Goal: Information Seeking & Learning: Find specific fact

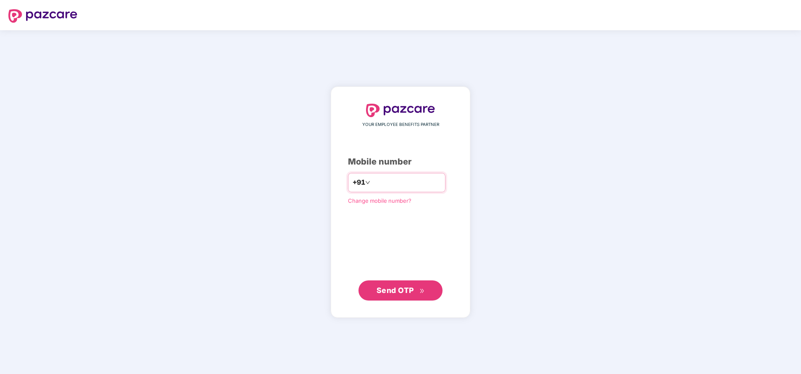
click at [395, 188] on input "number" at bounding box center [406, 182] width 69 height 13
type input "*"
type input "**********"
click at [413, 294] on span "Send OTP" at bounding box center [395, 290] width 37 height 9
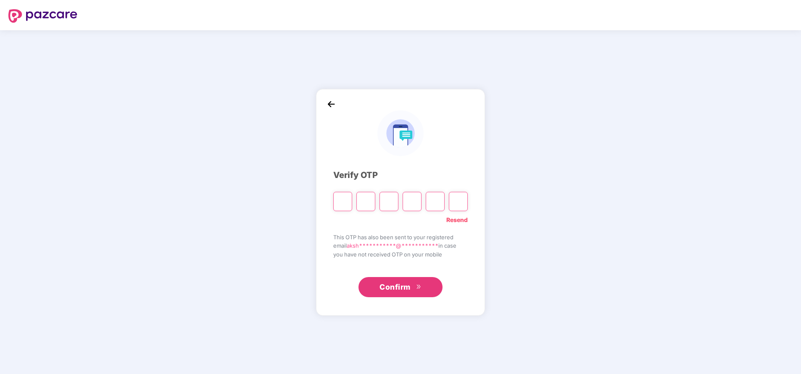
type input "*"
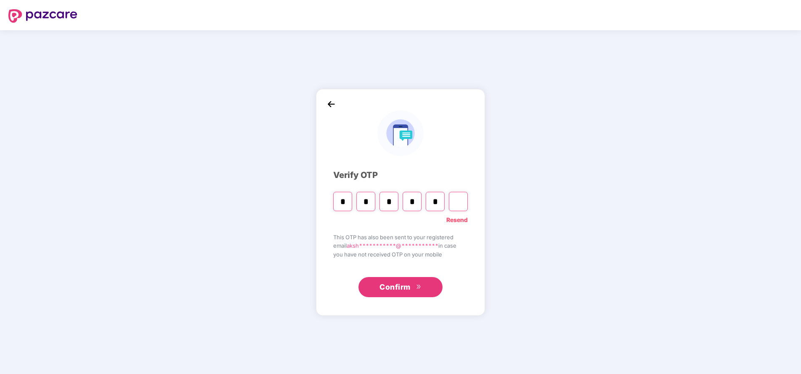
type input "*"
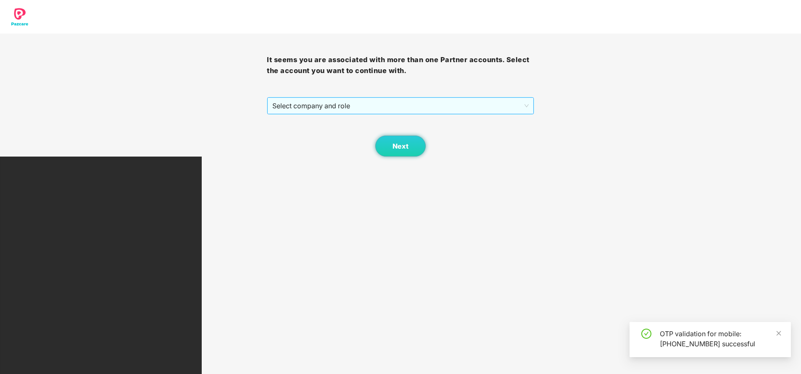
click at [424, 107] on span "Select company and role" at bounding box center [400, 106] width 256 height 16
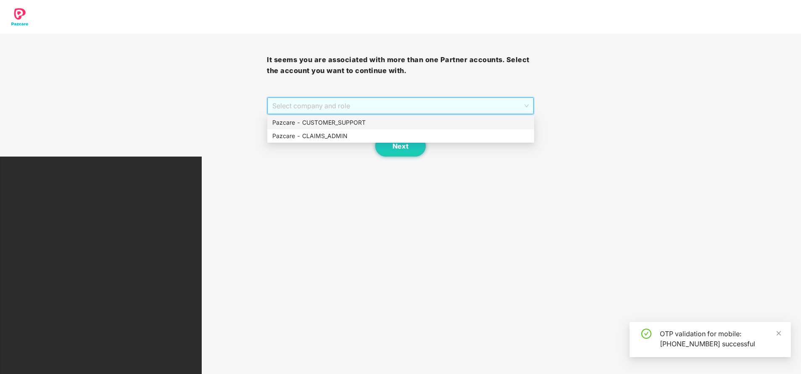
click at [388, 119] on div "Pazcare - CUSTOMER_SUPPORT" at bounding box center [400, 122] width 257 height 9
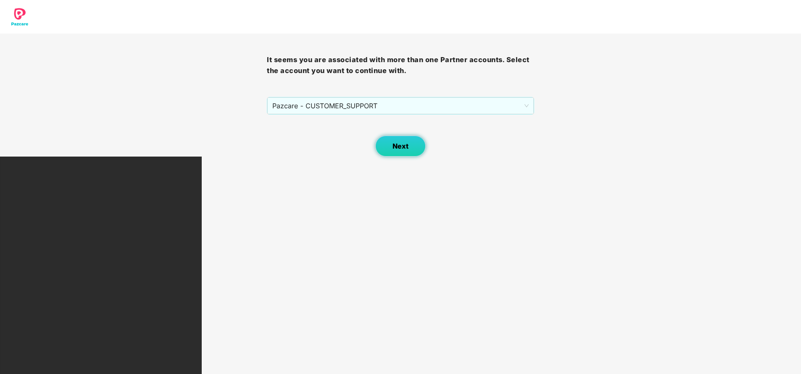
click at [397, 143] on span "Next" at bounding box center [401, 146] width 16 height 8
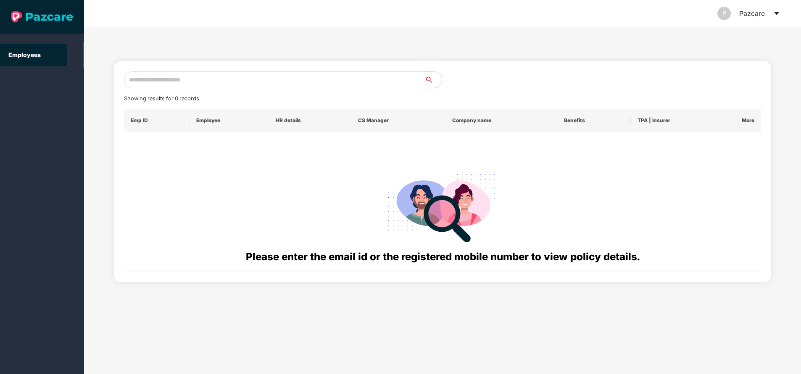
click at [216, 83] on input "text" at bounding box center [274, 79] width 301 height 17
paste input "**********"
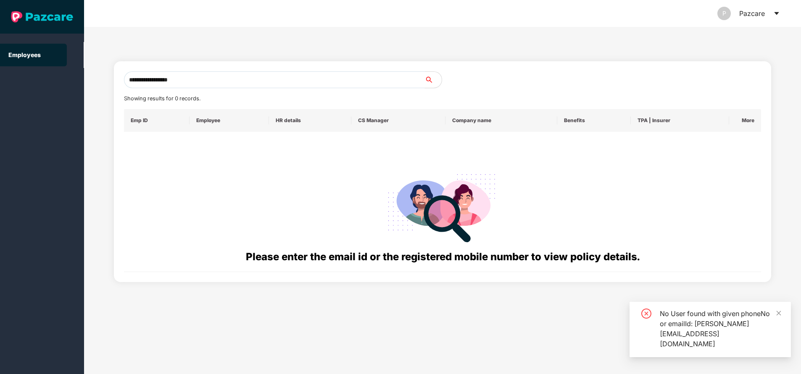
type input "**********"
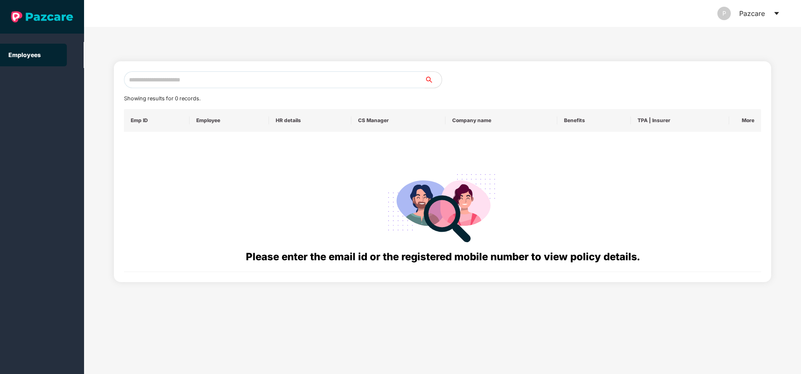
paste input "**********"
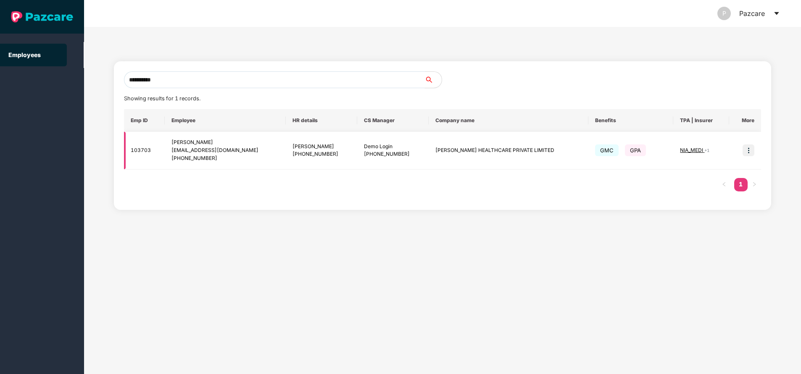
type input "**********"
click at [746, 152] on img at bounding box center [749, 151] width 12 height 12
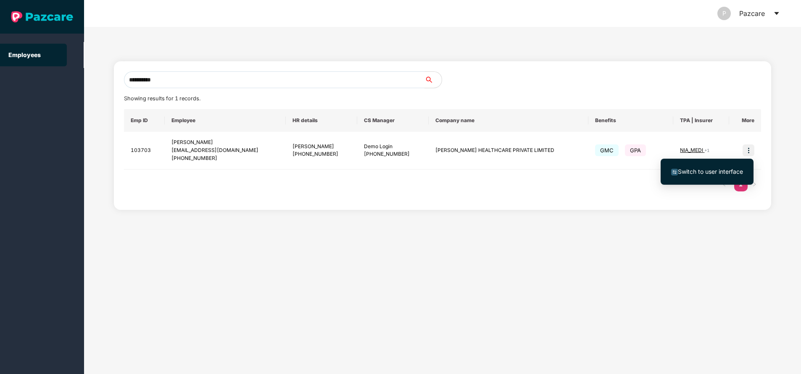
click at [712, 177] on li "Switch to user interface" at bounding box center [707, 172] width 93 height 18
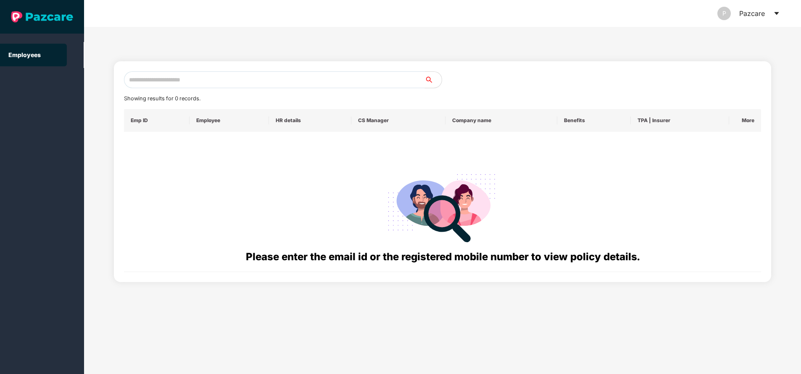
click at [248, 84] on input "text" at bounding box center [274, 79] width 301 height 17
paste input "**********"
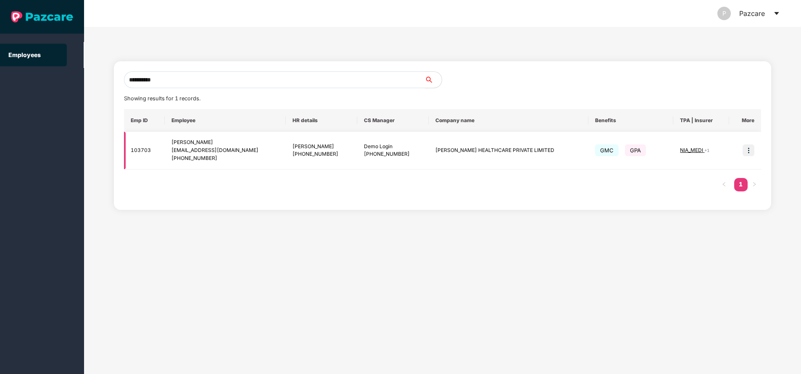
type input "**********"
click at [680, 150] on span "NIA_MEDI" at bounding box center [692, 150] width 24 height 6
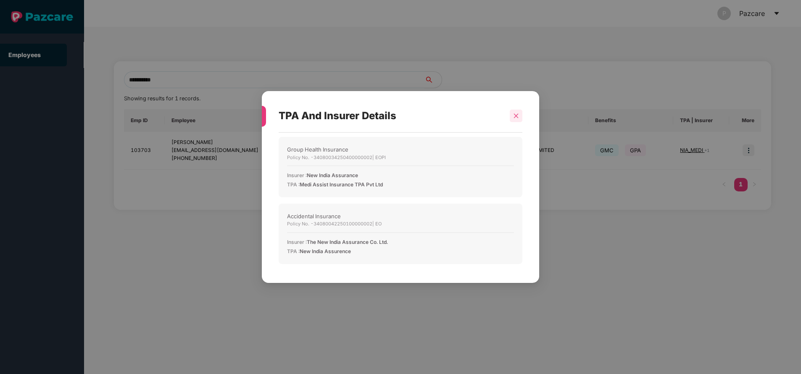
click at [518, 117] on icon "close" at bounding box center [516, 116] width 6 height 6
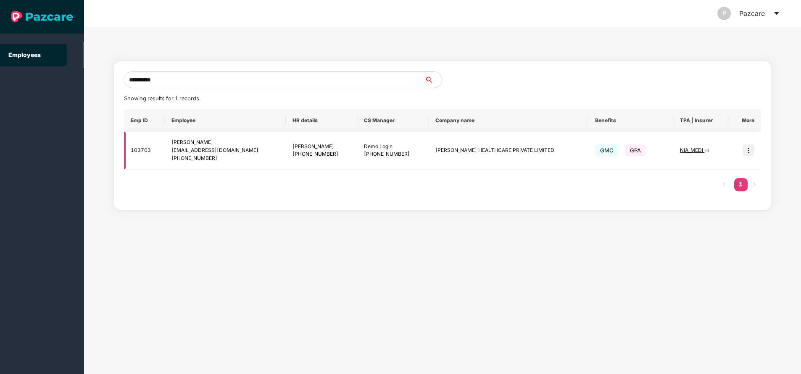
click at [749, 152] on img at bounding box center [749, 151] width 12 height 12
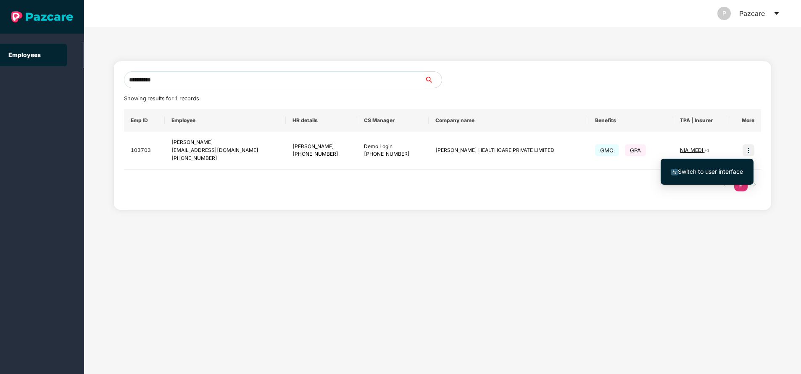
click at [714, 174] on span "Switch to user interface" at bounding box center [710, 171] width 65 height 7
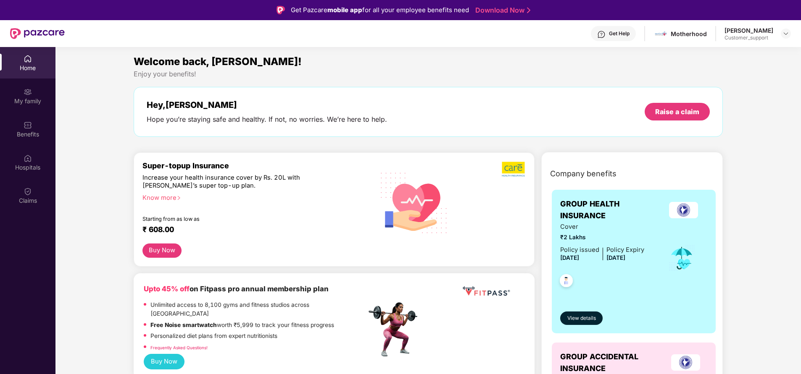
click at [17, 102] on div "My family" at bounding box center [27, 101] width 55 height 8
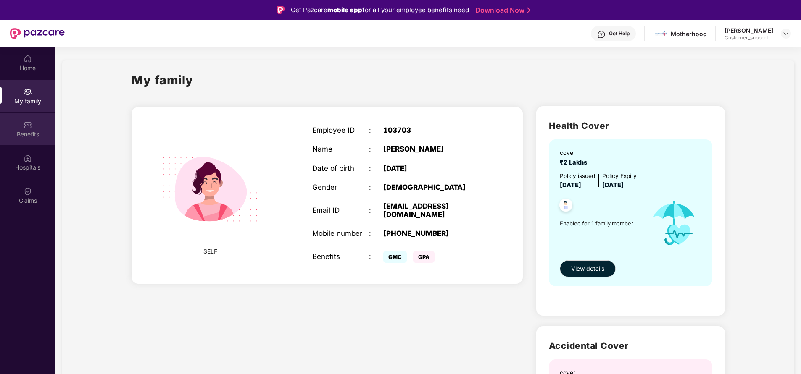
click at [37, 126] on div "Benefits" at bounding box center [27, 129] width 55 height 32
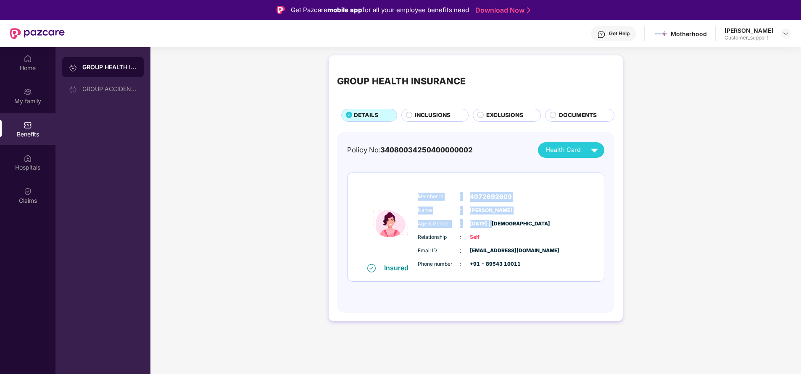
drag, startPoint x: 419, startPoint y: 198, endPoint x: 493, endPoint y: 227, distance: 80.0
click at [493, 227] on div "Member Id : 4072692609 Name : [PERSON_NAME] Age & Gender : [DATE] | [DEMOGRAPHI…" at bounding box center [501, 231] width 171 height 86
click at [516, 254] on div "Email ID : [EMAIL_ADDRESS][DOMAIN_NAME]" at bounding box center [501, 250] width 167 height 9
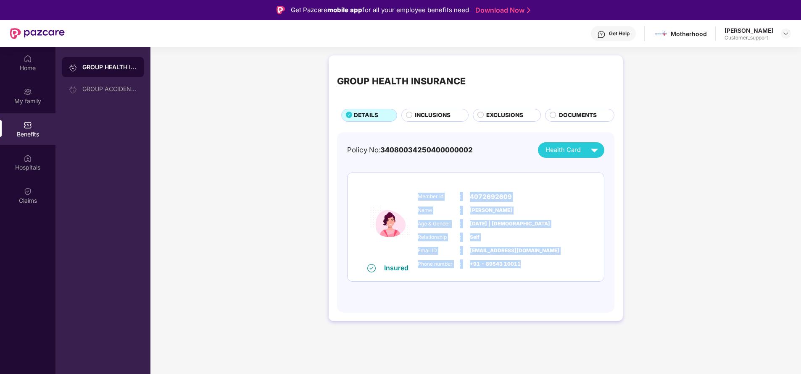
drag, startPoint x: 417, startPoint y: 193, endPoint x: 536, endPoint y: 262, distance: 137.7
click at [536, 262] on div "Member Id : 4072692609 Name : [PERSON_NAME] Age & Gender : [DATE] | [DEMOGRAPHI…" at bounding box center [501, 231] width 171 height 86
copy div "Member Id : 4072692609 Name : [PERSON_NAME] Age & Gender : [DATE] | [DEMOGRAPHI…"
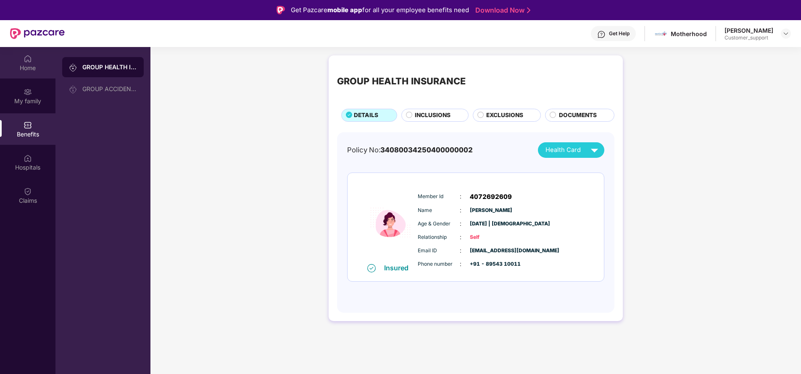
click at [24, 73] on div "Home" at bounding box center [27, 63] width 55 height 32
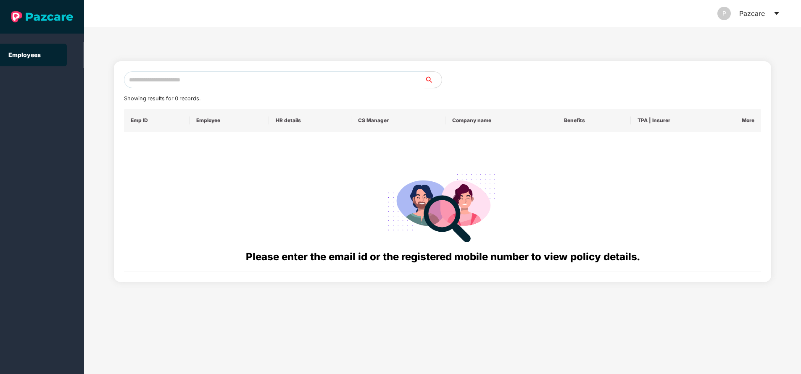
click at [235, 78] on input "text" at bounding box center [274, 79] width 301 height 17
paste input "**********"
click at [194, 80] on input "**********" at bounding box center [274, 79] width 301 height 17
type input "*"
paste input "**********"
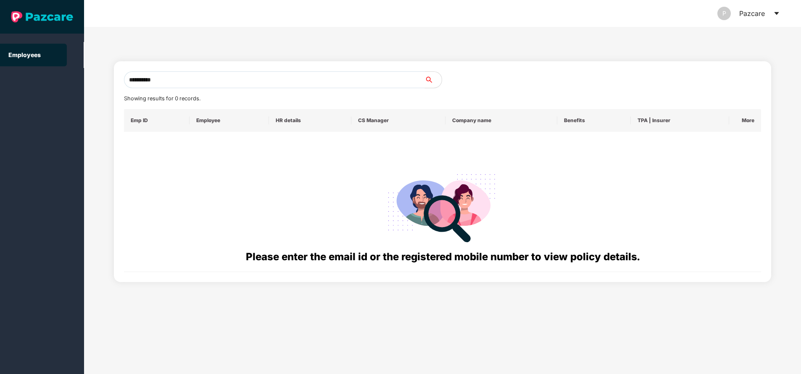
click at [185, 79] on input "**********" at bounding box center [274, 79] width 301 height 17
type input "*"
click at [185, 79] on input "text" at bounding box center [274, 79] width 301 height 17
paste input "**********"
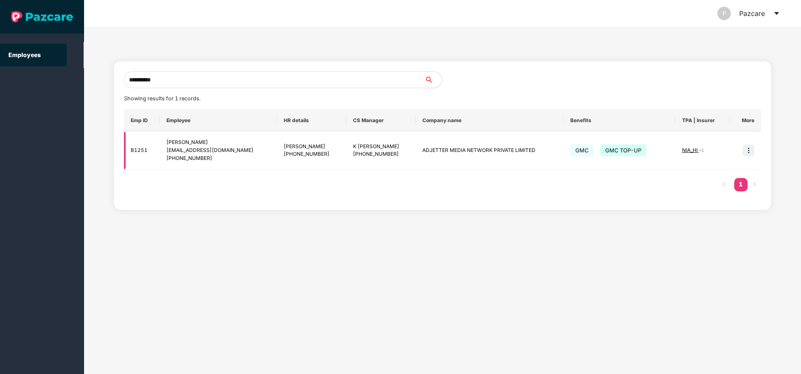
type input "**********"
click at [746, 149] on img at bounding box center [749, 151] width 12 height 12
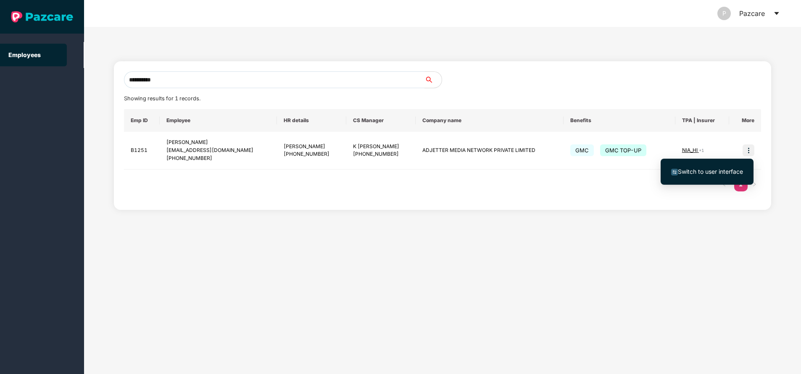
click at [701, 170] on span "Switch to user interface" at bounding box center [710, 171] width 65 height 7
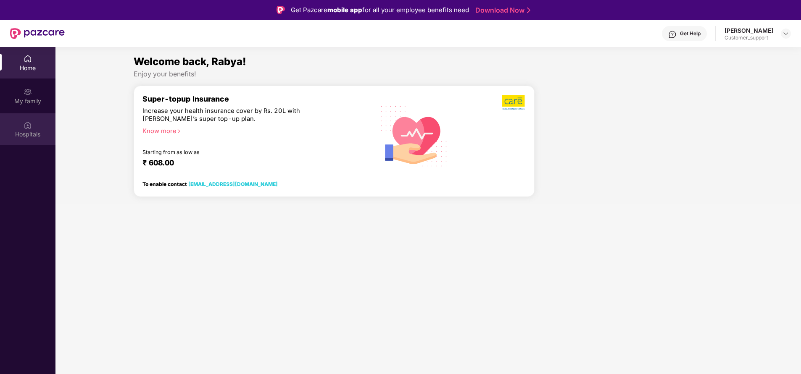
click at [29, 138] on div "Hospitals" at bounding box center [27, 134] width 55 height 8
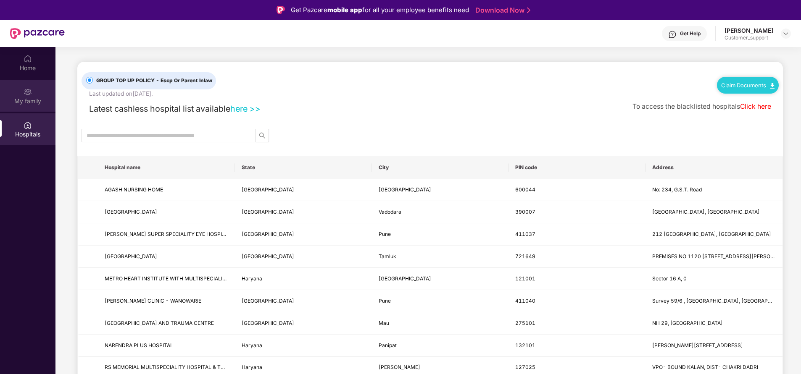
click at [34, 109] on div "My family" at bounding box center [27, 96] width 55 height 32
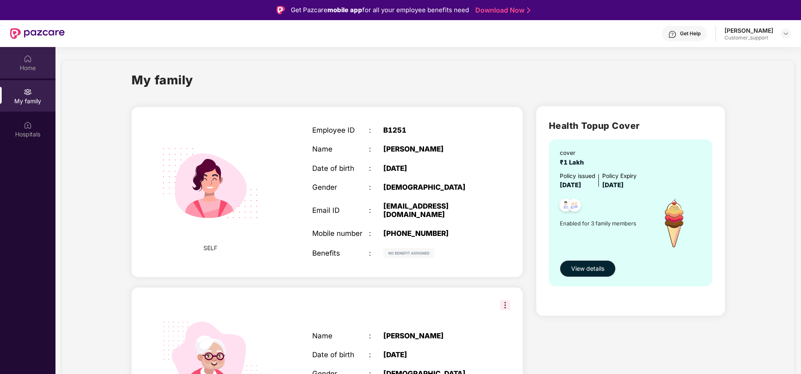
click at [31, 63] on div "Home" at bounding box center [27, 63] width 55 height 32
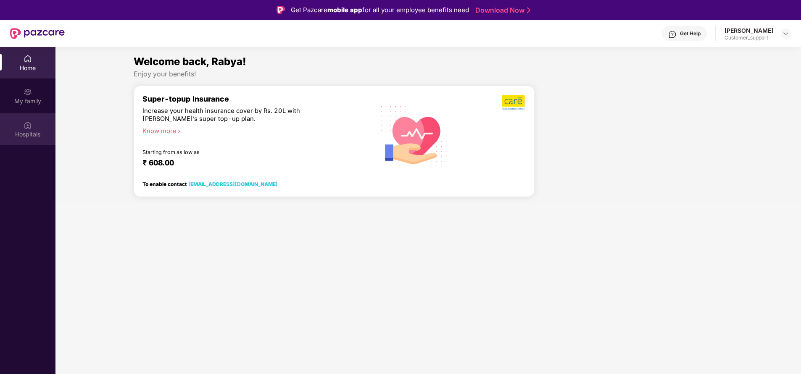
click at [34, 129] on div "Hospitals" at bounding box center [27, 129] width 55 height 32
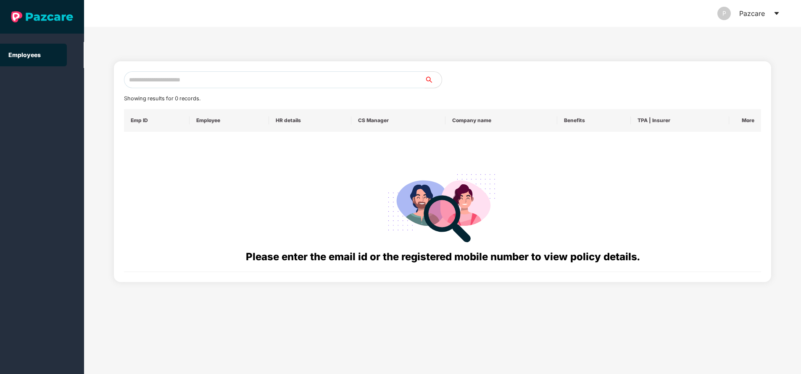
click at [162, 79] on input "text" at bounding box center [274, 79] width 301 height 17
paste input "**********"
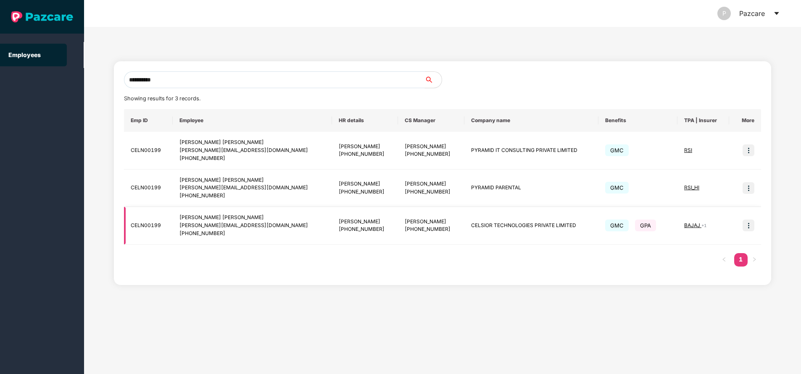
type input "**********"
click at [748, 225] on img at bounding box center [749, 226] width 12 height 12
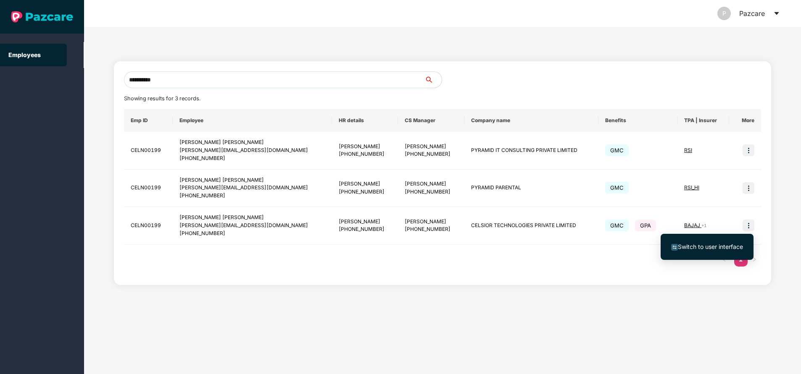
click at [707, 250] on span "Switch to user interface" at bounding box center [710, 246] width 65 height 7
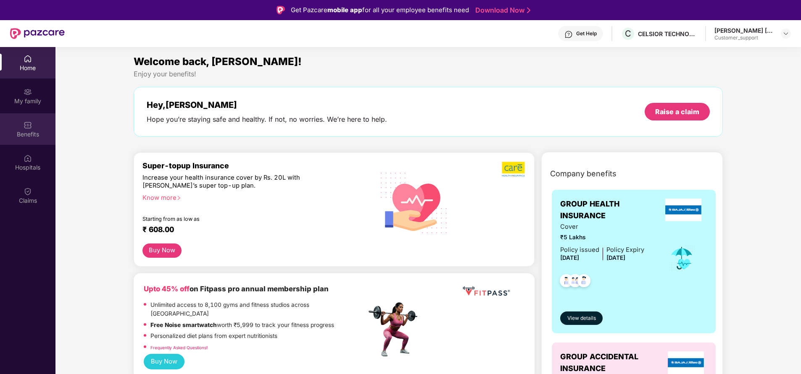
click at [28, 133] on div "Benefits" at bounding box center [27, 134] width 55 height 8
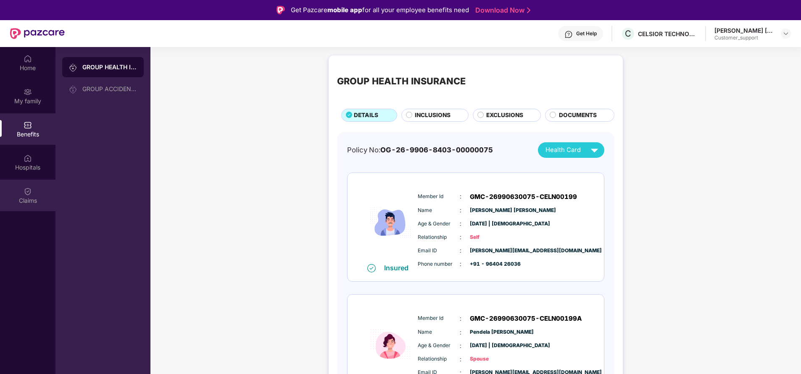
click at [20, 202] on div "Claims" at bounding box center [27, 201] width 55 height 8
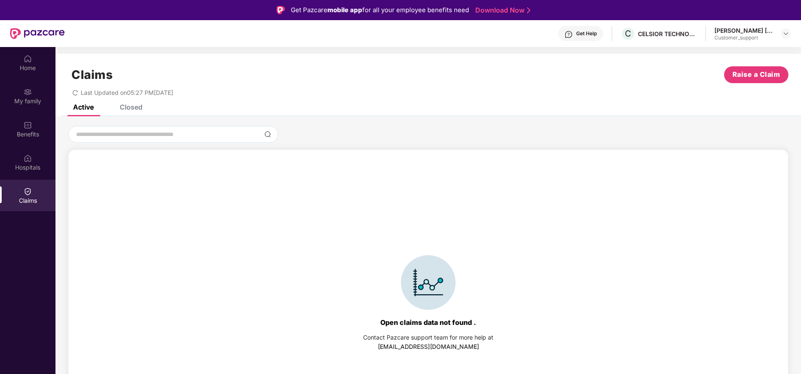
click at [134, 105] on div "Closed" at bounding box center [131, 107] width 23 height 8
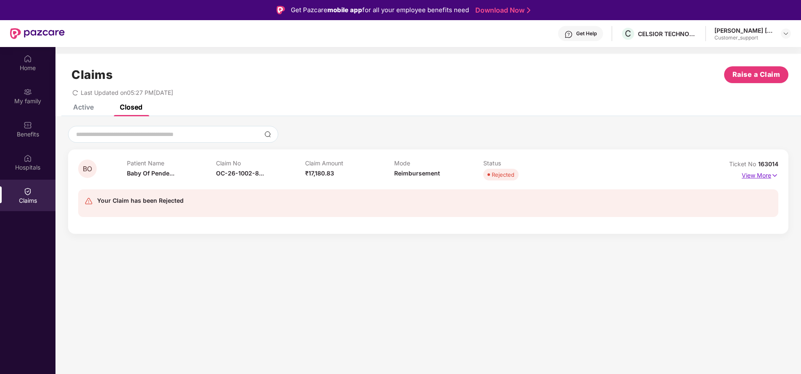
click at [757, 177] on p "View More" at bounding box center [760, 174] width 37 height 11
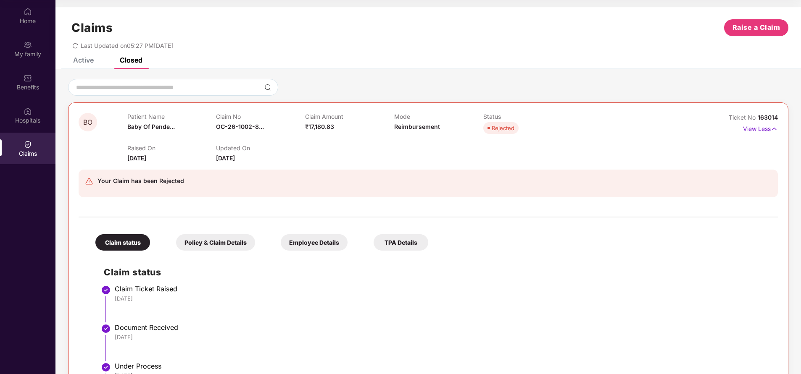
drag, startPoint x: 308, startPoint y: 292, endPoint x: 159, endPoint y: 125, distance: 224.4
click at [159, 125] on span "Baby Of Pende..." at bounding box center [150, 126] width 47 height 7
click at [765, 117] on span "163014" at bounding box center [768, 117] width 20 height 7
copy div "No 163014"
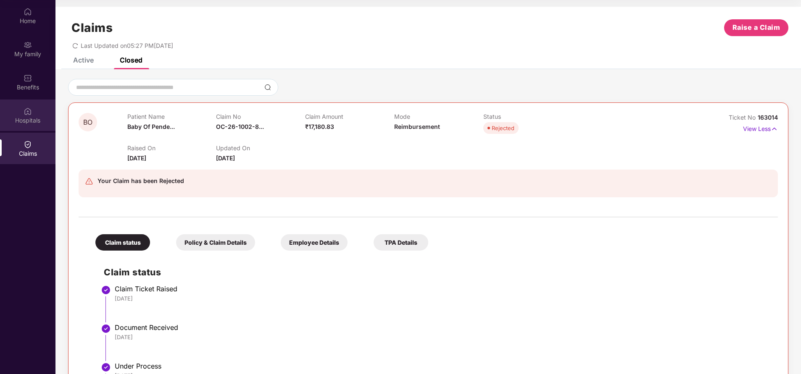
click at [36, 120] on div "Hospitals" at bounding box center [27, 120] width 55 height 8
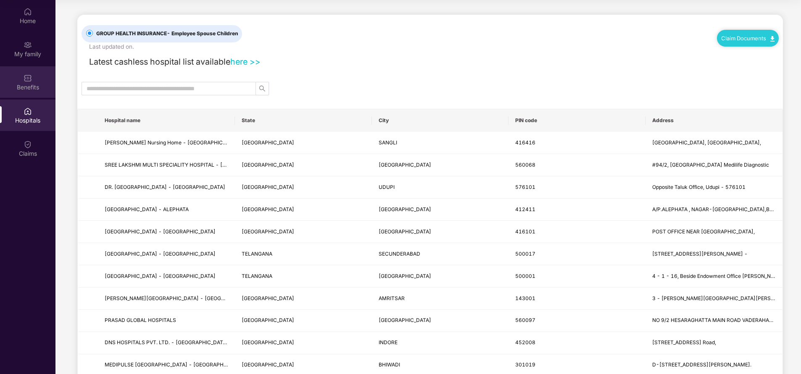
click at [32, 83] on div "Benefits" at bounding box center [27, 87] width 55 height 8
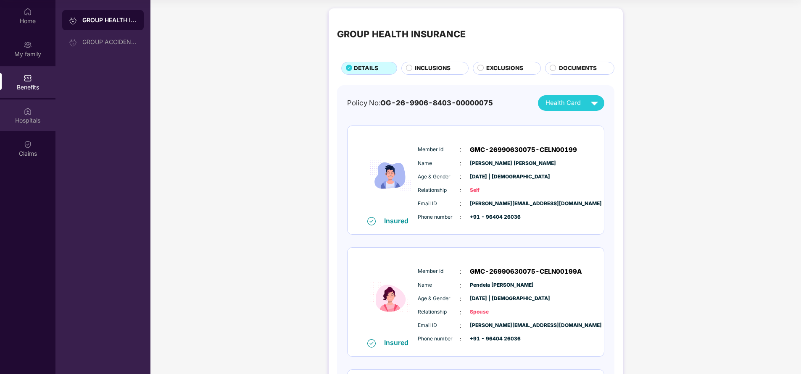
click at [27, 108] on img at bounding box center [28, 111] width 8 height 8
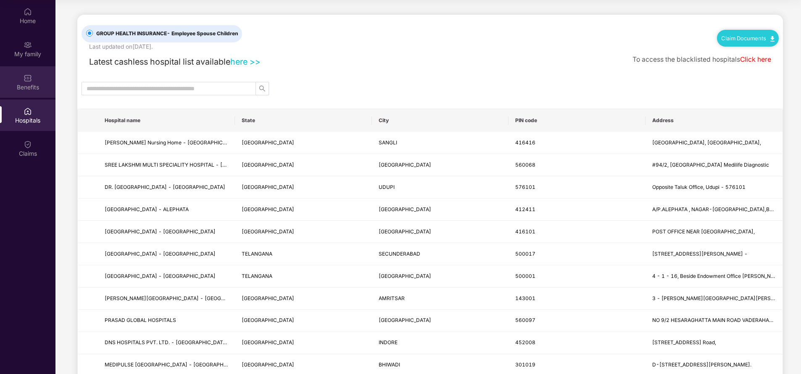
click at [31, 93] on div "Benefits" at bounding box center [27, 82] width 55 height 32
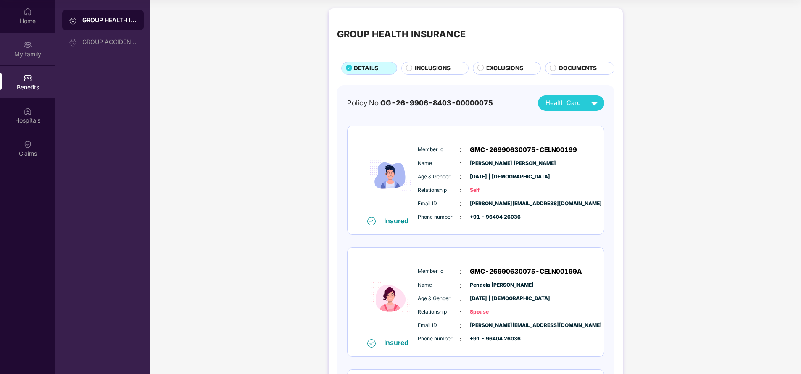
click at [33, 44] on div "My family" at bounding box center [27, 49] width 55 height 32
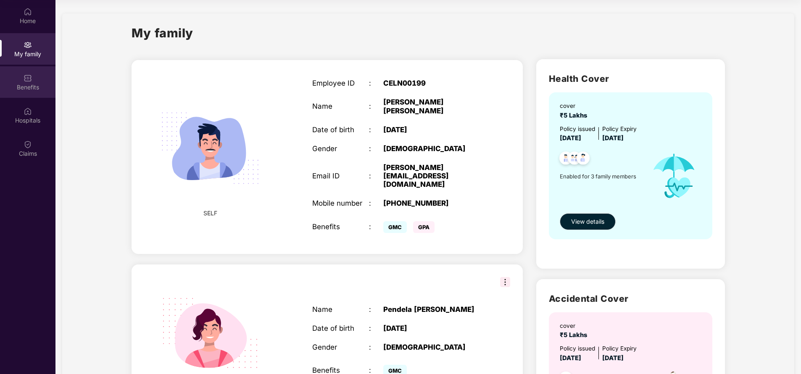
click at [29, 96] on div "Benefits" at bounding box center [27, 82] width 55 height 32
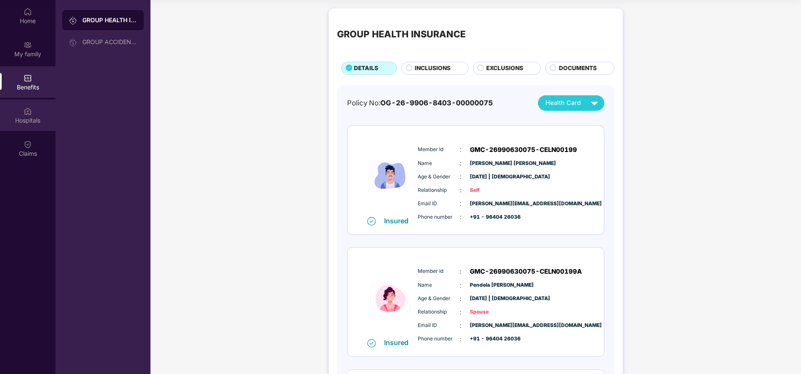
click at [42, 114] on div "Hospitals" at bounding box center [27, 116] width 55 height 32
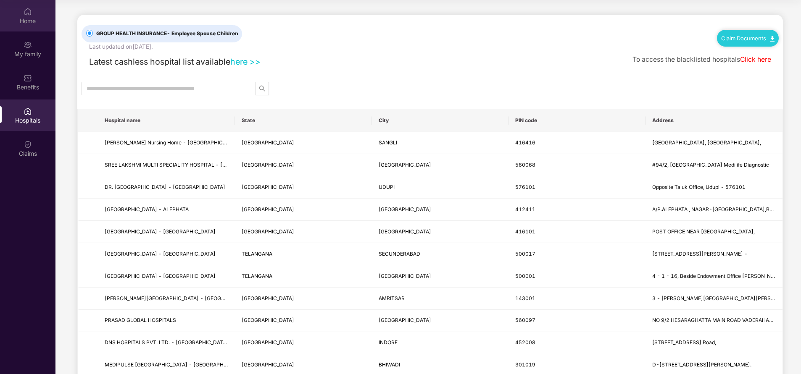
click at [31, 17] on div "Home" at bounding box center [27, 21] width 55 height 8
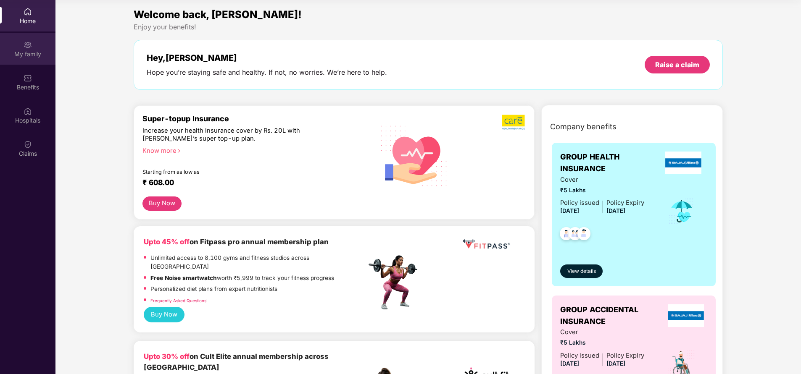
click at [24, 47] on img at bounding box center [28, 45] width 8 height 8
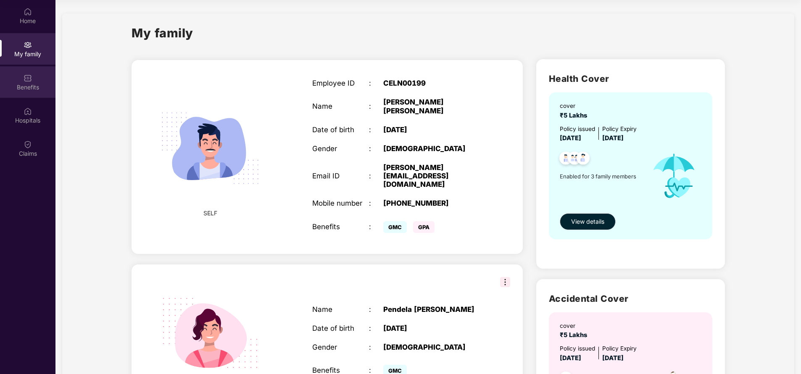
click at [29, 82] on img at bounding box center [28, 78] width 8 height 8
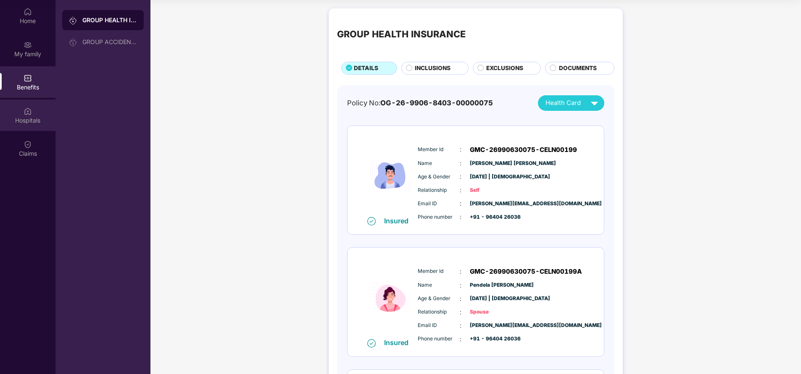
click at [32, 116] on div "Hospitals" at bounding box center [27, 120] width 55 height 8
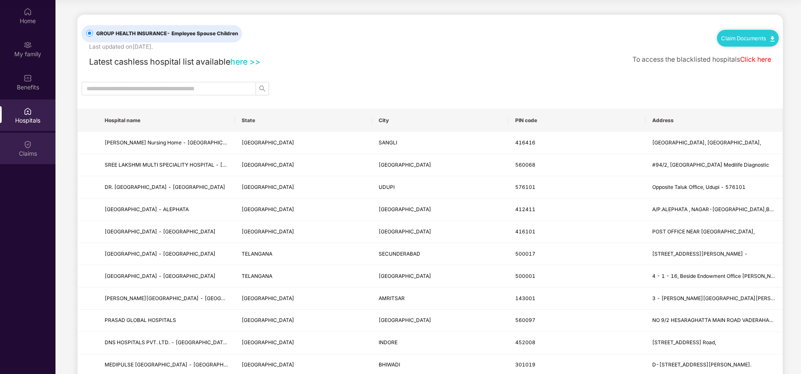
click at [29, 151] on div "Claims" at bounding box center [27, 154] width 55 height 8
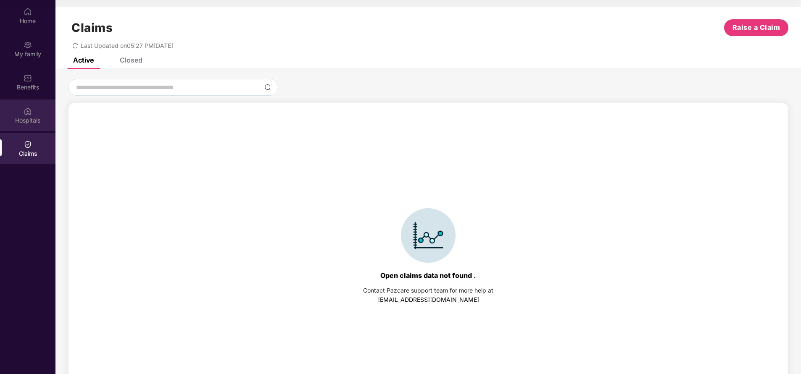
click at [29, 113] on img at bounding box center [28, 111] width 8 height 8
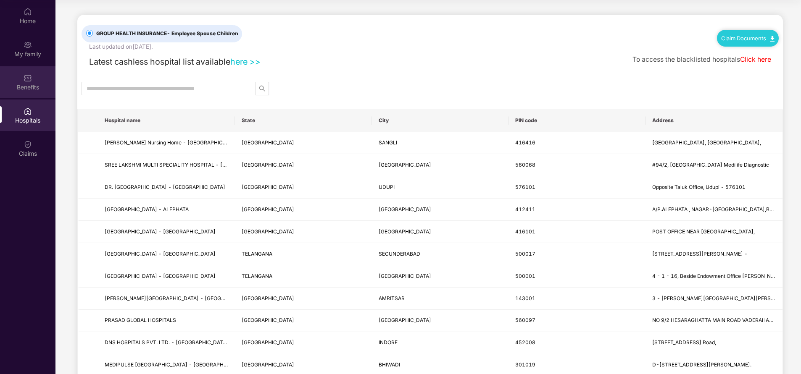
click at [31, 86] on div "Benefits" at bounding box center [27, 87] width 55 height 8
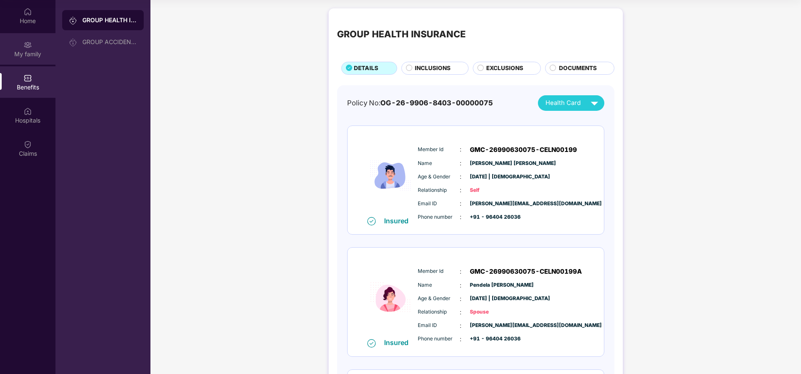
click at [37, 55] on div "My family" at bounding box center [27, 54] width 55 height 8
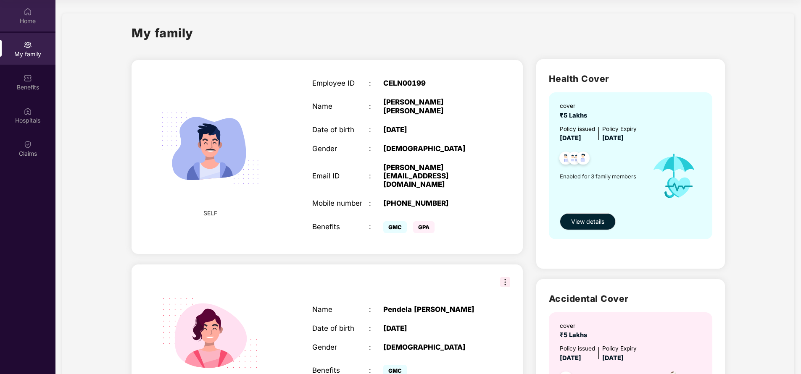
click at [27, 25] on div "Home" at bounding box center [27, 21] width 55 height 8
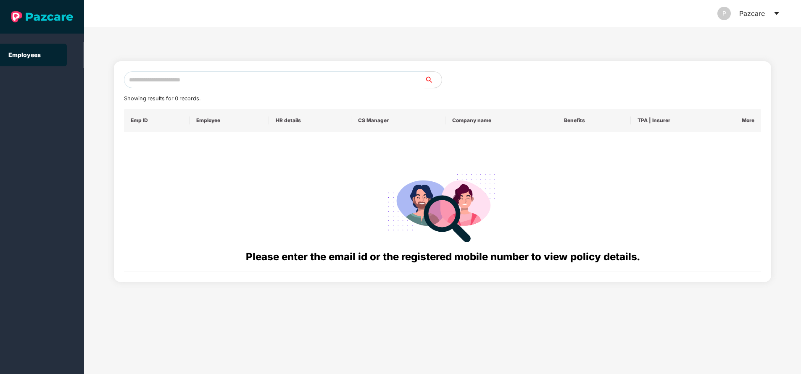
click at [194, 84] on input "text" at bounding box center [274, 79] width 301 height 17
paste input "**********"
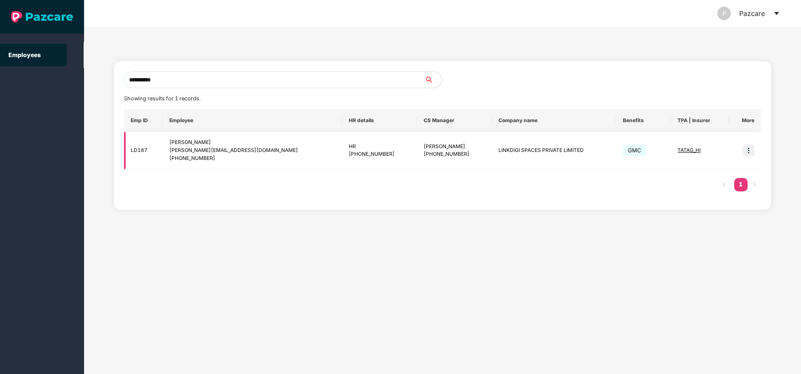
type input "**********"
click at [748, 151] on img at bounding box center [749, 151] width 12 height 12
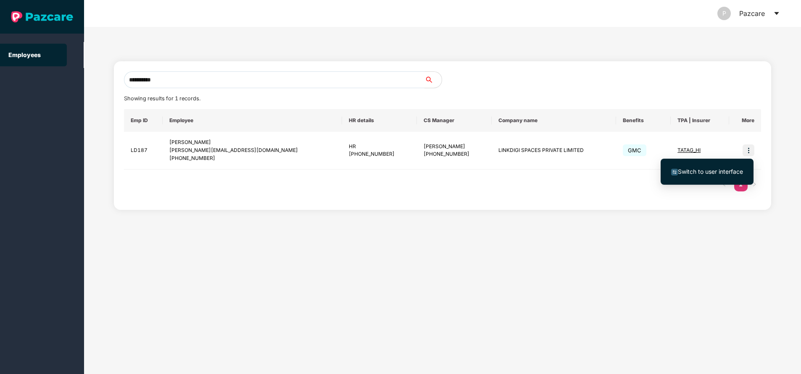
click at [705, 173] on span "Switch to user interface" at bounding box center [710, 171] width 65 height 7
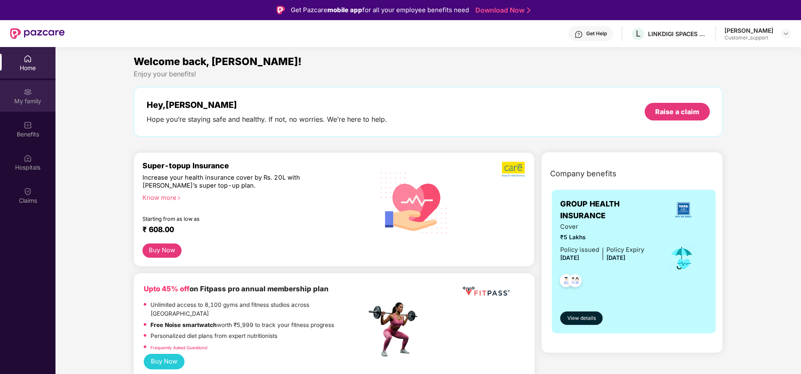
click at [22, 107] on div "My family" at bounding box center [27, 96] width 55 height 32
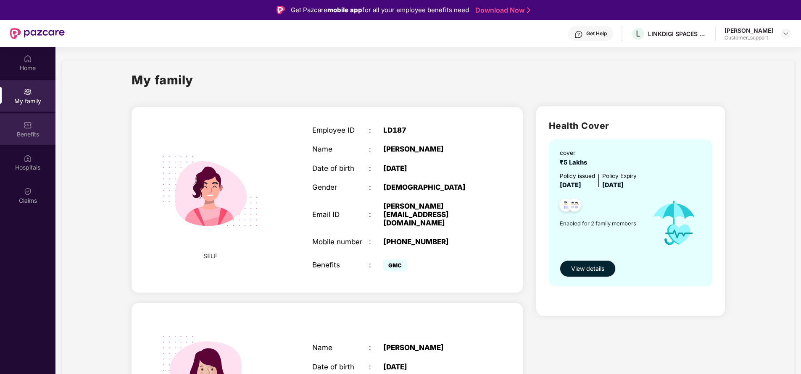
click at [36, 136] on div "Benefits" at bounding box center [27, 134] width 55 height 8
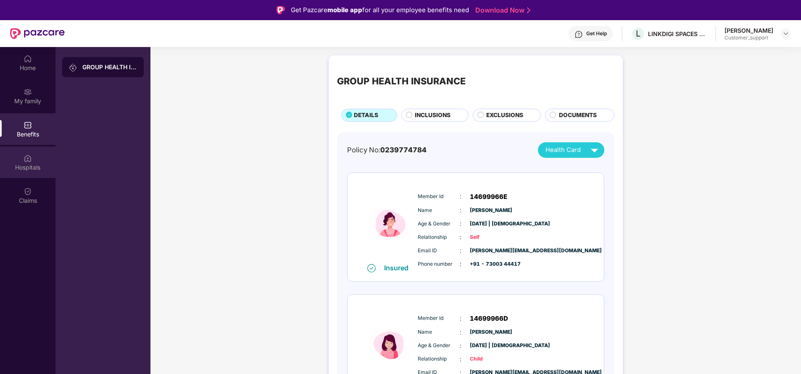
click at [24, 163] on div "Hospitals" at bounding box center [27, 167] width 55 height 8
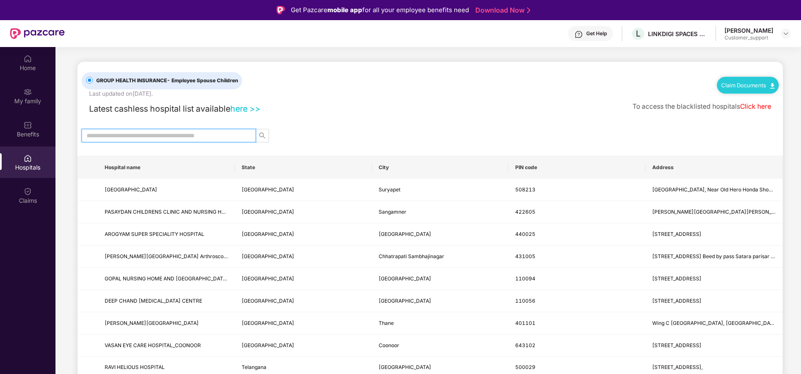
click at [154, 139] on input "text" at bounding box center [166, 135] width 158 height 9
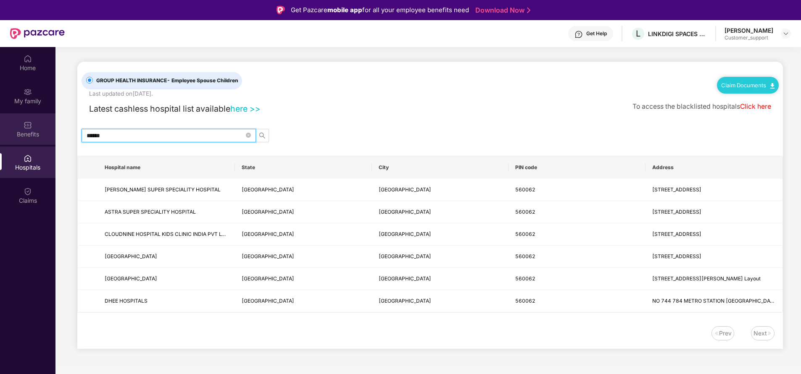
type input "******"
click at [35, 133] on div "Benefits" at bounding box center [27, 134] width 55 height 8
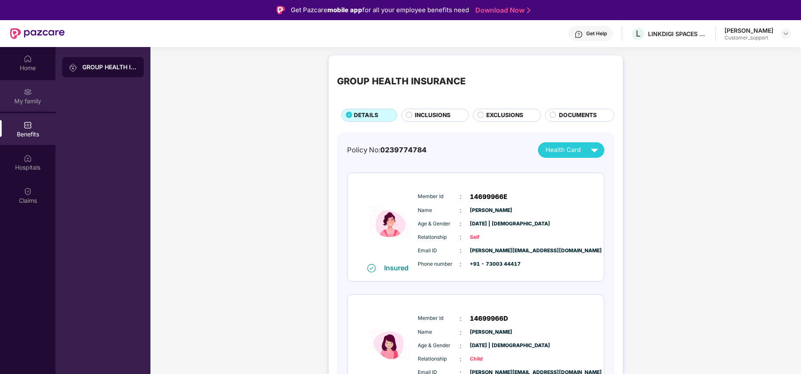
click at [31, 101] on div "My family" at bounding box center [27, 101] width 55 height 8
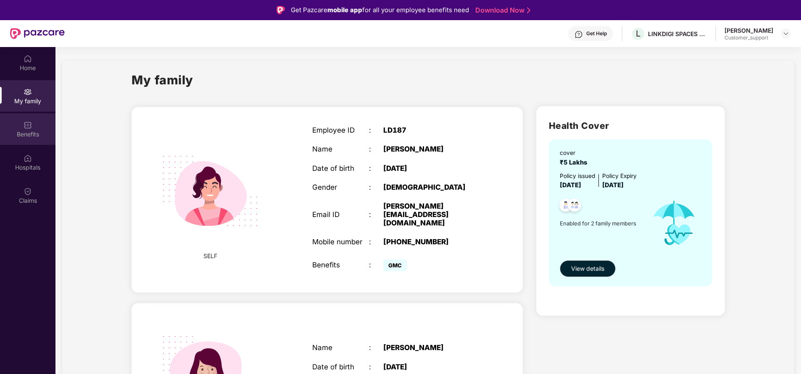
click at [17, 141] on div "Benefits" at bounding box center [27, 129] width 55 height 32
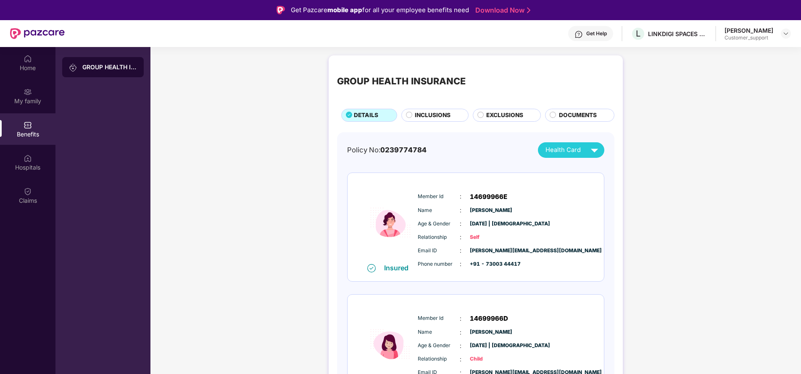
click at [438, 112] on span "INCLUSIONS" at bounding box center [433, 115] width 36 height 9
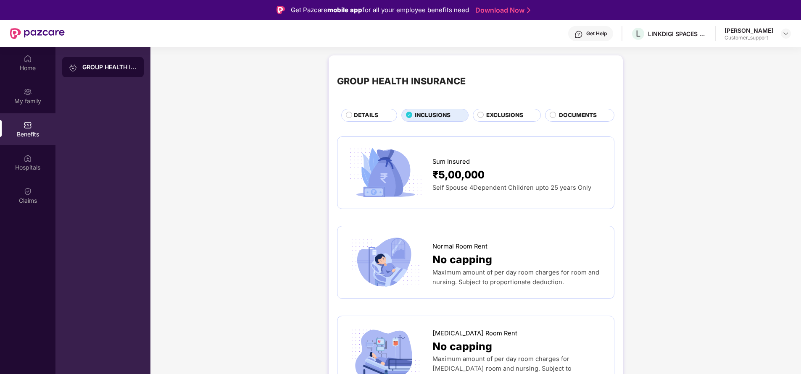
click at [488, 118] on span "EXCLUSIONS" at bounding box center [504, 115] width 37 height 9
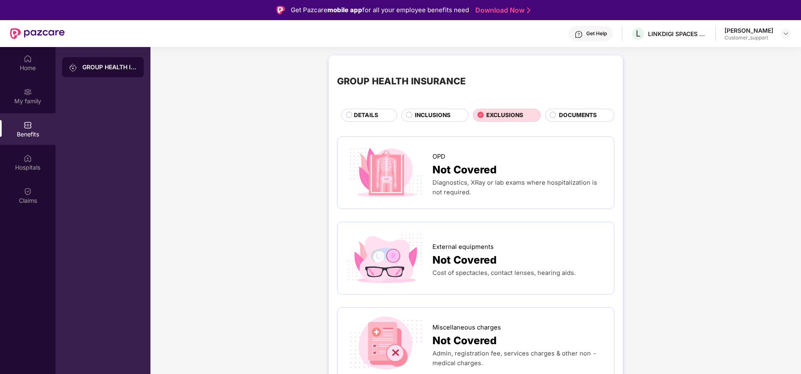
click at [437, 117] on span "INCLUSIONS" at bounding box center [433, 115] width 36 height 9
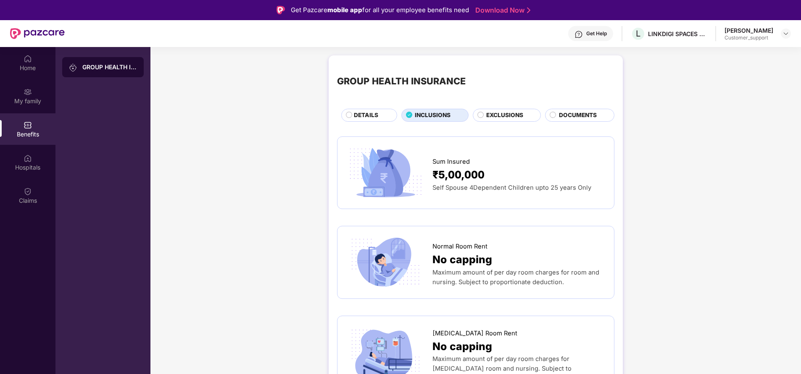
click at [362, 110] on div "DETAILS" at bounding box center [369, 115] width 56 height 13
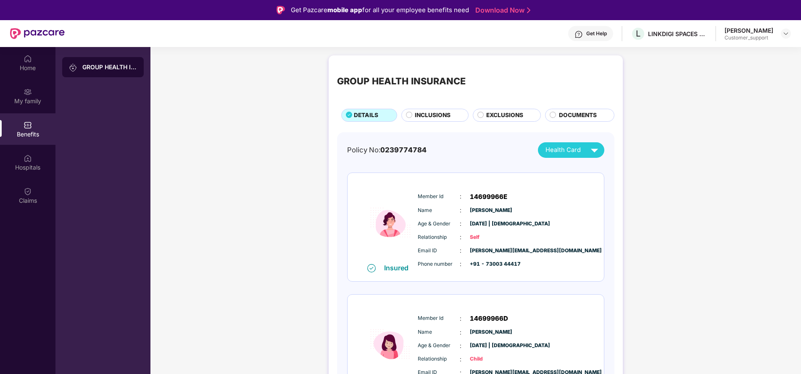
click at [423, 112] on span "INCLUSIONS" at bounding box center [433, 115] width 36 height 9
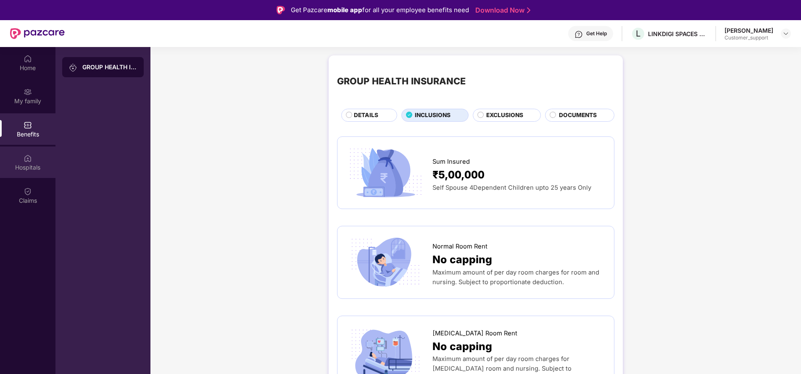
click at [23, 165] on div "Hospitals" at bounding box center [27, 167] width 55 height 8
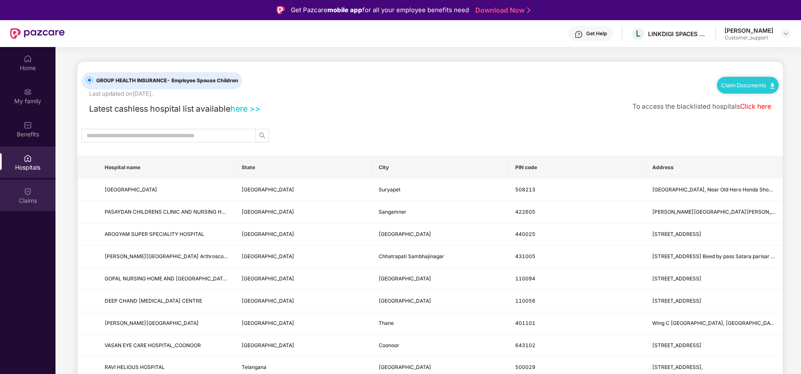
click at [32, 202] on div "Claims" at bounding box center [27, 201] width 55 height 8
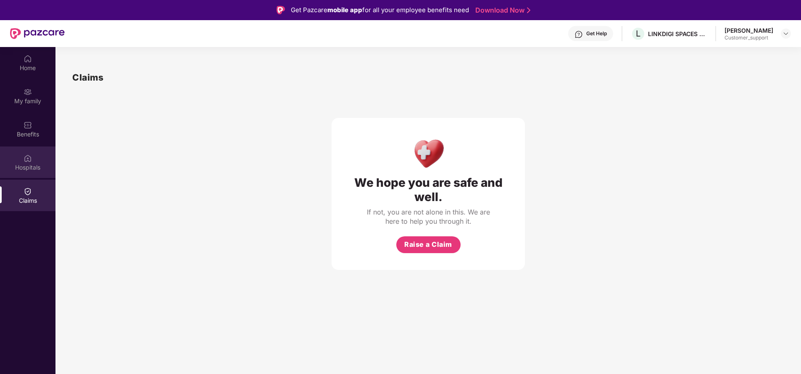
click at [37, 164] on div "Hospitals" at bounding box center [27, 167] width 55 height 8
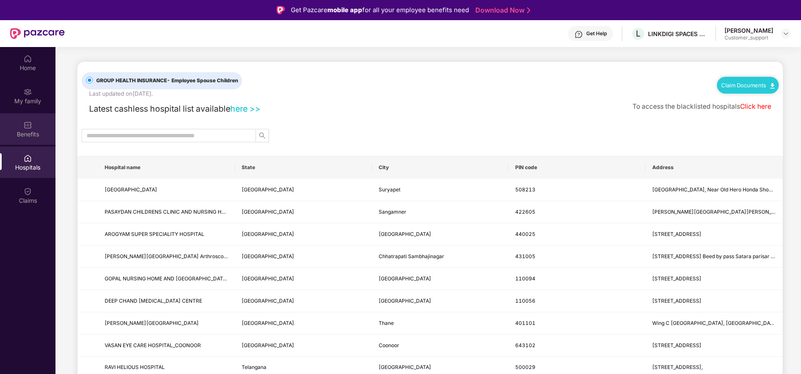
click at [24, 124] on img at bounding box center [28, 125] width 8 height 8
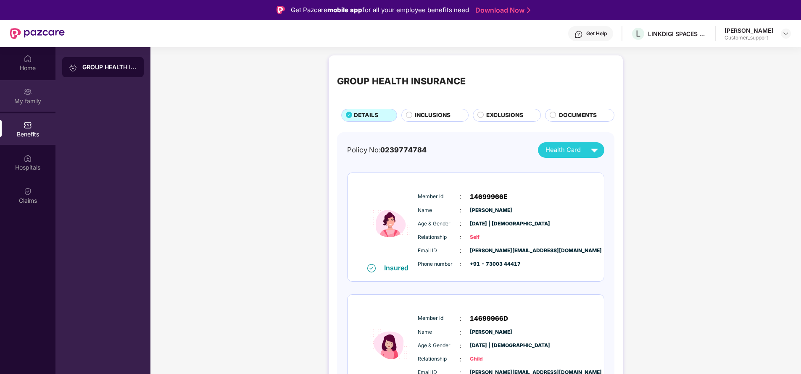
click at [27, 101] on div "My family" at bounding box center [27, 101] width 55 height 8
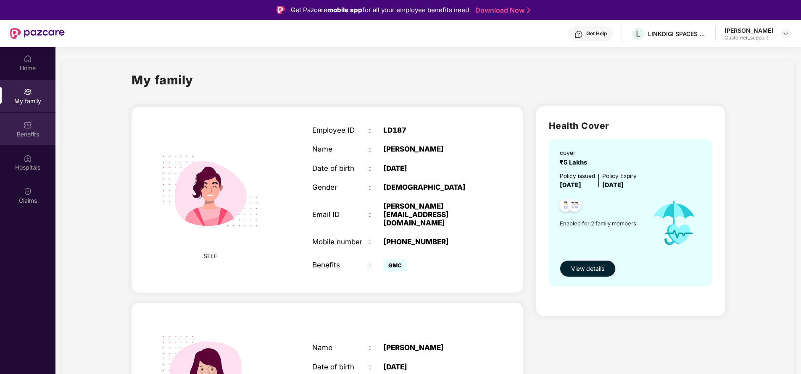
click at [30, 127] on img at bounding box center [28, 125] width 8 height 8
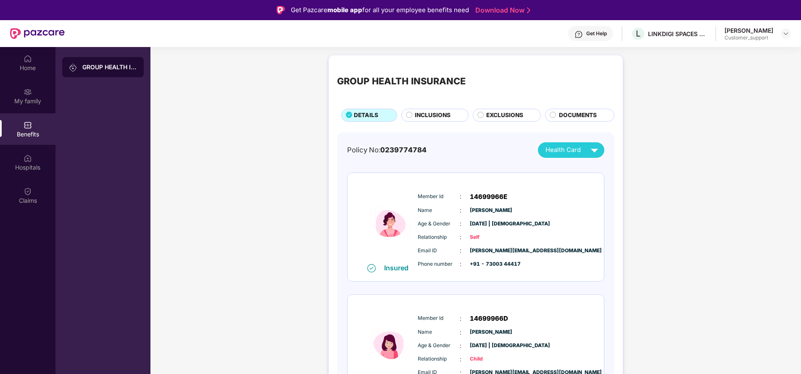
scroll to position [35, 0]
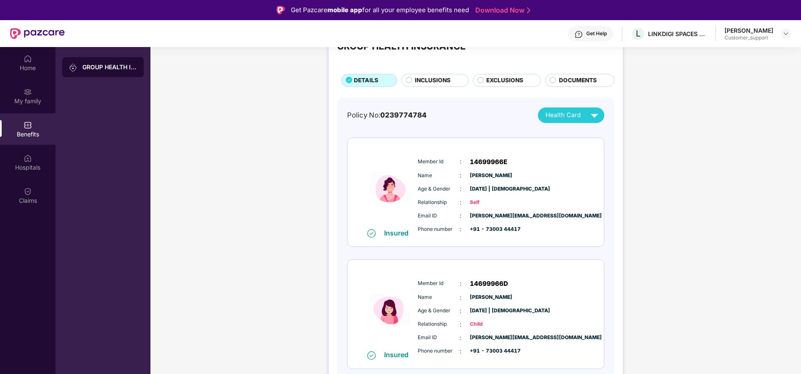
click at [577, 85] on div "DOCUMENTS" at bounding box center [582, 81] width 55 height 10
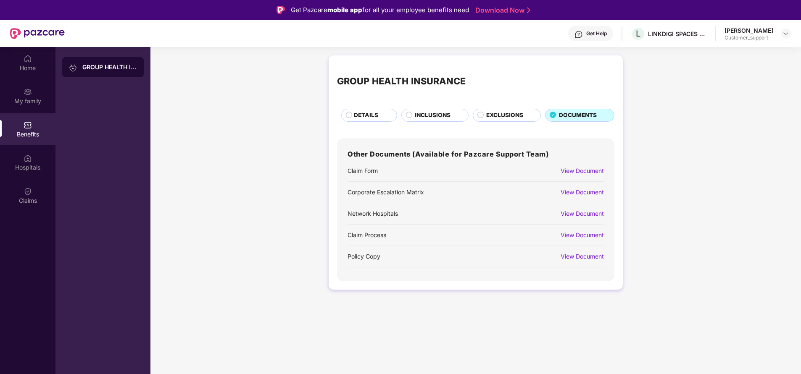
scroll to position [0, 0]
click at [31, 98] on div "My family" at bounding box center [27, 101] width 55 height 8
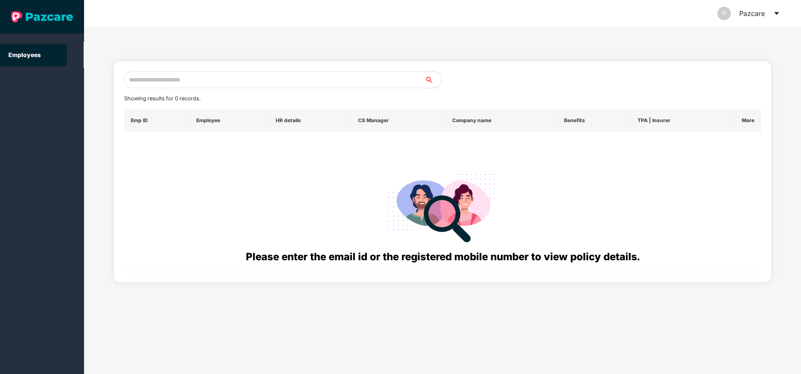
click at [270, 71] on input "text" at bounding box center [274, 79] width 301 height 17
paste input "**********"
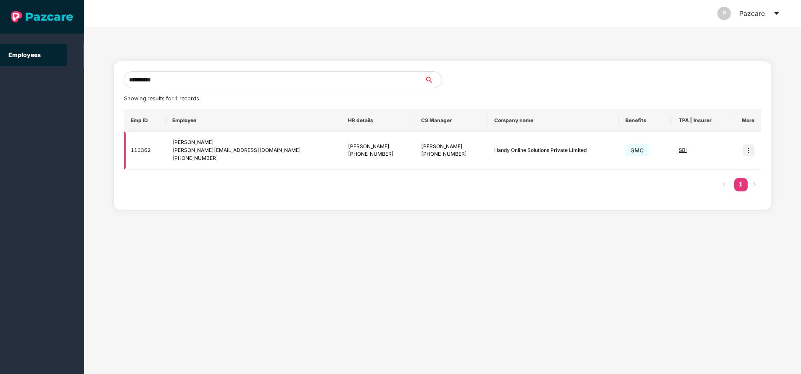
type input "**********"
click at [748, 153] on img at bounding box center [749, 151] width 12 height 12
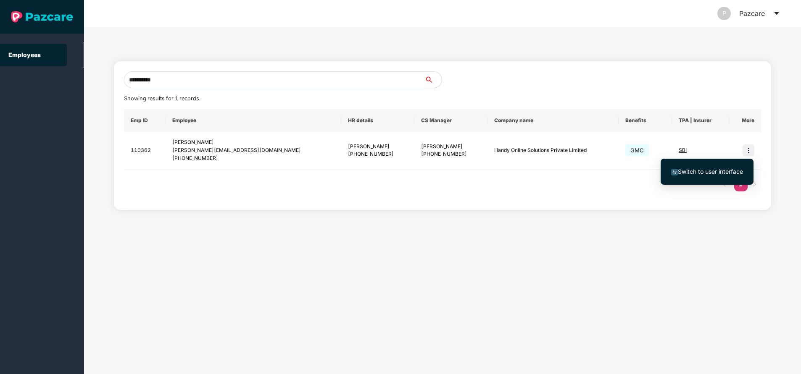
click at [694, 172] on span "Switch to user interface" at bounding box center [710, 171] width 65 height 7
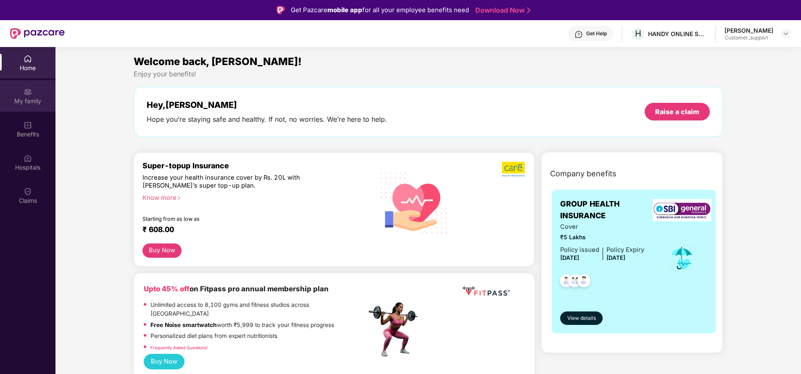
click at [38, 96] on div "My family" at bounding box center [27, 96] width 55 height 32
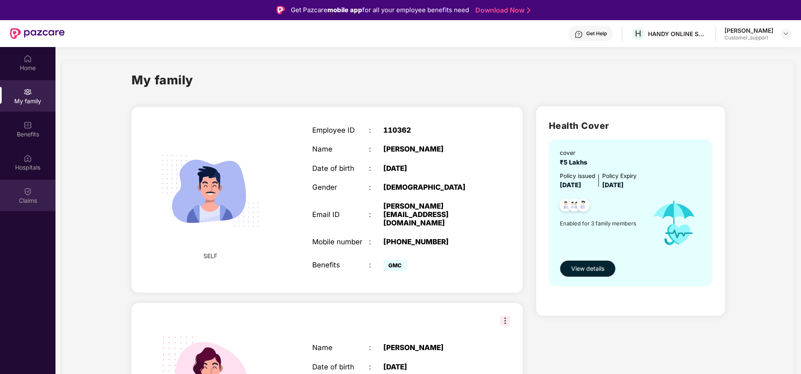
click at [43, 195] on div "Claims" at bounding box center [27, 196] width 55 height 32
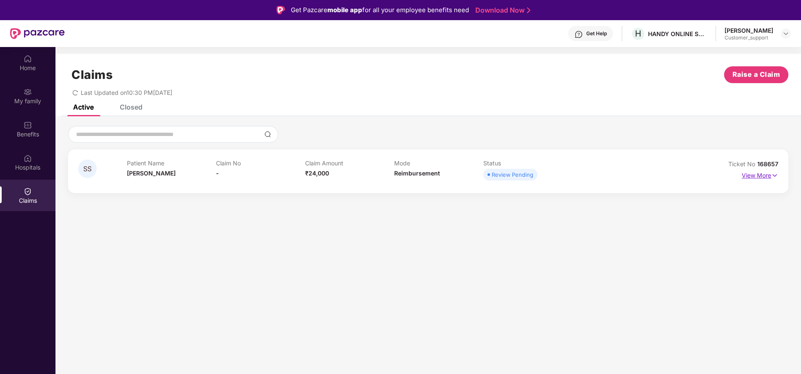
click at [770, 171] on p "View More" at bounding box center [760, 174] width 37 height 11
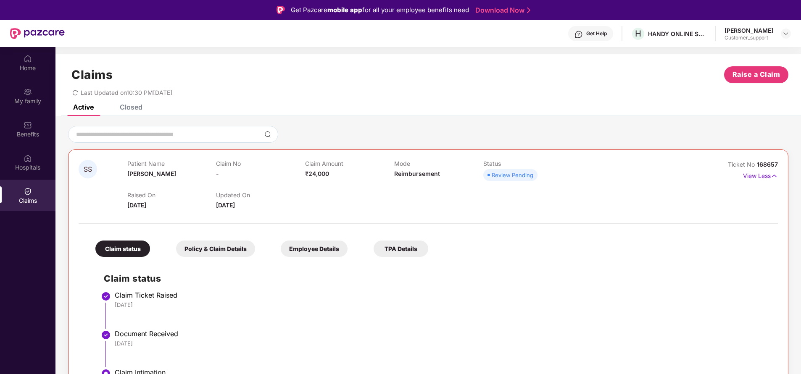
scroll to position [47, 0]
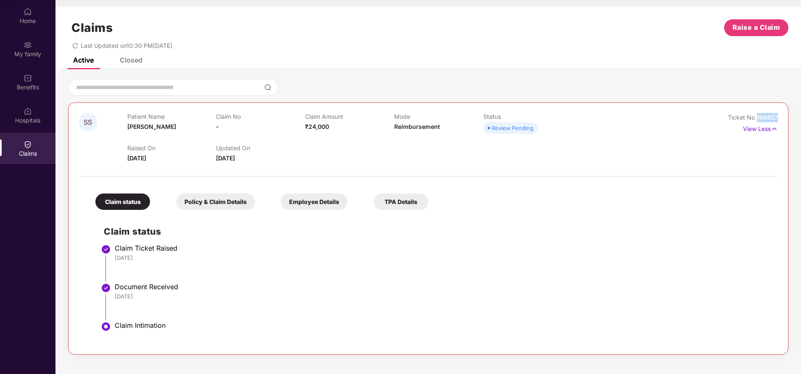
drag, startPoint x: 756, startPoint y: 115, endPoint x: 789, endPoint y: 109, distance: 33.7
click at [789, 109] on div "SS Patient Name [PERSON_NAME] Claim No - Claim Amount ₹24,000 Mode Reimbursemen…" at bounding box center [428, 217] width 746 height 276
copy span "168657"
click at [182, 267] on li "Claim Ticket Raised [DATE]" at bounding box center [437, 266] width 666 height 39
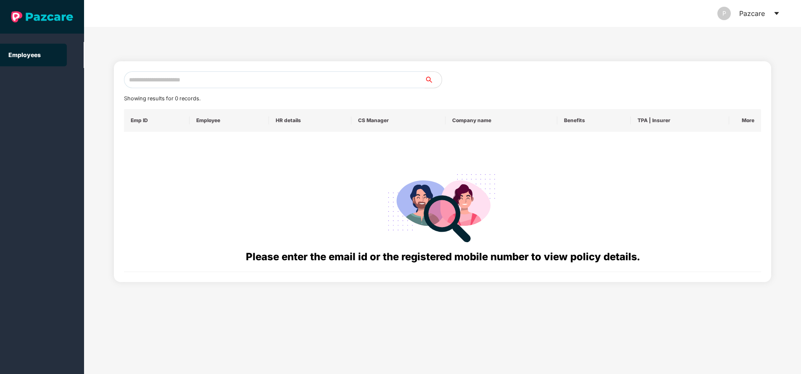
paste input "**********"
click at [202, 81] on input "text" at bounding box center [274, 79] width 301 height 17
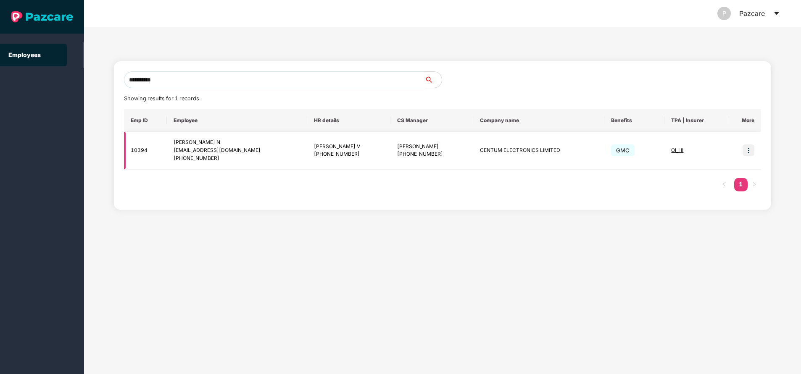
type input "**********"
click at [749, 149] on img at bounding box center [749, 151] width 12 height 12
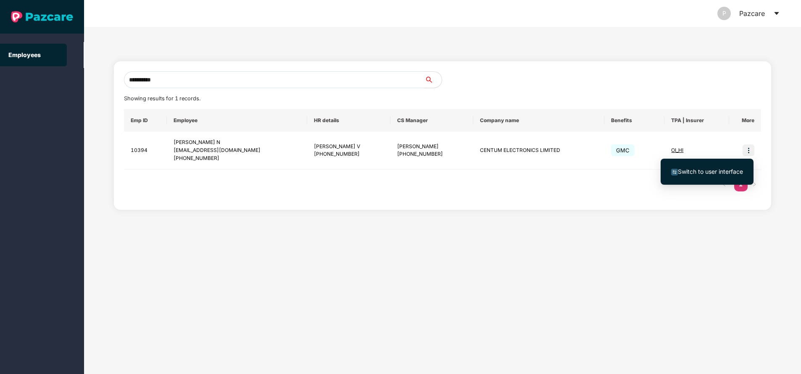
click at [721, 171] on span "Switch to user interface" at bounding box center [710, 171] width 65 height 7
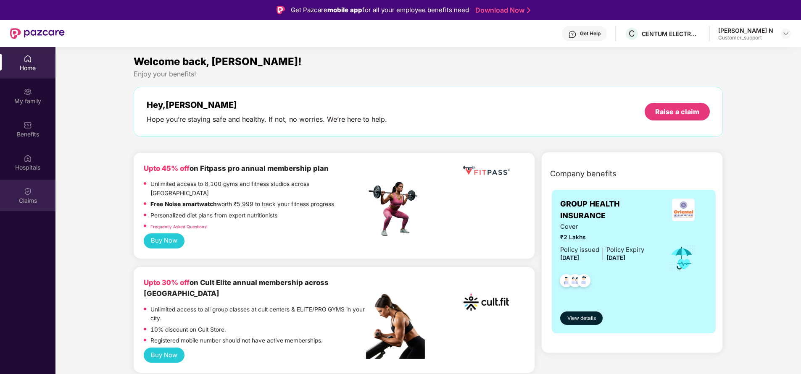
click at [32, 197] on div "Claims" at bounding box center [27, 201] width 55 height 8
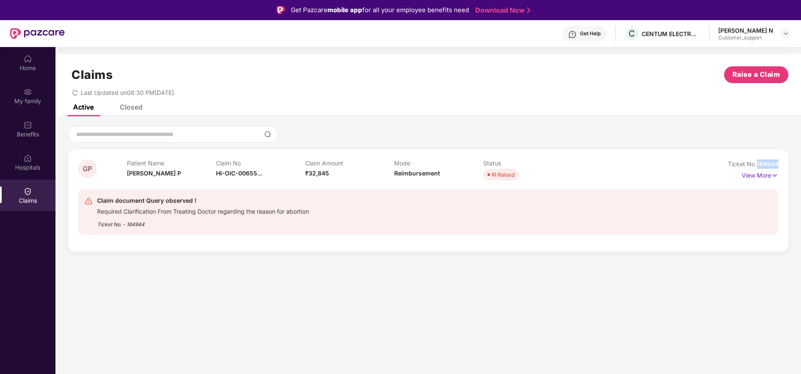
drag, startPoint x: 754, startPoint y: 163, endPoint x: 789, endPoint y: 157, distance: 35.8
click at [789, 157] on div "GP Patient Name [PERSON_NAME] P Claim No HI-OIC-00655... Claim Amount ₹32,845 M…" at bounding box center [428, 189] width 746 height 126
copy span "164944"
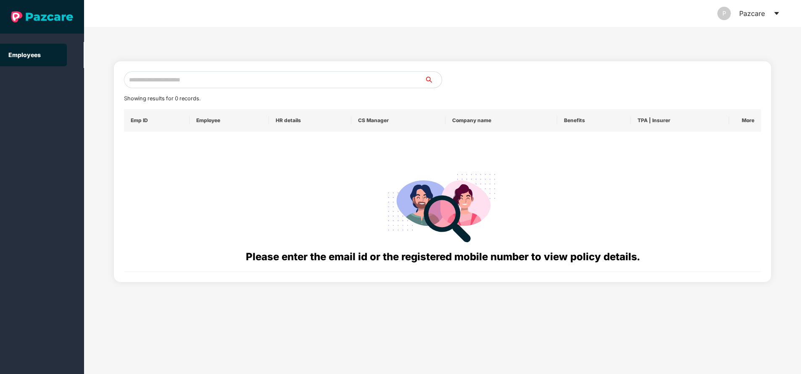
click at [174, 88] on input "text" at bounding box center [274, 79] width 301 height 17
paste input "**********"
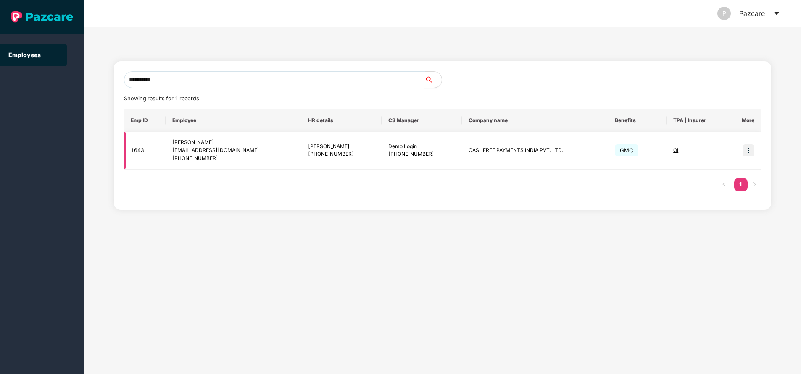
type input "**********"
click at [751, 150] on img at bounding box center [749, 151] width 12 height 12
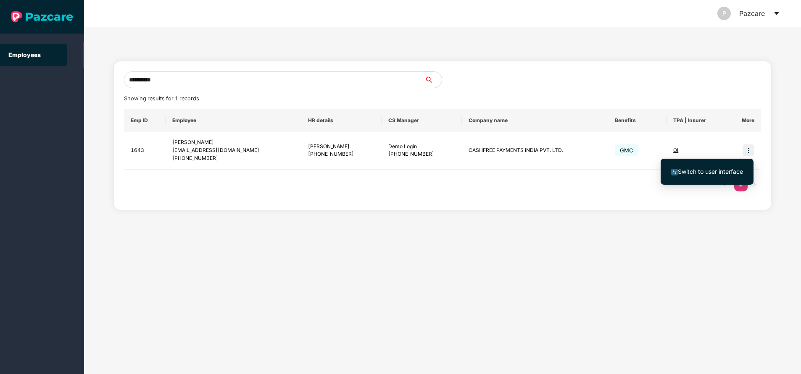
click at [711, 172] on span "Switch to user interface" at bounding box center [710, 171] width 65 height 7
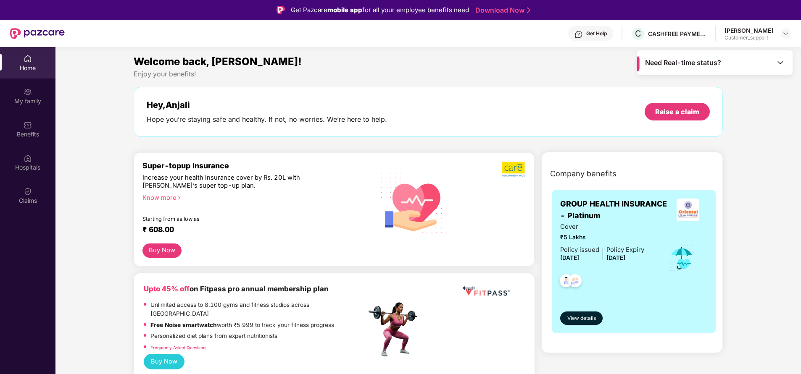
scroll to position [5, 0]
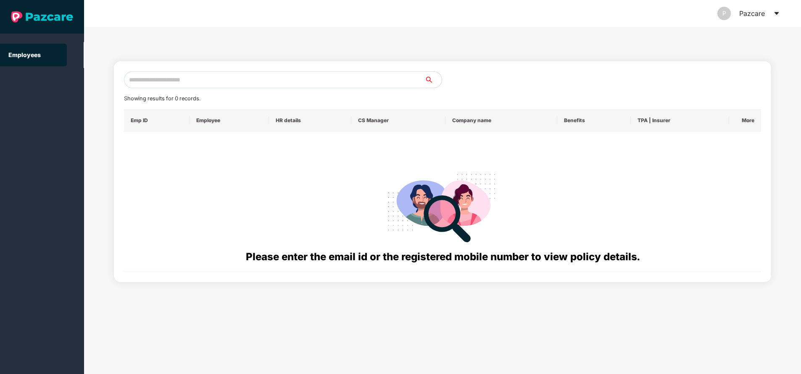
click at [236, 79] on input "text" at bounding box center [274, 79] width 301 height 17
paste input "**********"
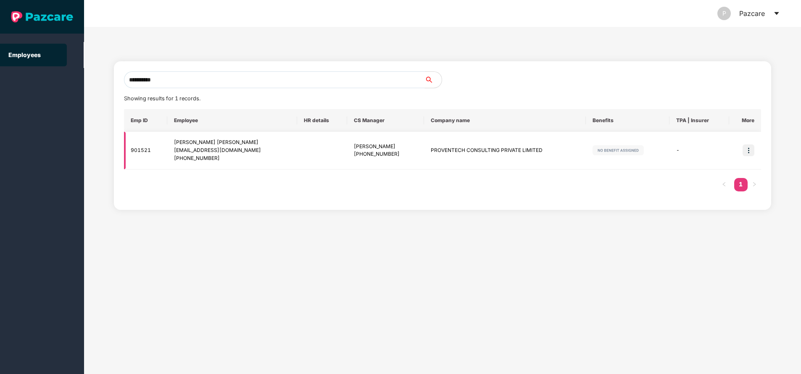
type input "**********"
click at [748, 150] on img at bounding box center [749, 151] width 12 height 12
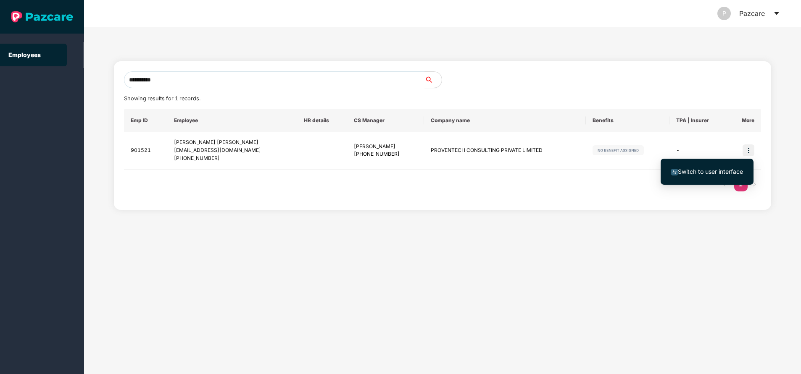
click at [696, 167] on li "Switch to user interface" at bounding box center [707, 172] width 93 height 18
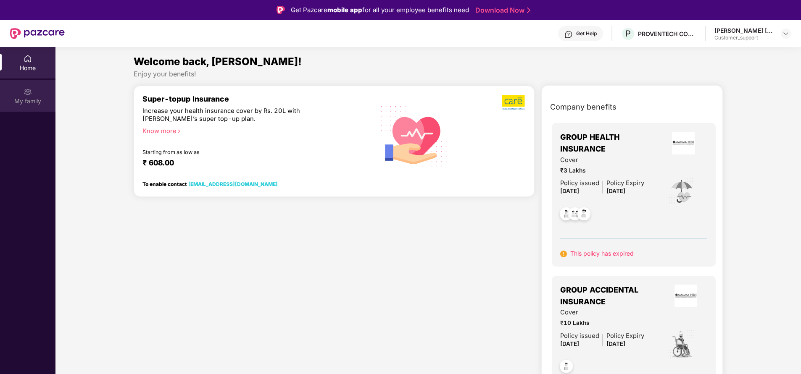
click at [22, 94] on div "My family" at bounding box center [27, 96] width 55 height 32
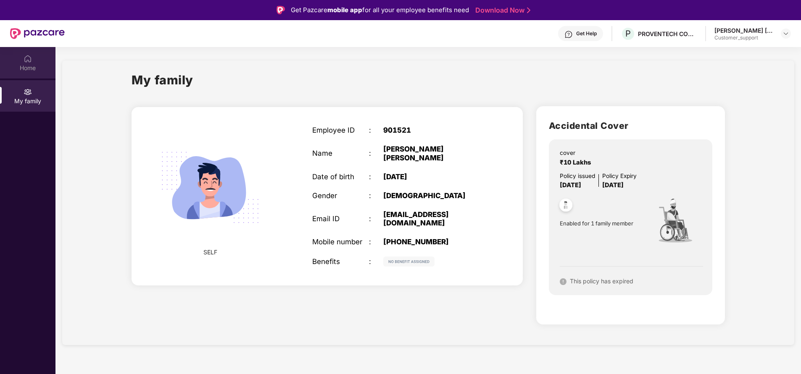
click at [28, 67] on div "Home" at bounding box center [27, 68] width 55 height 8
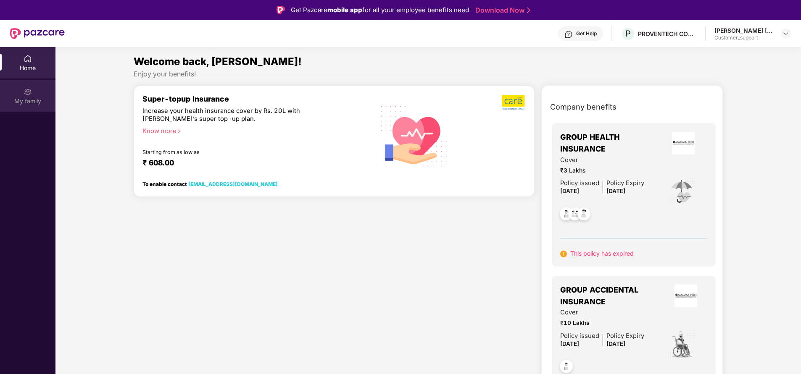
click at [26, 97] on div "My family" at bounding box center [27, 101] width 55 height 8
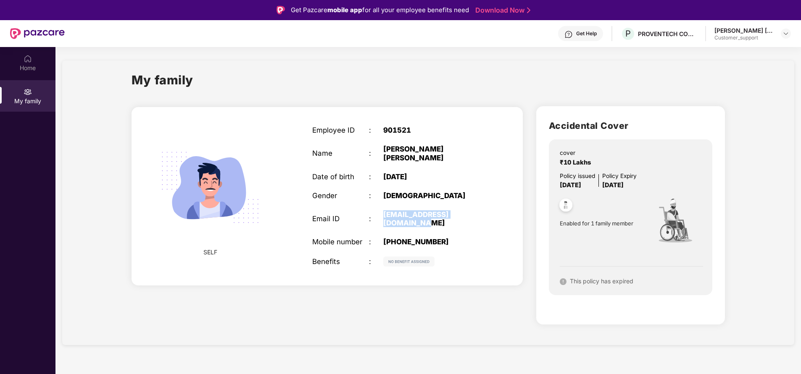
drag, startPoint x: 379, startPoint y: 205, endPoint x: 392, endPoint y: 219, distance: 18.7
click at [392, 219] on div "Email ID : [EMAIL_ADDRESS][DOMAIN_NAME]" at bounding box center [397, 219] width 170 height 17
copy div "[EMAIL_ADDRESS][DOMAIN_NAME]"
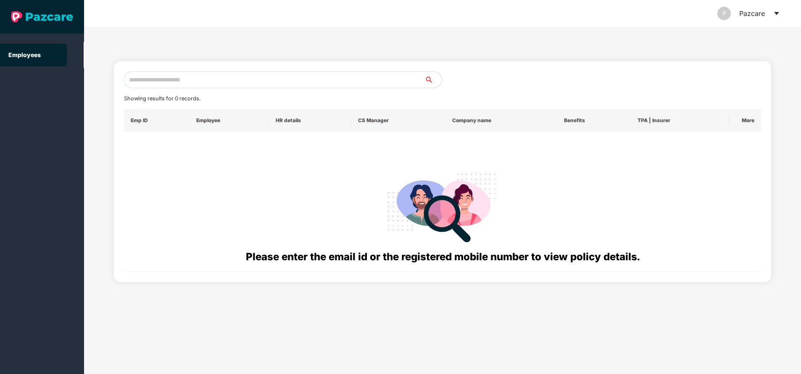
click at [214, 79] on input "text" at bounding box center [274, 79] width 301 height 17
paste input "**********"
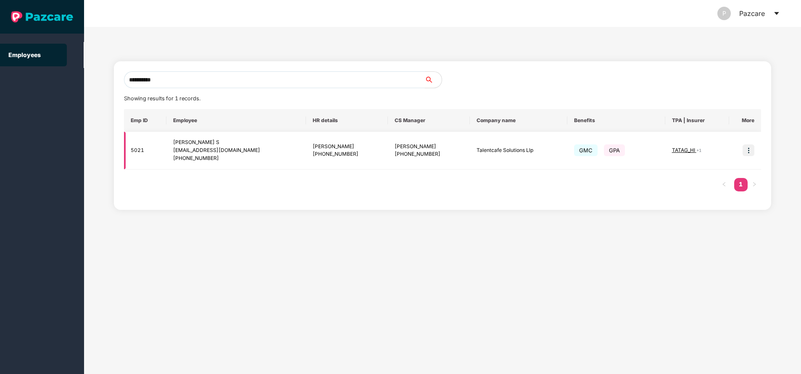
type input "**********"
click at [748, 155] on img at bounding box center [749, 151] width 12 height 12
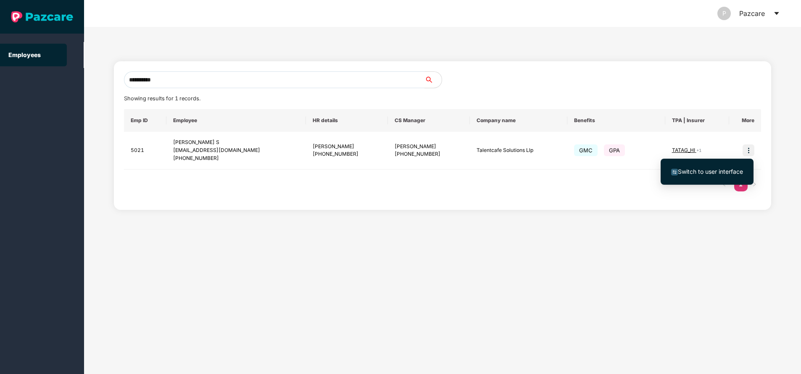
click at [709, 177] on li "Switch to user interface" at bounding box center [707, 172] width 93 height 18
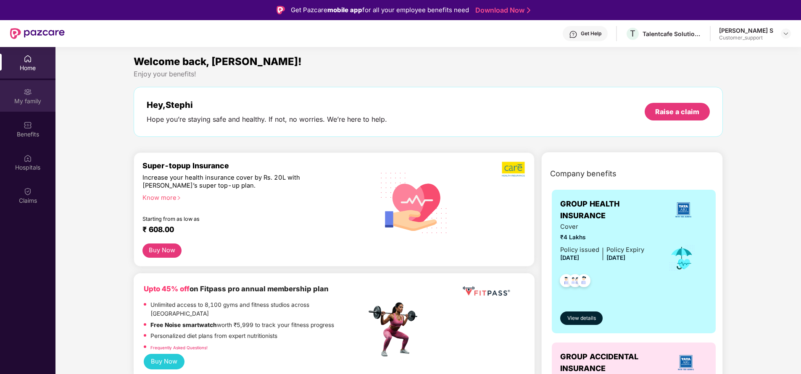
click at [22, 108] on div "My family" at bounding box center [27, 96] width 55 height 32
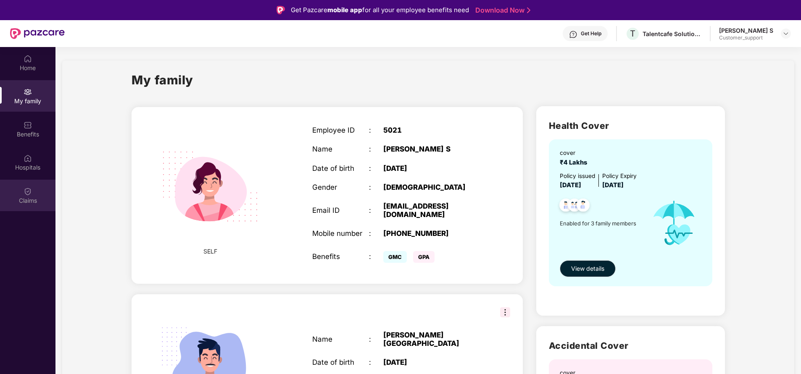
click at [30, 204] on div "Claims" at bounding box center [27, 201] width 55 height 8
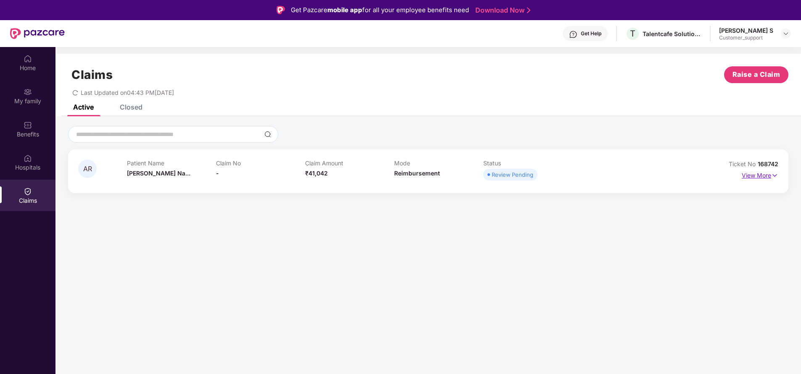
click at [762, 176] on p "View More" at bounding box center [760, 174] width 37 height 11
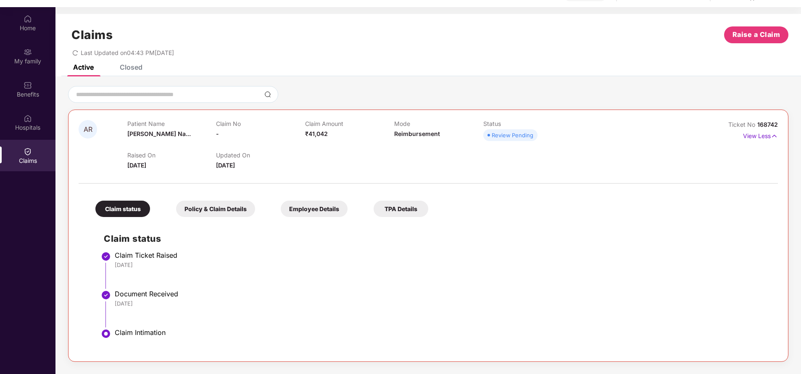
scroll to position [40, 0]
drag, startPoint x: 757, startPoint y: 124, endPoint x: 787, endPoint y: 129, distance: 29.8
click at [787, 129] on div "AR Patient Name [PERSON_NAME]... Claim No - Claim Amount ₹41,042 Mode Reimburse…" at bounding box center [428, 235] width 720 height 253
copy span "168742"
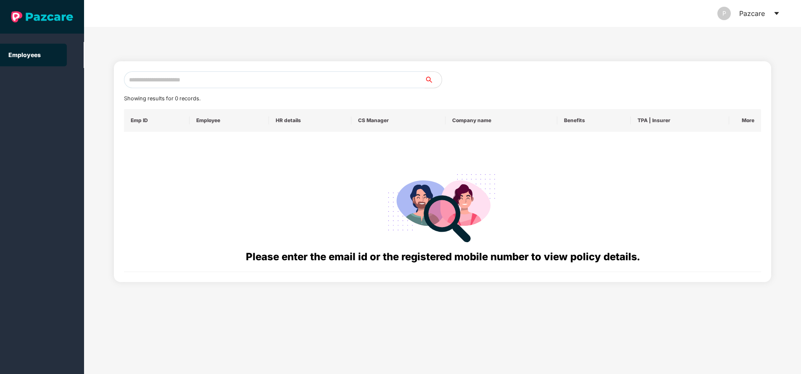
click at [226, 80] on input "text" at bounding box center [274, 79] width 301 height 17
paste input "**********"
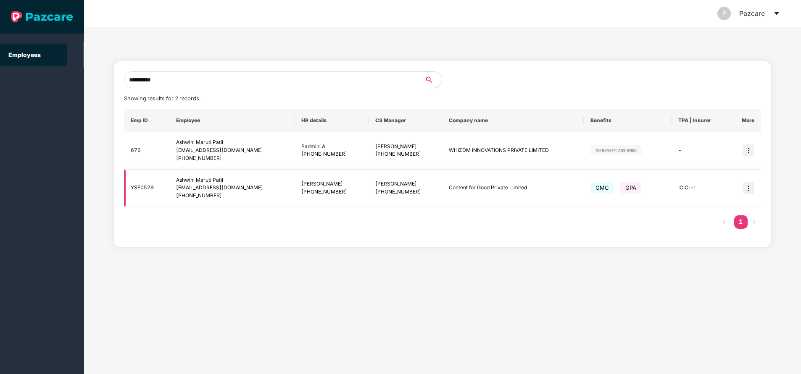
type input "**********"
click at [749, 188] on img at bounding box center [749, 188] width 12 height 12
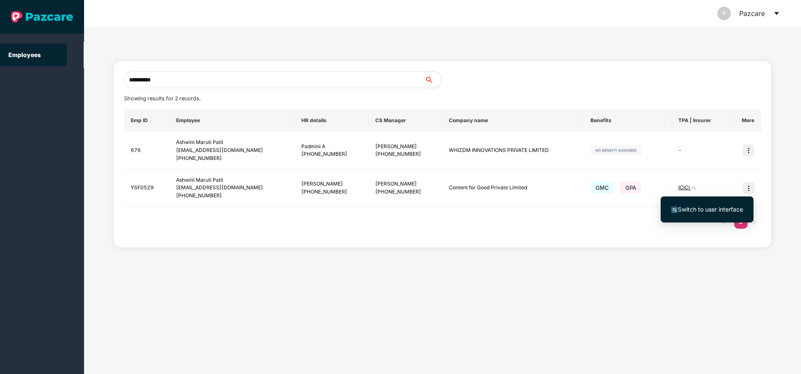
click at [720, 211] on span "Switch to user interface" at bounding box center [710, 209] width 65 height 7
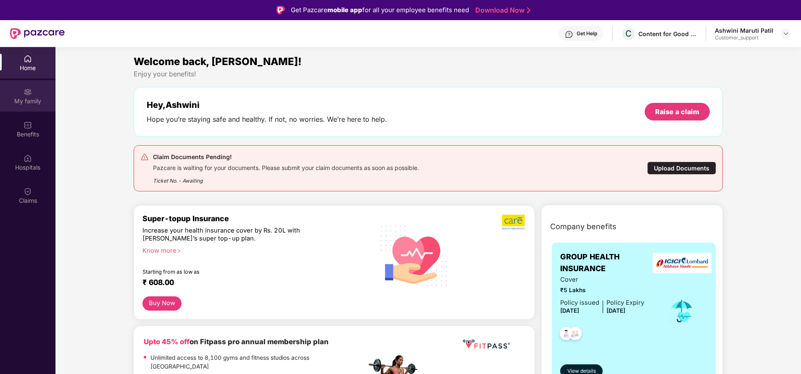
click at [31, 103] on div "My family" at bounding box center [27, 101] width 55 height 8
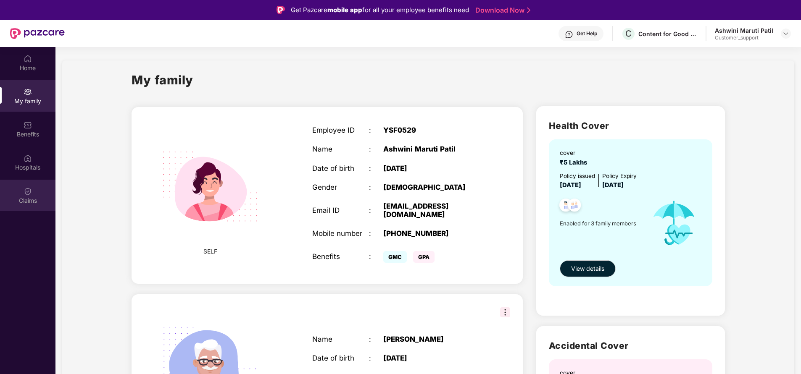
click at [24, 204] on div "Claims" at bounding box center [27, 201] width 55 height 8
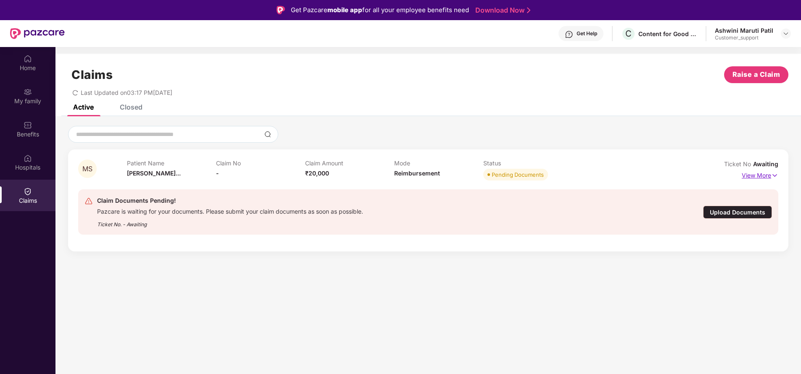
click at [754, 178] on p "View More" at bounding box center [760, 174] width 37 height 11
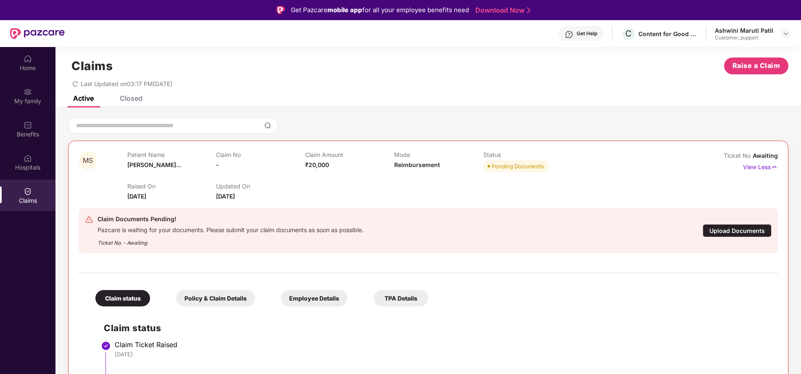
scroll to position [47, 0]
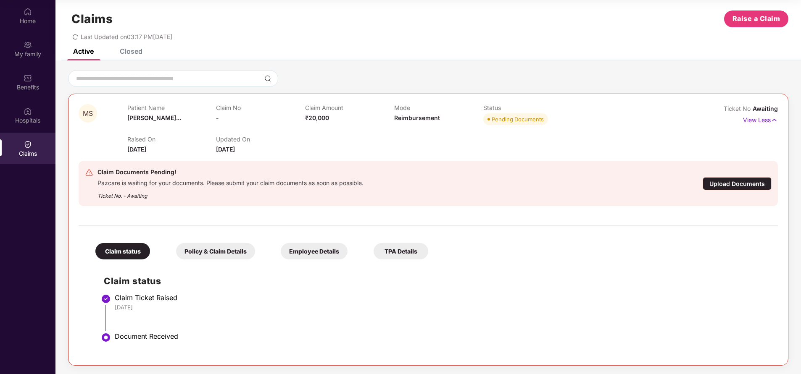
click at [211, 257] on div "Policy & Claim Details" at bounding box center [215, 251] width 79 height 16
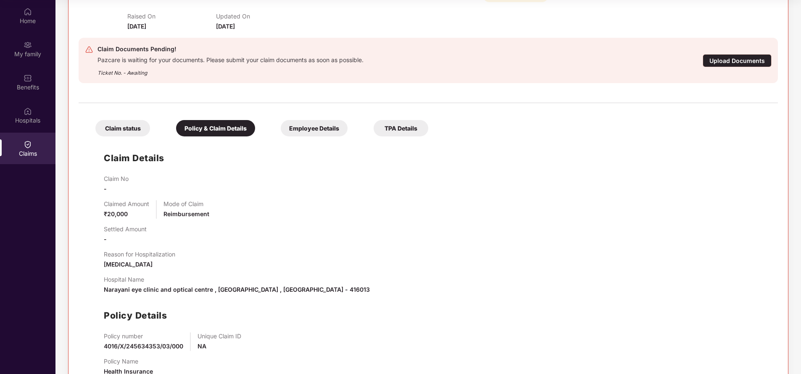
scroll to position [160, 0]
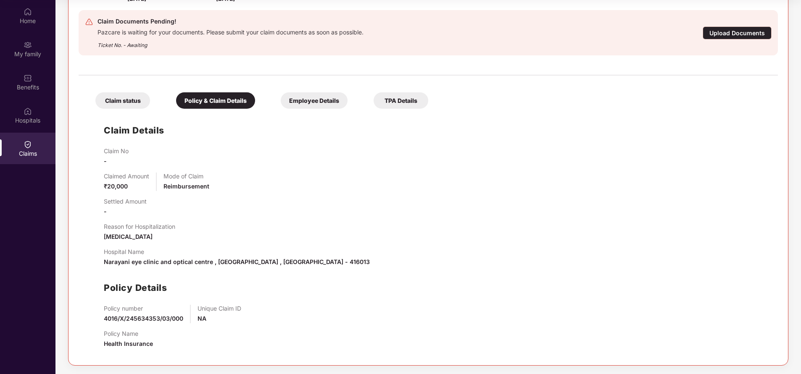
click at [332, 104] on div "Employee Details" at bounding box center [314, 100] width 67 height 16
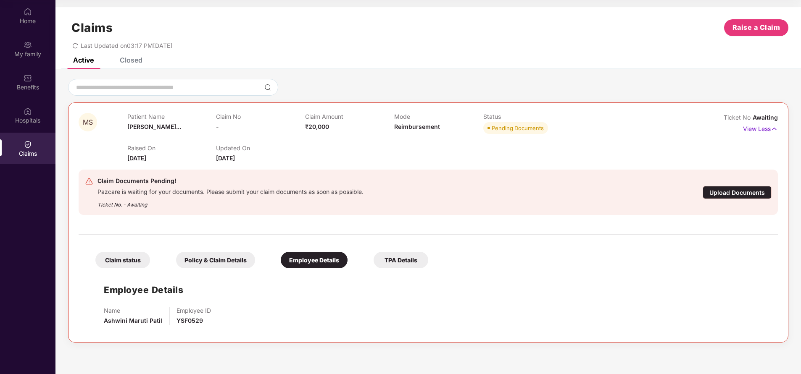
scroll to position [0, 0]
click at [209, 264] on div "Policy & Claim Details" at bounding box center [215, 260] width 79 height 16
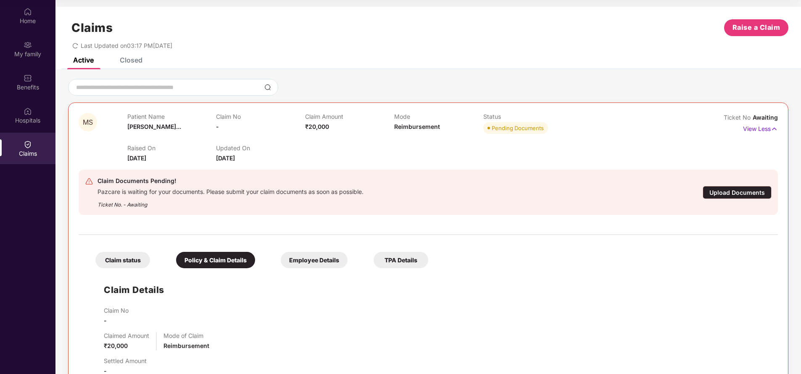
click at [120, 265] on div "Claim status" at bounding box center [122, 260] width 55 height 16
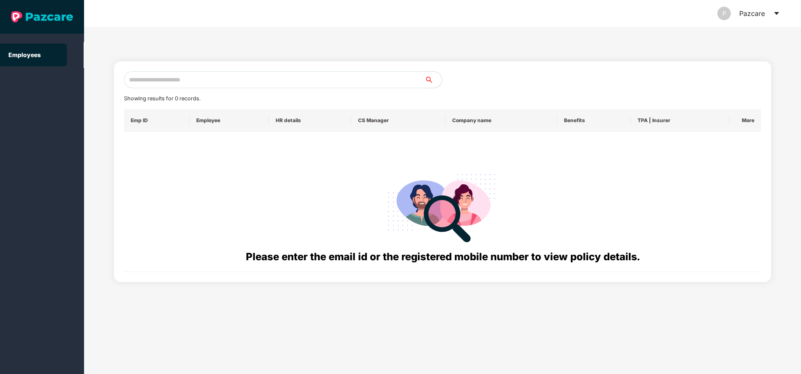
click at [208, 76] on input "text" at bounding box center [274, 79] width 301 height 17
paste input "**********"
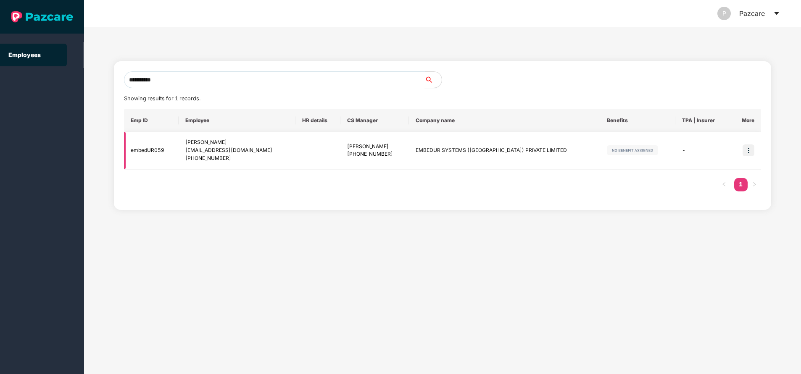
type input "**********"
click at [750, 155] on img at bounding box center [749, 151] width 12 height 12
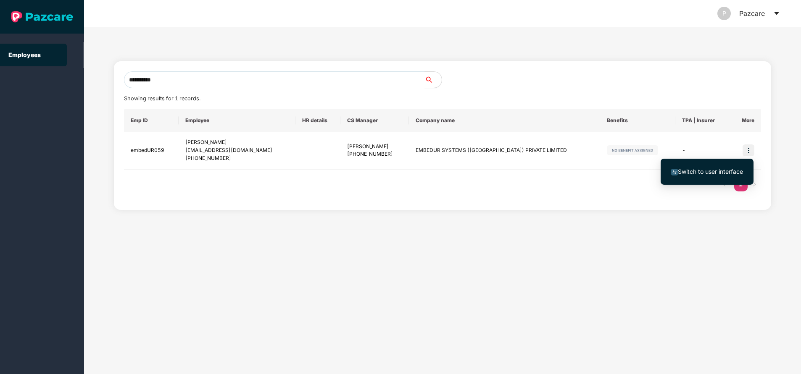
click at [709, 169] on span "Switch to user interface" at bounding box center [710, 171] width 65 height 7
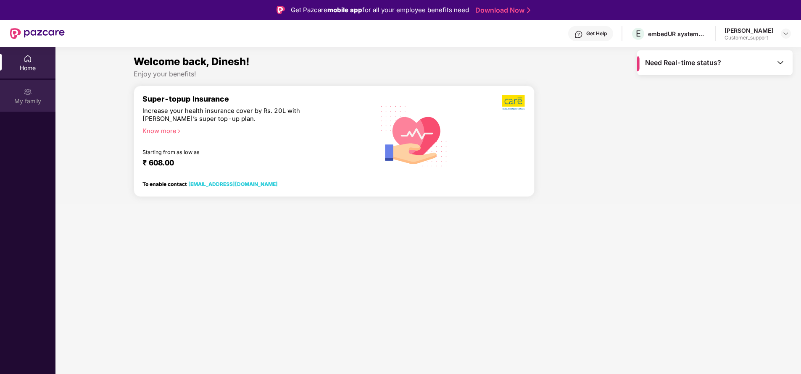
click at [37, 100] on div "My family" at bounding box center [27, 101] width 55 height 8
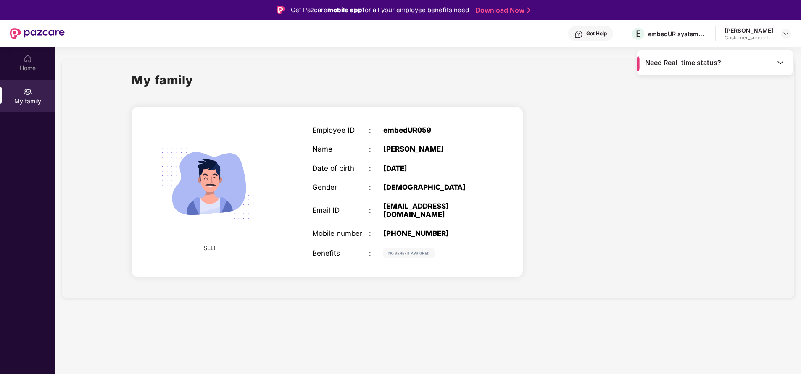
click at [443, 206] on div "[EMAIL_ADDRESS][DOMAIN_NAME]" at bounding box center [432, 210] width 99 height 17
copy div "[EMAIL_ADDRESS][DOMAIN_NAME]"
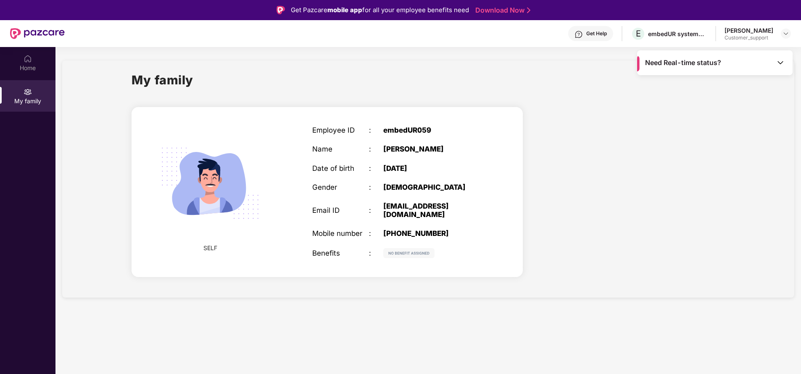
click at [560, 292] on div "My family SELF Employee ID : embedUR059 Name : [PERSON_NAME] S Date of birth : …" at bounding box center [428, 179] width 732 height 237
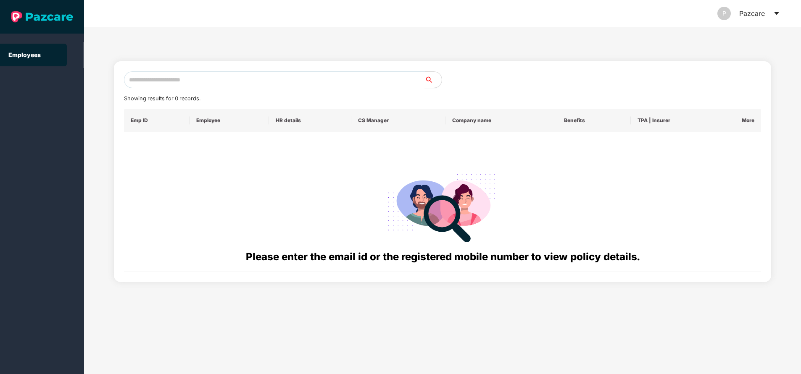
click at [251, 81] on input "text" at bounding box center [274, 79] width 301 height 17
paste input "**********"
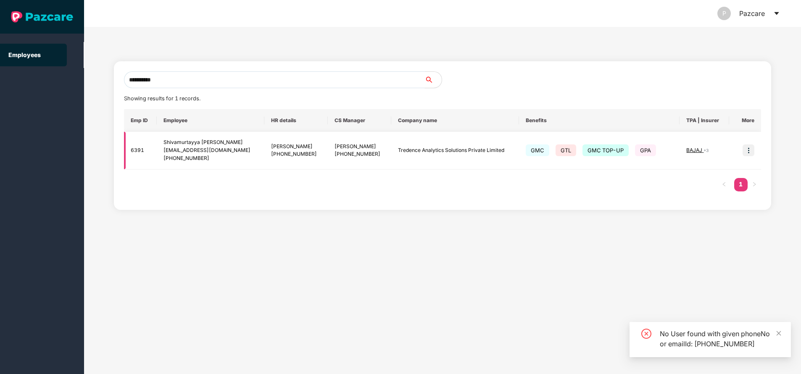
type input "**********"
click at [698, 148] on span "BAJAJ" at bounding box center [694, 150] width 17 height 6
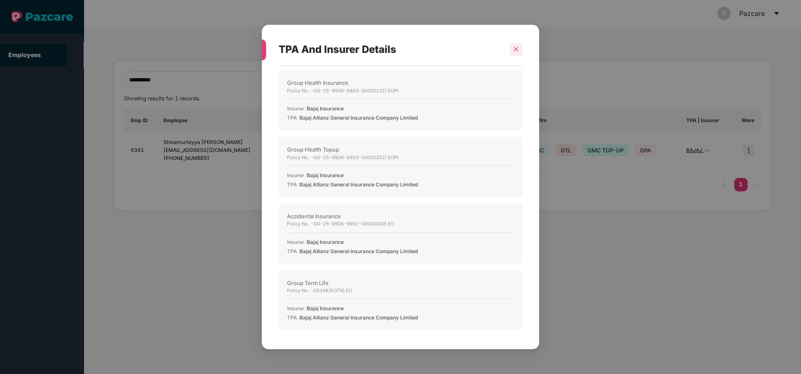
click at [518, 51] on icon "close" at bounding box center [516, 49] width 5 height 5
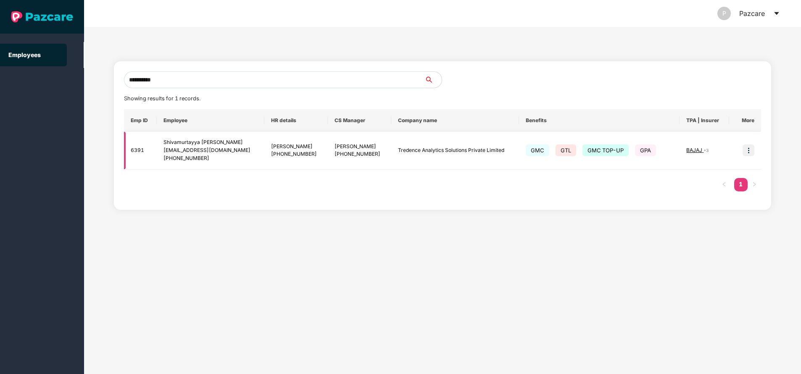
click at [750, 153] on img at bounding box center [749, 151] width 12 height 12
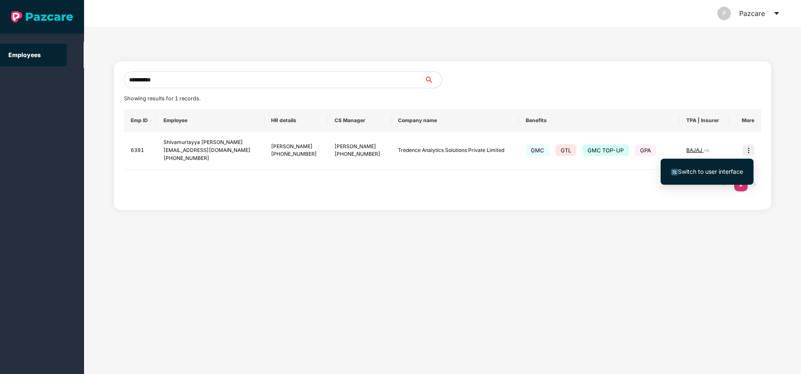
click at [689, 171] on span "Switch to user interface" at bounding box center [710, 171] width 65 height 7
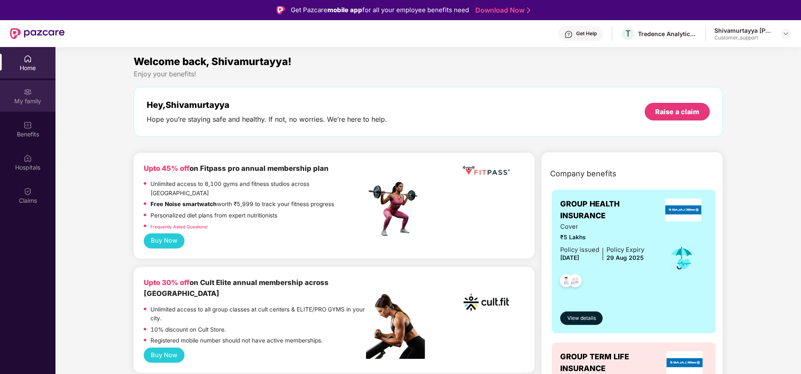
click at [27, 104] on div "My family" at bounding box center [27, 101] width 55 height 8
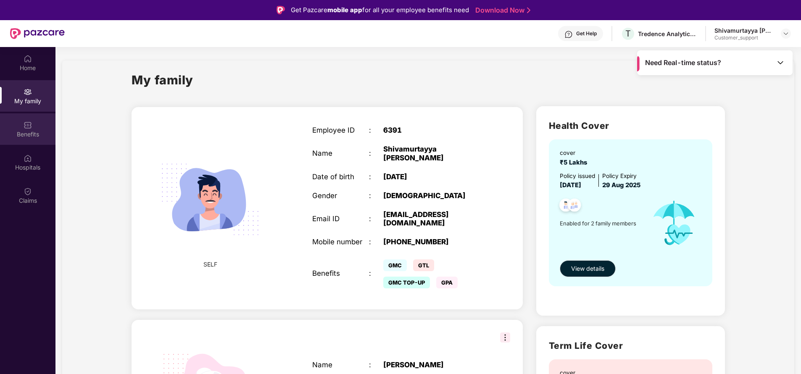
click at [21, 135] on div "Benefits" at bounding box center [27, 134] width 55 height 8
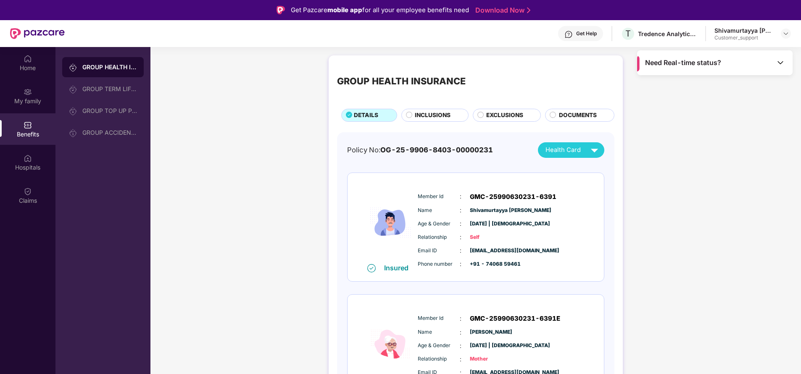
scroll to position [35, 0]
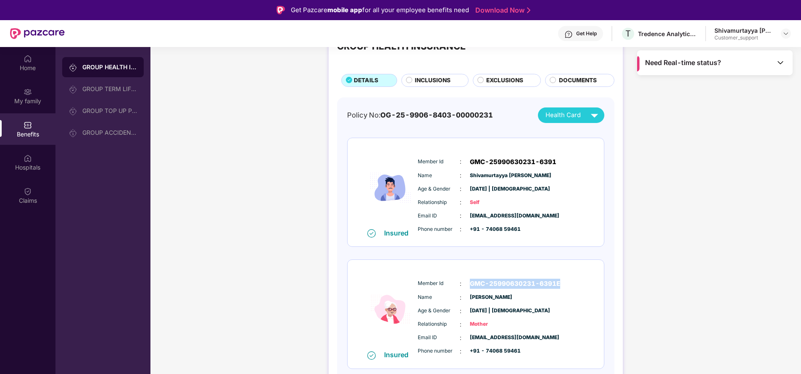
drag, startPoint x: 468, startPoint y: 282, endPoint x: 569, endPoint y: 282, distance: 101.7
click at [569, 282] on div "Member Id : GMC-25990630231-6391E" at bounding box center [501, 284] width 167 height 10
copy span "GMC-25990630231-6391E"
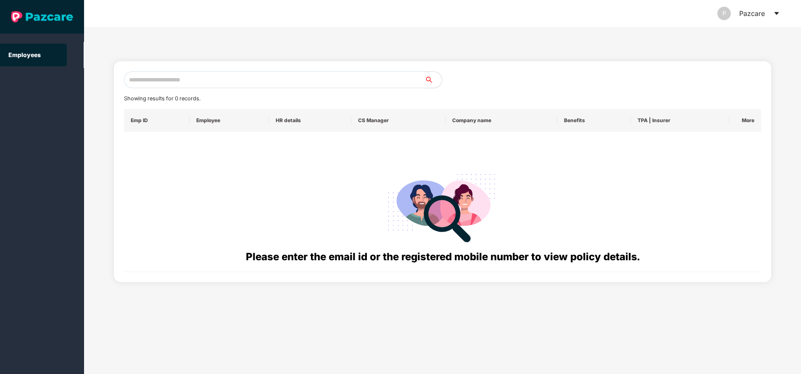
click at [242, 87] on input "text" at bounding box center [274, 79] width 301 height 17
paste input "**********"
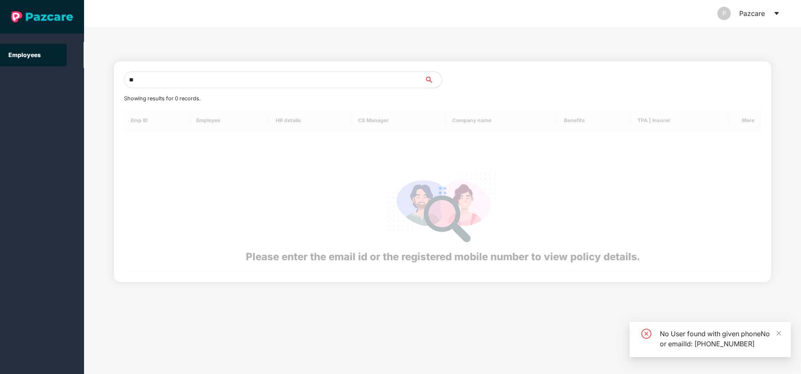
type input "*"
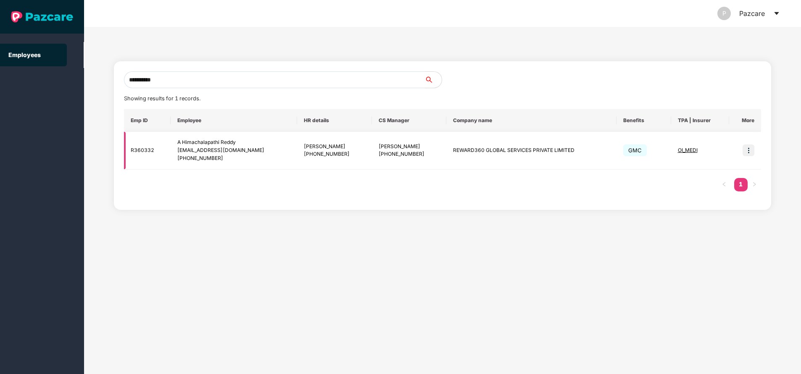
type input "**********"
click at [749, 148] on img at bounding box center [749, 151] width 12 height 12
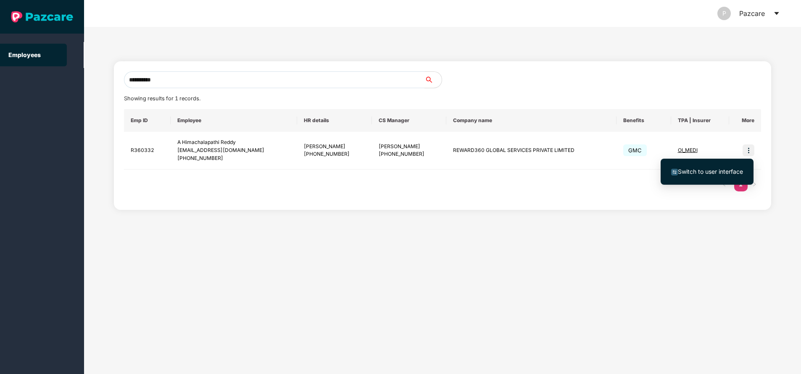
click at [722, 167] on span "Switch to user interface" at bounding box center [707, 171] width 72 height 9
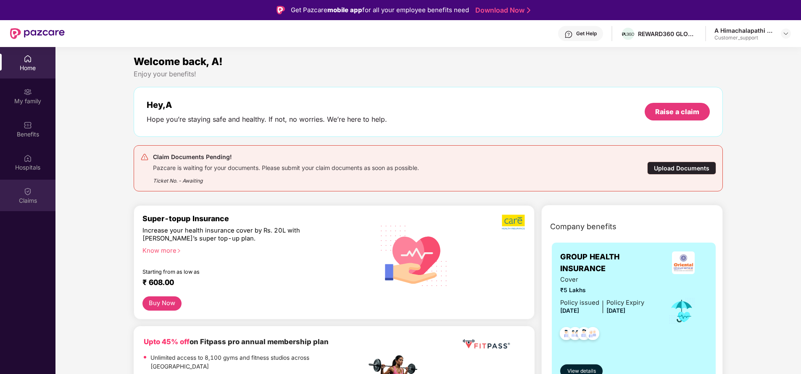
click at [28, 198] on div "Claims" at bounding box center [27, 201] width 55 height 8
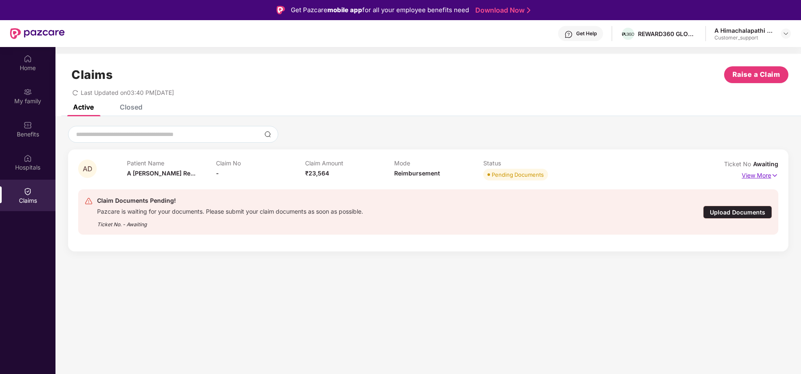
click at [749, 177] on p "View More" at bounding box center [760, 174] width 37 height 11
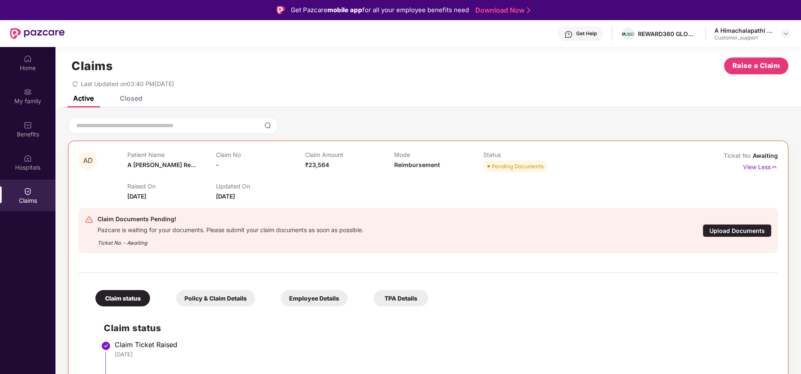
scroll to position [47, 0]
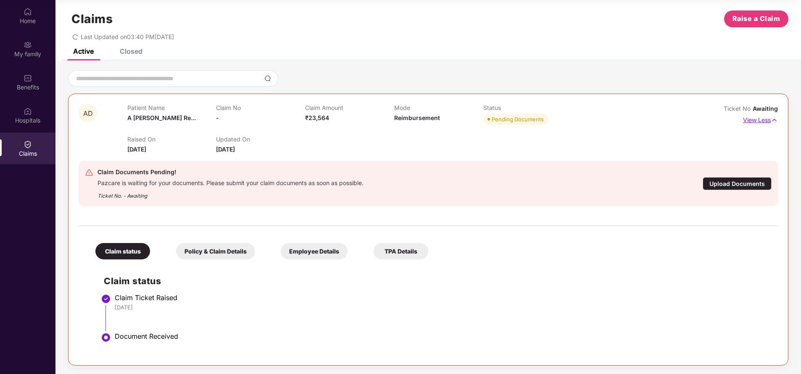
click at [760, 120] on p "View Less" at bounding box center [760, 118] width 35 height 11
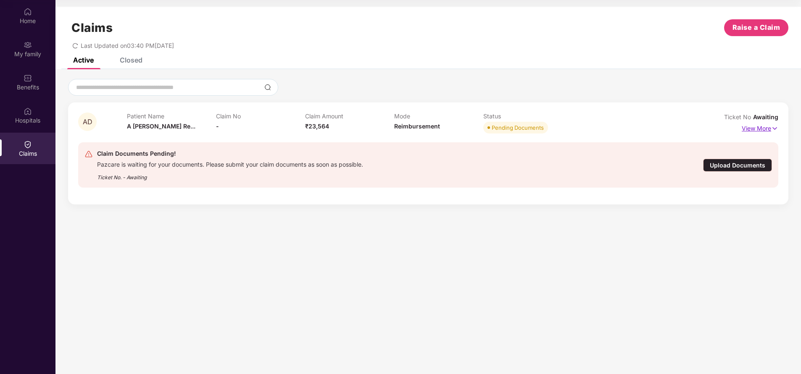
click at [749, 129] on p "View More" at bounding box center [760, 127] width 37 height 11
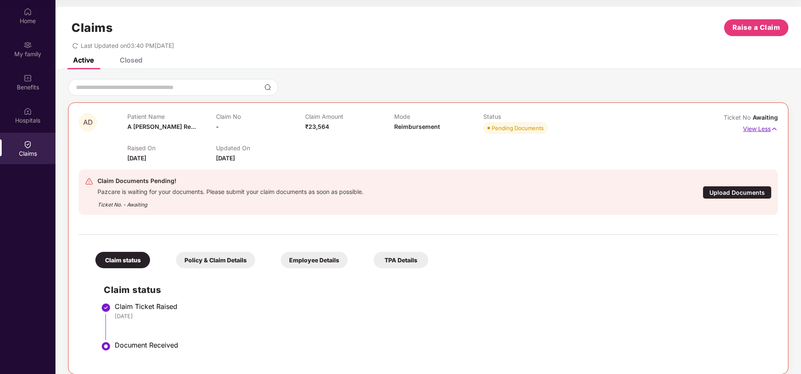
click at [759, 131] on p "View Less" at bounding box center [760, 127] width 35 height 11
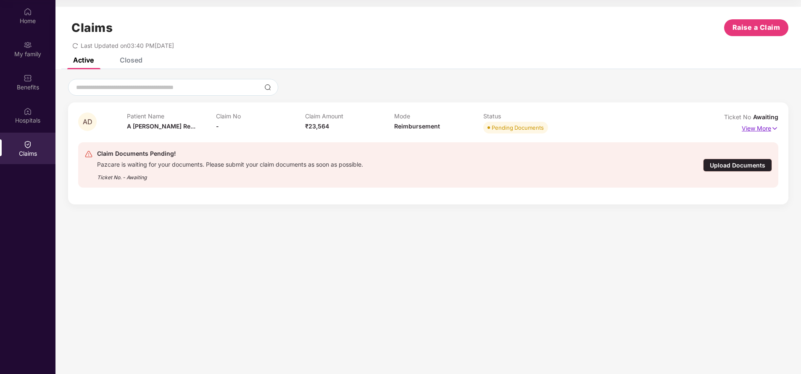
click at [767, 129] on p "View More" at bounding box center [760, 127] width 37 height 11
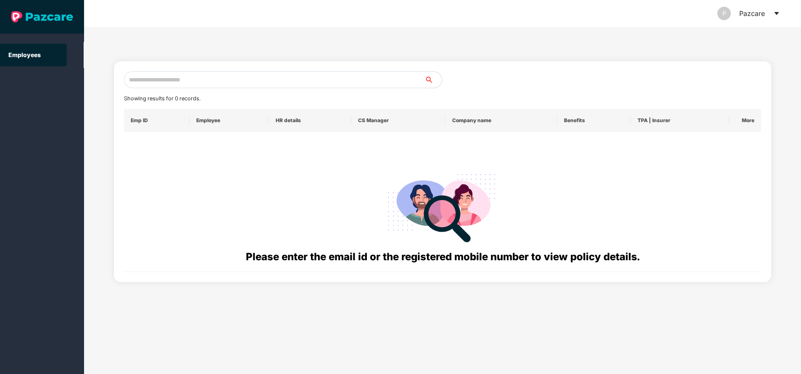
click at [164, 81] on input "text" at bounding box center [274, 79] width 301 height 17
paste input "**********"
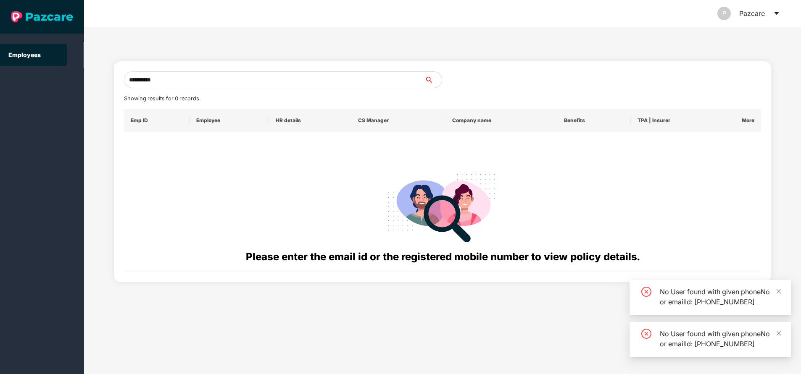
click at [205, 78] on input "**********" at bounding box center [274, 79] width 301 height 17
type input "*"
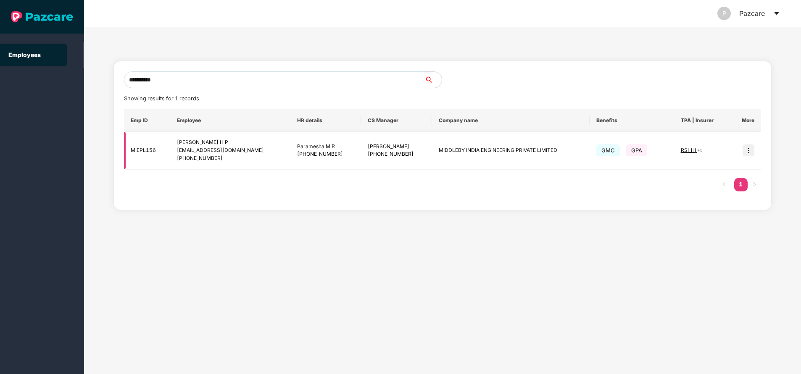
type input "**********"
click at [750, 153] on img at bounding box center [749, 151] width 12 height 12
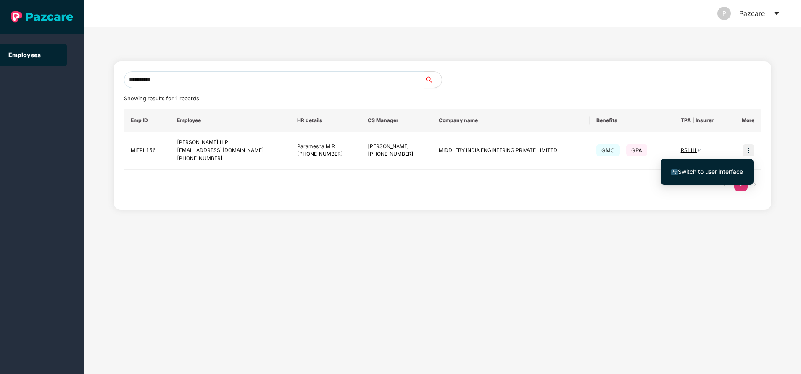
click at [696, 168] on span "Switch to user interface" at bounding box center [710, 171] width 65 height 7
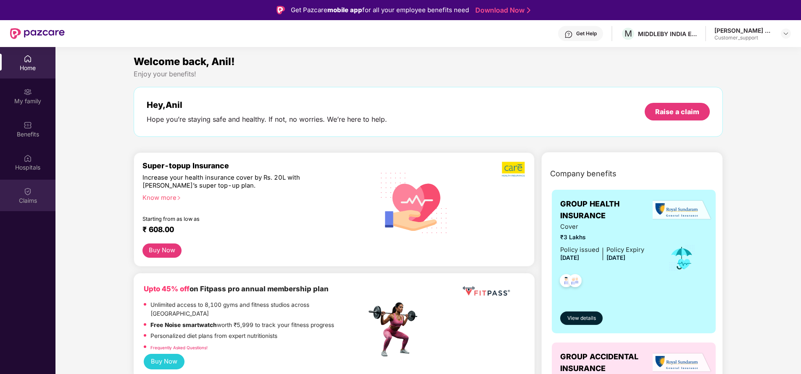
click at [29, 197] on div "Claims" at bounding box center [27, 201] width 55 height 8
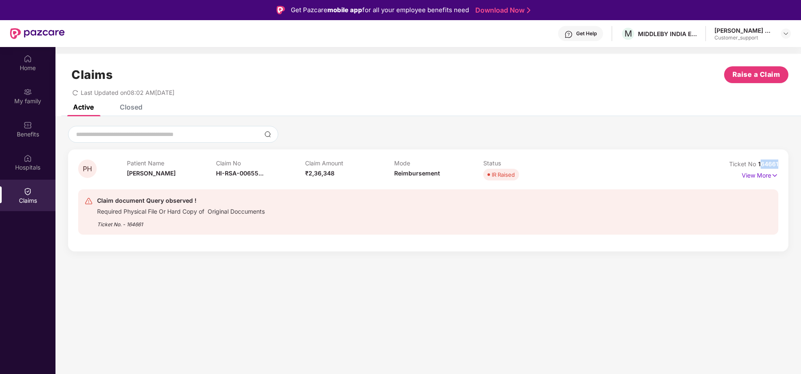
drag, startPoint x: 759, startPoint y: 166, endPoint x: 798, endPoint y: 168, distance: 39.1
click at [798, 168] on div "PH Patient Name [PERSON_NAME] Claim No HI-RSA-00655... Claim Amount ₹2,36,348 M…" at bounding box center [428, 189] width 746 height 126
click at [736, 146] on div "PH Patient Name [PERSON_NAME] Claim No HI-RSA-00655... Claim Amount ₹2,36,348 M…" at bounding box center [428, 189] width 746 height 126
drag, startPoint x: 756, startPoint y: 165, endPoint x: 797, endPoint y: 156, distance: 41.8
click at [797, 156] on div "PH Patient Name [PERSON_NAME] Claim No HI-RSA-00655... Claim Amount ₹2,36,348 M…" at bounding box center [428, 189] width 746 height 126
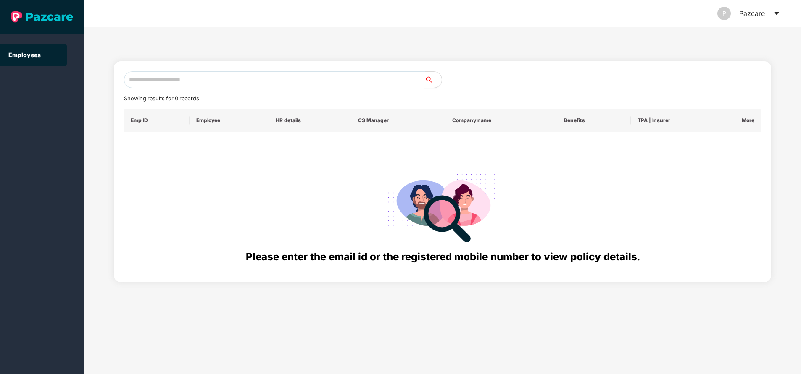
click at [239, 79] on input "text" at bounding box center [274, 79] width 301 height 17
paste input "******"
type input "******"
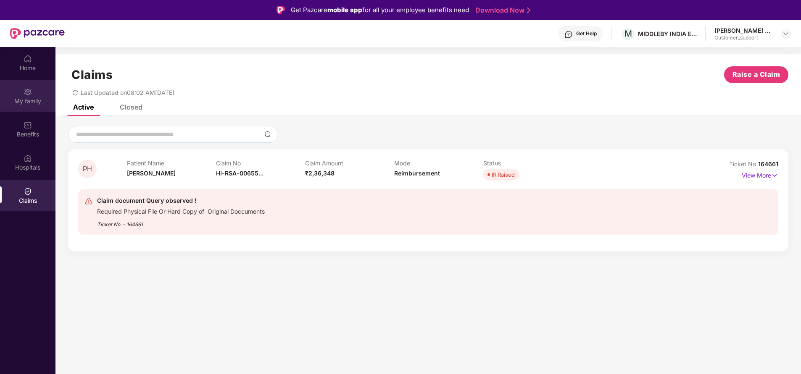
click at [32, 91] on img at bounding box center [28, 92] width 8 height 8
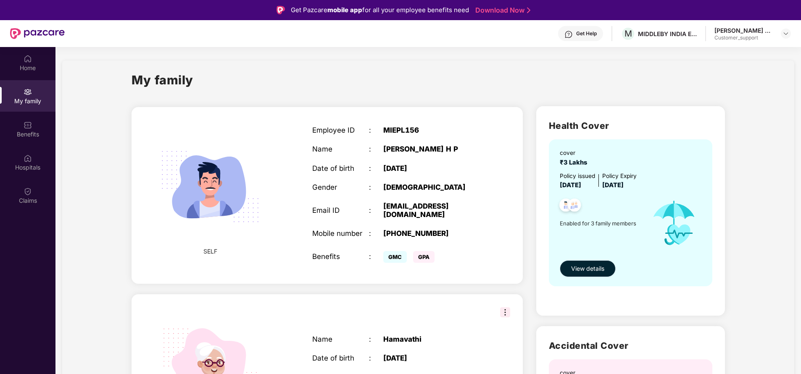
click at [603, 270] on span "View details" at bounding box center [587, 268] width 33 height 9
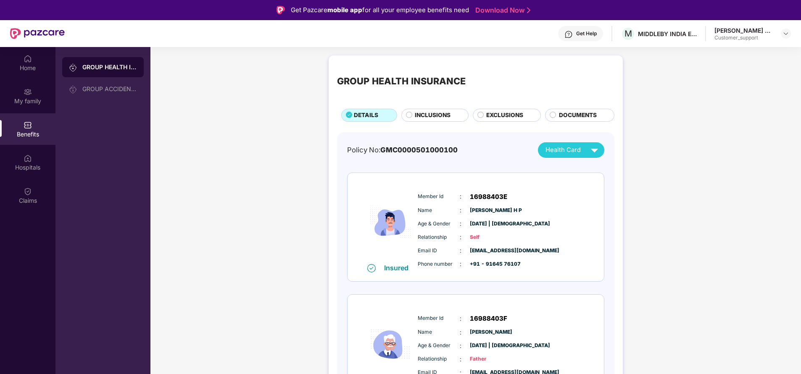
drag, startPoint x: 480, startPoint y: 264, endPoint x: 543, endPoint y: 264, distance: 62.2
drag, startPoint x: 543, startPoint y: 264, endPoint x: 500, endPoint y: 263, distance: 42.9
click at [500, 263] on span "+91 - 91645 76107" at bounding box center [491, 265] width 42 height 8
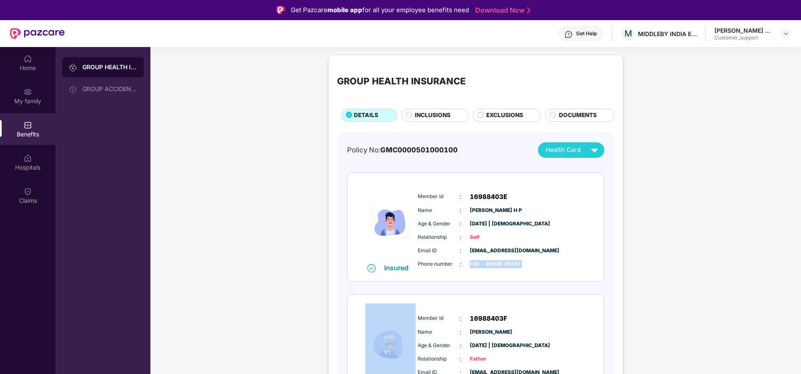
click at [500, 263] on span "+91 - 91645 76107" at bounding box center [491, 265] width 42 height 8
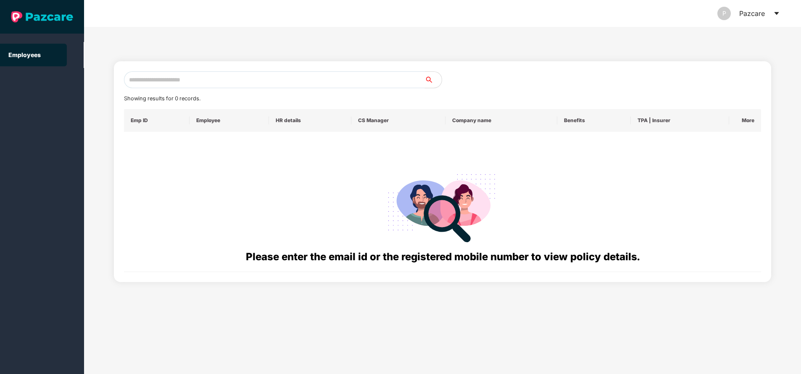
paste input "**********"
click at [188, 81] on input "**********" at bounding box center [274, 79] width 301 height 17
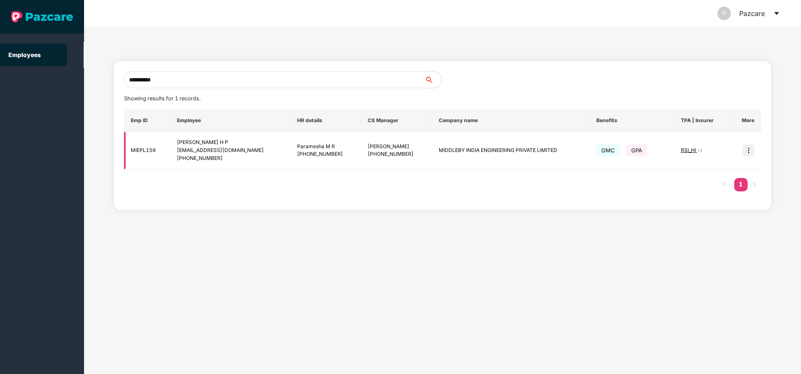
type input "**********"
click at [694, 150] on span "RSI_HI" at bounding box center [689, 150] width 16 height 6
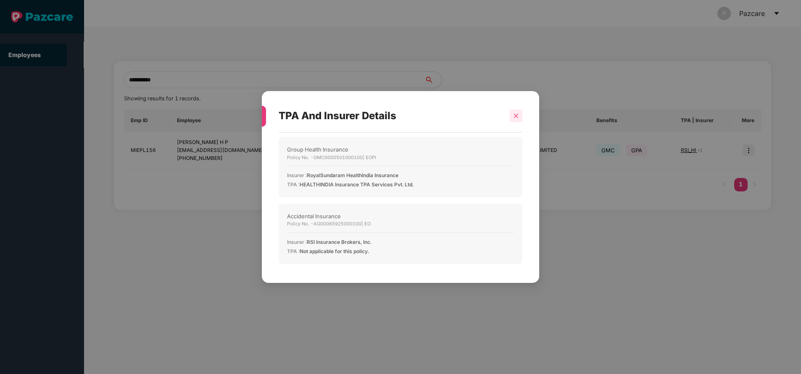
click at [516, 116] on icon "close" at bounding box center [516, 116] width 6 height 6
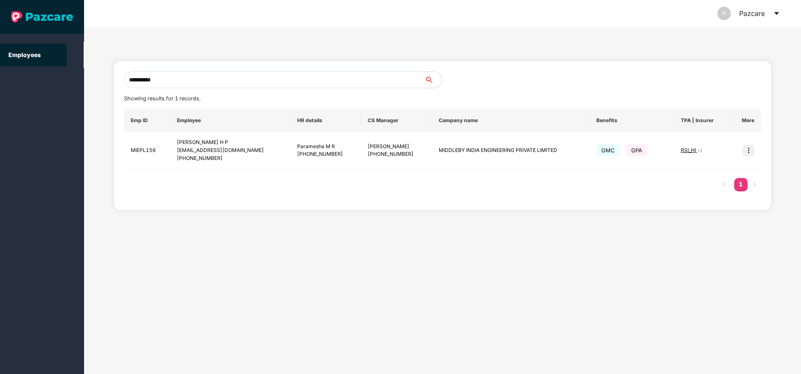
click at [260, 78] on input "**********" at bounding box center [274, 79] width 301 height 17
paste input "**********"
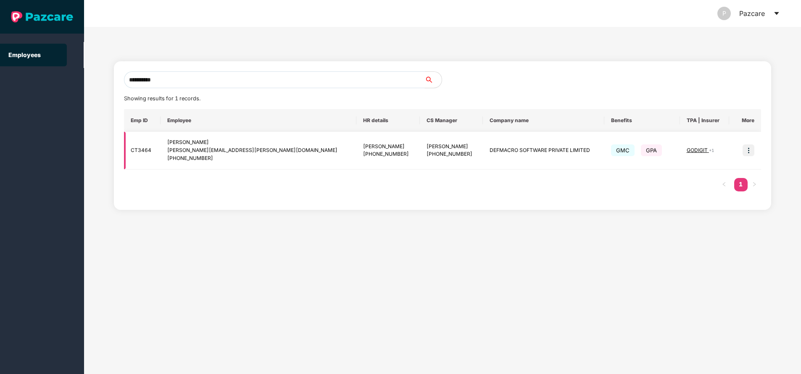
type input "**********"
click at [751, 148] on img at bounding box center [749, 151] width 12 height 12
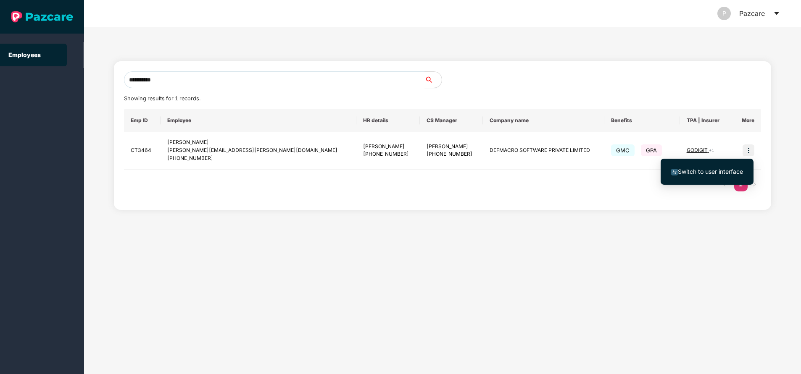
click at [706, 173] on span "Switch to user interface" at bounding box center [710, 171] width 65 height 7
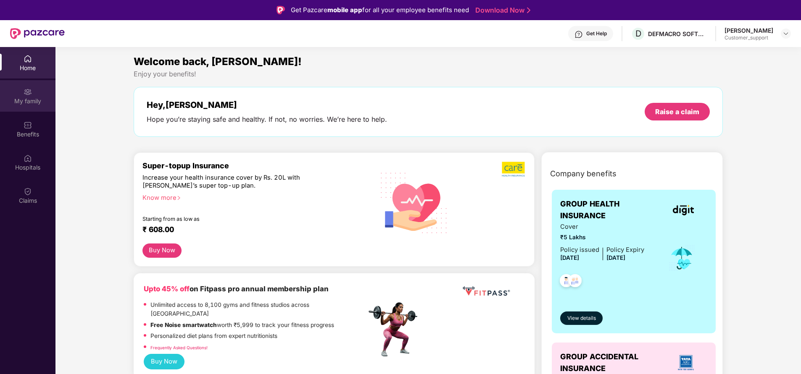
click at [28, 100] on div "My family" at bounding box center [27, 101] width 55 height 8
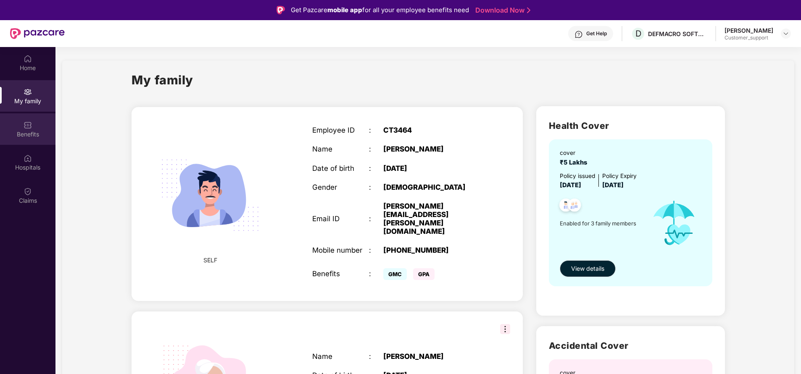
click at [25, 129] on div "Benefits" at bounding box center [27, 129] width 55 height 32
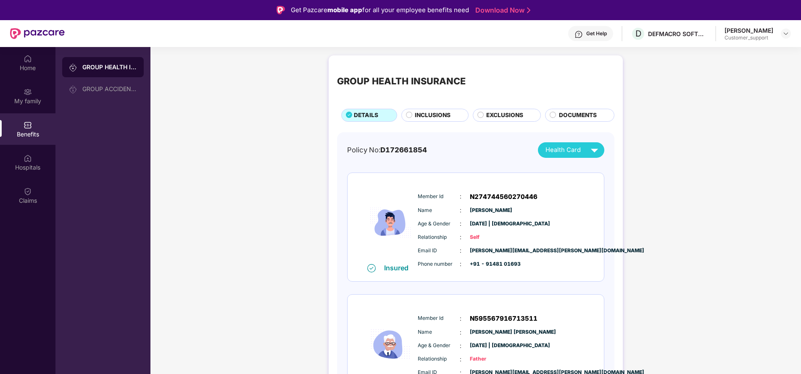
click at [425, 113] on span "INCLUSIONS" at bounding box center [433, 115] width 36 height 9
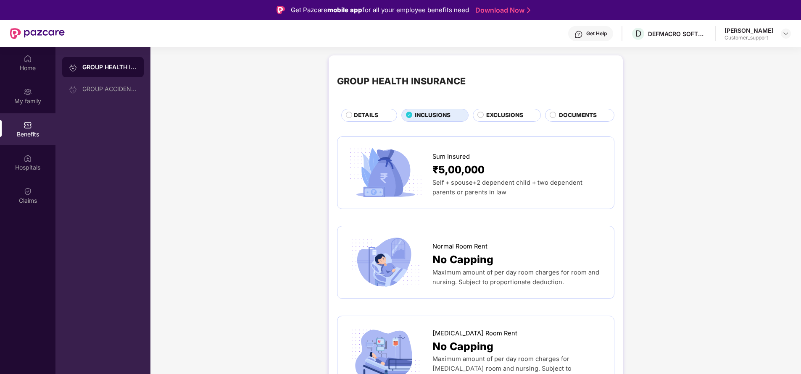
click at [373, 114] on span "DETAILS" at bounding box center [366, 115] width 24 height 9
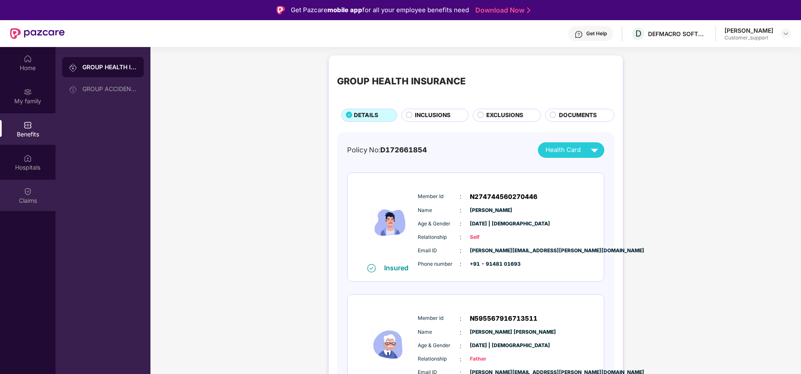
click at [29, 191] on img at bounding box center [28, 191] width 8 height 8
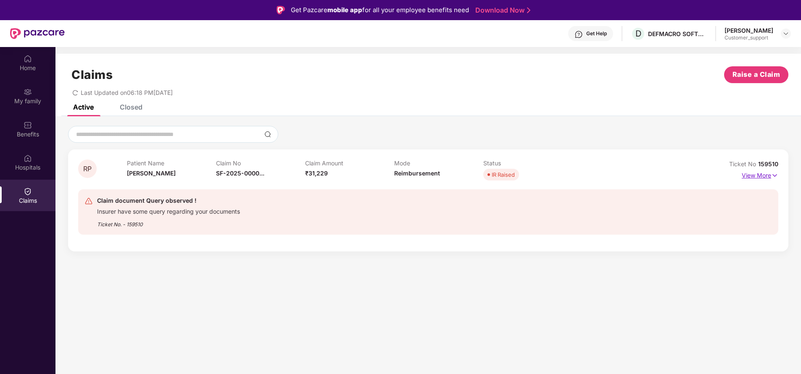
click at [749, 175] on p "View More" at bounding box center [760, 174] width 37 height 11
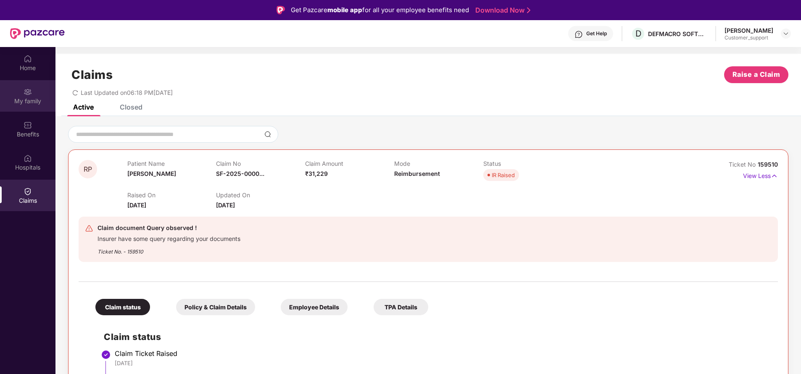
click at [27, 96] on div "My family" at bounding box center [27, 96] width 55 height 32
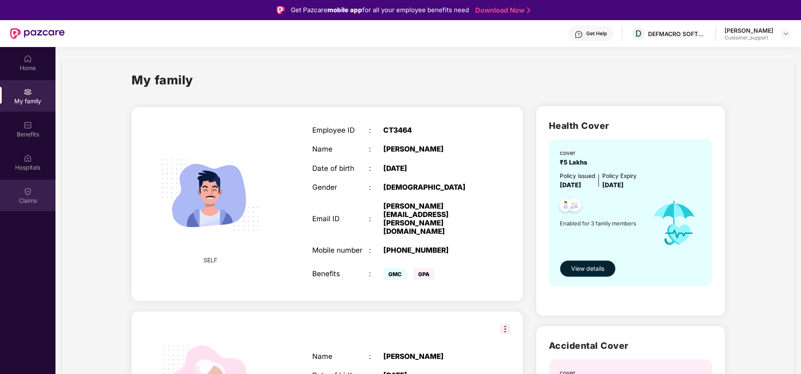
click at [38, 205] on div "Claims" at bounding box center [27, 201] width 55 height 8
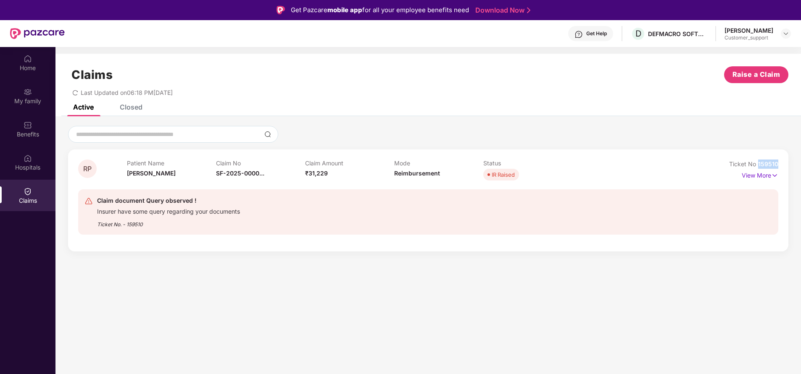
drag, startPoint x: 758, startPoint y: 164, endPoint x: 797, endPoint y: 162, distance: 39.6
click at [797, 162] on div "RP Patient Name [PERSON_NAME] Claim No SF-2025-0000... Claim Amount ₹31,229 Mod…" at bounding box center [428, 189] width 746 height 126
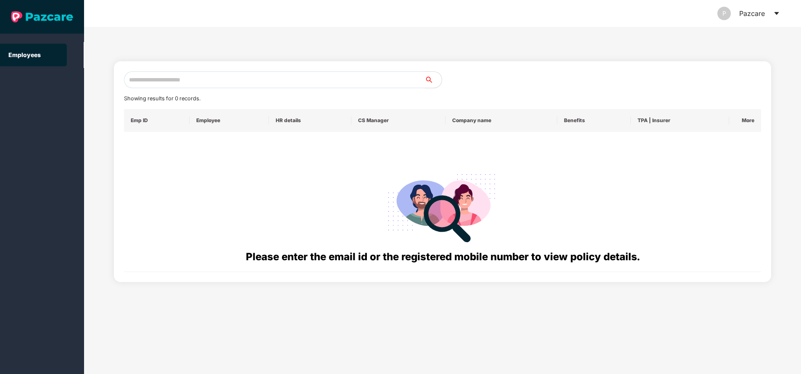
click at [195, 81] on input "text" at bounding box center [274, 79] width 301 height 17
paste input "**********"
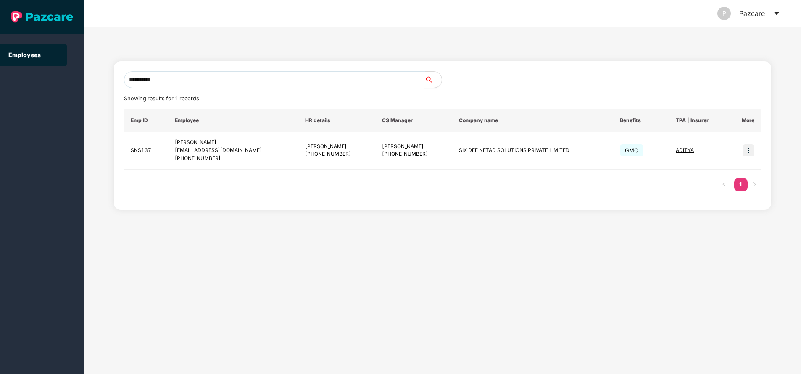
type input "**********"
click at [749, 155] on img at bounding box center [749, 151] width 12 height 12
click at [712, 175] on span "Switch to user interface" at bounding box center [707, 171] width 72 height 9
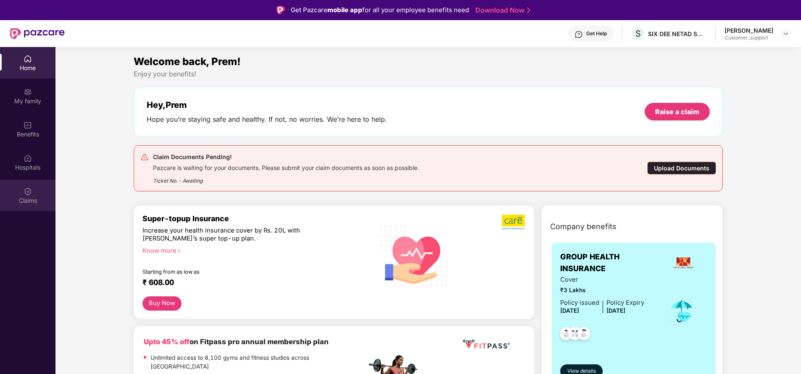
click at [21, 206] on div "Claims" at bounding box center [27, 196] width 55 height 32
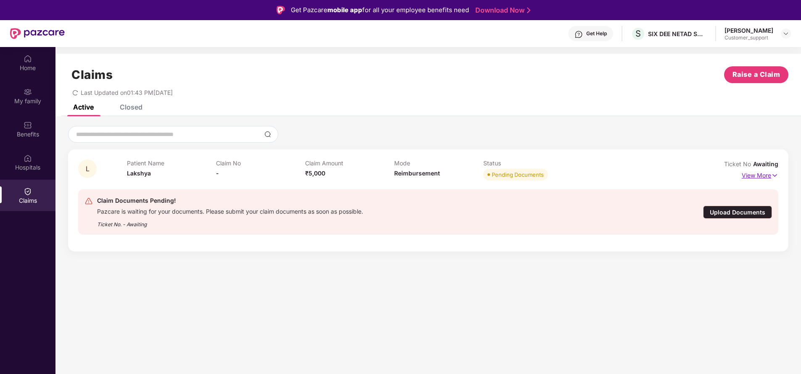
click at [755, 175] on p "View More" at bounding box center [760, 174] width 37 height 11
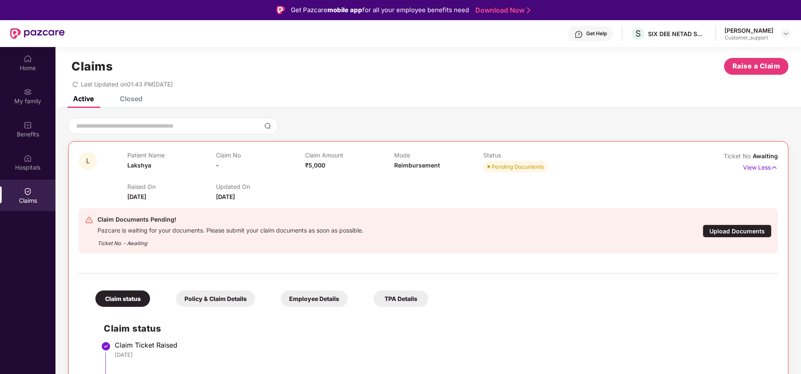
scroll to position [9, 0]
click at [232, 297] on div "Policy & Claim Details" at bounding box center [215, 298] width 79 height 16
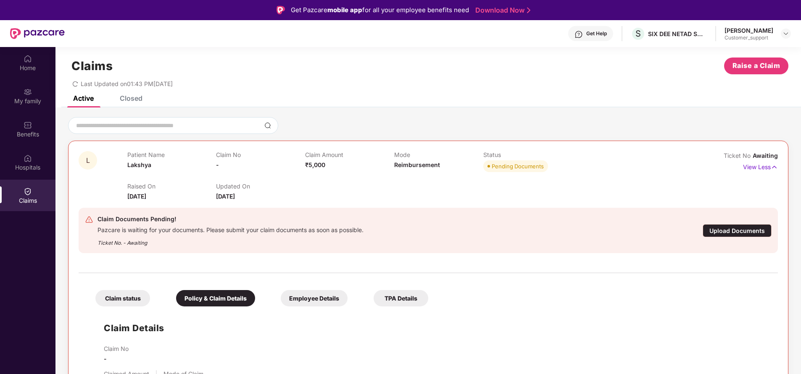
click at [132, 300] on div "Claim status" at bounding box center [122, 298] width 55 height 16
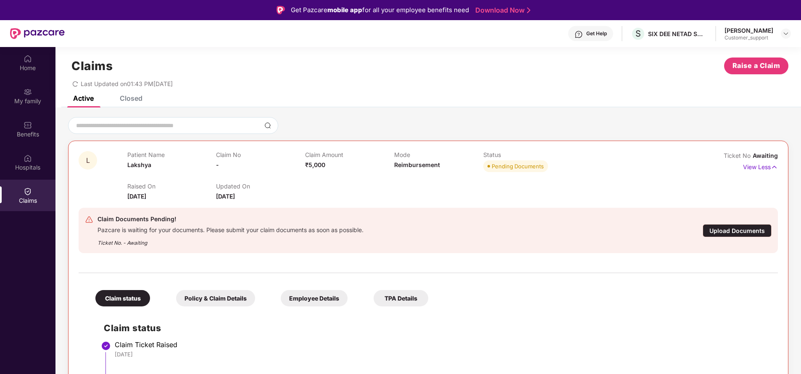
click at [227, 302] on div "Policy & Claim Details" at bounding box center [215, 298] width 79 height 16
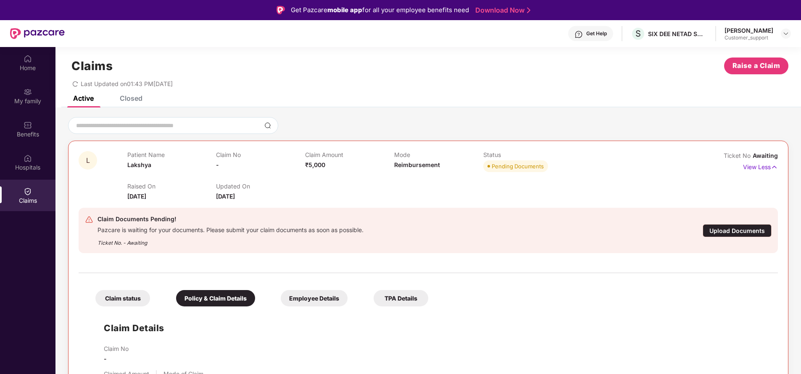
click at [122, 302] on div "Claim status" at bounding box center [122, 298] width 55 height 16
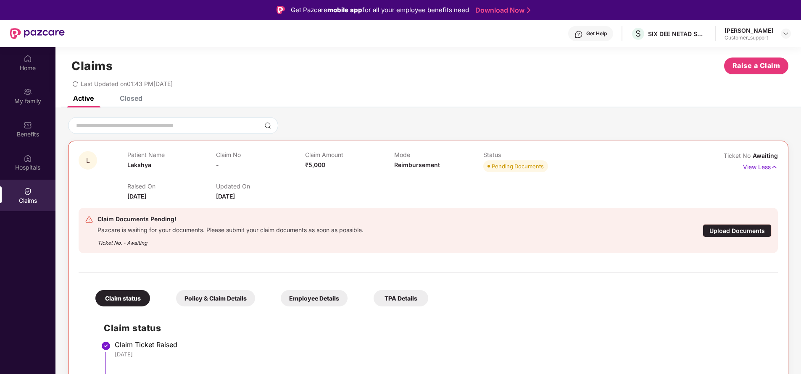
click at [226, 302] on div "Policy & Claim Details" at bounding box center [215, 298] width 79 height 16
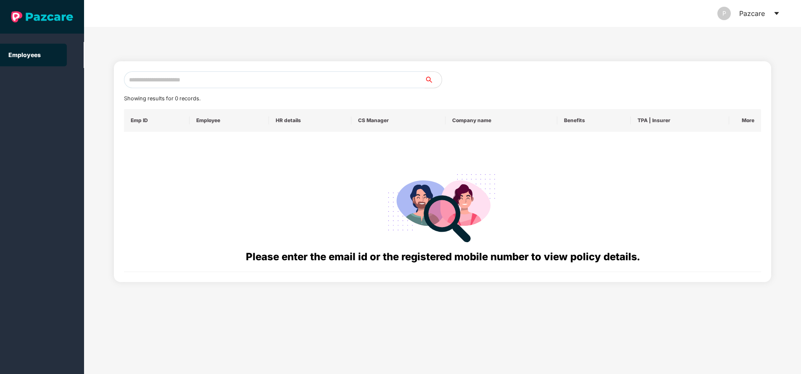
click at [225, 79] on input "text" at bounding box center [274, 79] width 301 height 17
paste input "**********"
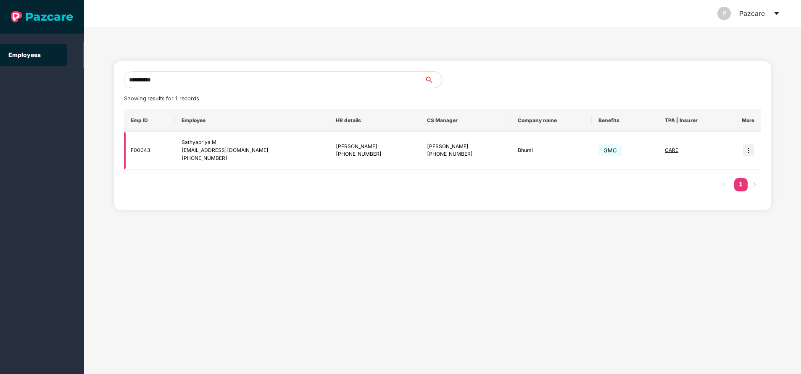
type input "**********"
click at [750, 150] on img at bounding box center [749, 151] width 12 height 12
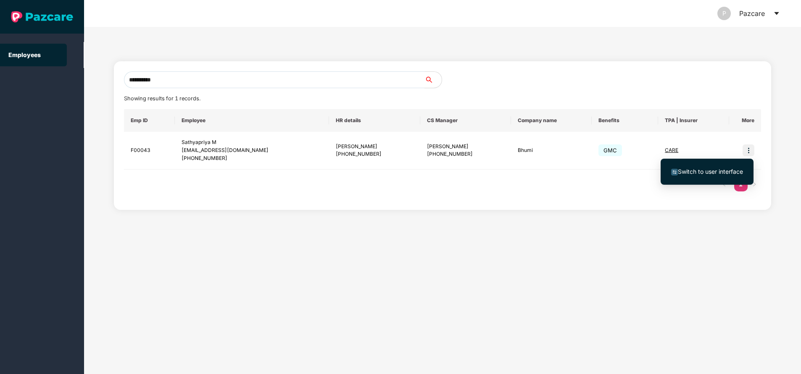
click at [713, 174] on span "Switch to user interface" at bounding box center [710, 171] width 65 height 7
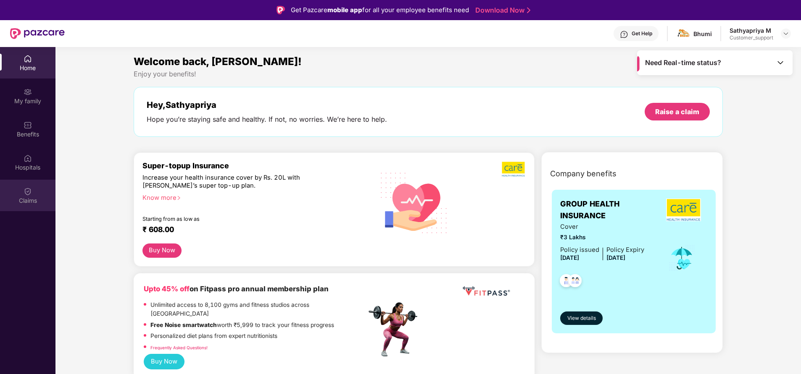
click at [26, 206] on div "Claims" at bounding box center [27, 196] width 55 height 32
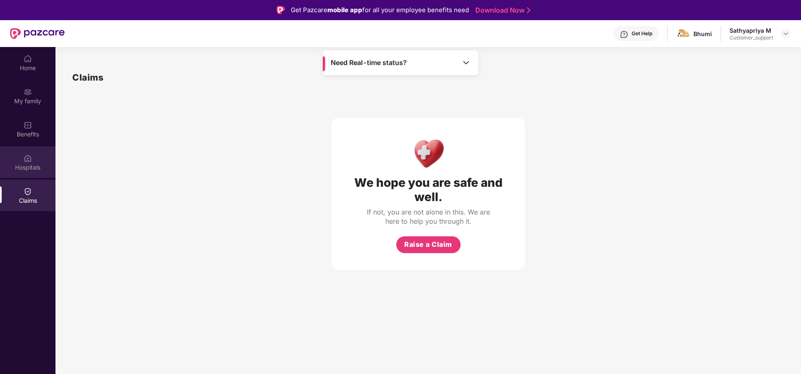
click at [22, 158] on div "Hospitals" at bounding box center [27, 163] width 55 height 32
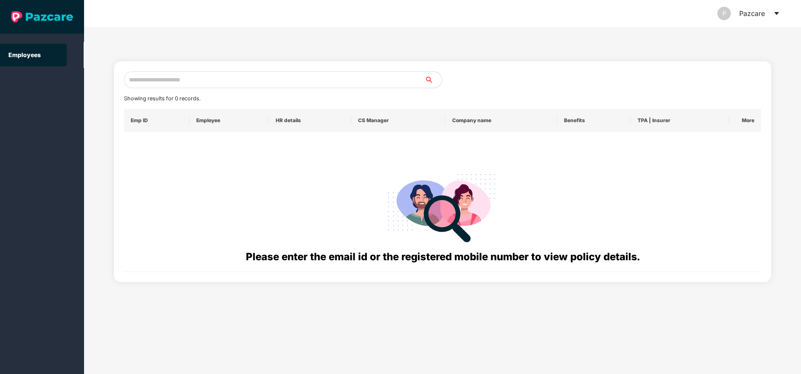
click at [172, 82] on input "text" at bounding box center [274, 79] width 301 height 17
paste input "**********"
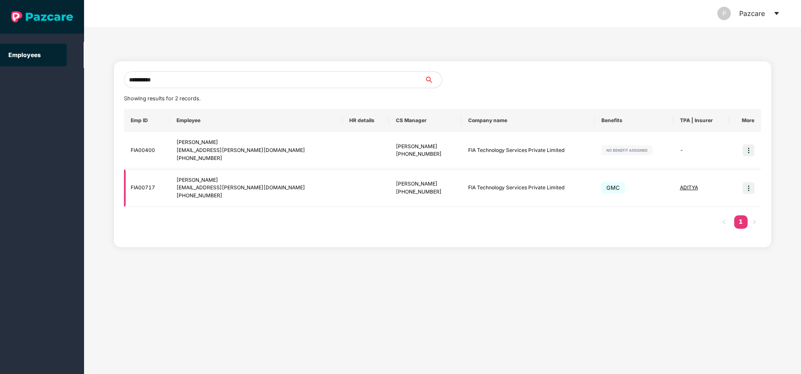
type input "**********"
click at [750, 189] on img at bounding box center [749, 188] width 12 height 12
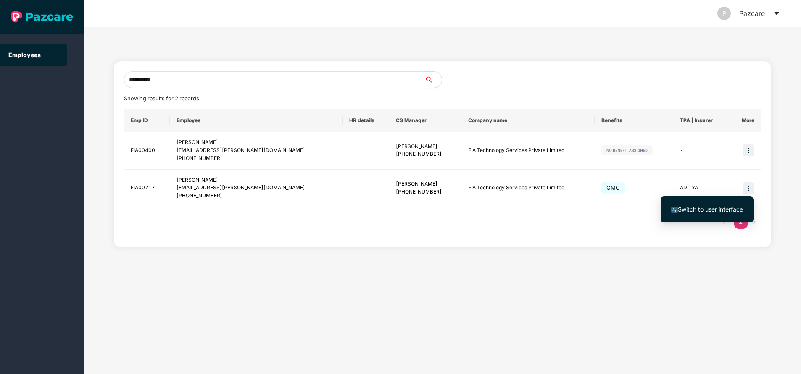
click at [711, 208] on span "Switch to user interface" at bounding box center [710, 209] width 65 height 7
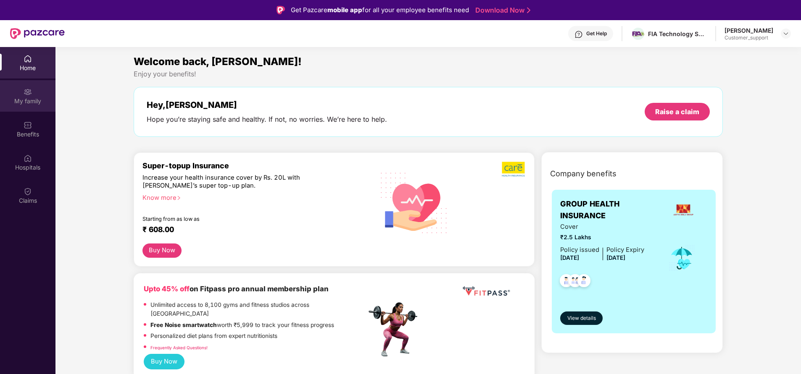
click at [25, 90] on img at bounding box center [28, 92] width 8 height 8
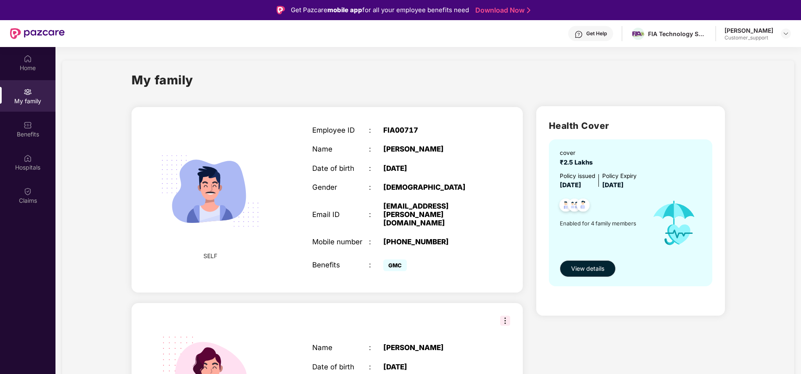
click at [419, 246] on div "[PHONE_NUMBER]" at bounding box center [432, 242] width 99 height 8
click at [35, 193] on div "Claims" at bounding box center [27, 196] width 55 height 32
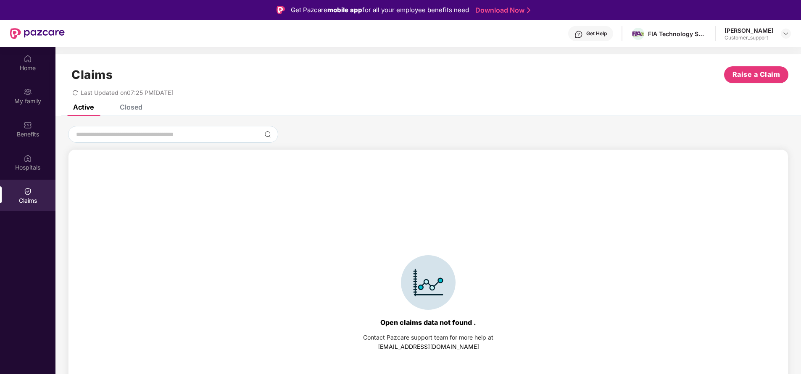
click at [134, 107] on div "Closed" at bounding box center [131, 107] width 23 height 8
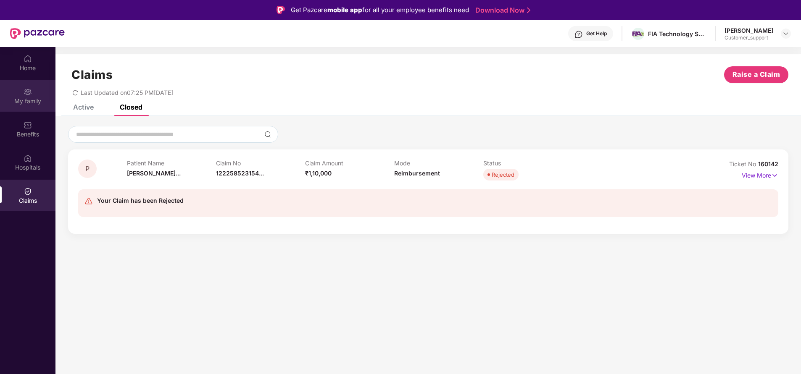
click at [34, 100] on div "My family" at bounding box center [27, 101] width 55 height 8
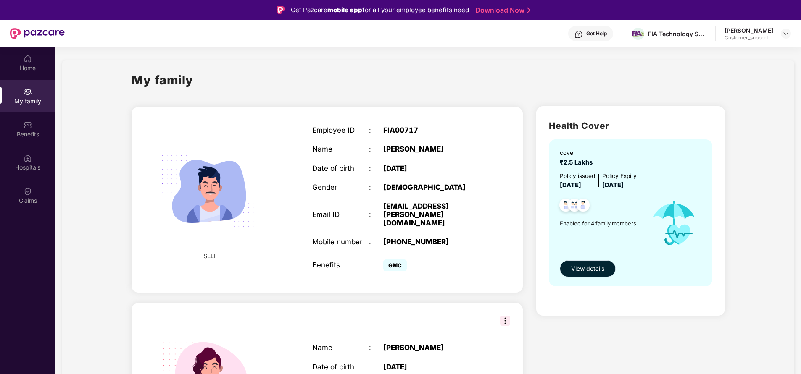
click at [593, 267] on span "View details" at bounding box center [587, 268] width 33 height 9
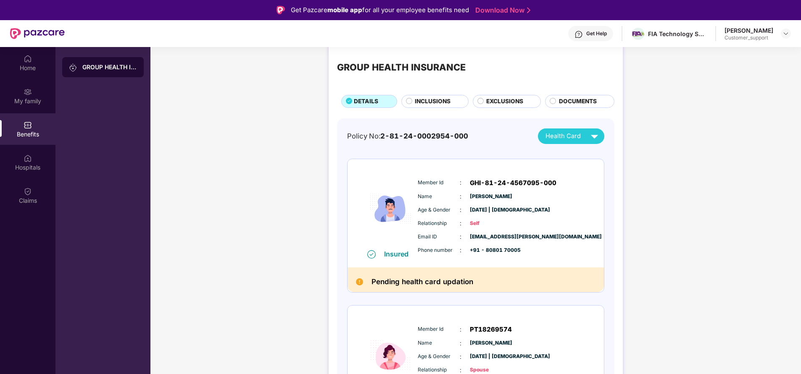
scroll to position [13, 0]
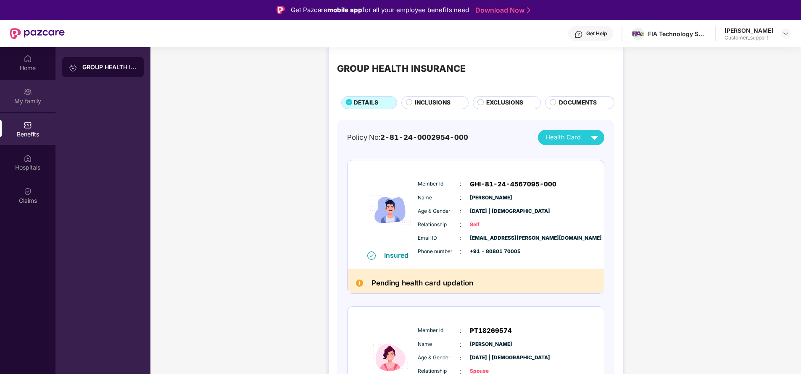
click at [39, 104] on div "My family" at bounding box center [27, 101] width 55 height 8
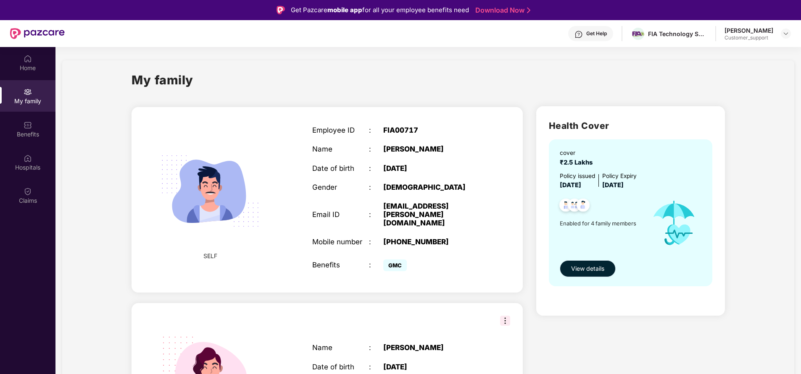
click at [595, 270] on span "View details" at bounding box center [587, 268] width 33 height 9
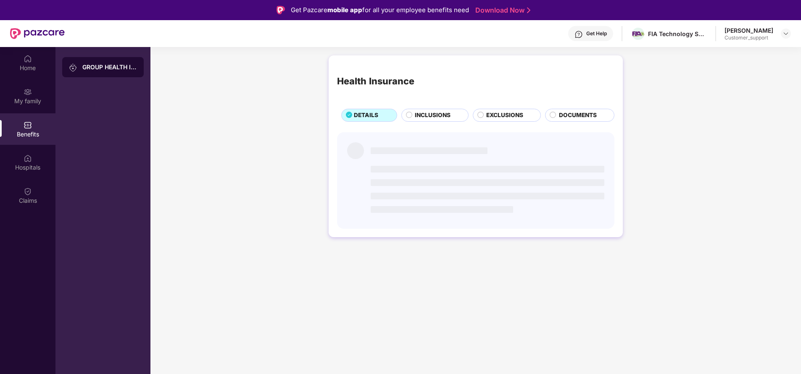
click at [431, 114] on span "INCLUSIONS" at bounding box center [433, 115] width 36 height 9
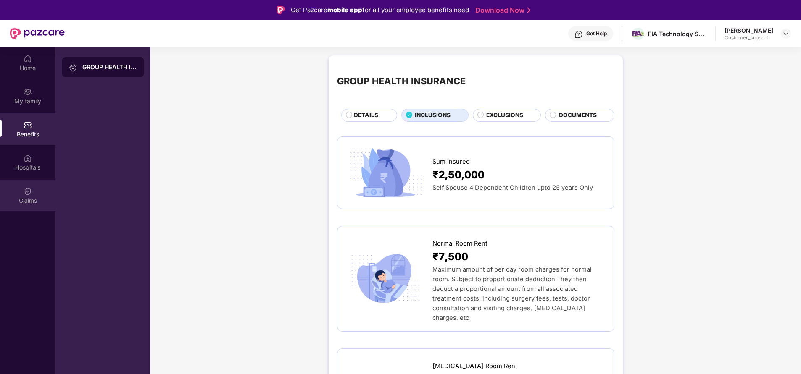
click at [29, 201] on div "Claims" at bounding box center [27, 201] width 55 height 8
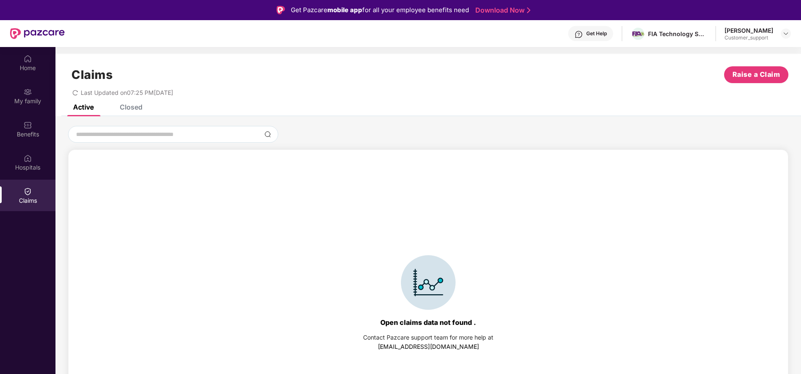
click at [137, 108] on div "Closed" at bounding box center [131, 107] width 23 height 8
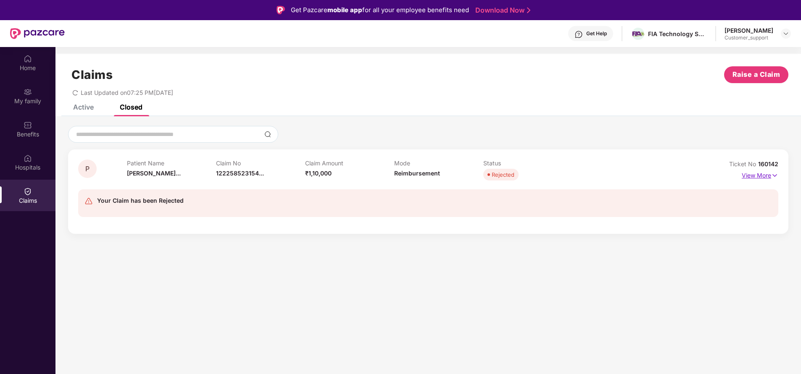
click at [766, 176] on p "View More" at bounding box center [760, 174] width 37 height 11
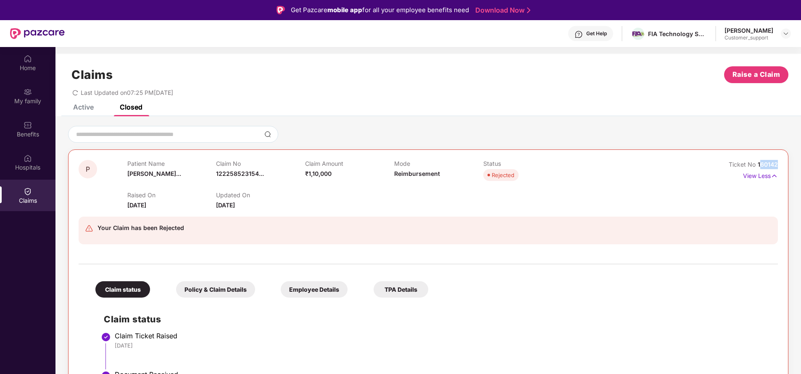
drag, startPoint x: 758, startPoint y: 162, endPoint x: 786, endPoint y: 164, distance: 28.7
click at [786, 164] on div "P Patient Name [PERSON_NAME]... Claim No 122258523154... Claim Amount ₹1,10,000…" at bounding box center [428, 316] width 720 height 332
click at [690, 113] on div "Active Closed" at bounding box center [428, 111] width 746 height 12
click at [758, 162] on span "160142" at bounding box center [768, 164] width 20 height 7
drag, startPoint x: 757, startPoint y: 163, endPoint x: 804, endPoint y: 158, distance: 47.3
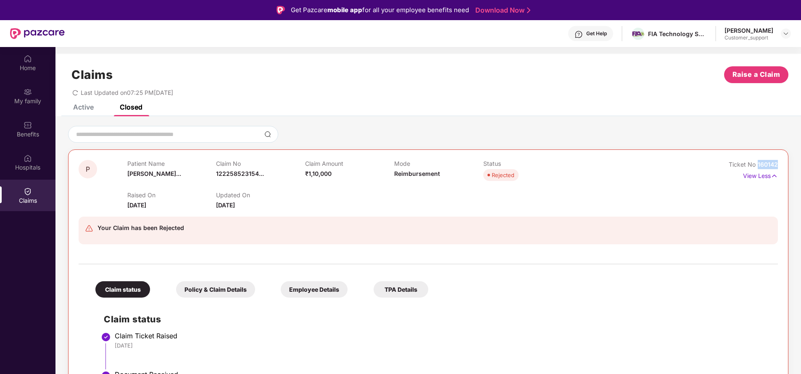
click at [801, 158] on html "Get Pazcare mobile app for all your employee benefits need Download Now Get Hel…" at bounding box center [400, 187] width 801 height 374
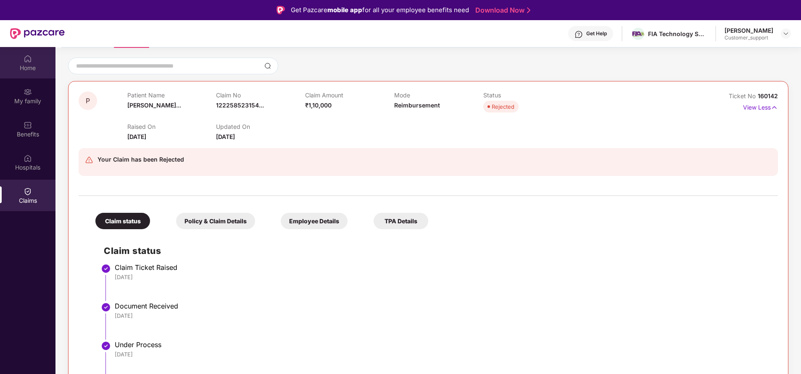
click at [31, 67] on div "Home" at bounding box center [27, 68] width 55 height 8
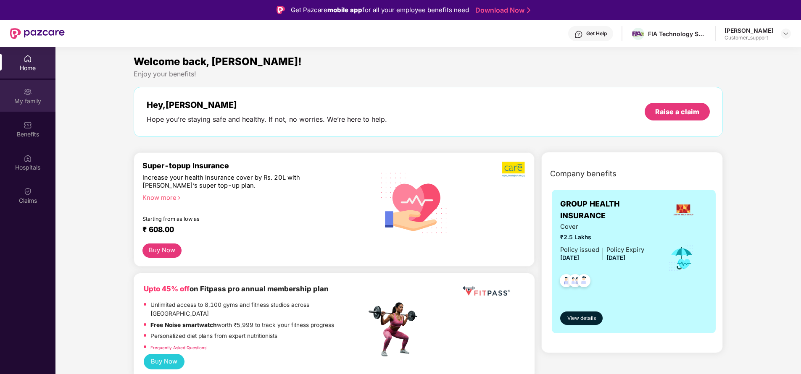
click at [25, 98] on div "My family" at bounding box center [27, 101] width 55 height 8
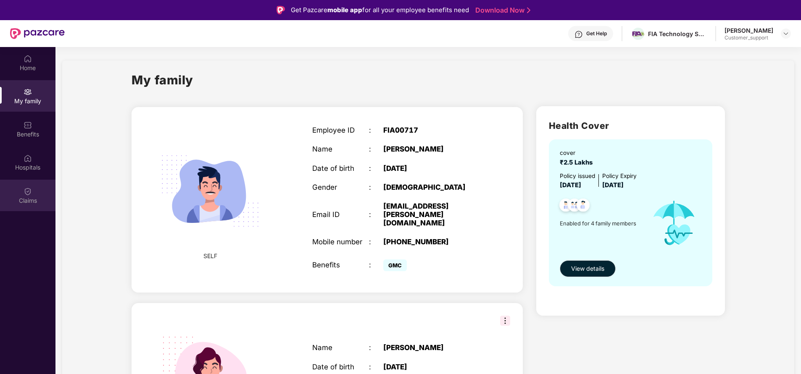
click at [31, 188] on img at bounding box center [28, 191] width 8 height 8
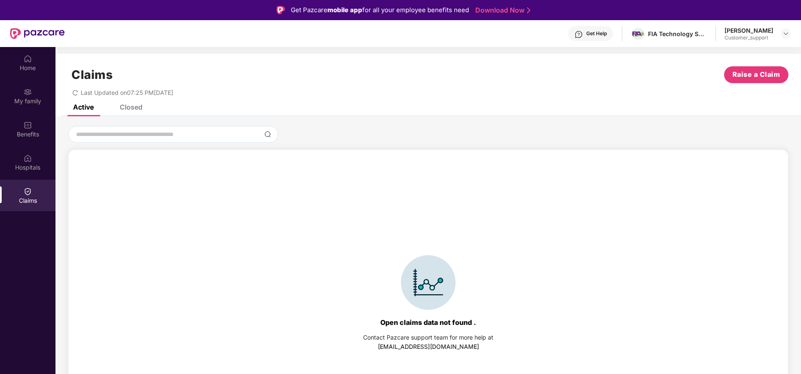
click at [128, 105] on div "Closed" at bounding box center [131, 107] width 23 height 8
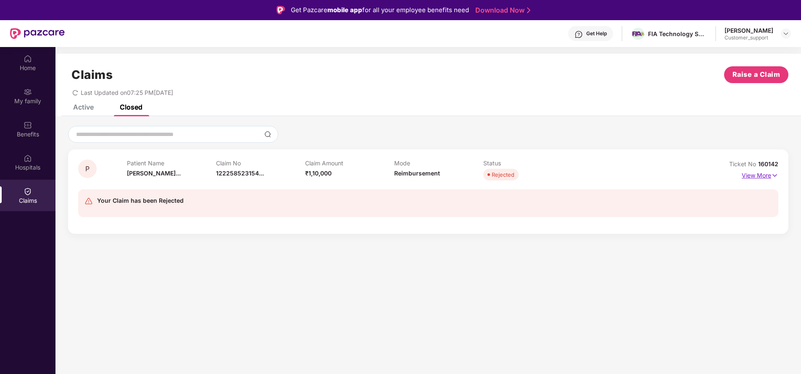
click at [760, 174] on p "View More" at bounding box center [760, 174] width 37 height 11
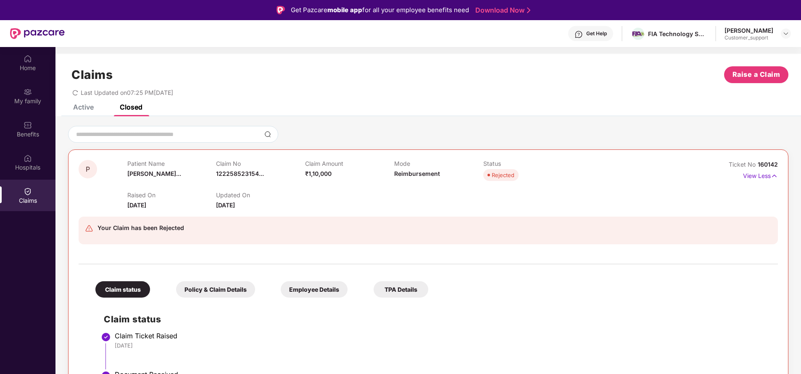
scroll to position [69, 0]
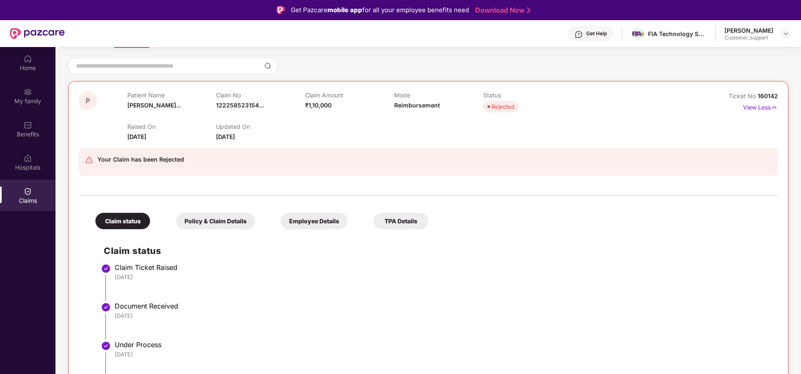
click at [211, 224] on div "Policy & Claim Details" at bounding box center [215, 221] width 79 height 16
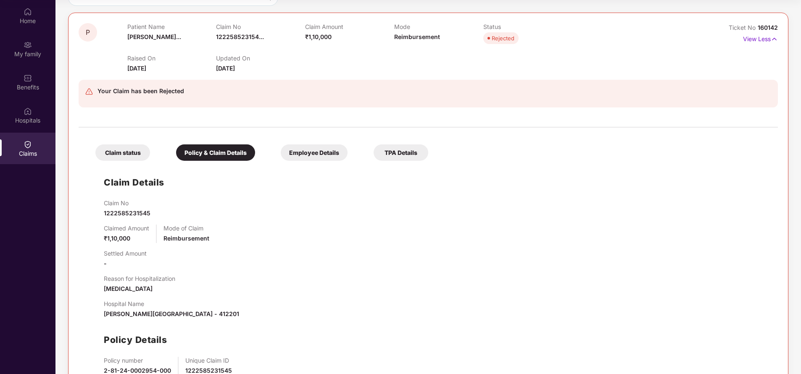
scroll to position [89, 0]
click at [128, 151] on div "Claim status" at bounding box center [122, 153] width 55 height 16
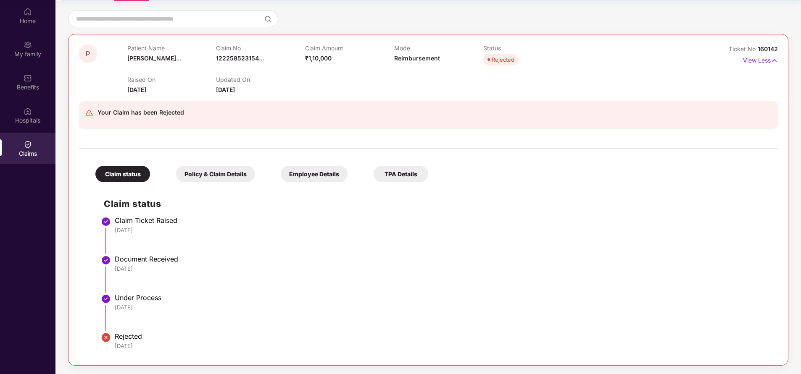
click at [138, 262] on div "Document Received" at bounding box center [442, 259] width 655 height 8
click at [309, 171] on div "Employee Details" at bounding box center [314, 174] width 67 height 16
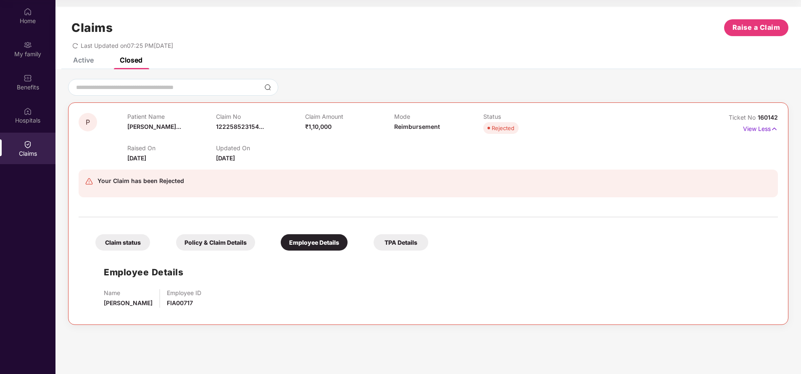
scroll to position [0, 0]
click at [34, 119] on div "Hospitals" at bounding box center [27, 120] width 55 height 8
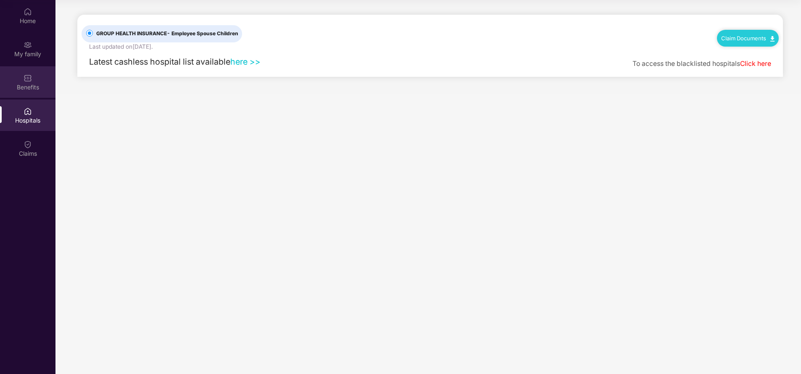
click at [34, 80] on div "Benefits" at bounding box center [27, 82] width 55 height 32
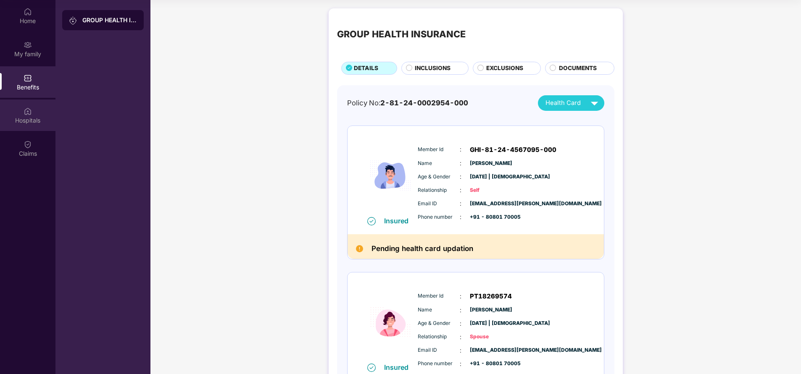
click at [32, 115] on div "Hospitals" at bounding box center [27, 116] width 55 height 32
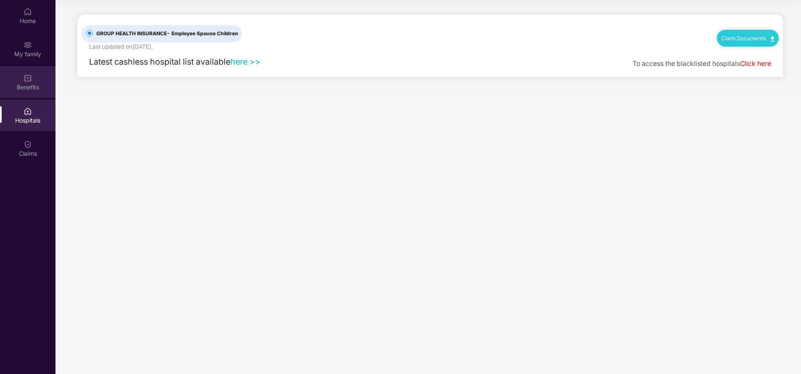
click at [30, 84] on div "Benefits" at bounding box center [27, 87] width 55 height 8
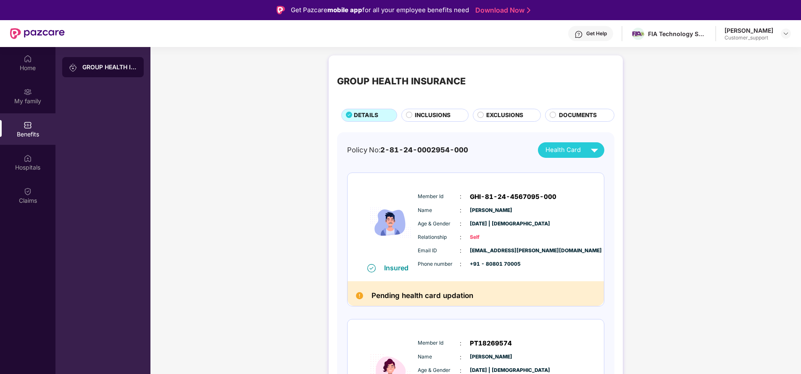
click at [439, 112] on span "INCLUSIONS" at bounding box center [433, 115] width 36 height 9
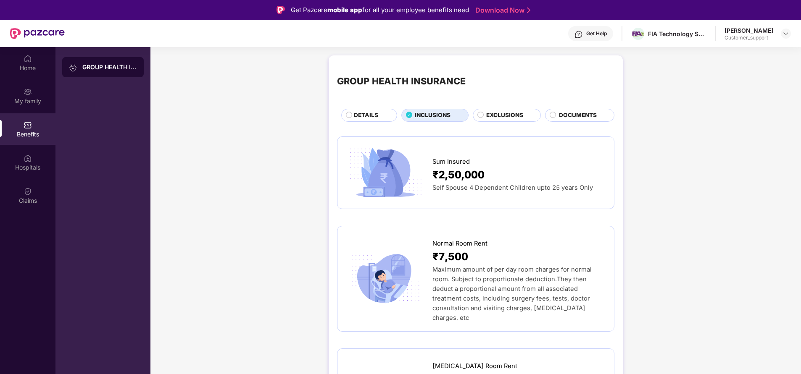
click at [511, 116] on span "EXCLUSIONS" at bounding box center [504, 115] width 37 height 9
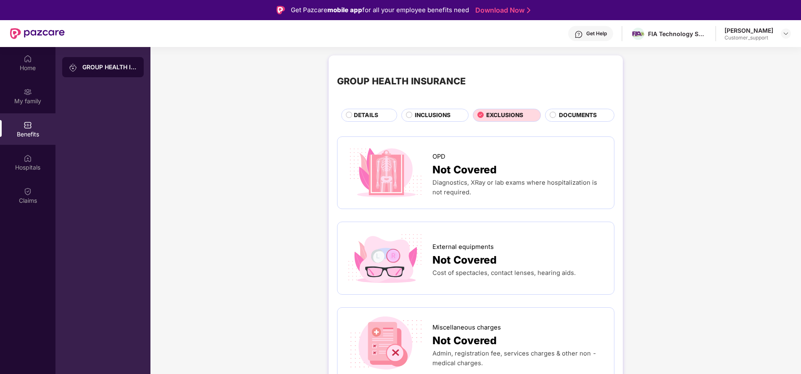
click at [437, 116] on span "INCLUSIONS" at bounding box center [433, 115] width 36 height 9
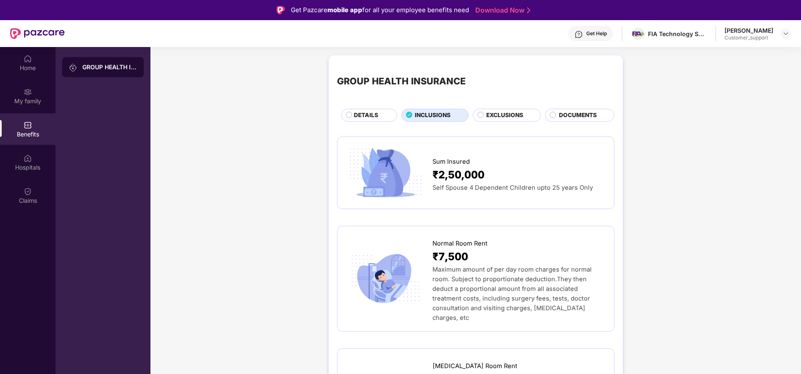
click at [360, 118] on span "DETAILS" at bounding box center [366, 115] width 24 height 9
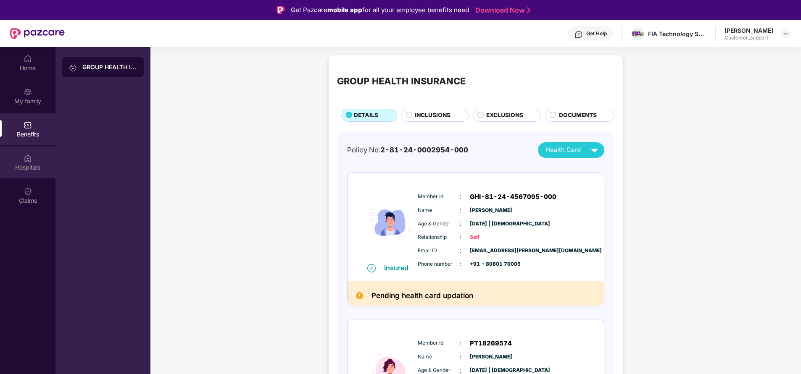
click at [23, 170] on div "Hospitals" at bounding box center [27, 167] width 55 height 8
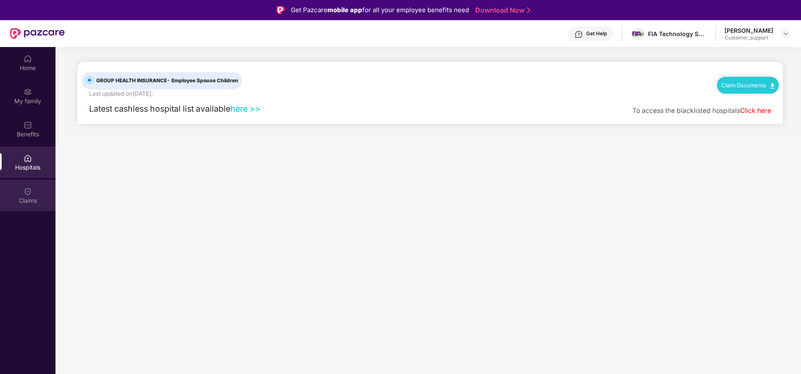
click at [26, 197] on div "Claims" at bounding box center [27, 201] width 55 height 8
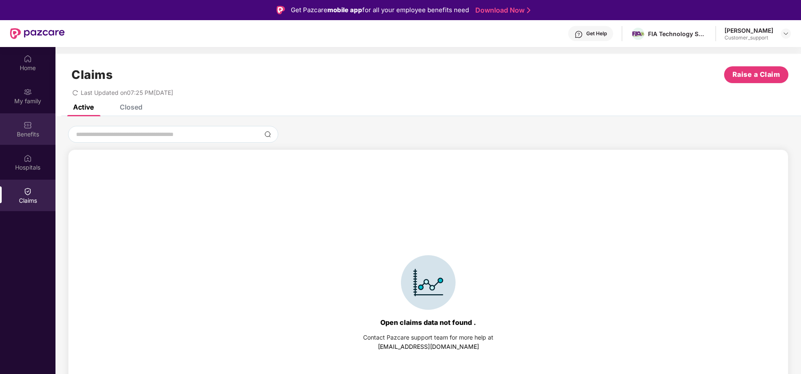
click at [28, 130] on div "Benefits" at bounding box center [27, 134] width 55 height 8
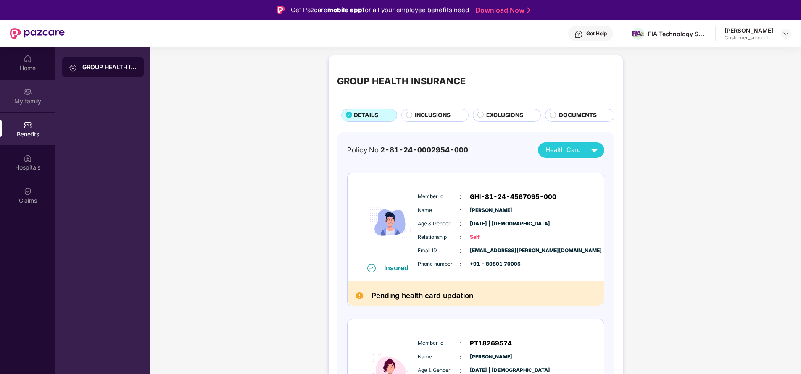
click at [30, 98] on div "My family" at bounding box center [27, 101] width 55 height 8
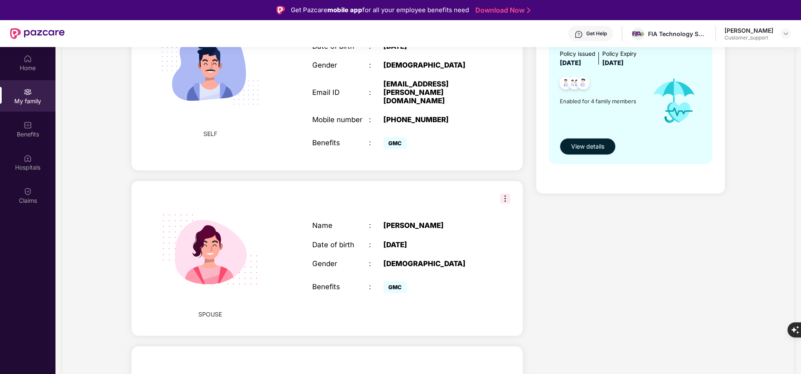
scroll to position [121, 0]
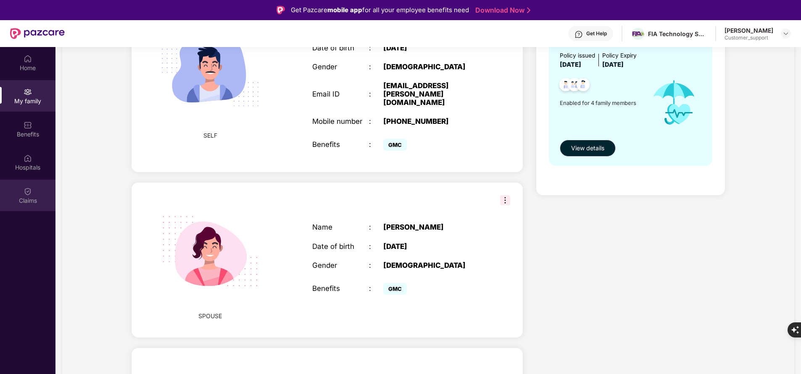
click at [23, 193] on div "Claims" at bounding box center [27, 196] width 55 height 32
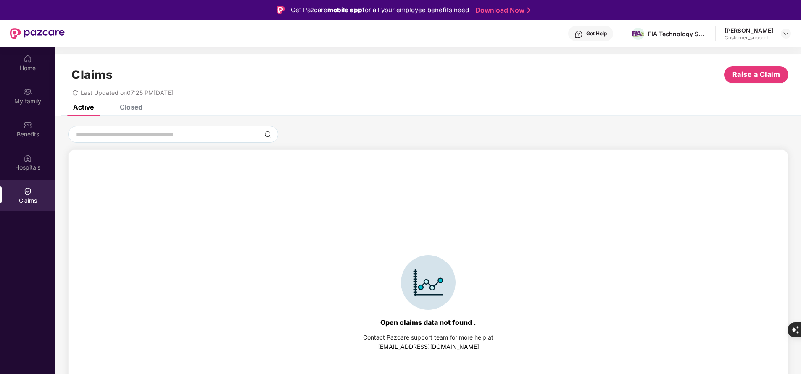
click at [135, 113] on div "Closed" at bounding box center [124, 107] width 35 height 18
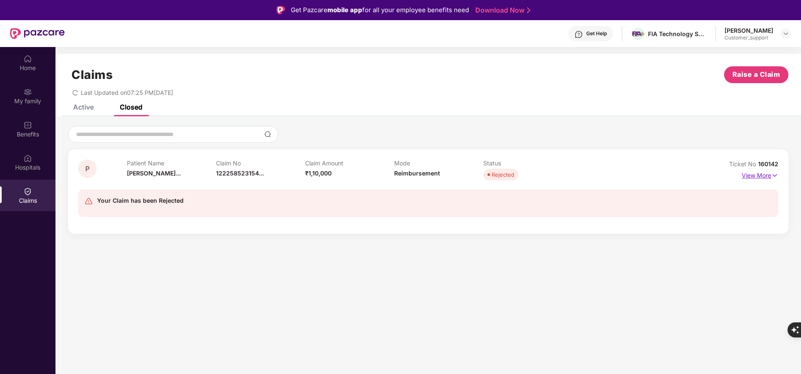
click at [765, 172] on p "View More" at bounding box center [760, 174] width 37 height 11
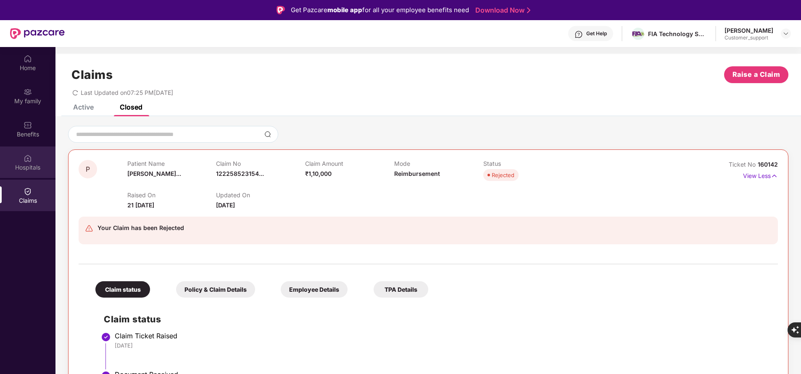
click at [30, 172] on div "Hospitals" at bounding box center [27, 163] width 55 height 32
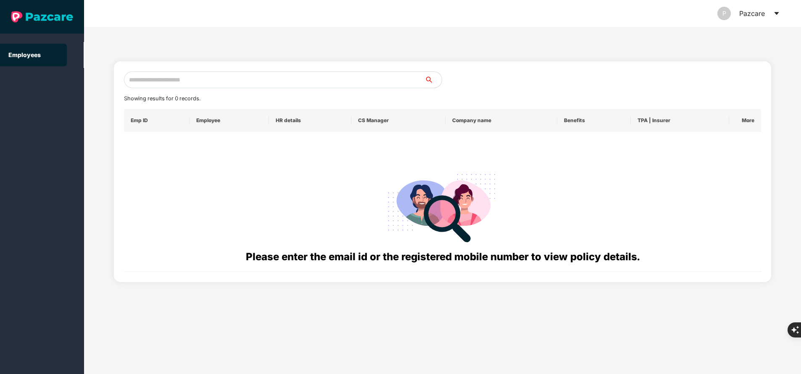
click at [210, 89] on div "Showing results for 0 records. Emp ID Employee HR details CS Manager Company na…" at bounding box center [442, 171] width 637 height 201
click at [253, 75] on input "text" at bounding box center [274, 79] width 301 height 17
paste input "**********"
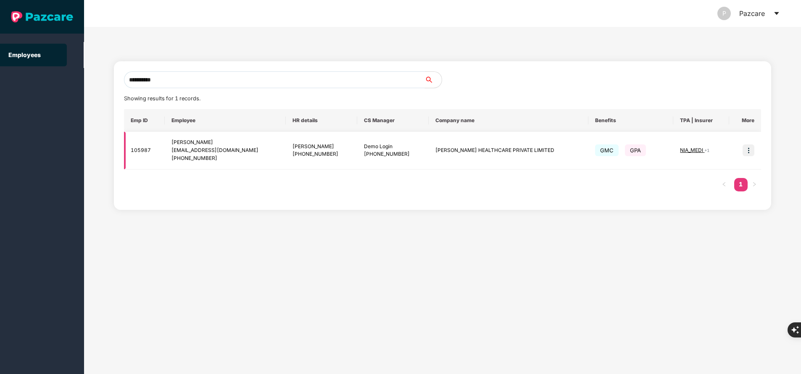
type input "**********"
click at [750, 153] on img at bounding box center [749, 151] width 12 height 12
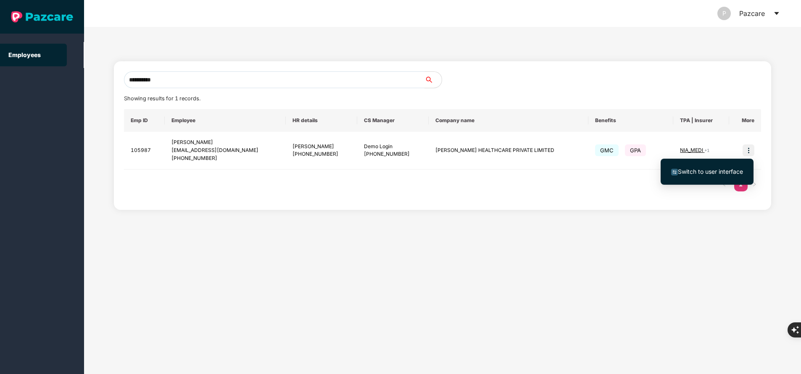
click at [693, 172] on span "Switch to user interface" at bounding box center [710, 171] width 65 height 7
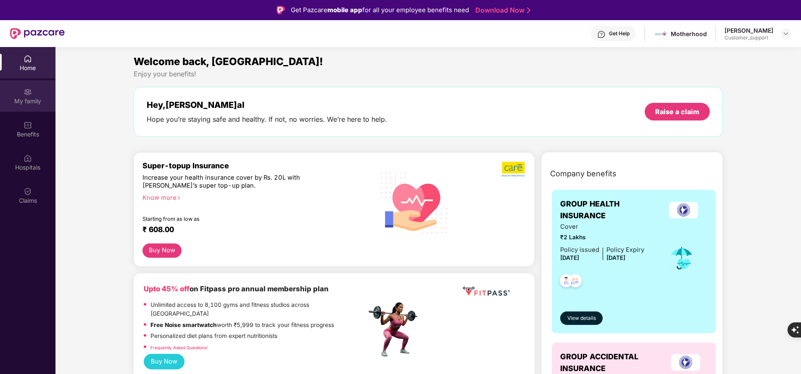
click at [29, 110] on div "My family" at bounding box center [27, 96] width 55 height 32
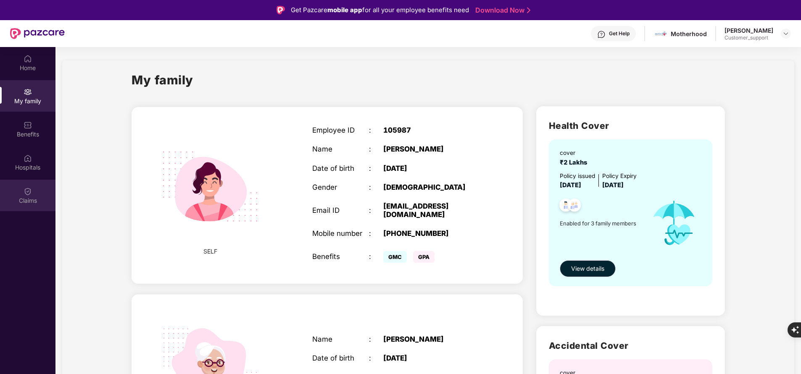
click at [23, 198] on div "Claims" at bounding box center [27, 201] width 55 height 8
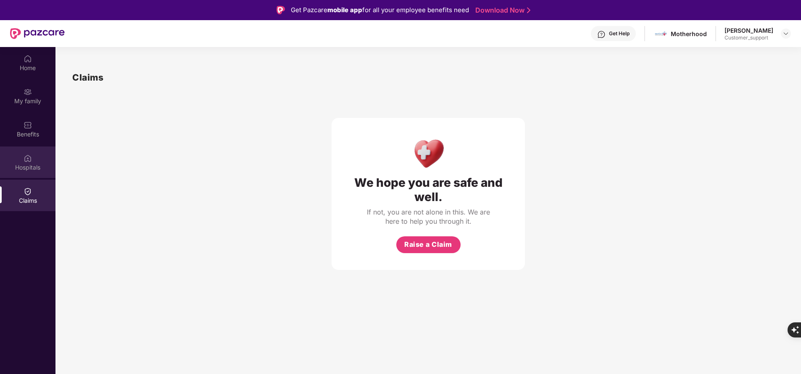
click at [24, 168] on div "Hospitals" at bounding box center [27, 167] width 55 height 8
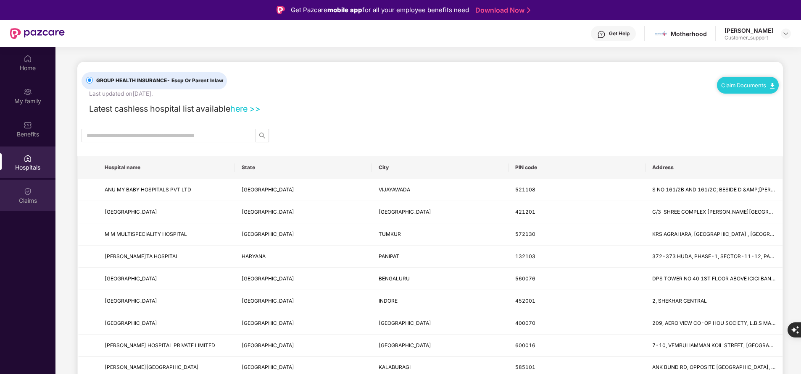
click at [34, 191] on div "Claims" at bounding box center [27, 196] width 55 height 32
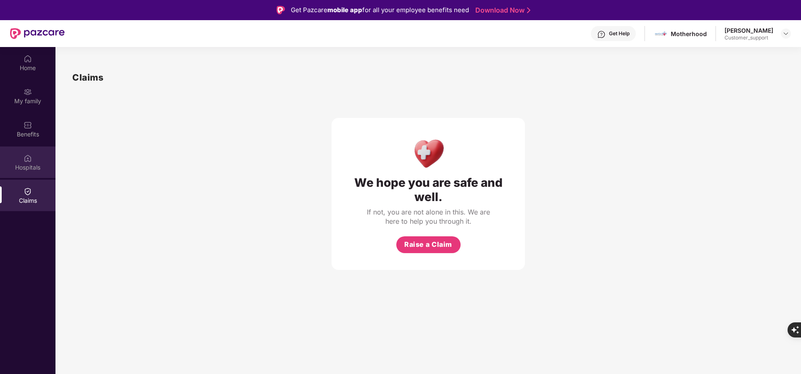
click at [30, 170] on div "Hospitals" at bounding box center [27, 167] width 55 height 8
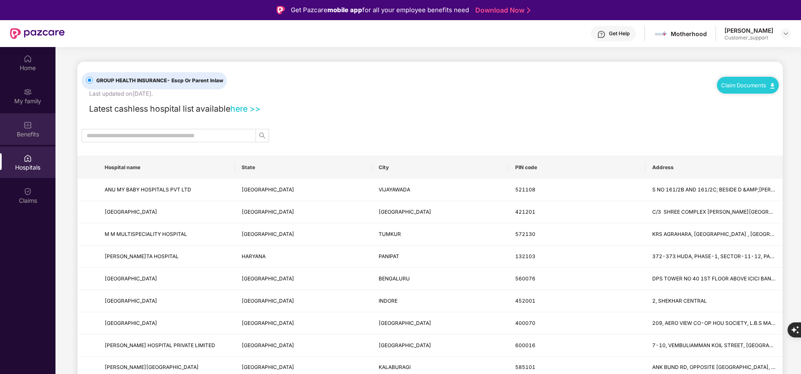
click at [28, 142] on div "Benefits" at bounding box center [27, 129] width 55 height 32
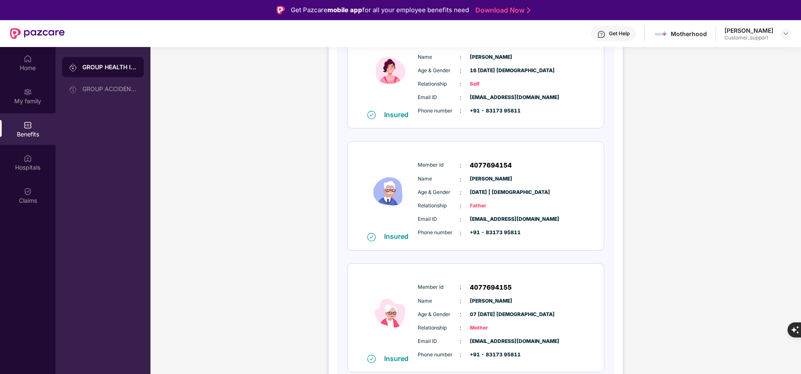
scroll to position [157, 0]
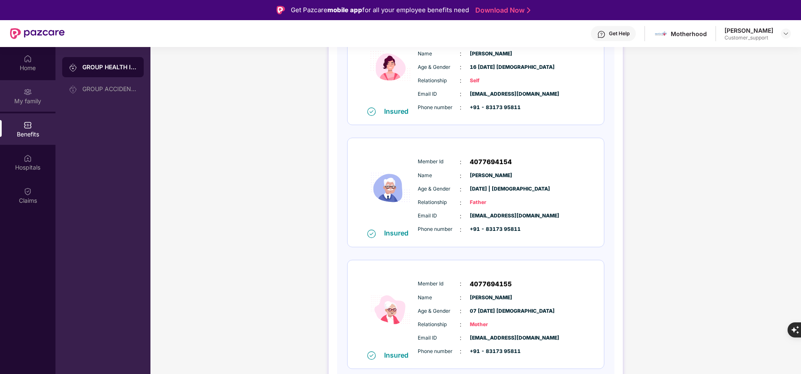
click at [27, 101] on div "My family" at bounding box center [27, 101] width 55 height 8
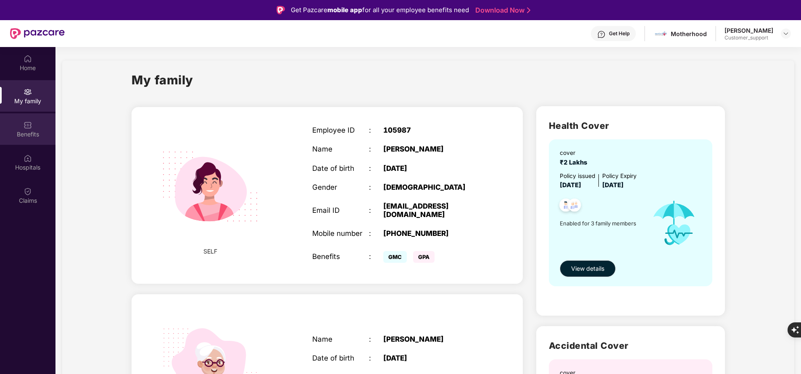
click at [28, 132] on div "Benefits" at bounding box center [27, 134] width 55 height 8
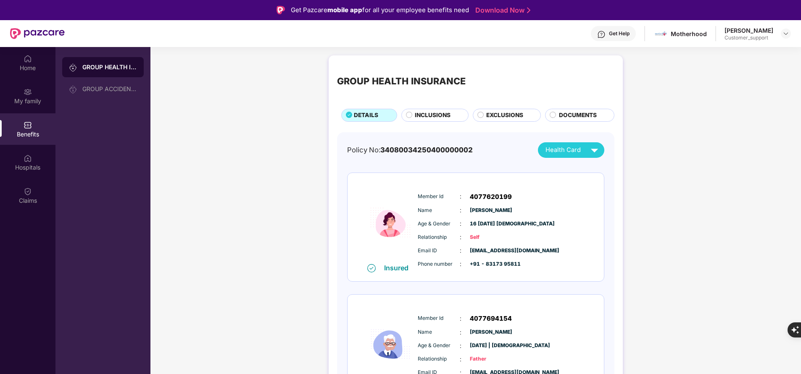
click at [430, 113] on span "INCLUSIONS" at bounding box center [433, 115] width 36 height 9
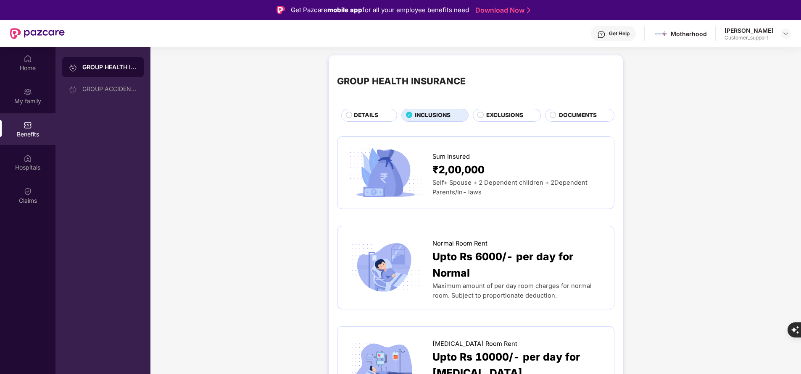
click at [372, 114] on span "DETAILS" at bounding box center [366, 115] width 24 height 9
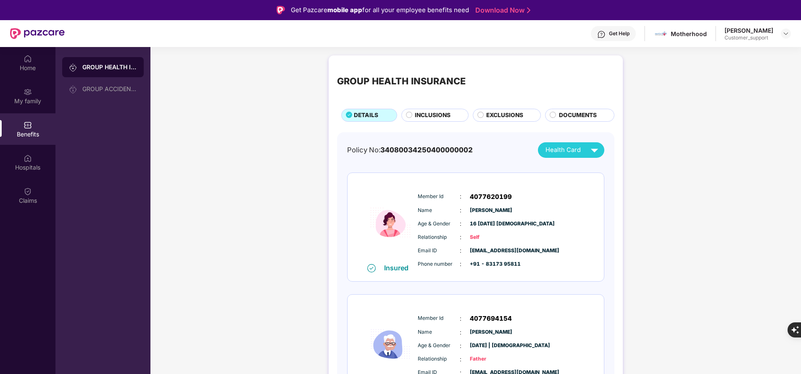
click at [424, 119] on span "INCLUSIONS" at bounding box center [433, 115] width 36 height 9
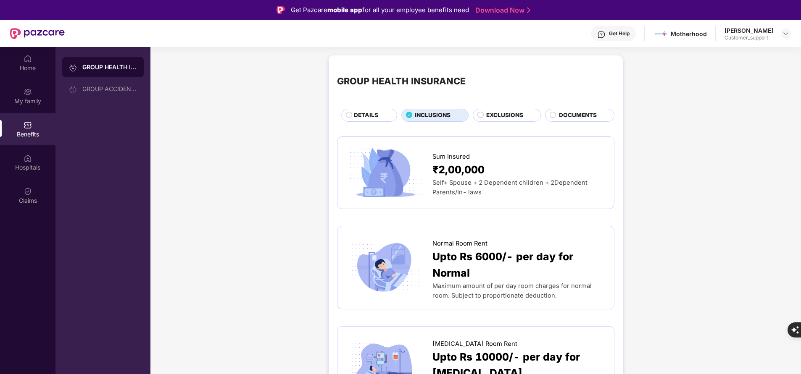
click at [518, 120] on span "EXCLUSIONS" at bounding box center [504, 115] width 37 height 9
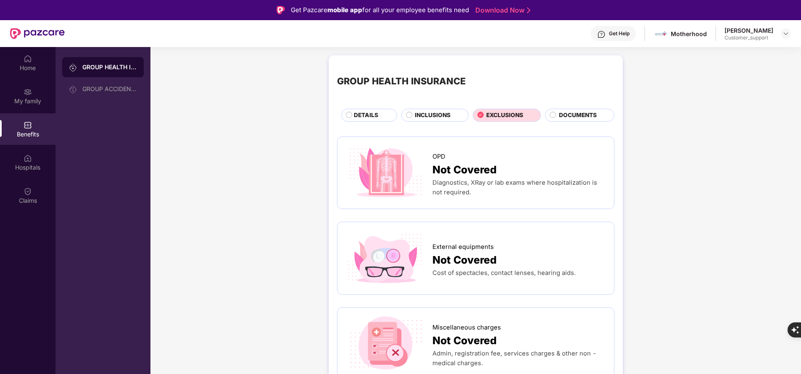
click at [453, 115] on div "INCLUSIONS" at bounding box center [437, 116] width 53 height 10
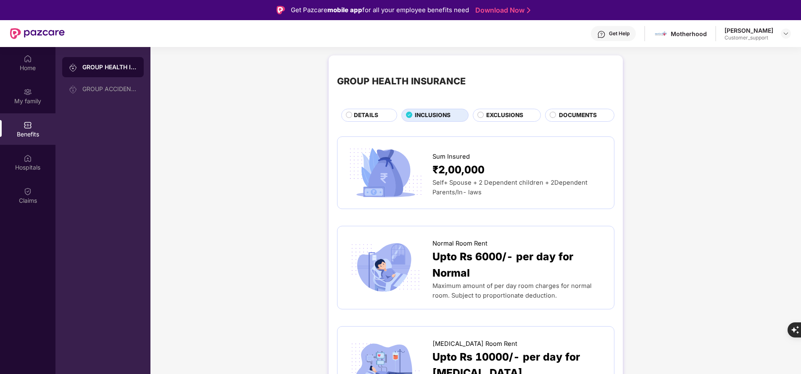
click at [373, 118] on span "DETAILS" at bounding box center [366, 115] width 24 height 9
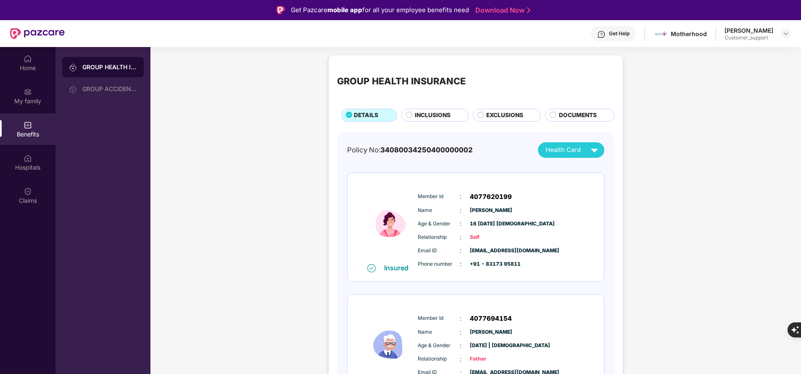
click at [420, 112] on span "INCLUSIONS" at bounding box center [433, 115] width 36 height 9
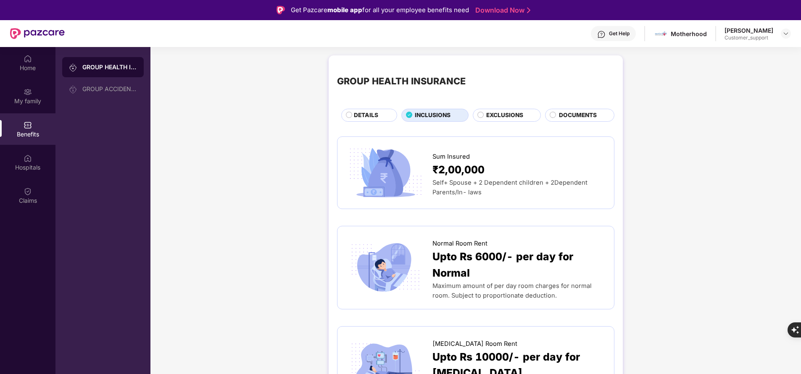
click at [491, 117] on span "EXCLUSIONS" at bounding box center [504, 115] width 37 height 9
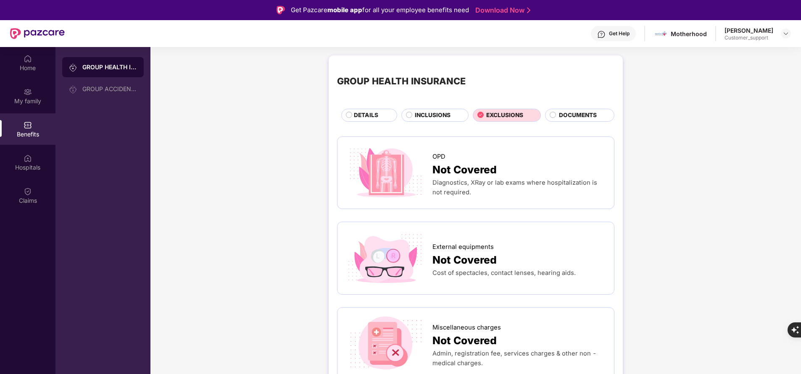
click at [422, 114] on span "INCLUSIONS" at bounding box center [433, 115] width 36 height 9
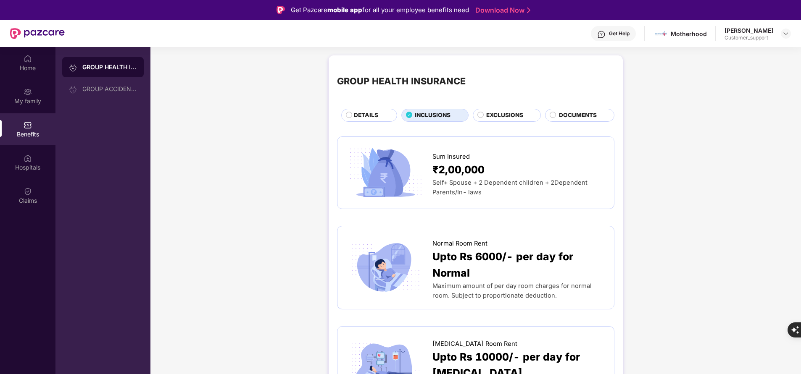
click at [508, 115] on span "EXCLUSIONS" at bounding box center [504, 115] width 37 height 9
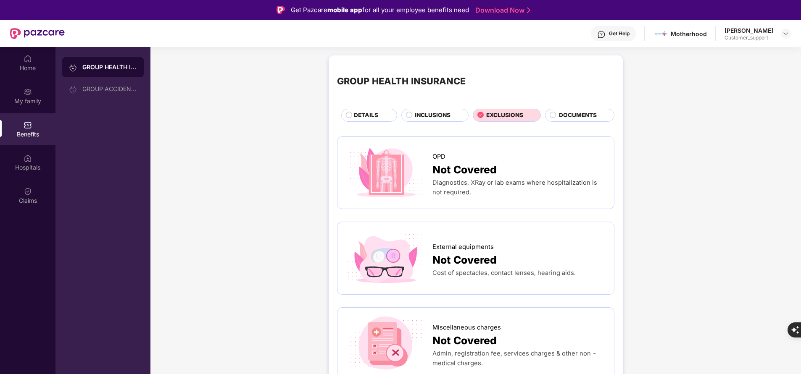
click at [572, 108] on div "GROUP HEALTH INSURANCE DETAILS INCLUSIONS EXCLUSIONS DOCUMENTS" at bounding box center [475, 93] width 277 height 58
click at [565, 115] on span "DOCUMENTS" at bounding box center [578, 115] width 38 height 9
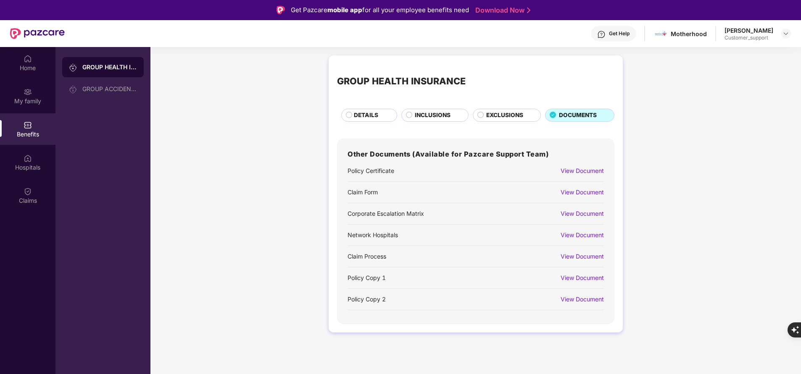
click at [416, 118] on span "INCLUSIONS" at bounding box center [433, 115] width 36 height 9
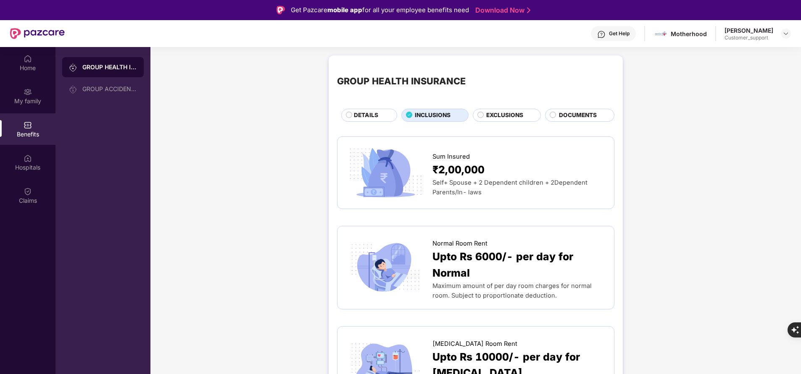
click at [495, 116] on span "EXCLUSIONS" at bounding box center [504, 115] width 37 height 9
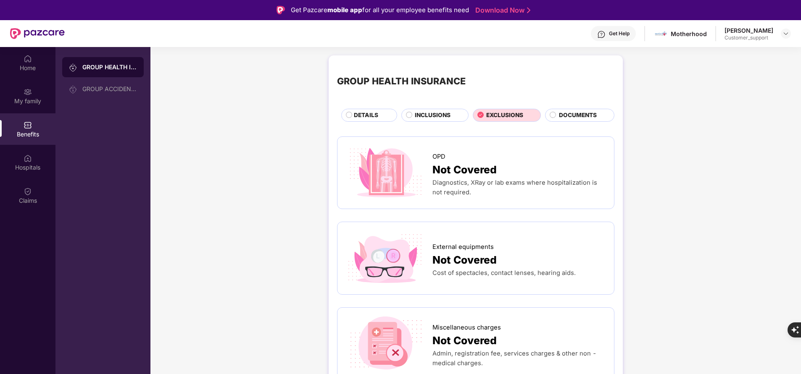
click at [427, 119] on span "INCLUSIONS" at bounding box center [433, 115] width 36 height 9
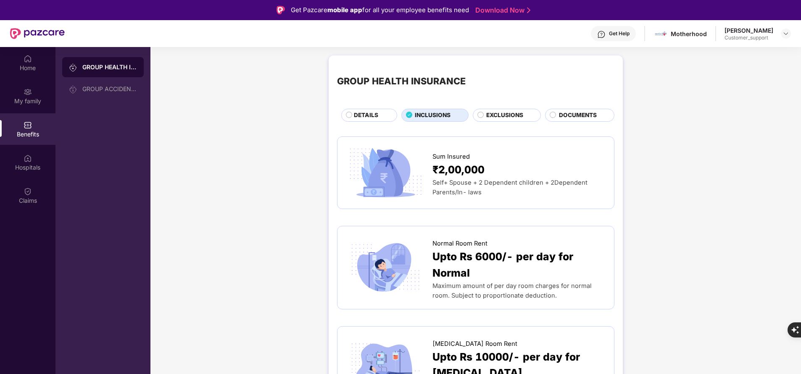
click at [369, 114] on span "DETAILS" at bounding box center [366, 115] width 24 height 9
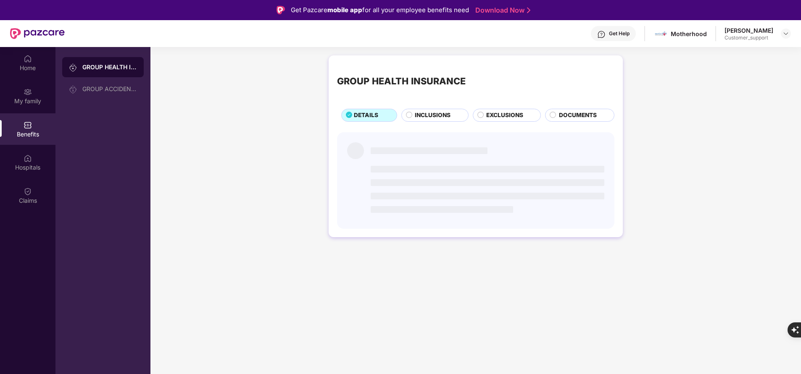
click at [433, 117] on span "INCLUSIONS" at bounding box center [433, 115] width 36 height 9
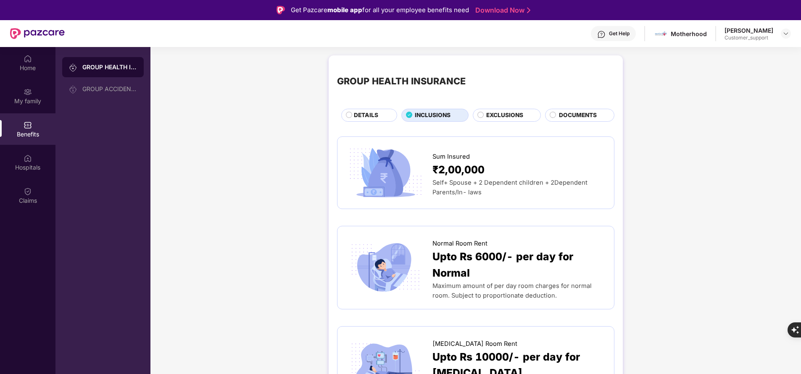
click at [498, 115] on span "EXCLUSIONS" at bounding box center [504, 115] width 37 height 9
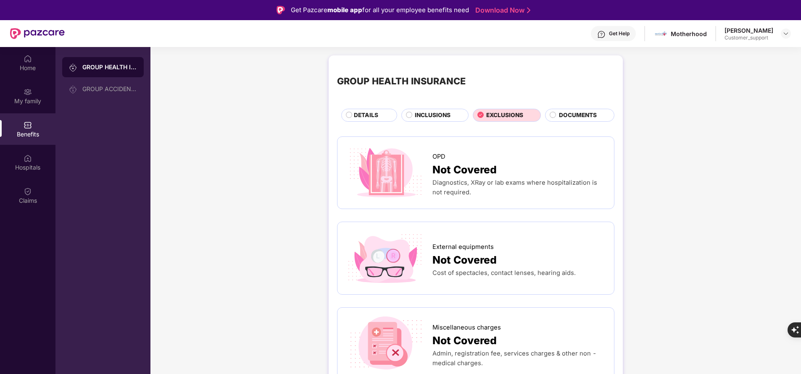
click at [423, 121] on div "INCLUSIONS" at bounding box center [437, 116] width 53 height 10
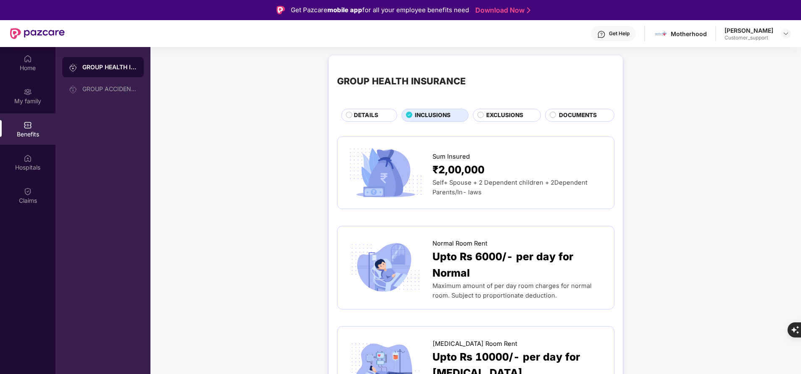
click at [498, 116] on span "EXCLUSIONS" at bounding box center [504, 115] width 37 height 9
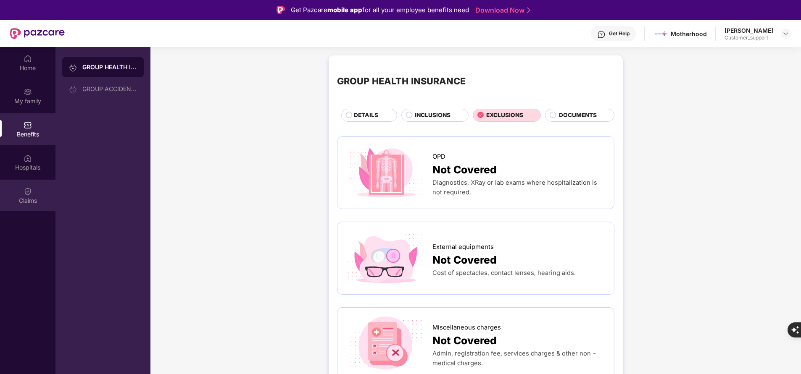
click at [28, 200] on div "Claims" at bounding box center [27, 201] width 55 height 8
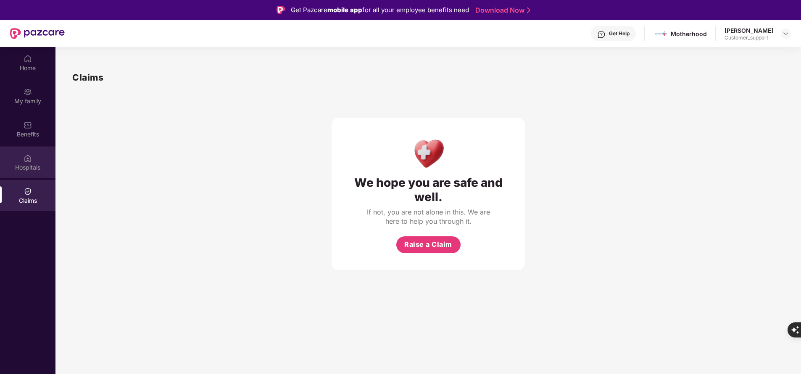
click at [18, 161] on div "Hospitals" at bounding box center [27, 163] width 55 height 32
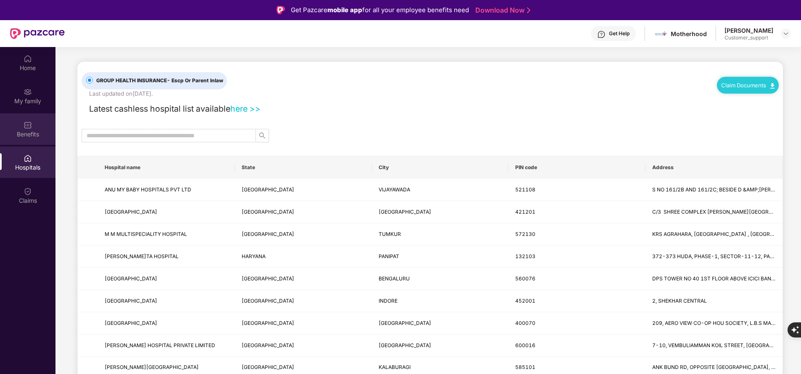
click at [34, 129] on div "Benefits" at bounding box center [27, 129] width 55 height 32
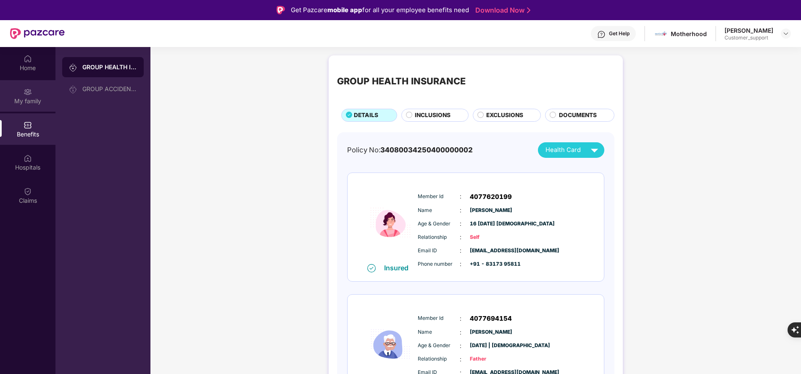
click at [33, 104] on div "My family" at bounding box center [27, 101] width 55 height 8
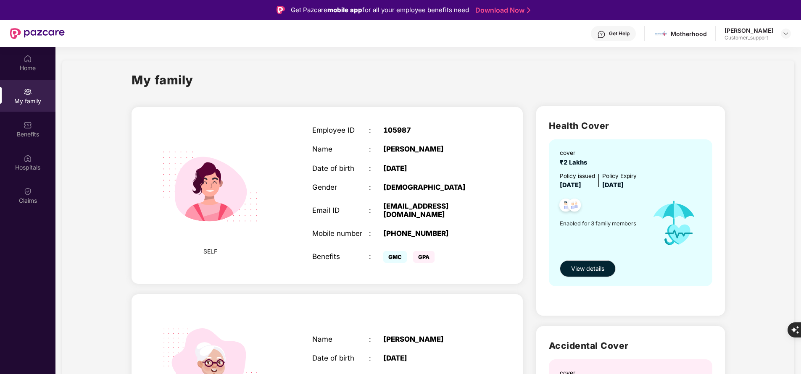
click at [407, 236] on div "+918317395811" at bounding box center [432, 233] width 99 height 8
copy div "918317395811"
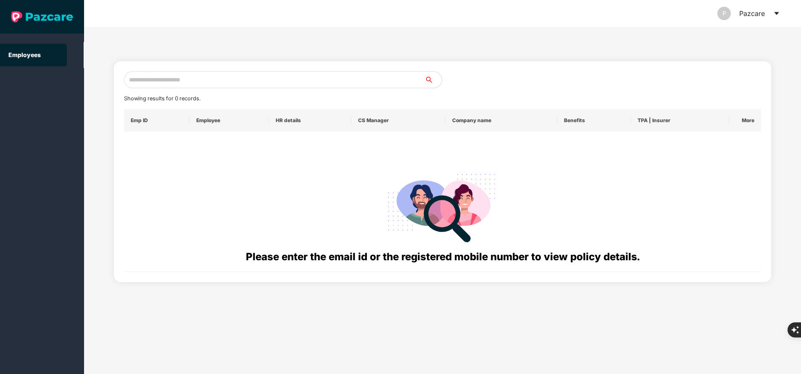
click at [235, 82] on input "text" at bounding box center [274, 79] width 301 height 17
paste input "**********"
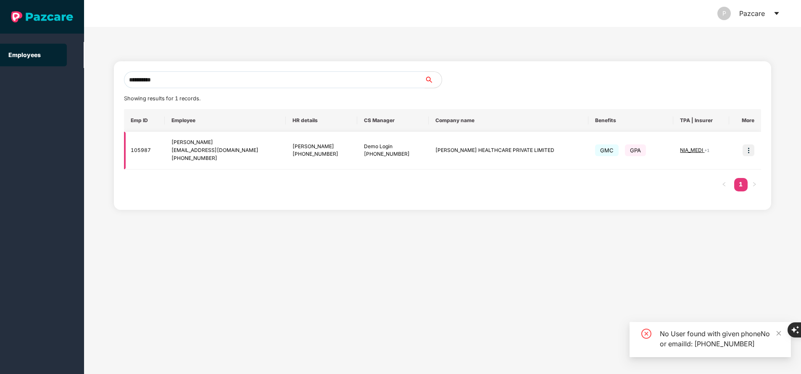
type input "**********"
click at [695, 150] on span "NIA_MEDI" at bounding box center [692, 150] width 24 height 6
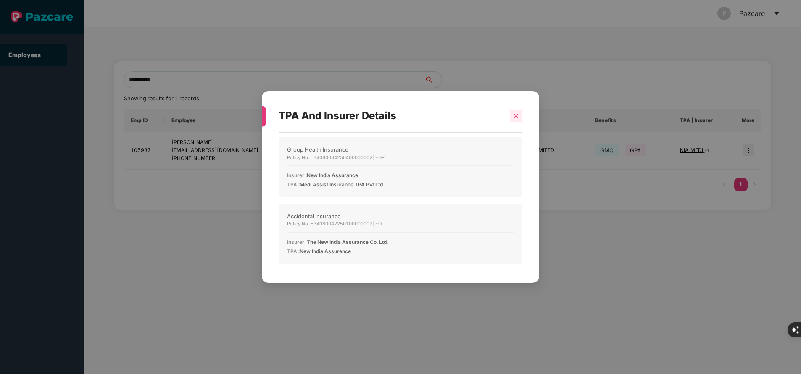
click at [511, 117] on div at bounding box center [516, 116] width 13 height 13
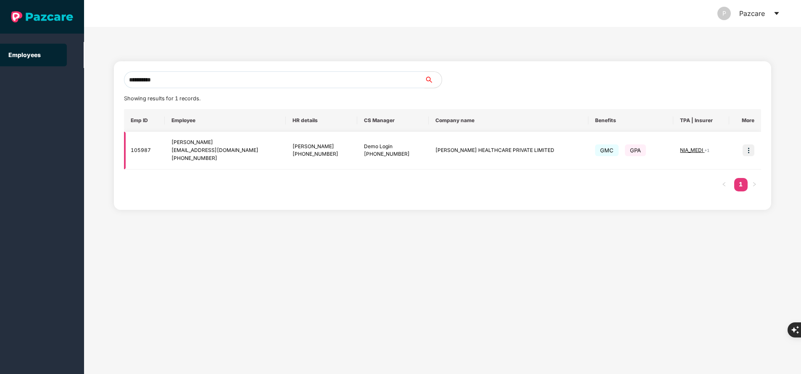
click at [752, 147] on img at bounding box center [749, 151] width 12 height 12
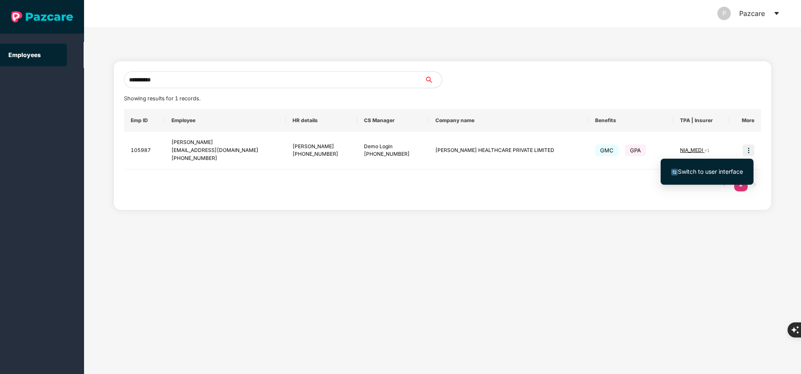
click at [697, 168] on span "Switch to user interface" at bounding box center [710, 171] width 65 height 7
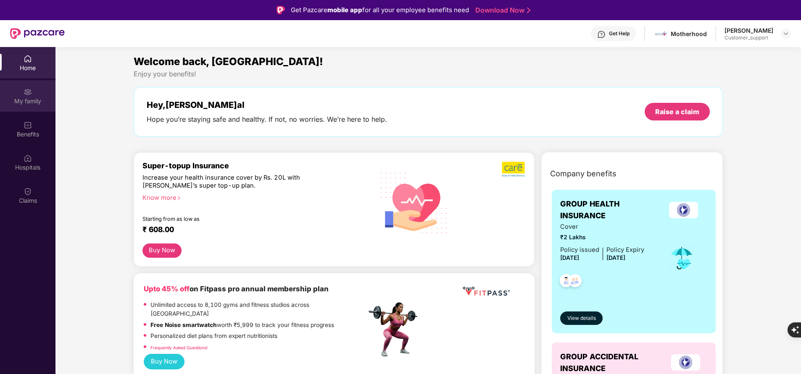
click at [34, 98] on div "My family" at bounding box center [27, 101] width 55 height 8
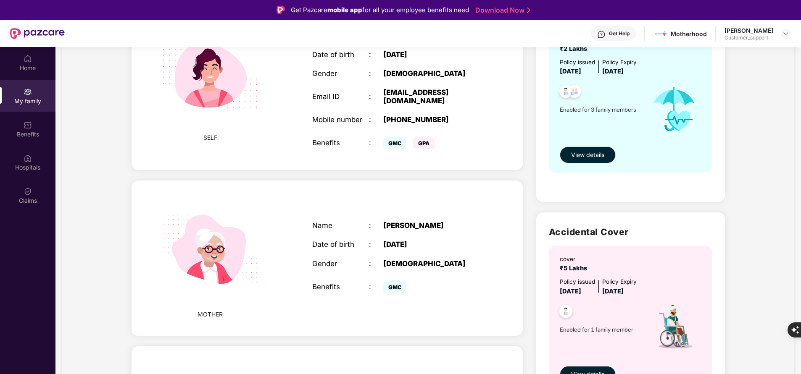
scroll to position [113, 0]
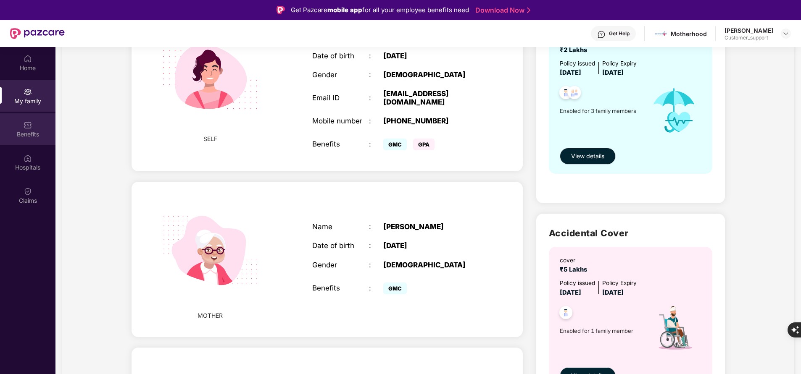
click at [24, 134] on div "Benefits" at bounding box center [27, 134] width 55 height 8
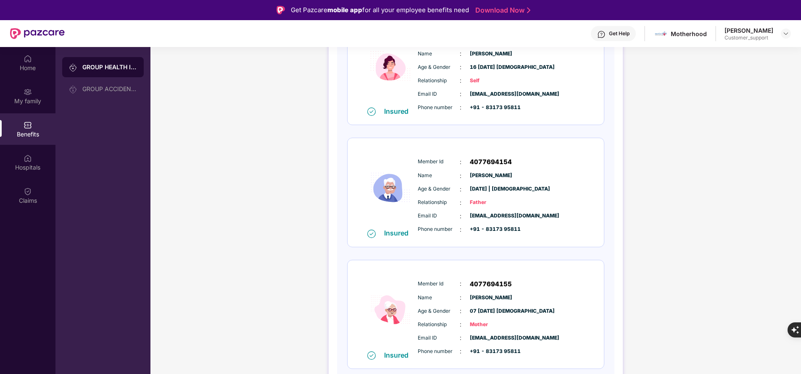
scroll to position [13, 0]
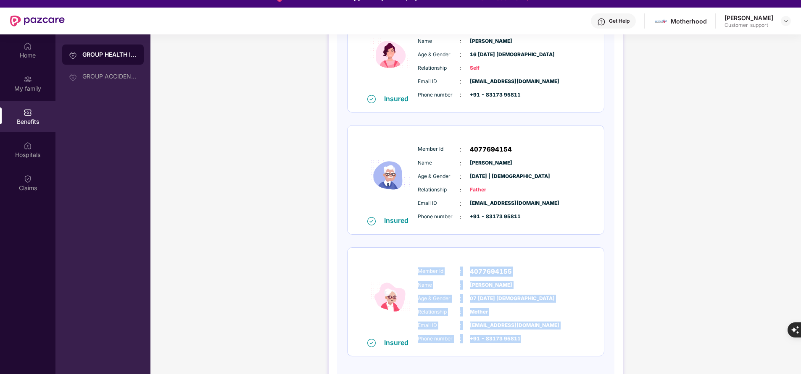
drag, startPoint x: 416, startPoint y: 270, endPoint x: 559, endPoint y: 337, distance: 157.6
click at [559, 337] on div "Member Id : 4077694155 Name : Lalitha Devi Age & Gender : 07 June 1976 | Female…" at bounding box center [501, 306] width 171 height 86
copy div "Member Id : 4077694155 Name : Lalitha Devi Age & Gender : 07 June 1976 | Female…"
click at [209, 173] on div "GROUP HEALTH INSURANCE DETAILS INCLUSIONS EXCLUSIONS DOCUMENTS Policy No: 34080…" at bounding box center [475, 145] width 651 height 527
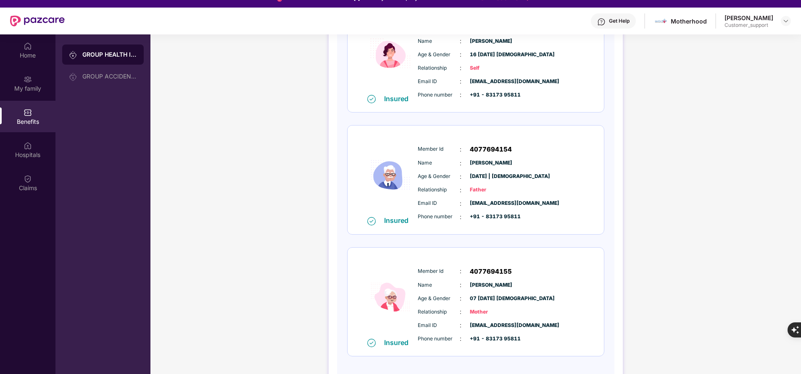
scroll to position [0, 0]
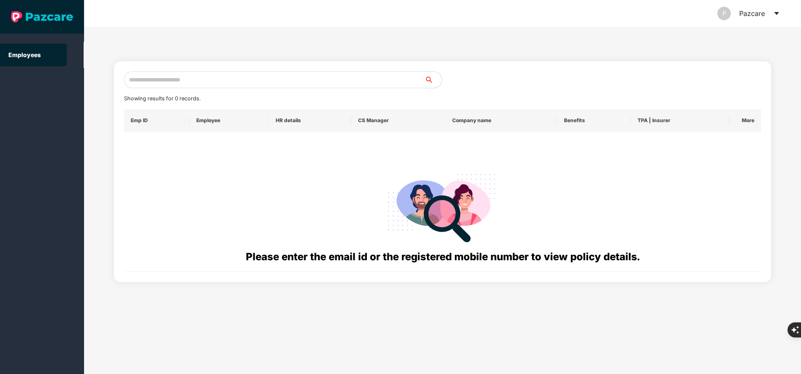
click at [202, 83] on input "text" at bounding box center [274, 79] width 301 height 17
paste input "**********"
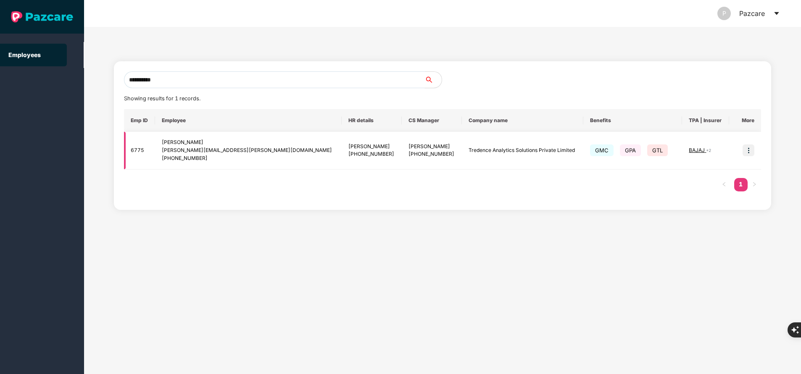
type input "**********"
click at [751, 155] on img at bounding box center [749, 151] width 12 height 12
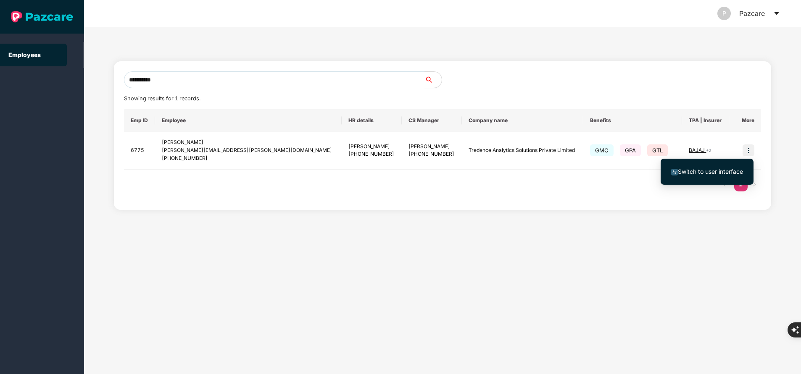
click at [710, 169] on span "Switch to user interface" at bounding box center [710, 171] width 65 height 7
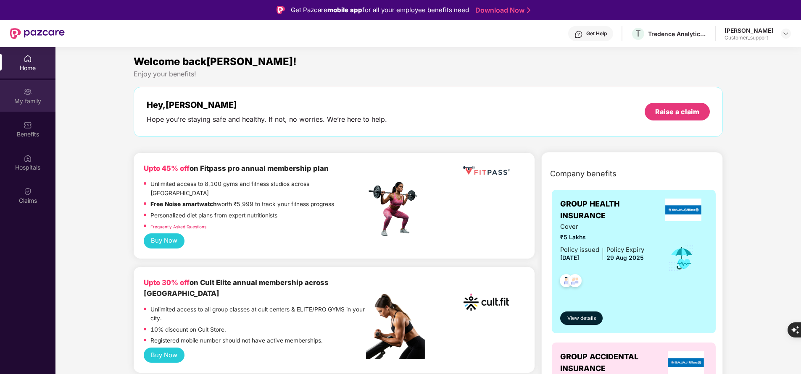
click at [26, 105] on div "My family" at bounding box center [27, 101] width 55 height 8
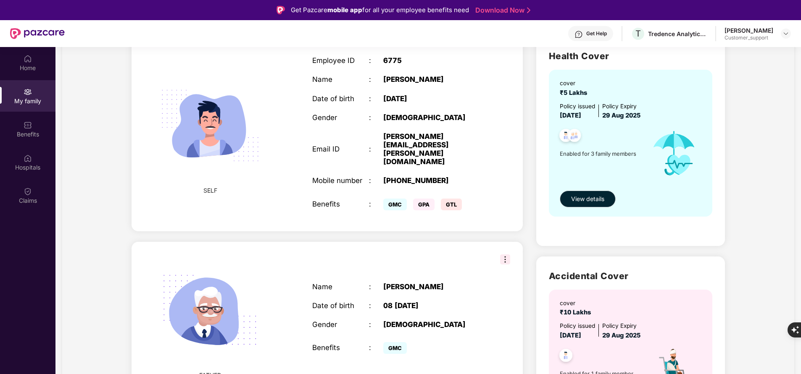
scroll to position [71, 0]
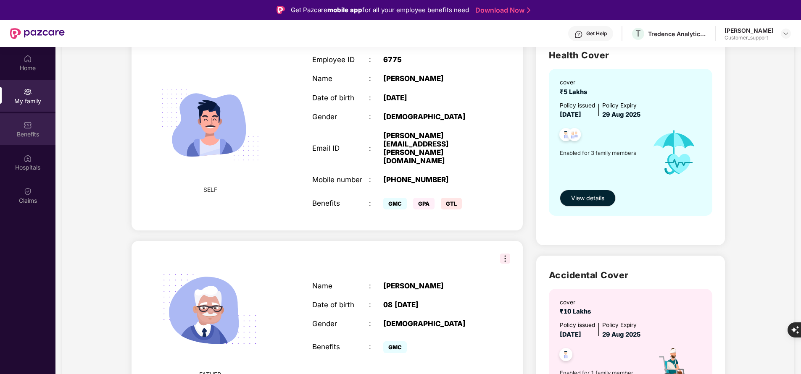
click at [28, 134] on div "Benefits" at bounding box center [27, 134] width 55 height 8
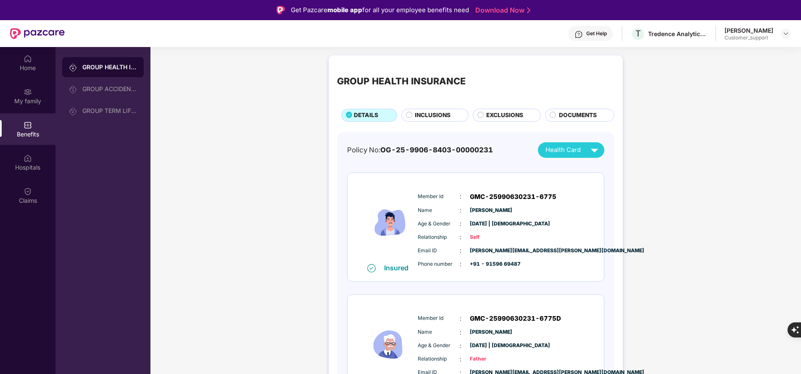
click at [425, 116] on span "INCLUSIONS" at bounding box center [433, 115] width 36 height 9
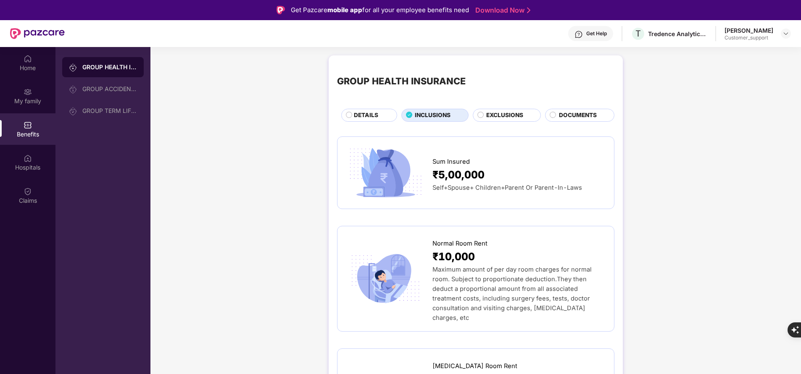
click at [511, 117] on span "EXCLUSIONS" at bounding box center [504, 115] width 37 height 9
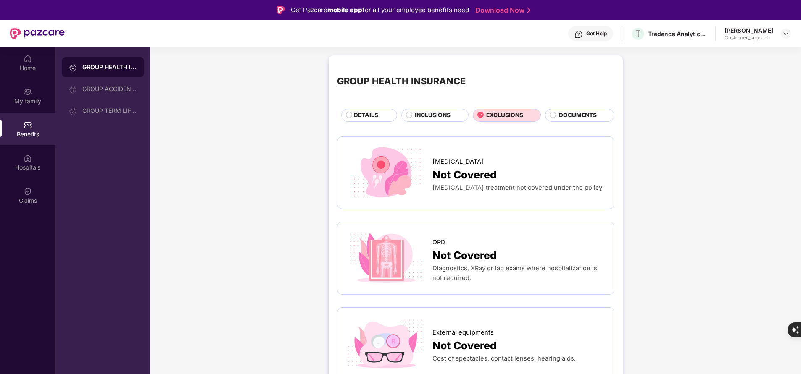
click at [360, 113] on span "DETAILS" at bounding box center [366, 115] width 24 height 9
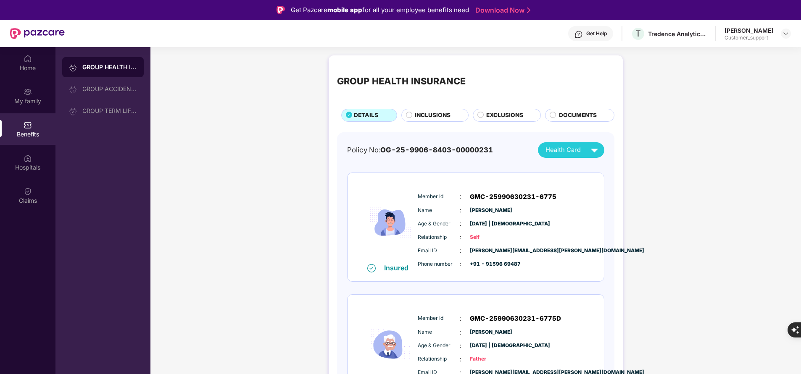
click at [428, 114] on span "INCLUSIONS" at bounding box center [433, 115] width 36 height 9
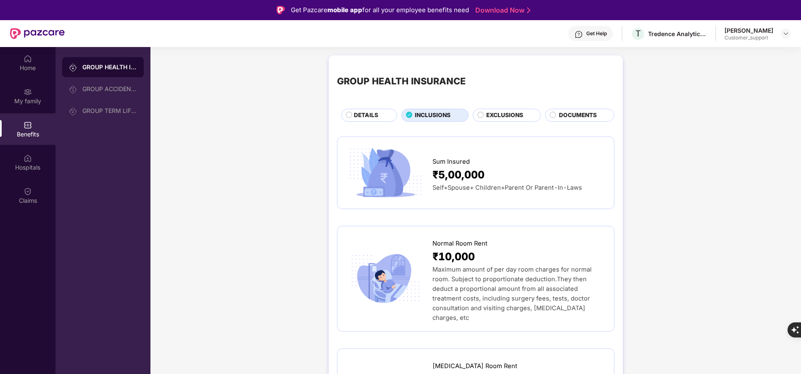
click at [361, 119] on span "DETAILS" at bounding box center [366, 115] width 24 height 9
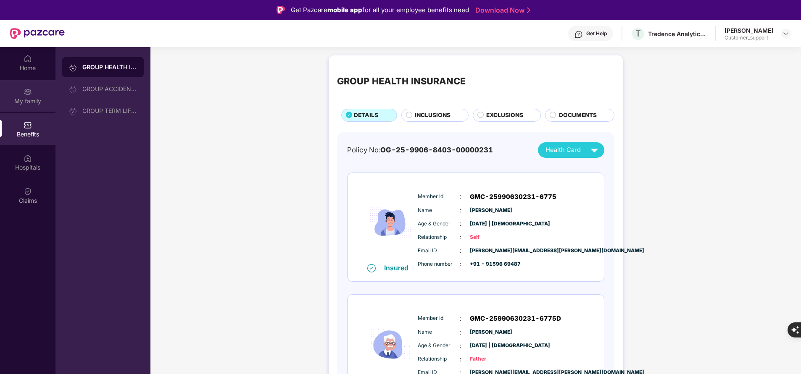
click at [34, 108] on div "My family" at bounding box center [27, 96] width 55 height 32
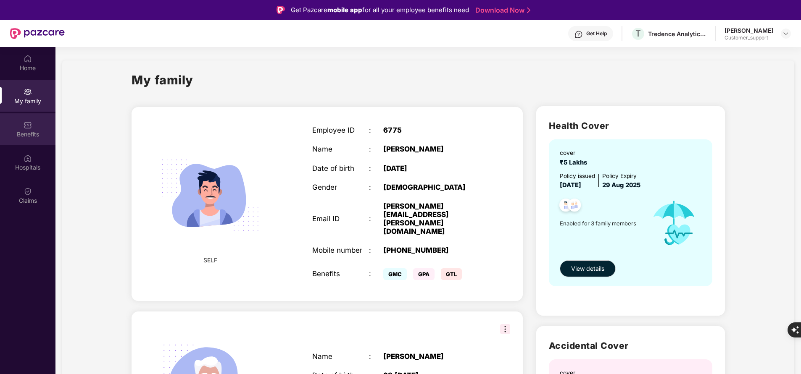
click at [39, 139] on div "Benefits" at bounding box center [27, 129] width 55 height 32
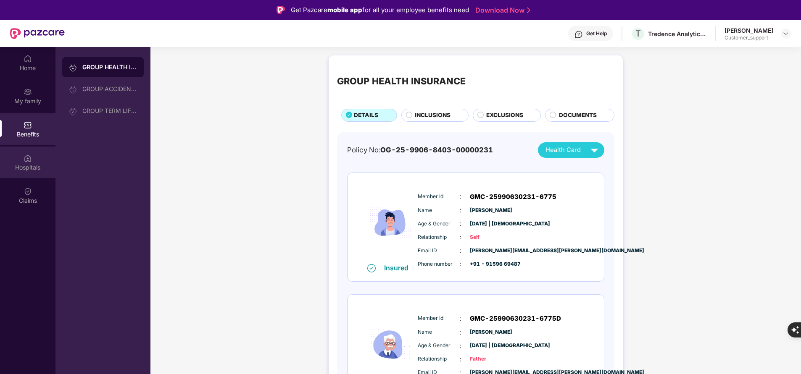
click at [21, 178] on div "Hospitals" at bounding box center [27, 163] width 55 height 32
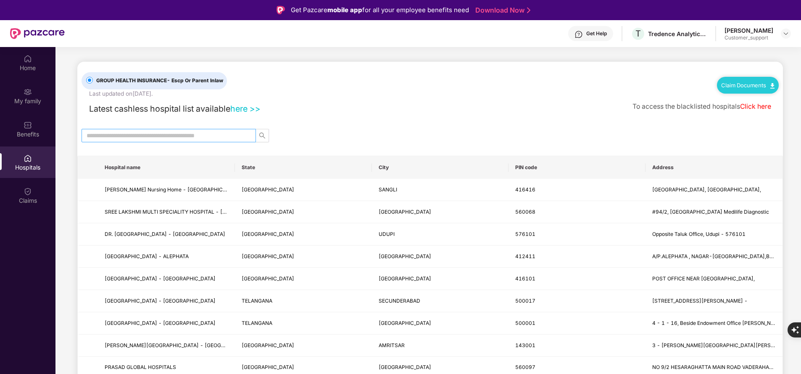
click at [165, 129] on span at bounding box center [169, 135] width 174 height 13
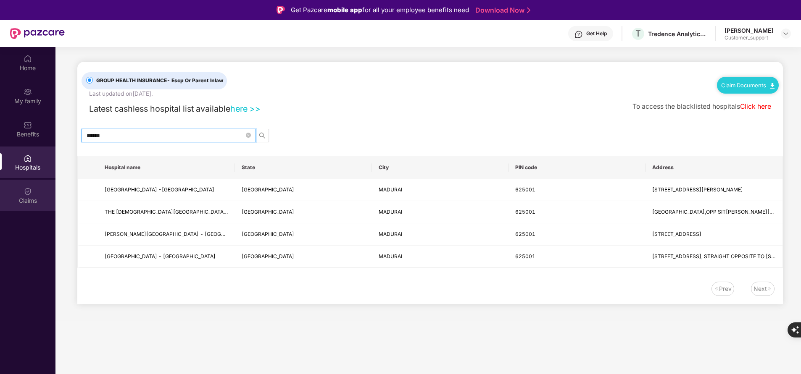
type input "******"
click at [25, 200] on div "Claims" at bounding box center [27, 201] width 55 height 8
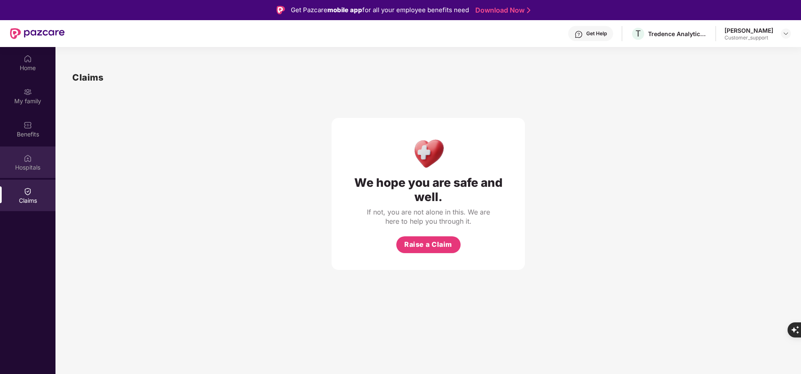
click at [34, 172] on div "Hospitals" at bounding box center [27, 163] width 55 height 32
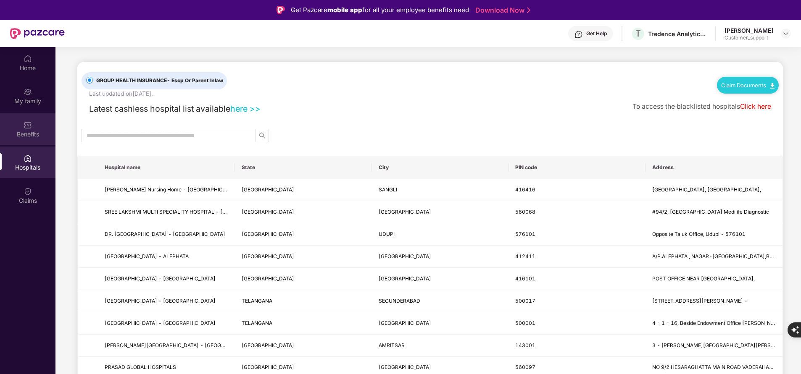
click at [26, 132] on div "Benefits" at bounding box center [27, 134] width 55 height 8
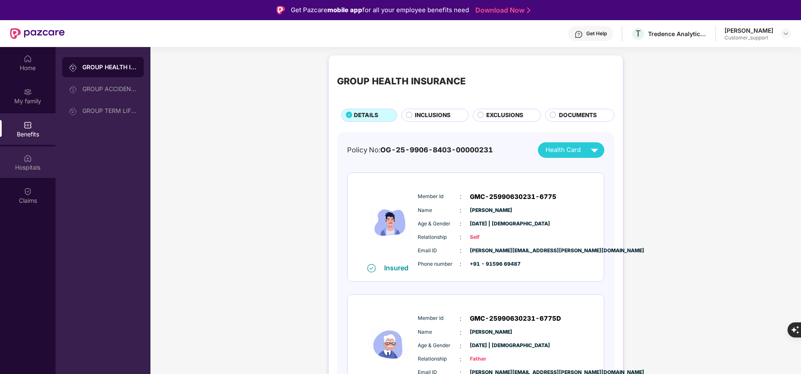
click at [33, 166] on div "Hospitals" at bounding box center [27, 167] width 55 height 8
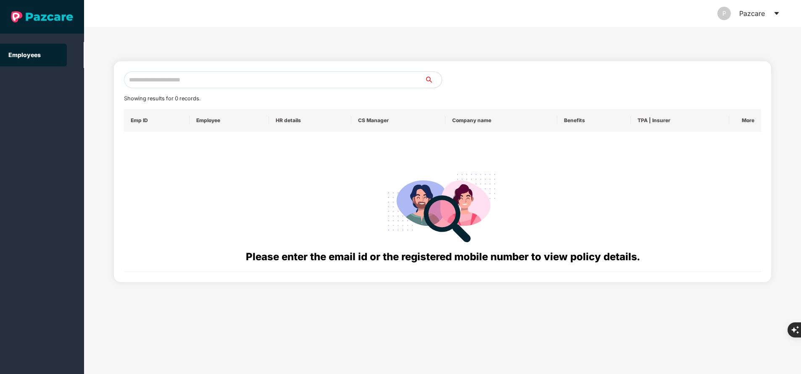
click at [233, 81] on input "text" at bounding box center [274, 79] width 301 height 17
paste input "**********"
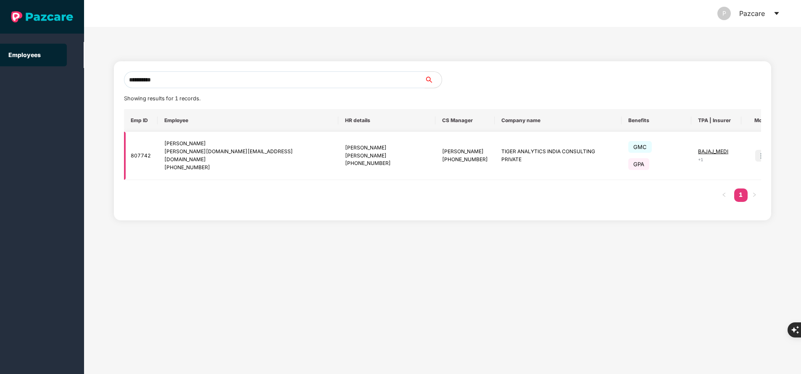
type input "**********"
click at [755, 154] on img at bounding box center [761, 156] width 12 height 12
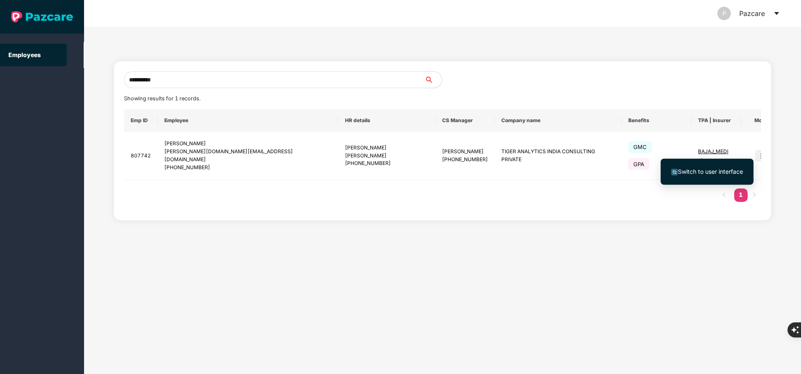
click at [710, 172] on span "Switch to user interface" at bounding box center [710, 171] width 65 height 7
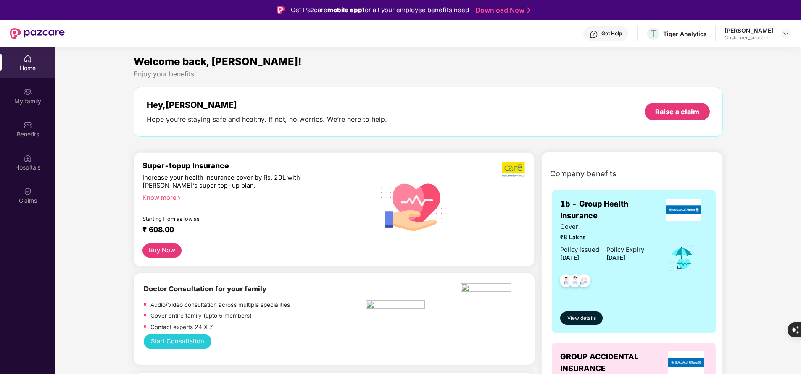
click at [21, 100] on div "My family" at bounding box center [27, 101] width 55 height 8
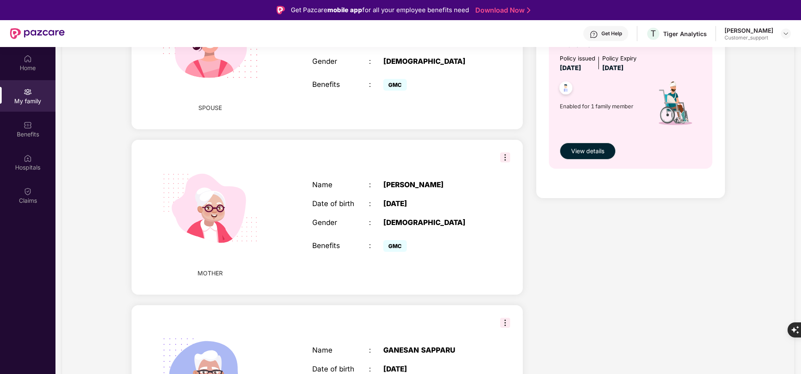
scroll to position [338, 0]
click at [37, 127] on div "Benefits" at bounding box center [27, 129] width 55 height 32
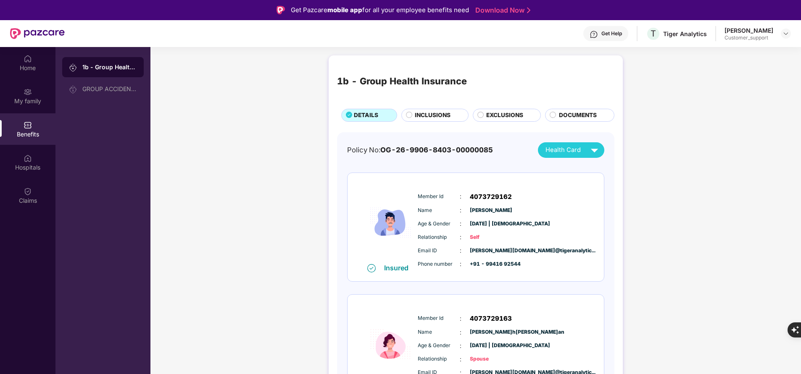
click at [421, 119] on span "INCLUSIONS" at bounding box center [433, 115] width 36 height 9
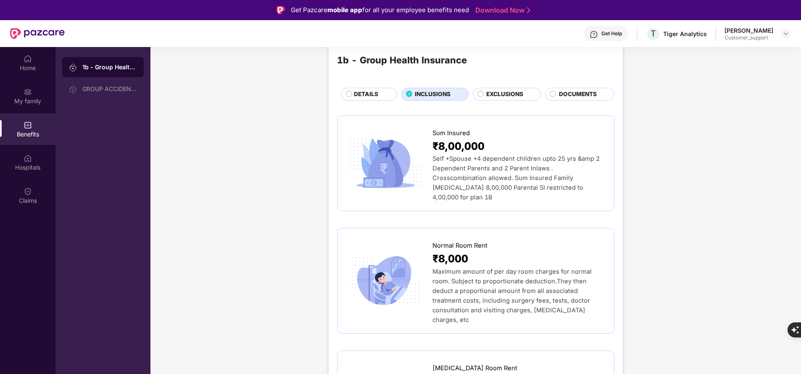
scroll to position [20, 0]
click at [364, 90] on div "DETAILS" at bounding box center [369, 95] width 56 height 13
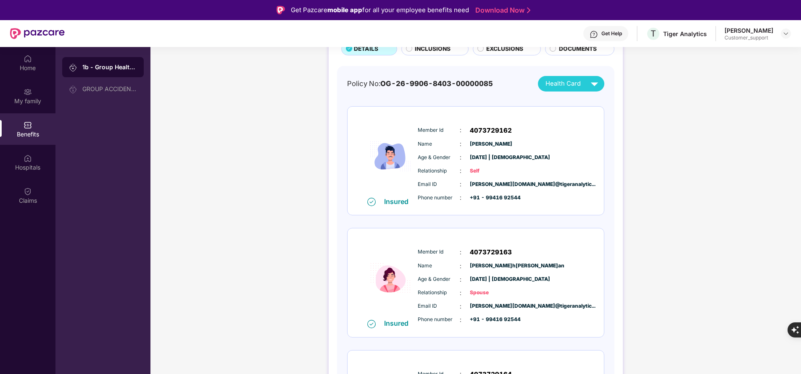
scroll to position [0, 0]
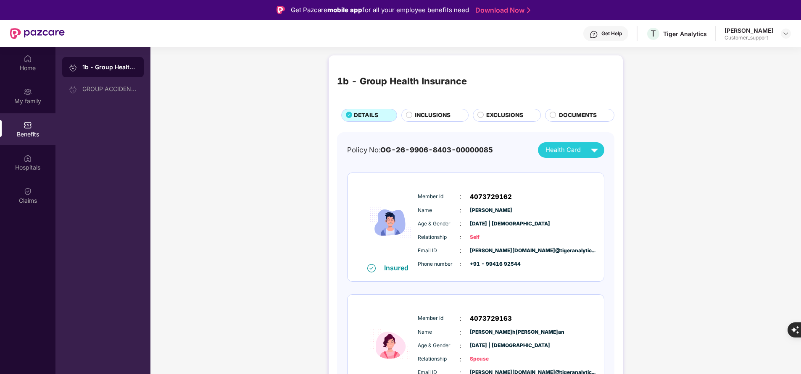
click at [422, 115] on span "INCLUSIONS" at bounding box center [433, 115] width 36 height 9
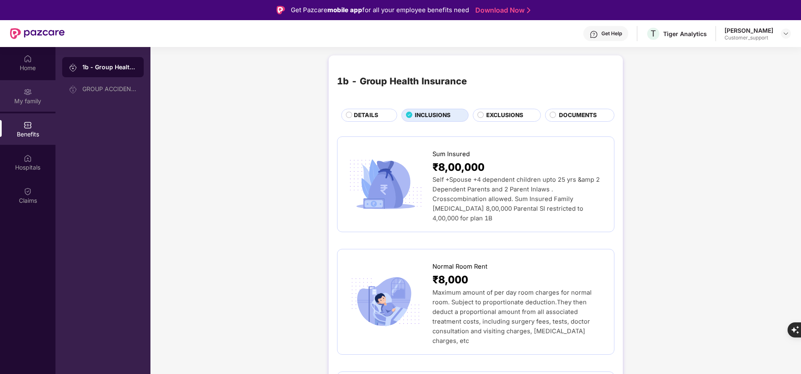
click at [22, 100] on div "My family" at bounding box center [27, 101] width 55 height 8
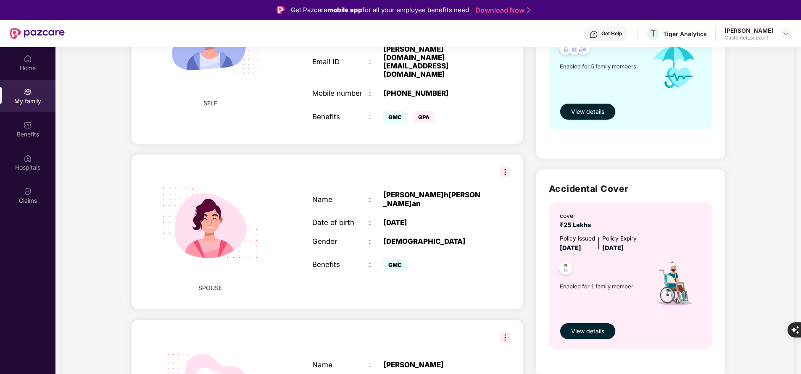
scroll to position [145, 0]
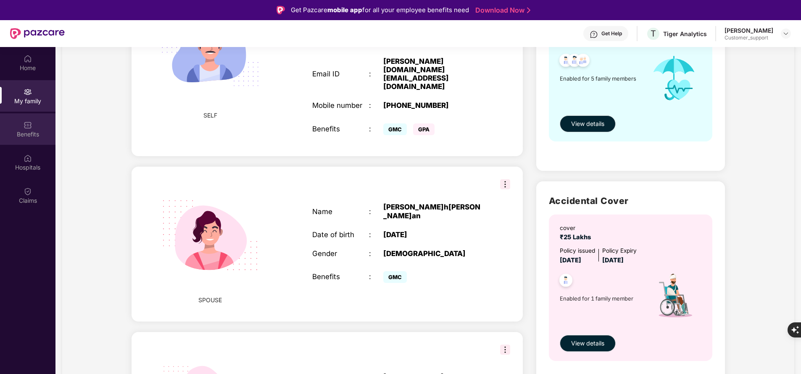
click at [27, 142] on div "Benefits" at bounding box center [27, 129] width 55 height 32
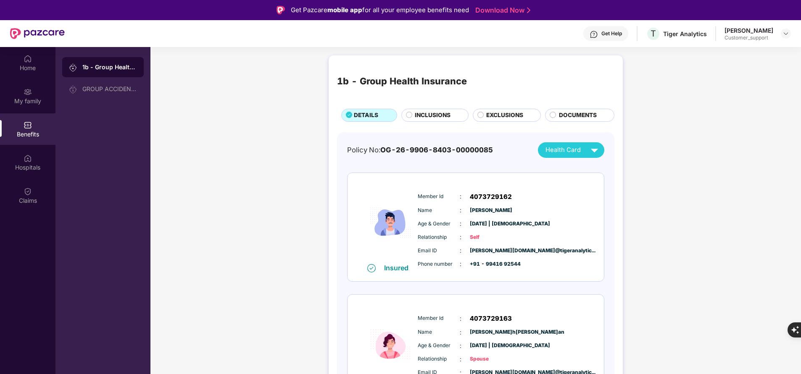
click at [451, 110] on div "INCLUSIONS" at bounding box center [434, 115] width 67 height 13
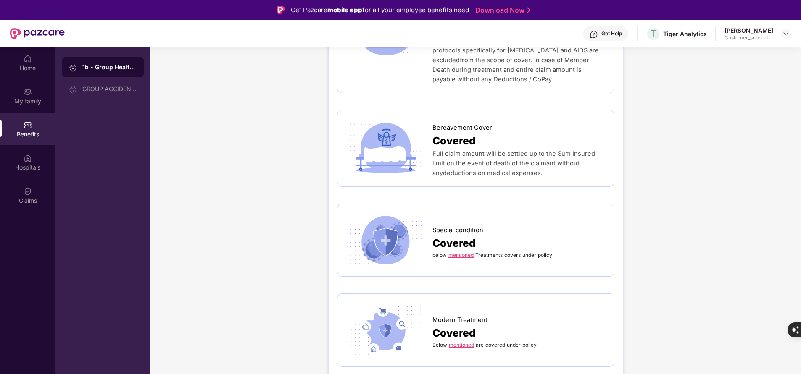
scroll to position [1995, 0]
click at [469, 251] on link "mentioned" at bounding box center [460, 254] width 25 height 6
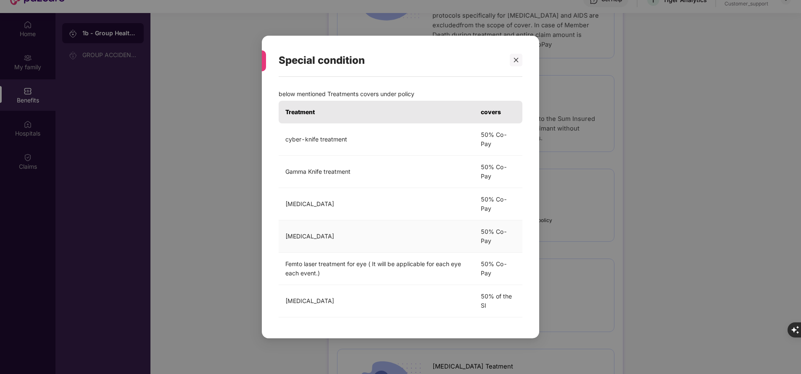
scroll to position [35, 0]
click at [522, 61] on div at bounding box center [516, 60] width 13 height 13
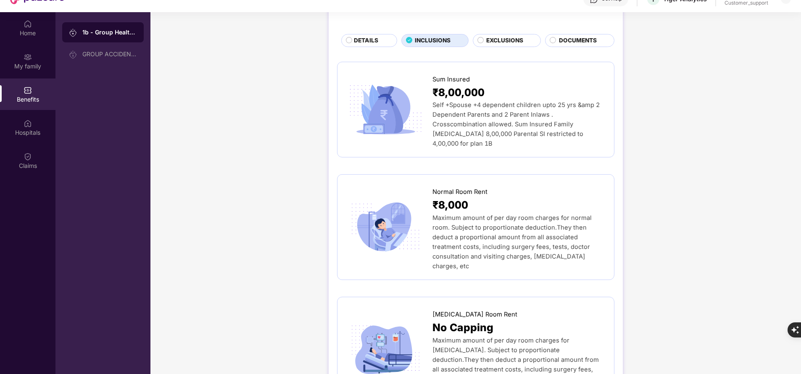
scroll to position [0, 0]
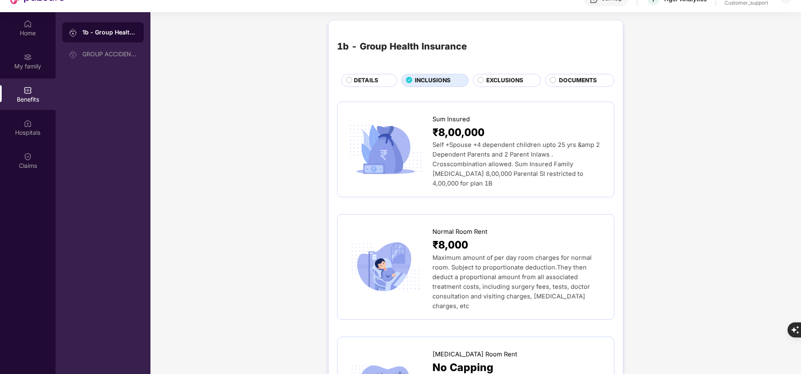
click at [493, 82] on span "EXCLUSIONS" at bounding box center [504, 80] width 37 height 9
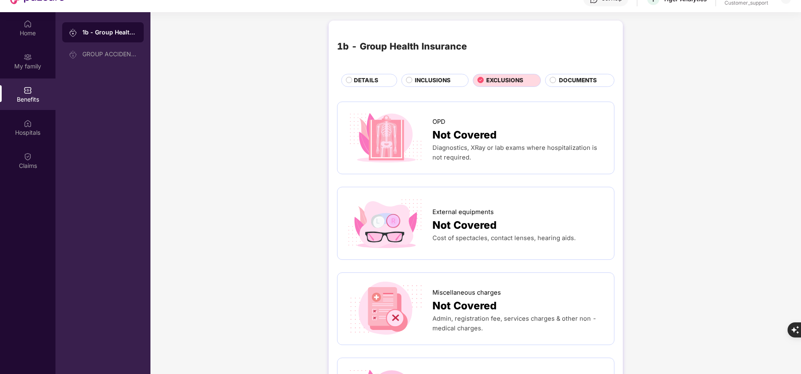
click at [419, 86] on div "INCLUSIONS" at bounding box center [437, 81] width 53 height 10
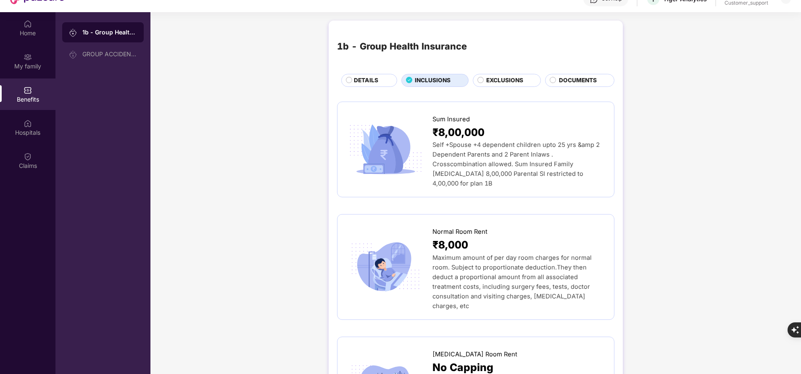
click at [509, 80] on span "EXCLUSIONS" at bounding box center [504, 80] width 37 height 9
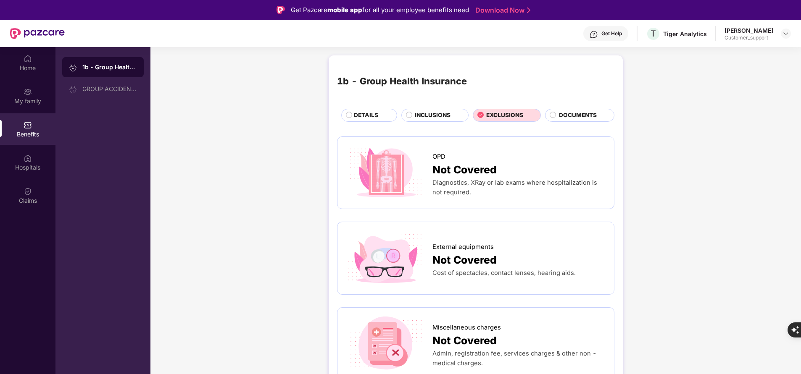
click at [375, 115] on span "DETAILS" at bounding box center [366, 115] width 24 height 9
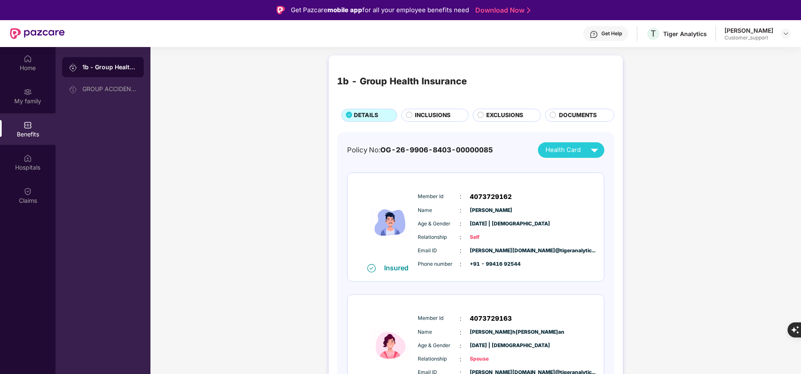
click at [432, 113] on span "INCLUSIONS" at bounding box center [433, 115] width 36 height 9
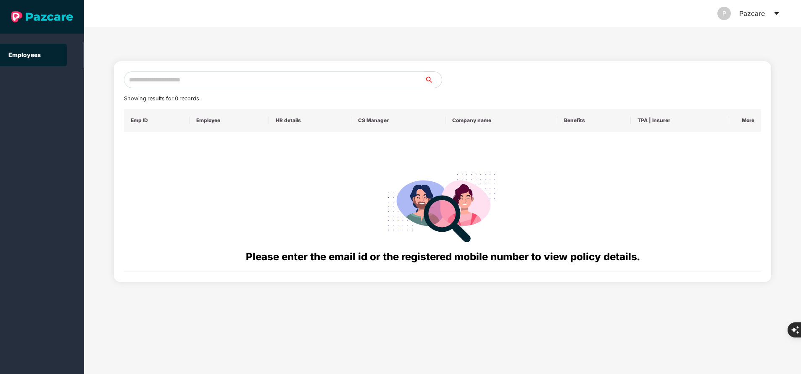
click at [184, 74] on input "text" at bounding box center [274, 79] width 301 height 17
paste input "**********"
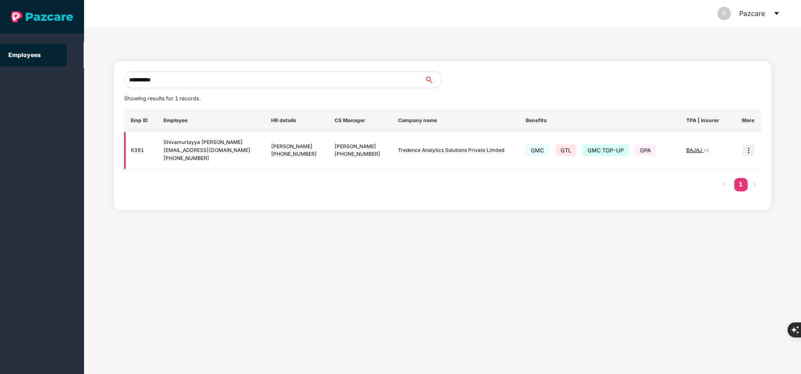
type input "**********"
click at [697, 149] on span "BAJAJ" at bounding box center [694, 150] width 17 height 6
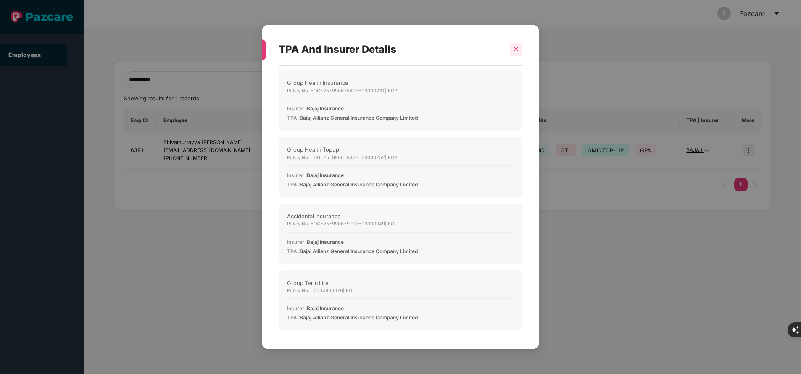
click at [520, 50] on div at bounding box center [516, 49] width 13 height 13
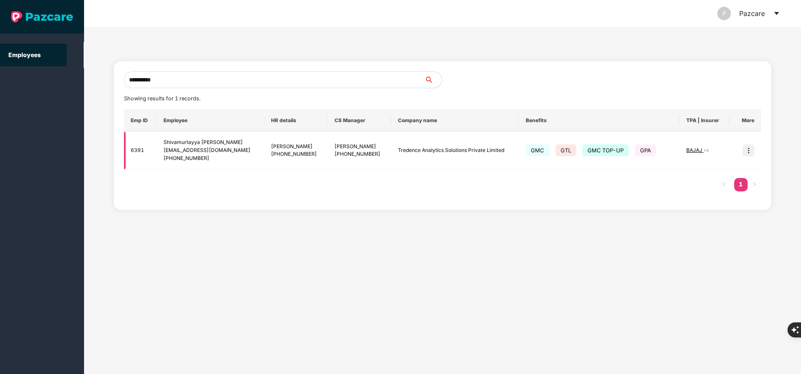
click at [755, 153] on td at bounding box center [745, 151] width 32 height 38
click at [747, 153] on img at bounding box center [749, 151] width 12 height 12
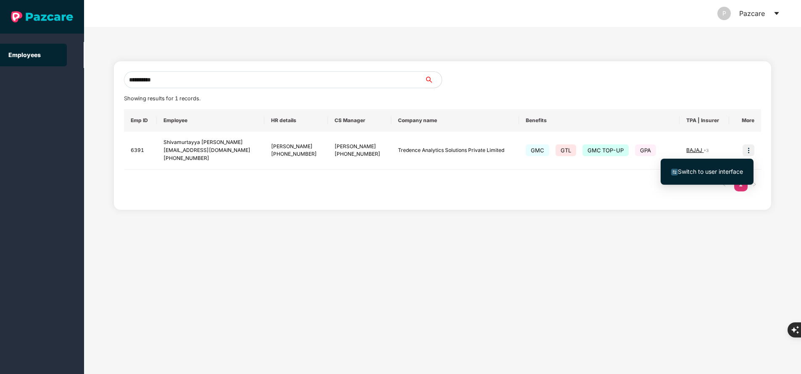
click at [702, 172] on span "Switch to user interface" at bounding box center [710, 171] width 65 height 7
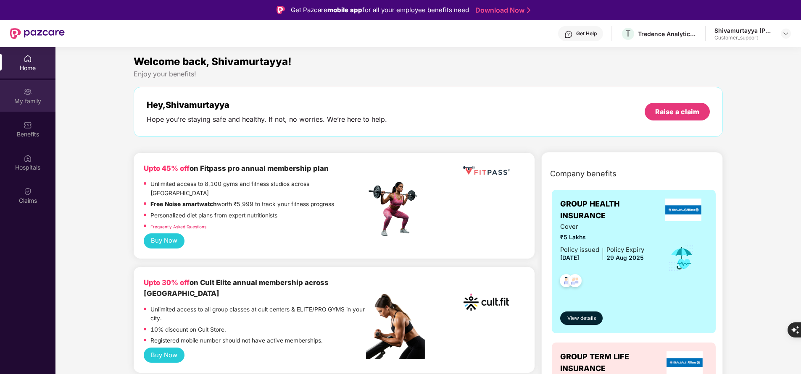
click at [31, 96] on div "My family" at bounding box center [27, 96] width 55 height 32
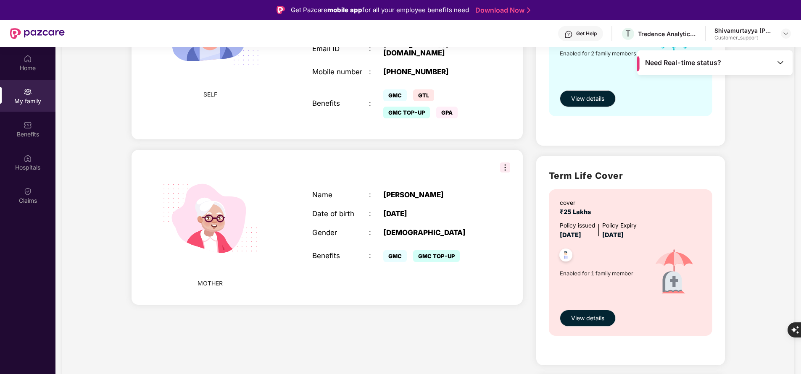
scroll to position [171, 0]
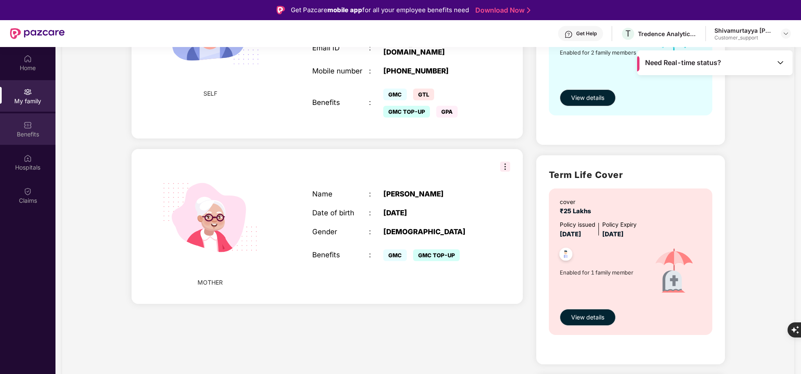
click at [33, 131] on div "Benefits" at bounding box center [27, 134] width 55 height 8
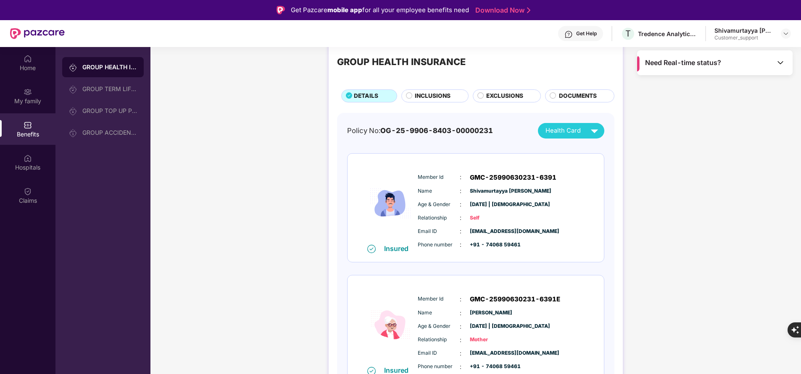
scroll to position [35, 0]
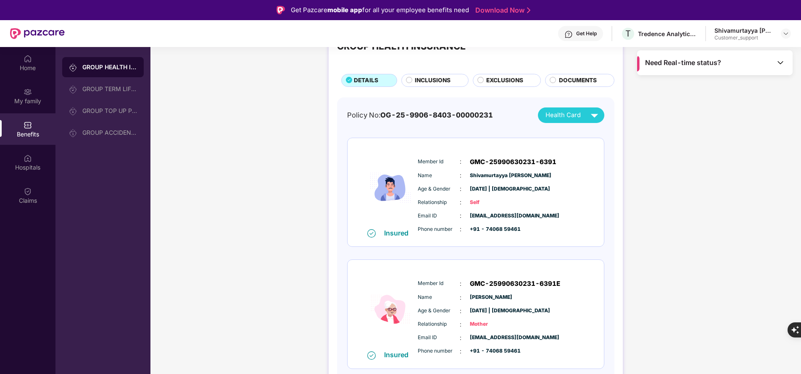
drag, startPoint x: 0, startPoint y: 291, endPoint x: 662, endPoint y: 279, distance: 662.4
click at [0, 292] on html "Get Pazcare mobile app for all your employee benefits need Download Now Get Hel…" at bounding box center [400, 187] width 801 height 374
drag, startPoint x: 469, startPoint y: 285, endPoint x: 569, endPoint y: 278, distance: 99.4
click at [569, 278] on div "Member Id : GMC-25990630231-6391E Name : Rudramma Hiremath Age & Gender : 01 Ja…" at bounding box center [501, 318] width 171 height 86
copy span "GMC-25990630231-6391E"
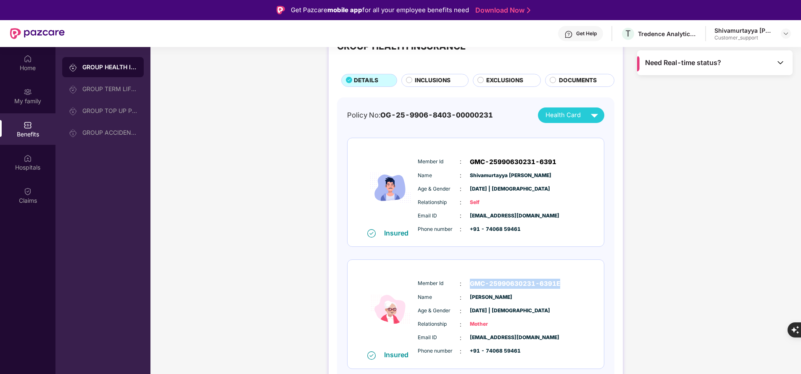
drag, startPoint x: 18, startPoint y: 280, endPoint x: 424, endPoint y: 274, distance: 406.4
click at [18, 280] on div "Home My family Benefits Hospitals Claims" at bounding box center [27, 234] width 55 height 374
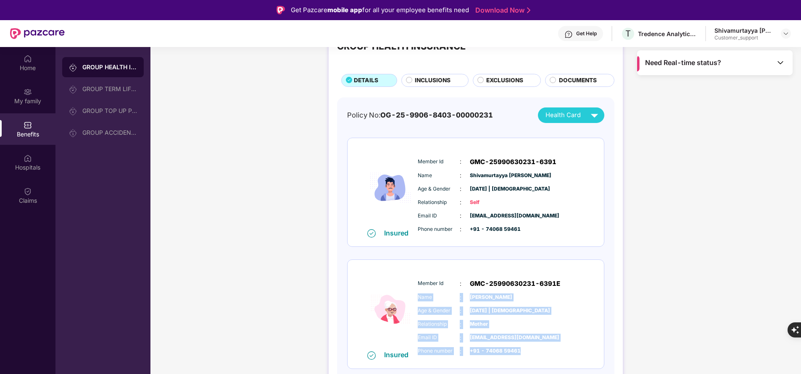
drag, startPoint x: 415, startPoint y: 297, endPoint x: 535, endPoint y: 352, distance: 131.6
click at [535, 352] on div "Member Id : GMC-25990630231-6391E Name : Rudramma Hiremath Age & Gender : 01 Ja…" at bounding box center [501, 318] width 171 height 86
copy div "Name : Rudramma Hiremath Age & Gender : 01 Jan 1979 | Female Relationship : Mot…"
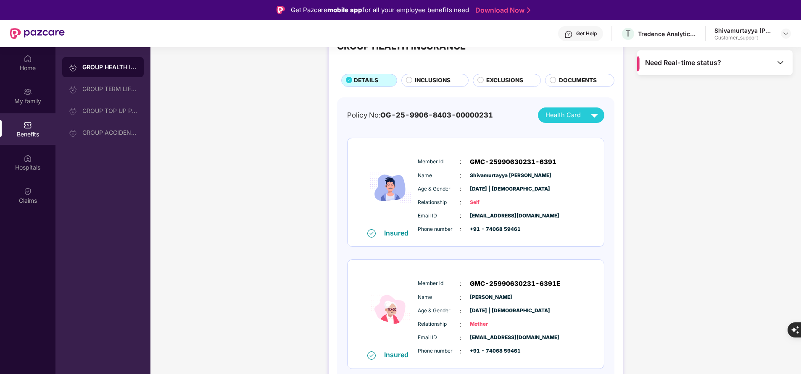
click at [56, 285] on div "GROUP HEALTH INSURANCE GROUP TERM LIFE INSURANCE GROUP TOP UP POLICY GROUP ACCI…" at bounding box center [102, 234] width 95 height 374
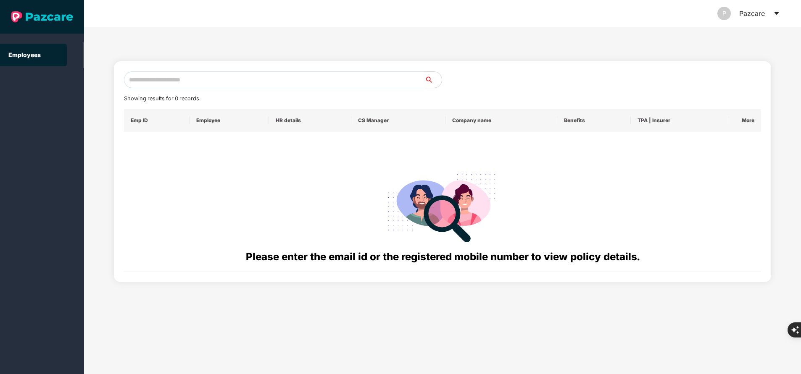
click at [242, 76] on input "text" at bounding box center [274, 79] width 301 height 17
paste input "**********"
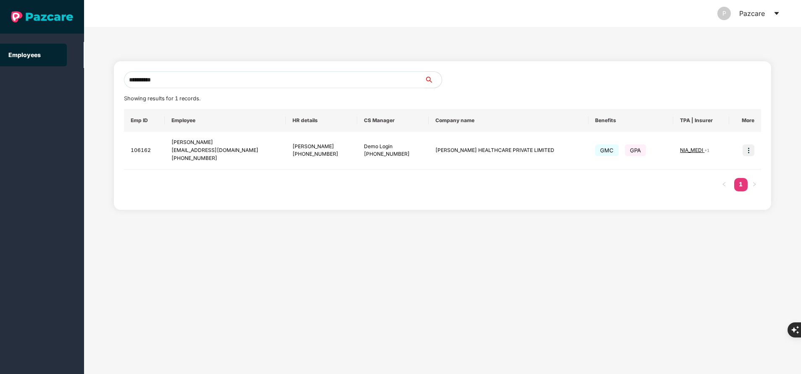
type input "**********"
click at [183, 81] on input "**********" at bounding box center [274, 79] width 301 height 17
paste input "**********"
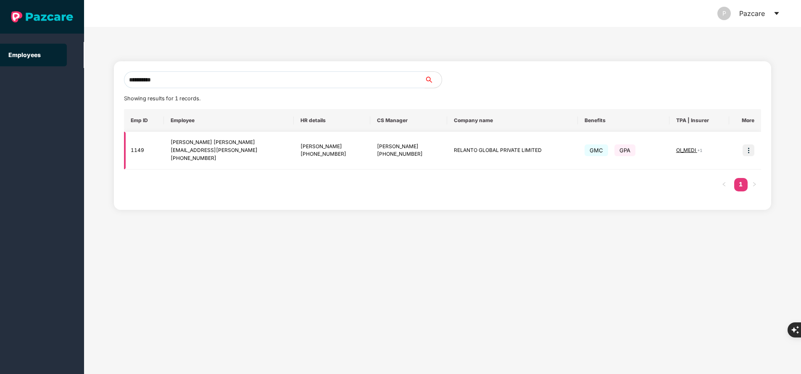
type input "**********"
click at [750, 150] on img at bounding box center [749, 151] width 12 height 12
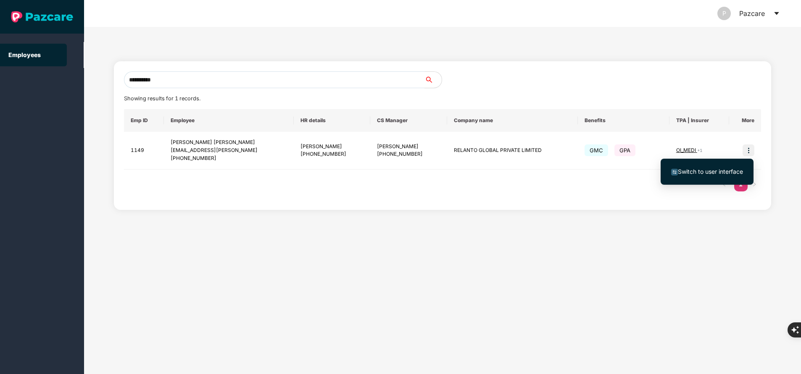
click at [725, 169] on span "Switch to user interface" at bounding box center [710, 171] width 65 height 7
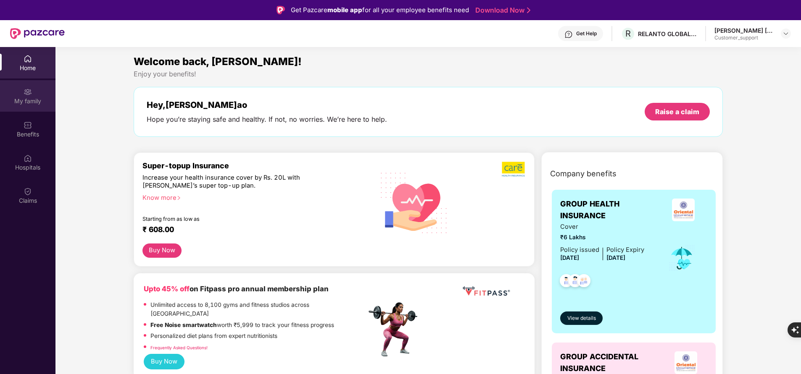
click at [40, 96] on div "My family" at bounding box center [27, 96] width 55 height 32
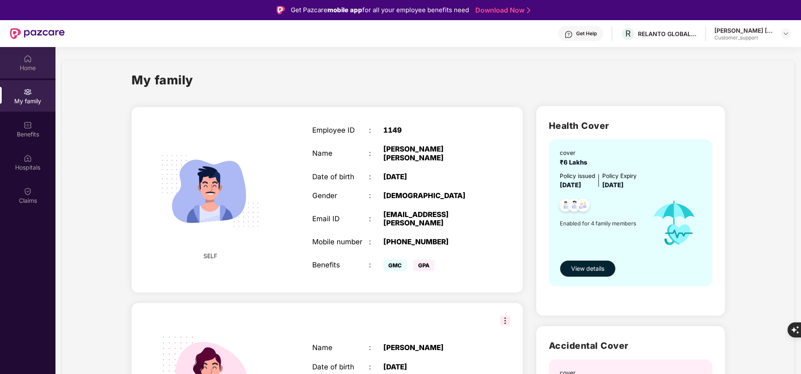
click at [29, 69] on div "Home" at bounding box center [27, 68] width 55 height 8
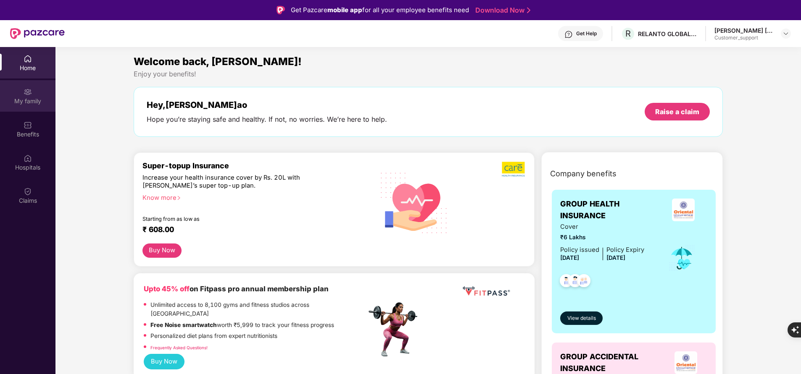
click at [47, 105] on div "My family" at bounding box center [27, 101] width 55 height 8
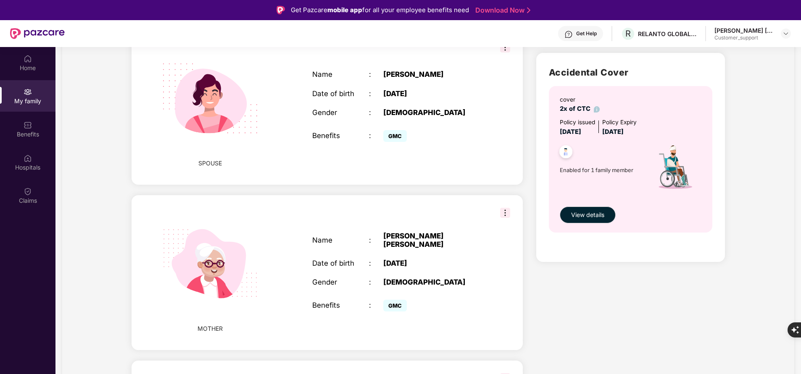
scroll to position [274, 0]
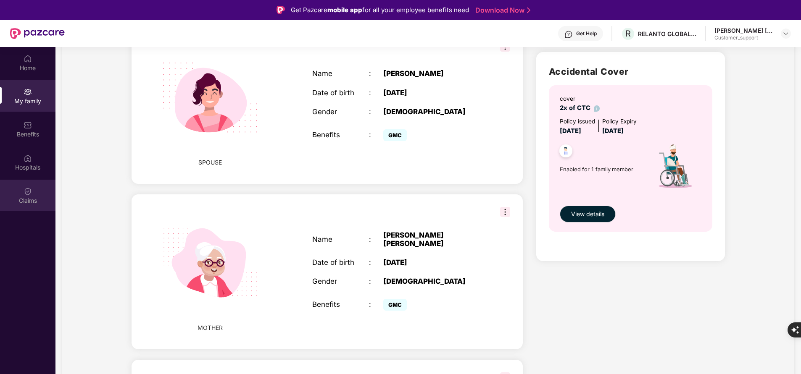
click at [34, 203] on div "Claims" at bounding box center [27, 201] width 55 height 8
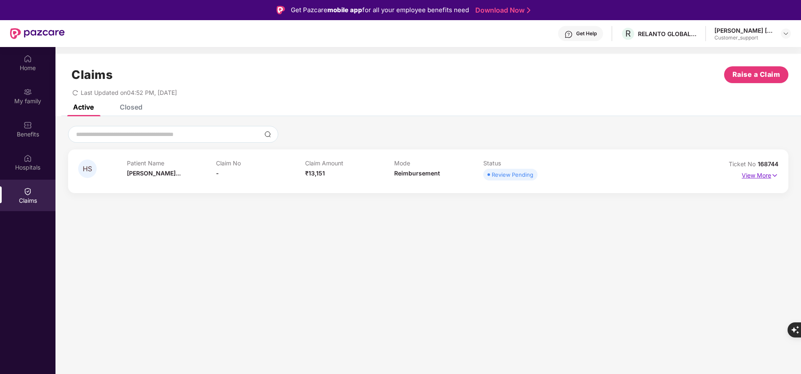
click at [765, 178] on p "View More" at bounding box center [760, 174] width 37 height 11
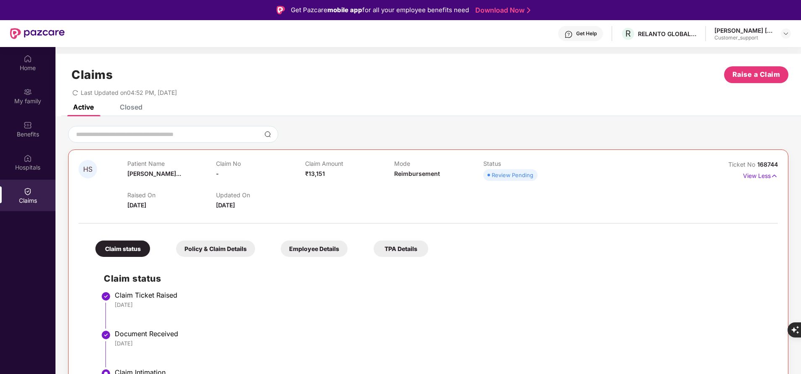
drag, startPoint x: 756, startPoint y: 161, endPoint x: 772, endPoint y: 165, distance: 16.3
click at [772, 165] on span "168744" at bounding box center [767, 164] width 21 height 7
click at [764, 164] on span "168744" at bounding box center [767, 164] width 21 height 7
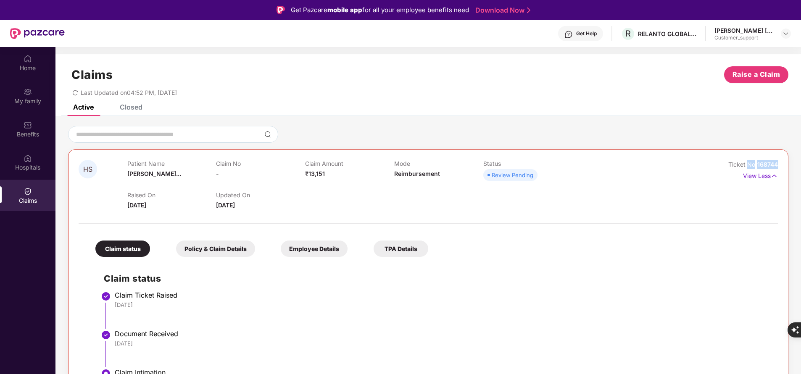
copy div "No 168744"
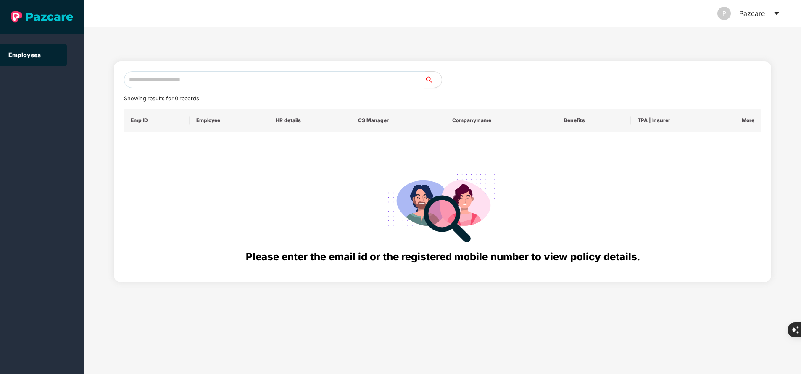
click at [177, 78] on input "text" at bounding box center [274, 79] width 301 height 17
paste input "**********"
type input "**********"
paste input "**********"
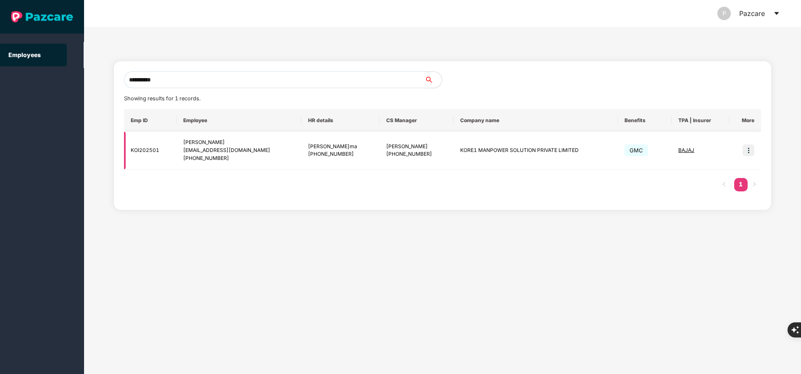
type input "**********"
click at [750, 150] on img at bounding box center [749, 151] width 12 height 12
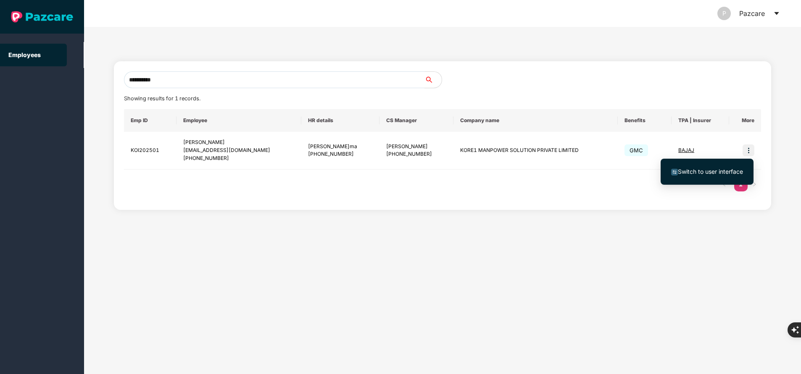
click at [697, 171] on span "Switch to user interface" at bounding box center [710, 171] width 65 height 7
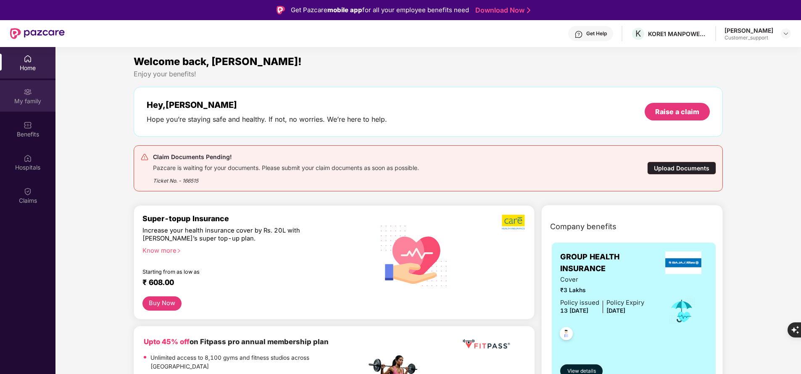
click at [32, 99] on div "My family" at bounding box center [27, 101] width 55 height 8
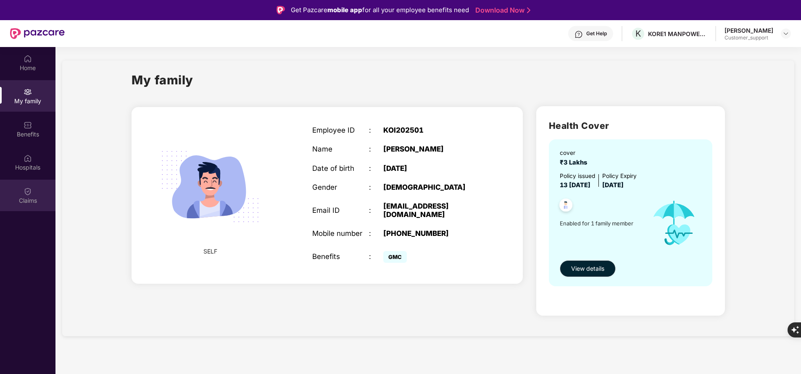
click at [37, 203] on div "Claims" at bounding box center [27, 201] width 55 height 8
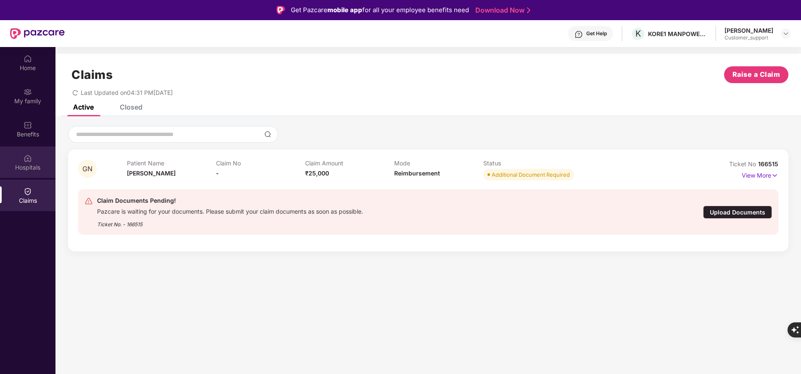
click at [26, 166] on div "Hospitals" at bounding box center [27, 167] width 55 height 8
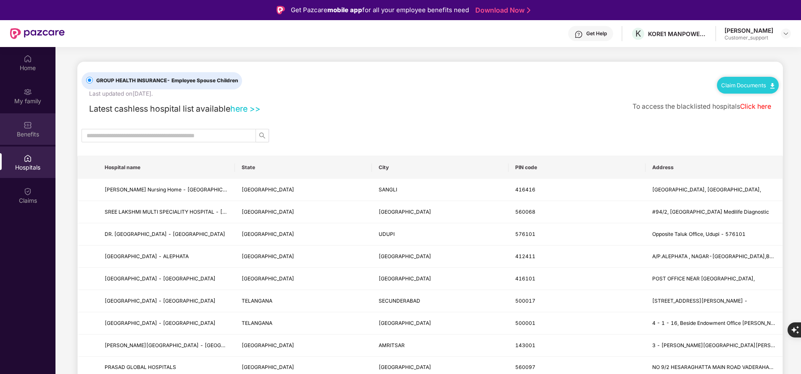
click at [41, 130] on div "Benefits" at bounding box center [27, 134] width 55 height 8
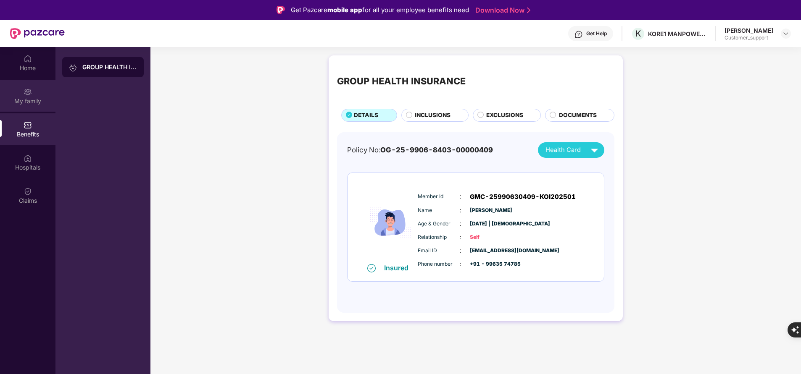
click at [35, 87] on div "My family" at bounding box center [27, 96] width 55 height 32
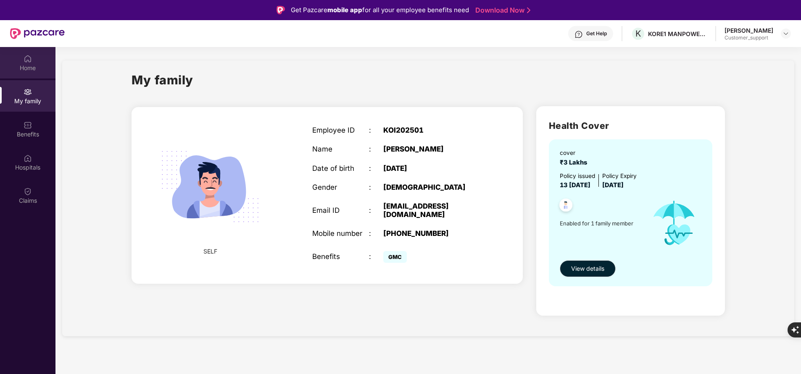
click at [39, 63] on div "Home" at bounding box center [27, 63] width 55 height 32
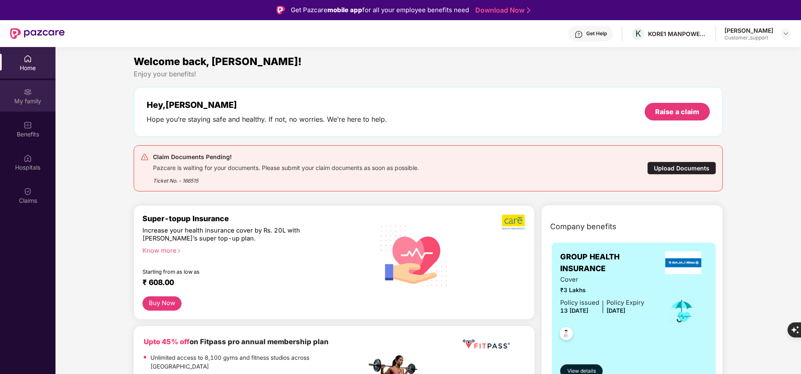
click at [39, 103] on div "My family" at bounding box center [27, 101] width 55 height 8
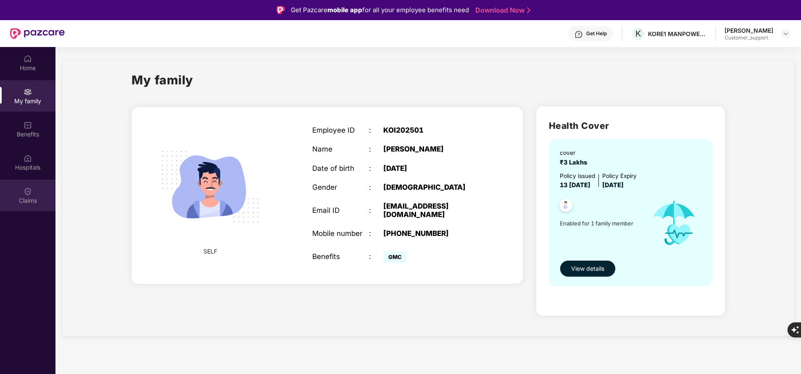
click at [26, 207] on div "Claims" at bounding box center [27, 196] width 55 height 32
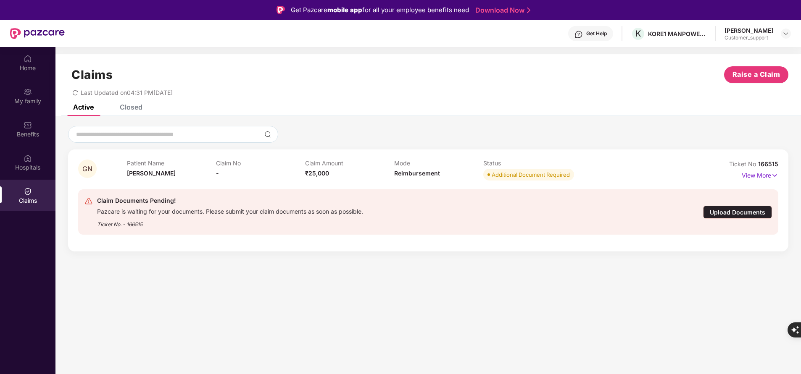
drag, startPoint x: 758, startPoint y: 162, endPoint x: 791, endPoint y: 161, distance: 33.2
drag, startPoint x: 791, startPoint y: 161, endPoint x: 713, endPoint y: 103, distance: 97.2
click at [713, 103] on div "Claims Raise a Claim Last Updated on 04:31 PM, 19 Aug 2025" at bounding box center [428, 79] width 746 height 51
click at [767, 168] on div "Ticket No 166515" at bounding box center [753, 164] width 49 height 9
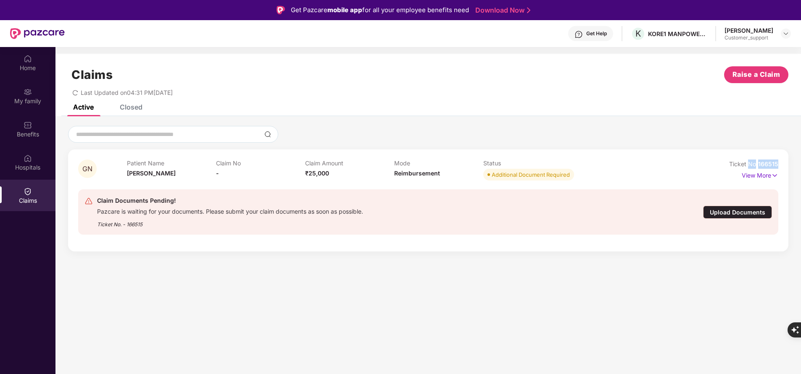
copy div "No 166515"
click at [37, 61] on div "Home" at bounding box center [27, 63] width 55 height 32
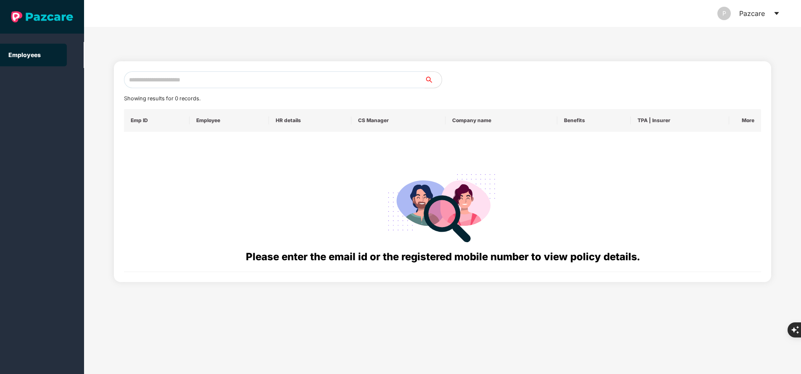
click at [271, 82] on input "text" at bounding box center [274, 79] width 301 height 17
paste input "**********"
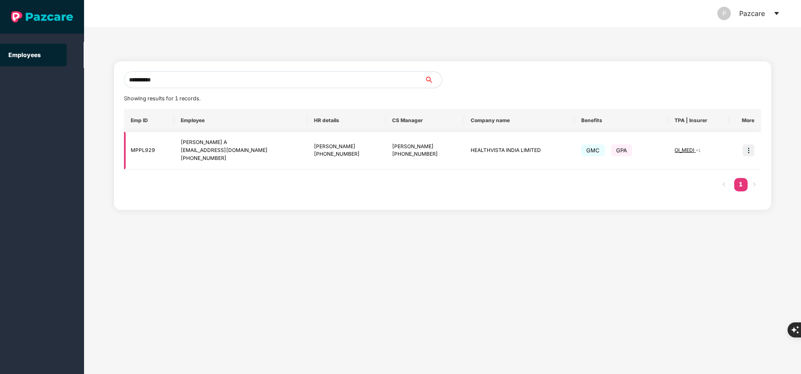
type input "**********"
click at [748, 149] on img at bounding box center [749, 151] width 12 height 12
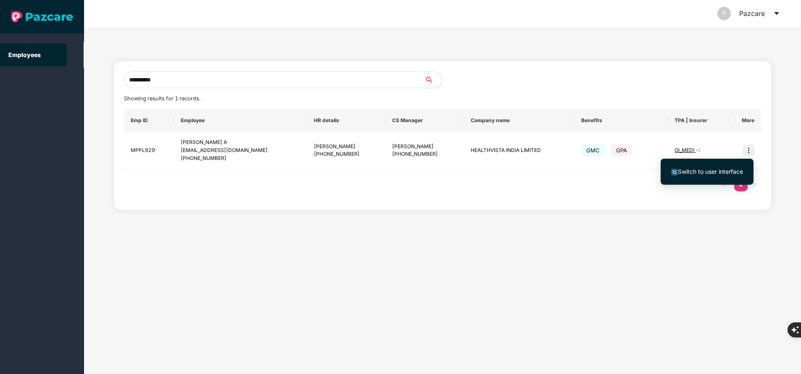
click at [720, 169] on span "Switch to user interface" at bounding box center [710, 171] width 65 height 7
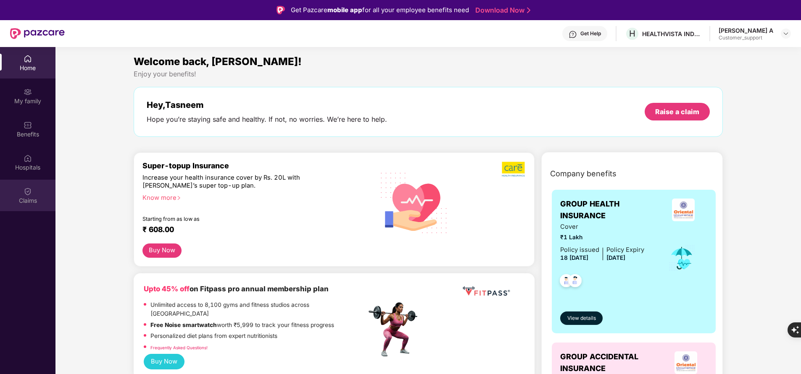
click at [23, 203] on div "Claims" at bounding box center [27, 201] width 55 height 8
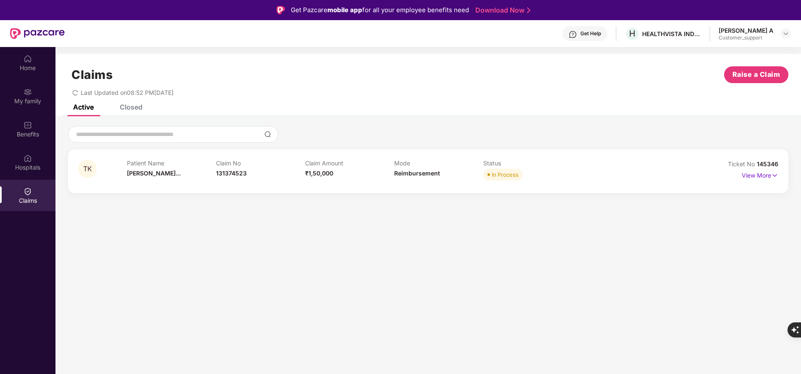
drag, startPoint x: 755, startPoint y: 162, endPoint x: 777, endPoint y: 165, distance: 22.5
drag, startPoint x: 777, startPoint y: 165, endPoint x: 553, endPoint y: 96, distance: 234.0
click at [553, 96] on div "Claims Raise a Claim Last Updated on 08:52 PM, 25 Aug 2025" at bounding box center [428, 79] width 746 height 51
click at [767, 162] on span "145346" at bounding box center [767, 164] width 21 height 7
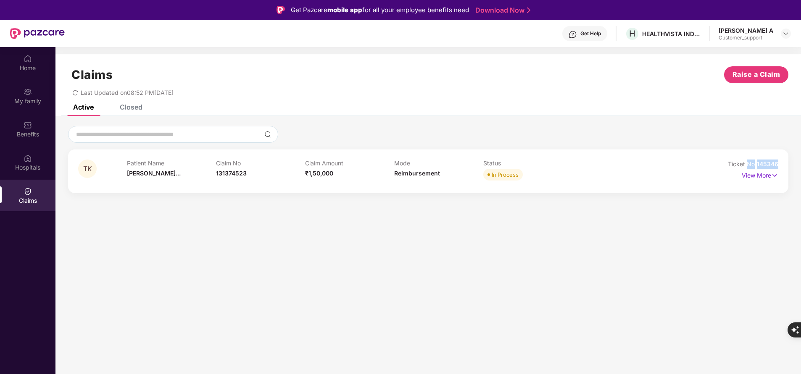
copy div "No 145346"
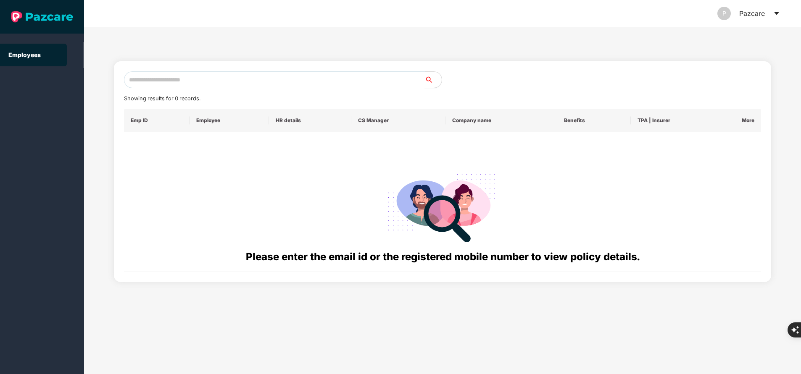
click at [218, 79] on input "text" at bounding box center [274, 79] width 301 height 17
paste input "**********"
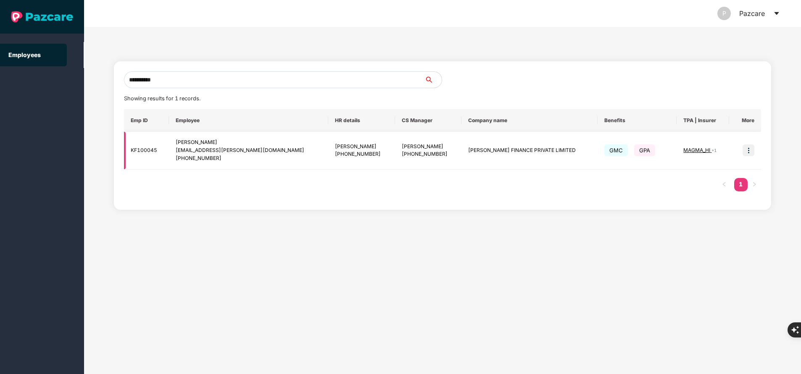
type input "**********"
click at [751, 155] on img at bounding box center [749, 151] width 12 height 12
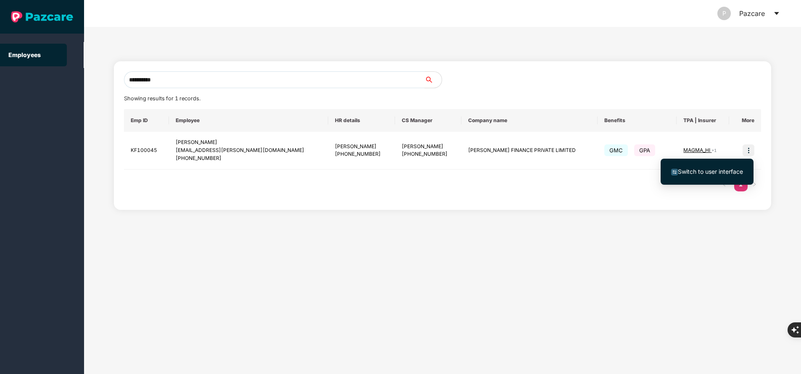
click at [705, 171] on span "Switch to user interface" at bounding box center [710, 171] width 65 height 7
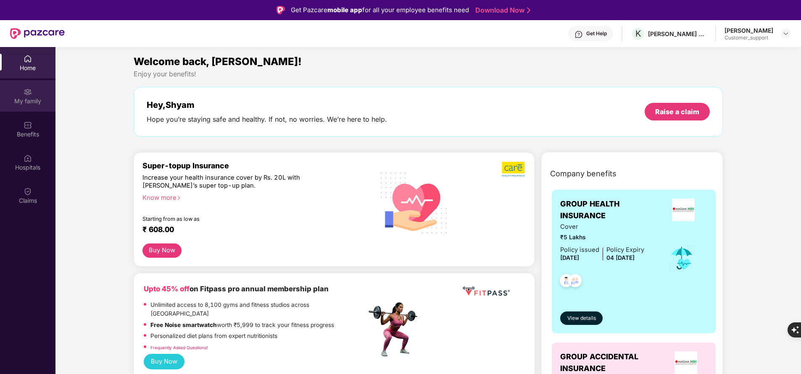
click at [20, 93] on div "My family" at bounding box center [27, 96] width 55 height 32
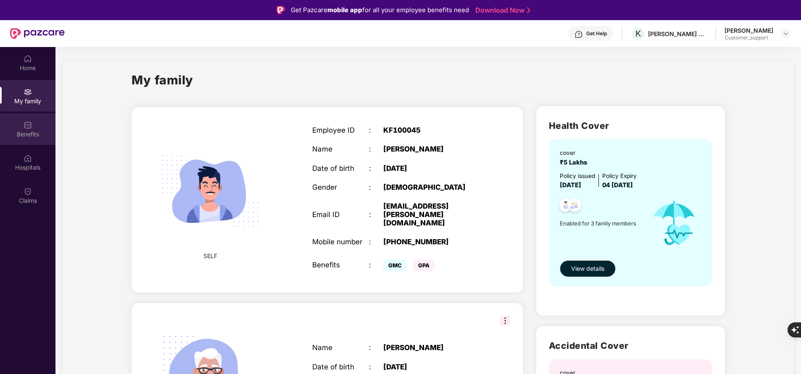
click at [34, 134] on div "Benefits" at bounding box center [27, 134] width 55 height 8
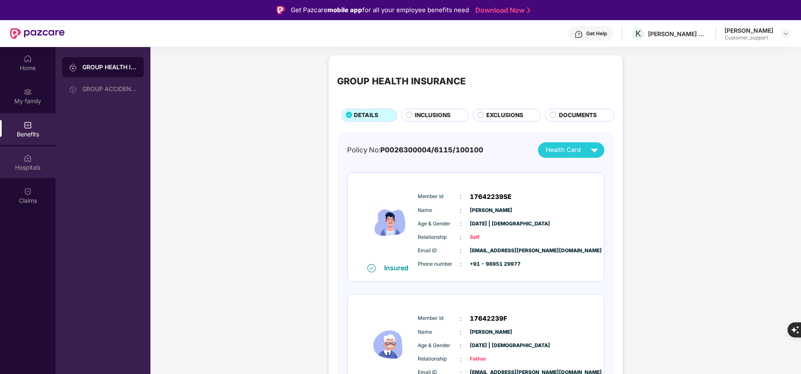
click at [33, 164] on div "Hospitals" at bounding box center [27, 167] width 55 height 8
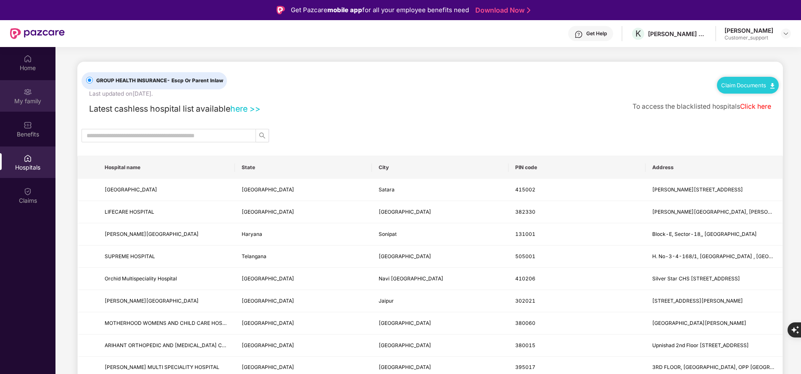
click at [24, 99] on div "My family" at bounding box center [27, 101] width 55 height 8
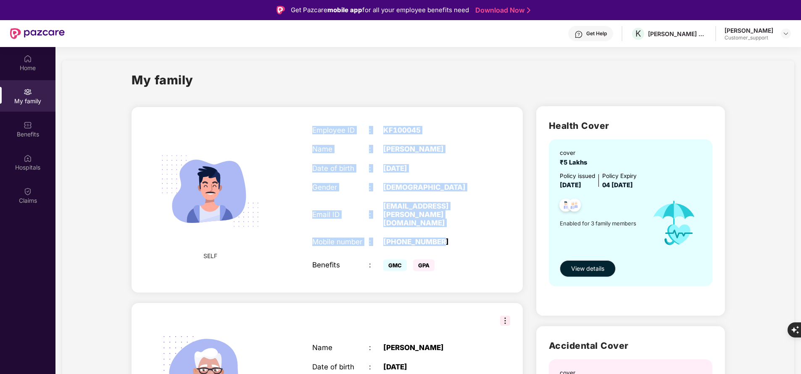
drag, startPoint x: 312, startPoint y: 131, endPoint x: 467, endPoint y: 222, distance: 179.7
click at [467, 222] on div "Employee ID : KF100045 Name : Shyam S Date of birth : 12 Jan 1995 Gender : MALE…" at bounding box center [397, 200] width 187 height 169
copy div "Employee ID : KF100045 Name : Shyam S Date of birth : 12 Jan 1995 Gender : MALE…"
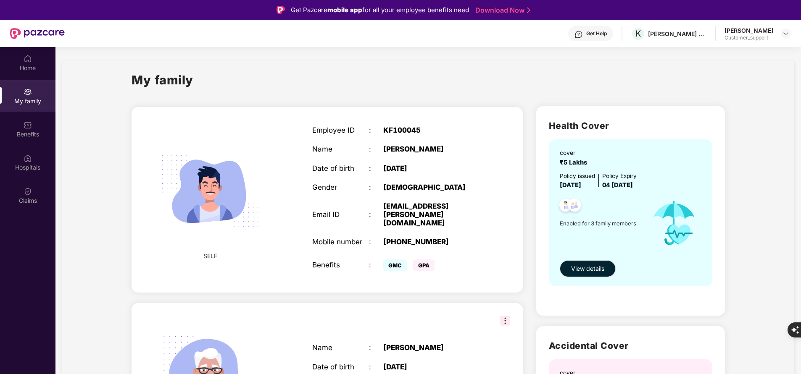
click at [18, 236] on div "Home My family Benefits Hospitals Claims" at bounding box center [27, 234] width 55 height 374
click at [45, 239] on div "Home My family Benefits Hospitals Claims" at bounding box center [27, 234] width 55 height 374
click at [50, 293] on div "Home My family Benefits Hospitals Claims" at bounding box center [27, 234] width 55 height 374
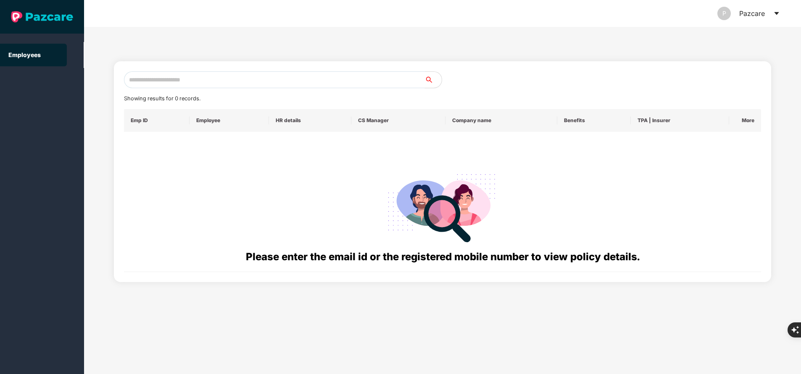
click at [279, 74] on input "text" at bounding box center [274, 79] width 301 height 17
paste input "**********"
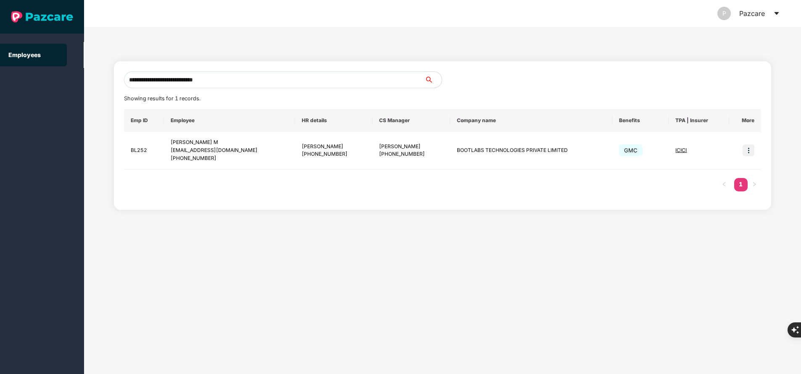
type input "**********"
click at [748, 153] on img at bounding box center [749, 151] width 12 height 12
click at [714, 173] on span "Switch to user interface" at bounding box center [710, 171] width 65 height 7
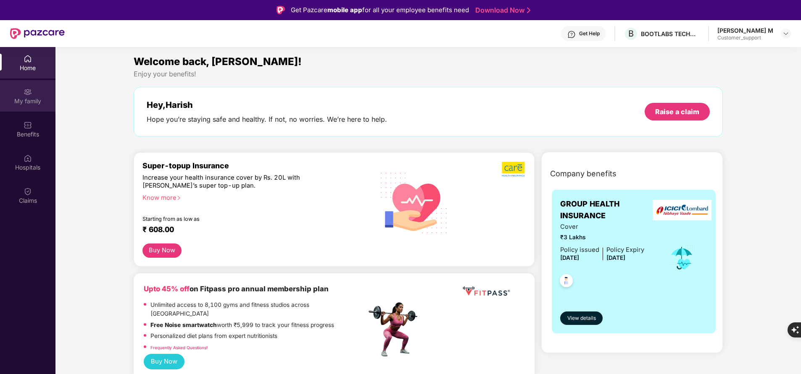
click at [30, 89] on img at bounding box center [28, 92] width 8 height 8
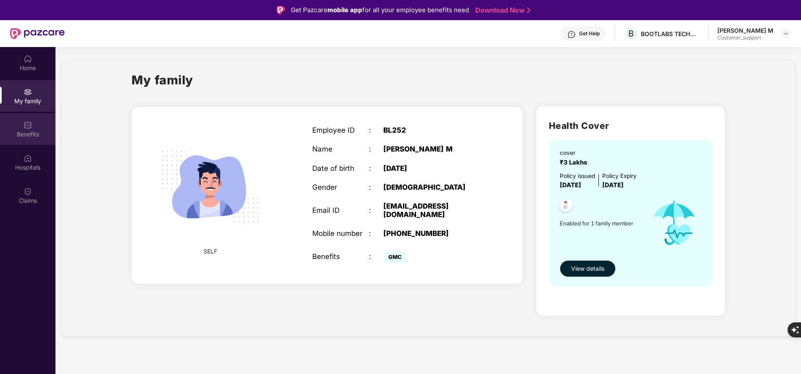
click at [32, 130] on div "Benefits" at bounding box center [27, 134] width 55 height 8
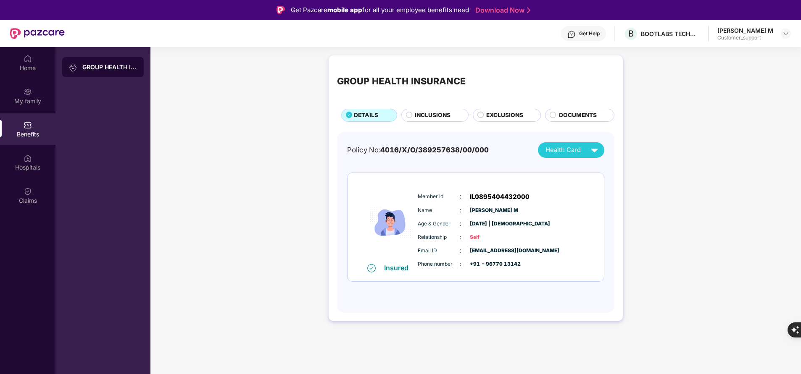
click at [2, 314] on div "Home My family Benefits Hospitals Claims" at bounding box center [27, 234] width 55 height 374
click at [32, 104] on div "My family" at bounding box center [27, 101] width 55 height 8
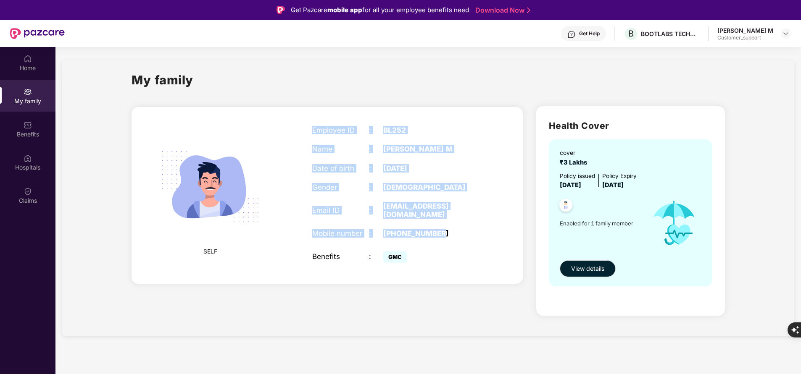
drag, startPoint x: 309, startPoint y: 131, endPoint x: 452, endPoint y: 231, distance: 174.4
click at [452, 231] on div "Employee ID : BL252 Name : Harish Balaji M Date of birth : 24 Apr 2003 Gender :…" at bounding box center [397, 196] width 187 height 160
copy div "Employee ID : BL252 Name : Harish Balaji M Date of birth : 24 Apr 2003 Gender :…"
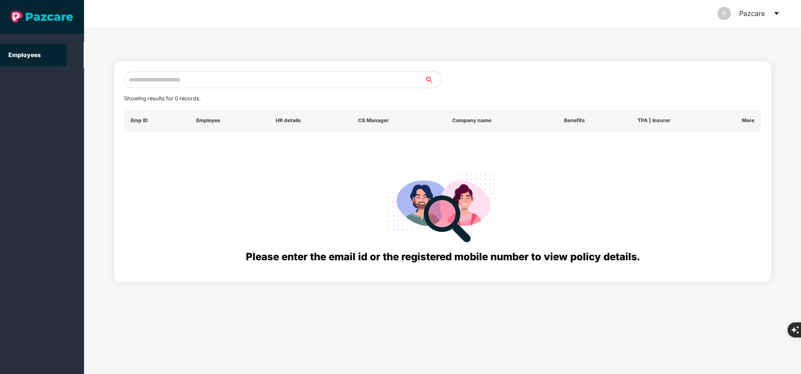
click at [192, 79] on input "text" at bounding box center [274, 79] width 301 height 17
paste input "**********"
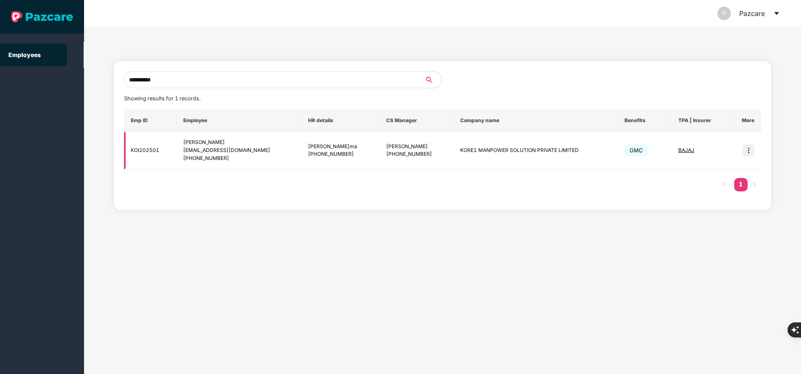
type input "**********"
click at [751, 150] on img at bounding box center [749, 151] width 12 height 12
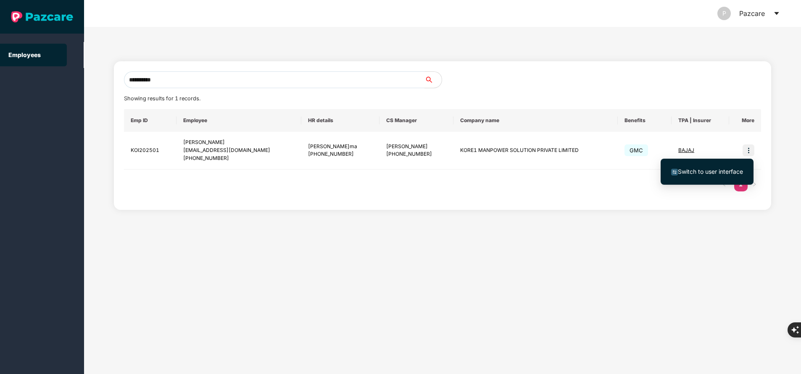
click at [717, 169] on span "Switch to user interface" at bounding box center [710, 171] width 65 height 7
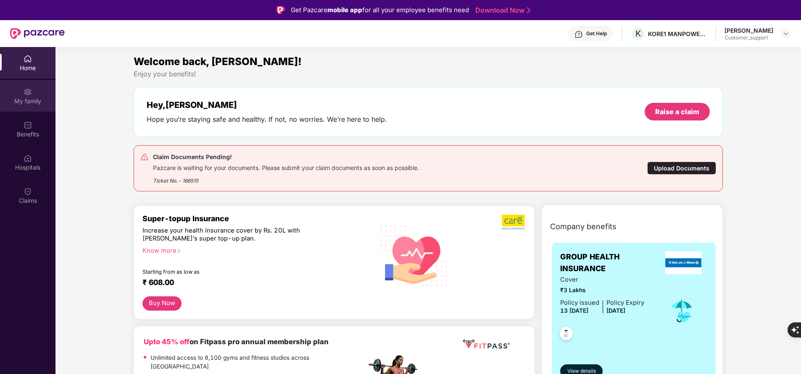
click at [31, 96] on img at bounding box center [28, 92] width 8 height 8
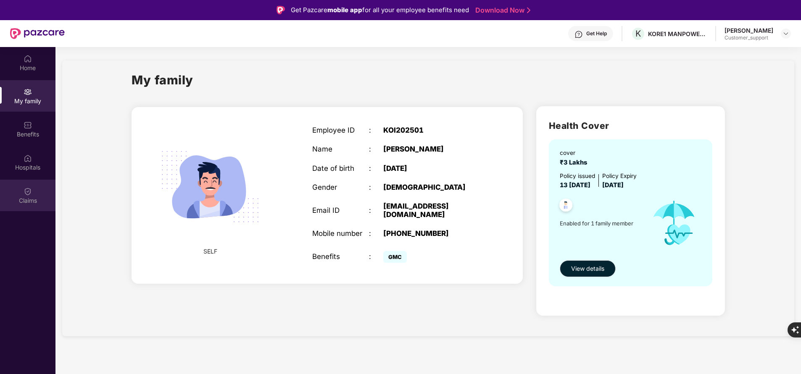
click at [26, 205] on div "Claims" at bounding box center [27, 201] width 55 height 8
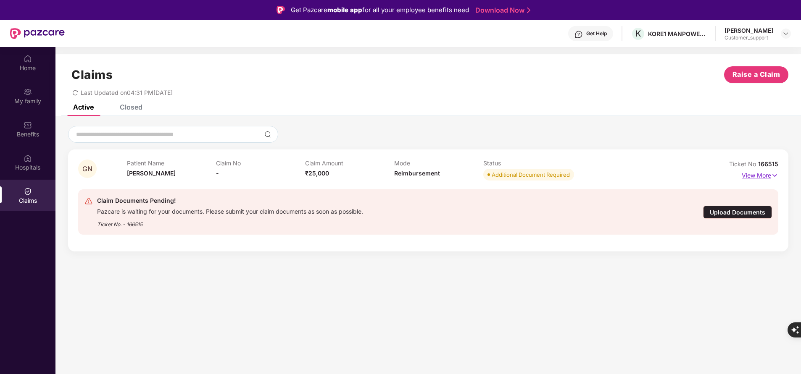
click at [756, 174] on p "View More" at bounding box center [760, 174] width 37 height 11
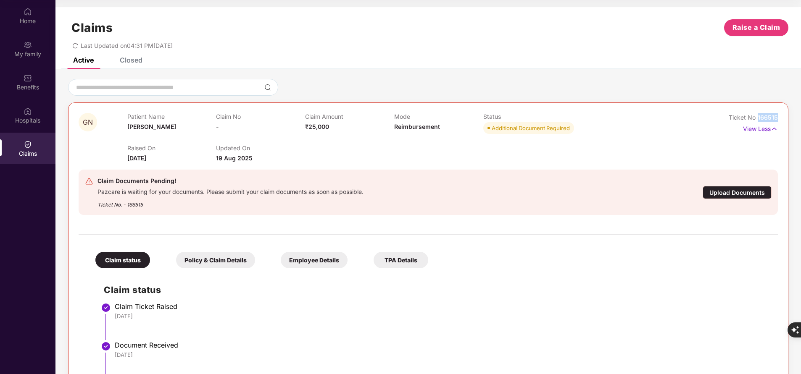
drag, startPoint x: 759, startPoint y: 117, endPoint x: 788, endPoint y: 113, distance: 29.7
click at [788, 113] on div "GN Patient Name Gulla Naresh Claim No - Claim Amount ₹25,000 Mode Reimbursement…" at bounding box center [428, 304] width 746 height 451
copy span "166515"
click at [23, 22] on div "Home" at bounding box center [27, 21] width 55 height 8
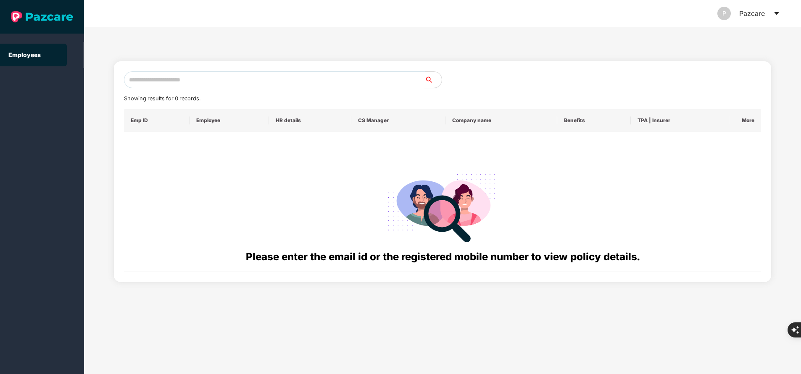
click at [181, 78] on input "text" at bounding box center [274, 79] width 301 height 17
paste input "**********"
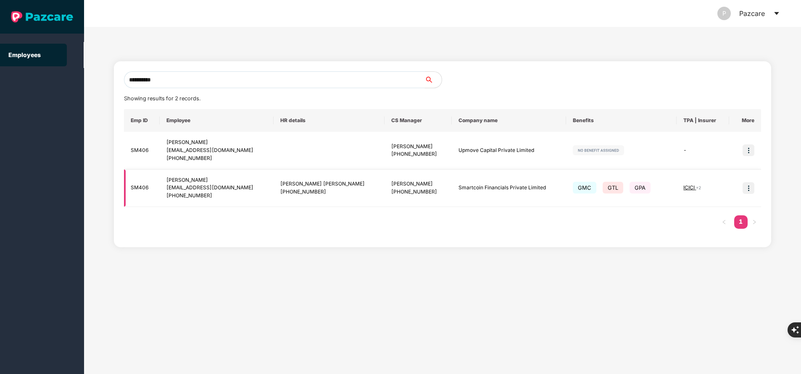
type input "**********"
click at [750, 192] on img at bounding box center [749, 188] width 12 height 12
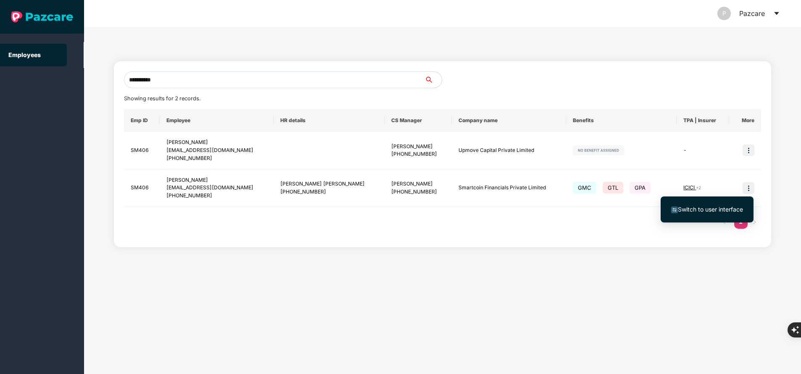
click at [714, 213] on span "Switch to user interface" at bounding box center [710, 209] width 65 height 7
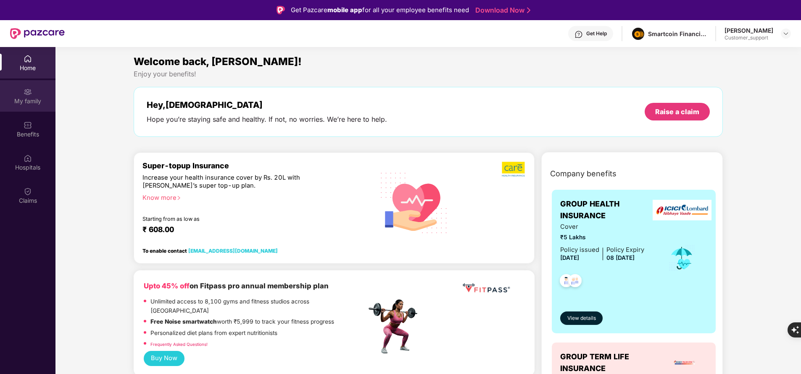
click at [38, 103] on div "My family" at bounding box center [27, 101] width 55 height 8
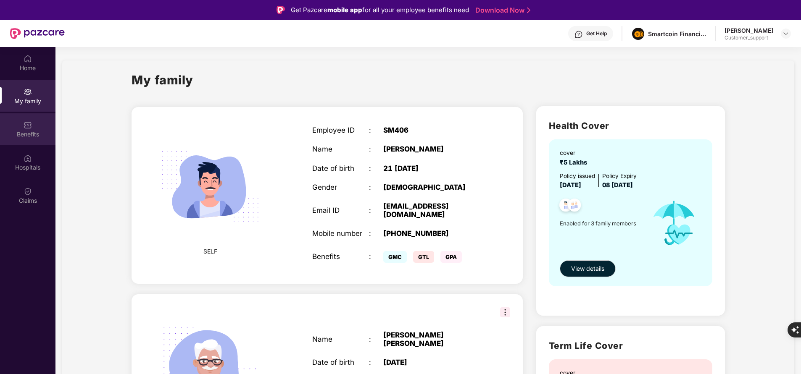
click at [26, 140] on div "Benefits" at bounding box center [27, 129] width 55 height 32
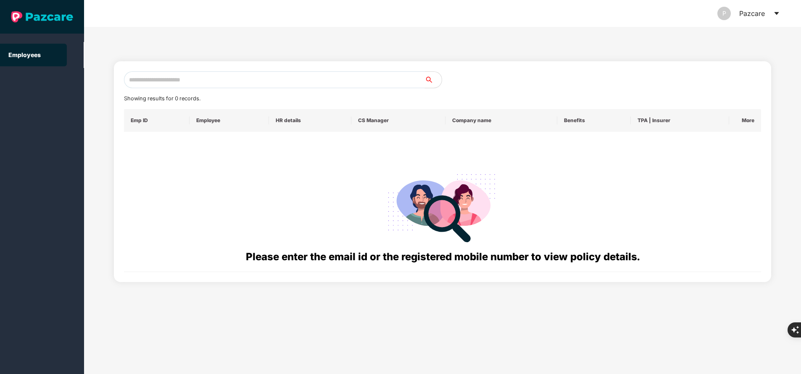
click at [204, 79] on input "text" at bounding box center [274, 79] width 301 height 17
paste input "**********"
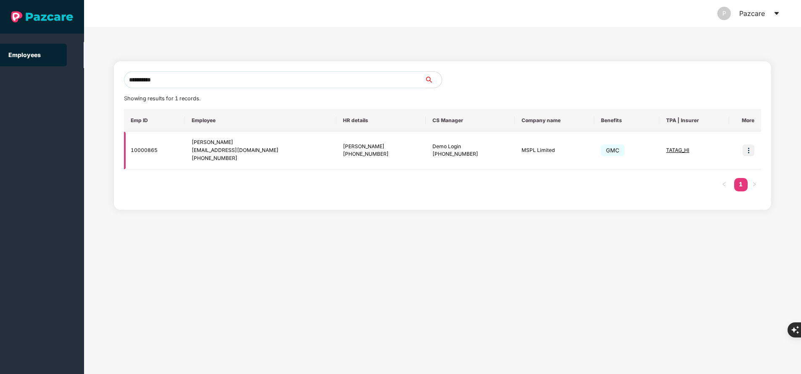
type input "**********"
click at [750, 153] on img at bounding box center [749, 151] width 12 height 12
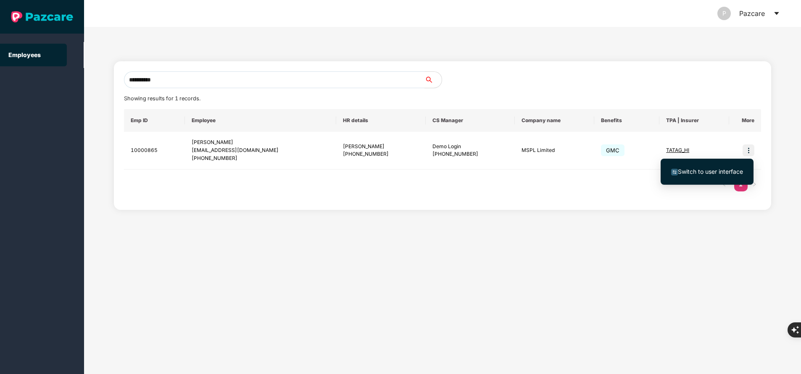
click at [717, 170] on span "Switch to user interface" at bounding box center [710, 171] width 65 height 7
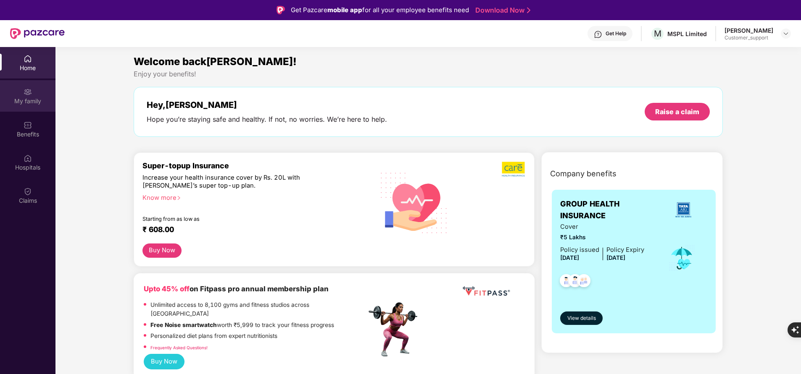
click at [38, 93] on div "My family" at bounding box center [27, 96] width 55 height 32
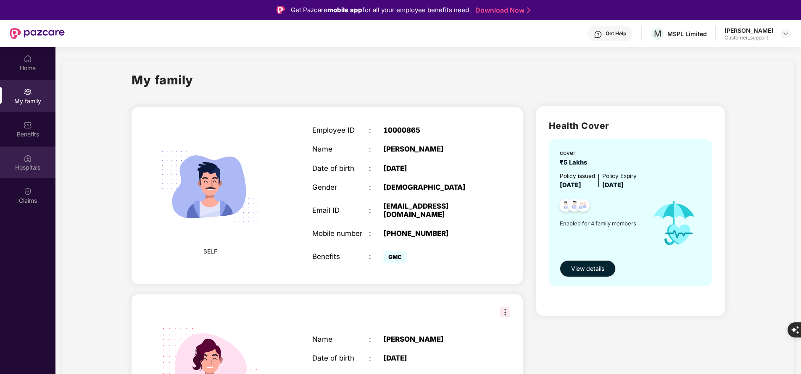
click at [34, 165] on div "Hospitals" at bounding box center [27, 167] width 55 height 8
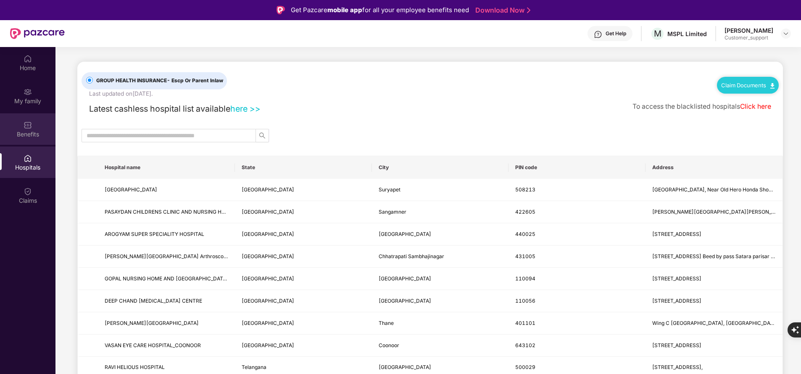
click at [27, 128] on img at bounding box center [28, 125] width 8 height 8
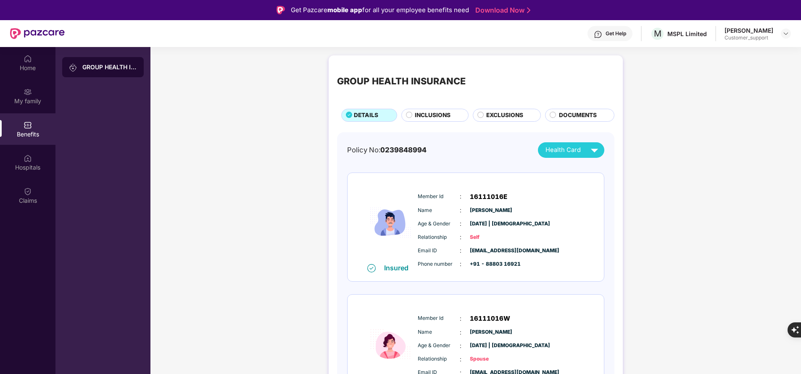
click at [428, 114] on span "INCLUSIONS" at bounding box center [433, 115] width 36 height 9
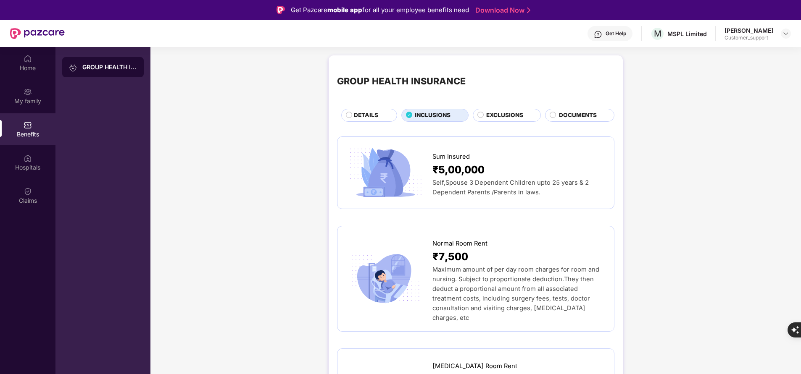
click at [516, 116] on span "EXCLUSIONS" at bounding box center [504, 115] width 37 height 9
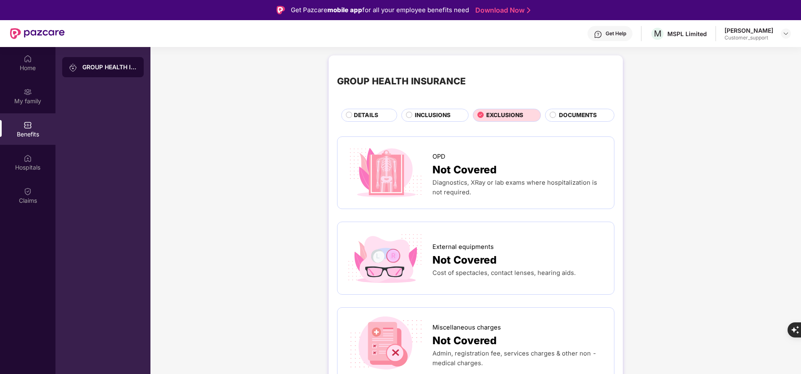
click at [416, 112] on span "INCLUSIONS" at bounding box center [433, 115] width 36 height 9
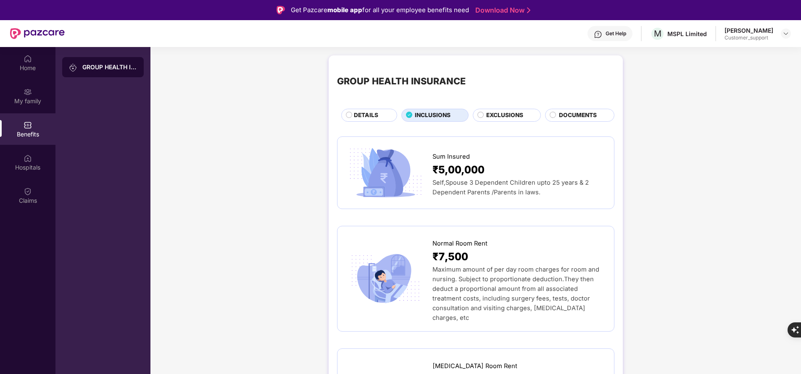
click at [353, 119] on div "DETAILS" at bounding box center [371, 116] width 43 height 10
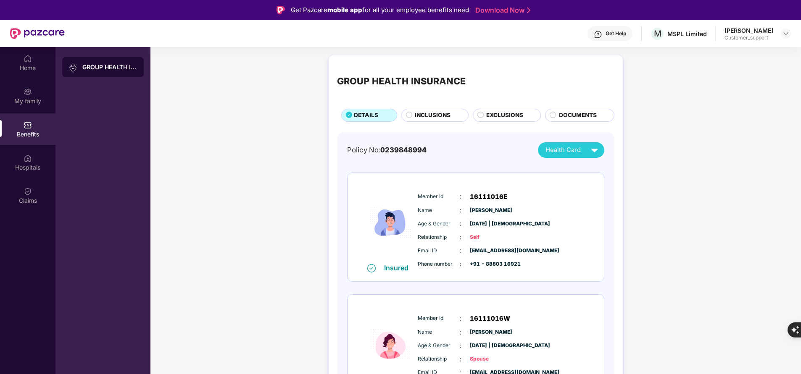
click at [444, 122] on div "GROUP HEALTH INSURANCE DETAILS INCLUSIONS EXCLUSIONS DOCUMENTS Policy No: 02398…" at bounding box center [476, 371] width 294 height 632
click at [435, 114] on span "INCLUSIONS" at bounding box center [433, 115] width 36 height 9
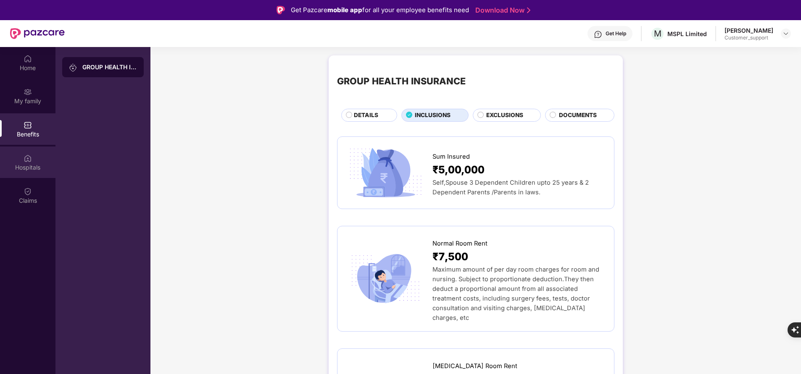
click at [30, 163] on div "Hospitals" at bounding box center [27, 167] width 55 height 8
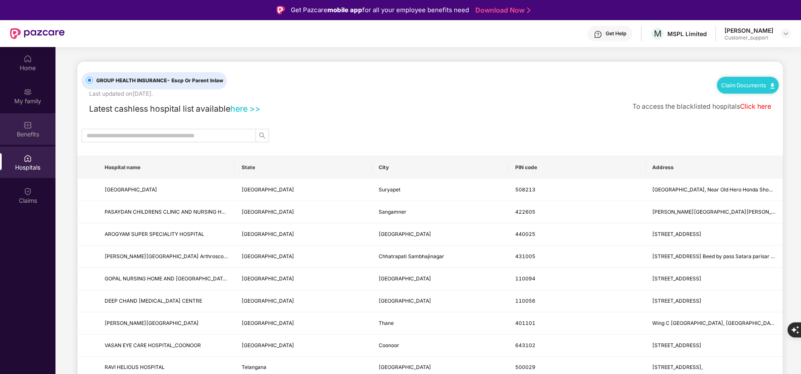
click at [30, 126] on img at bounding box center [28, 125] width 8 height 8
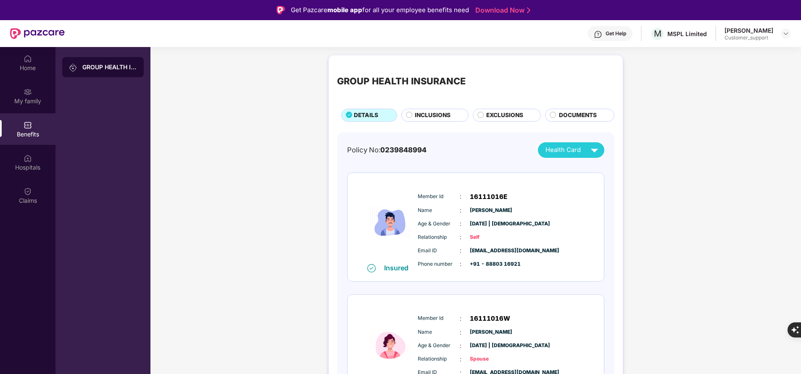
click at [415, 120] on span "INCLUSIONS" at bounding box center [433, 115] width 36 height 9
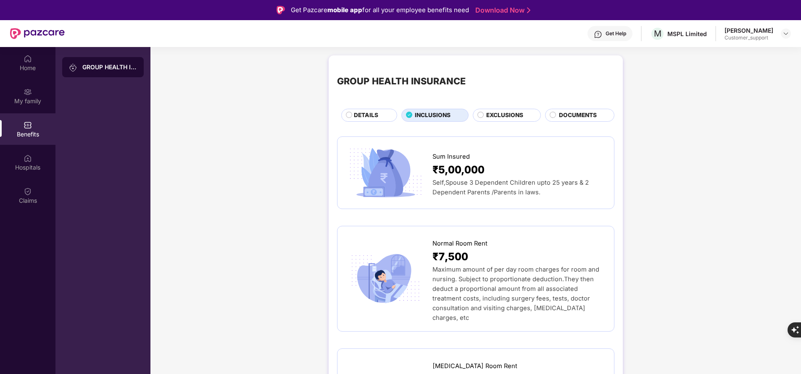
click at [363, 116] on span "DETAILS" at bounding box center [366, 115] width 24 height 9
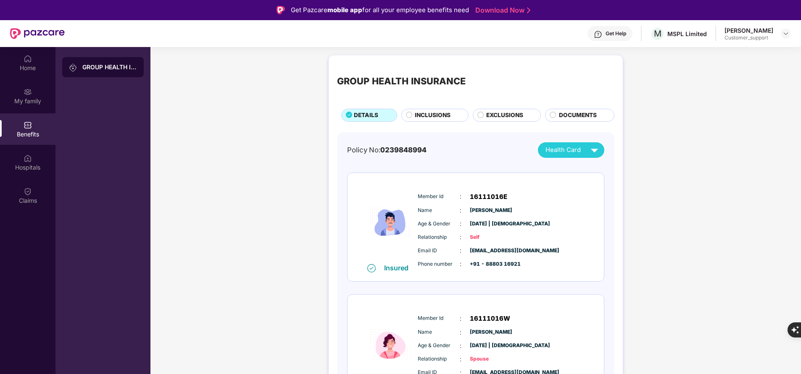
click at [432, 115] on span "INCLUSIONS" at bounding box center [433, 115] width 36 height 9
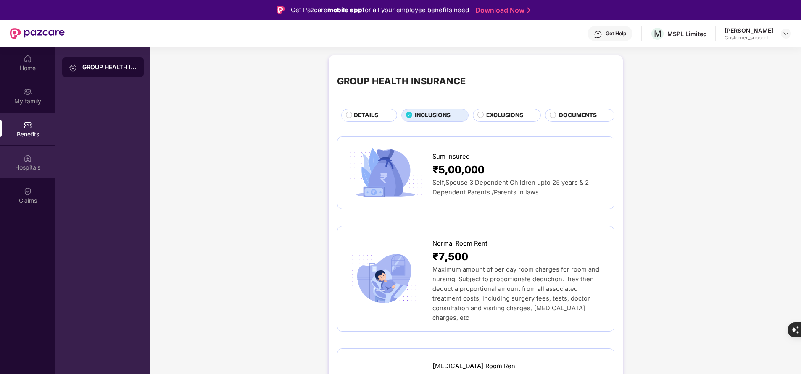
click at [35, 165] on div "Hospitals" at bounding box center [27, 167] width 55 height 8
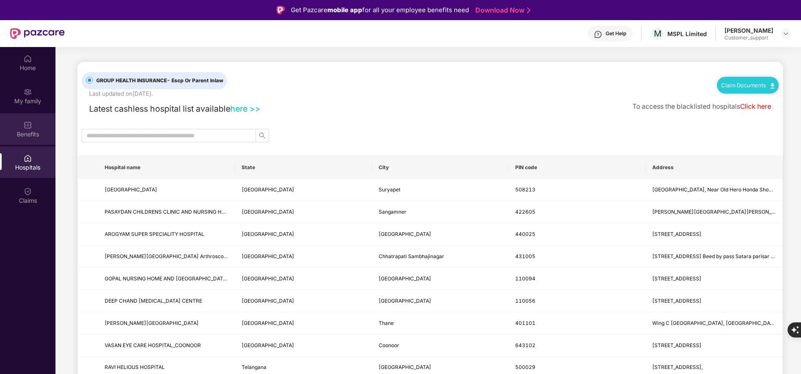
click at [21, 132] on div "Benefits" at bounding box center [27, 134] width 55 height 8
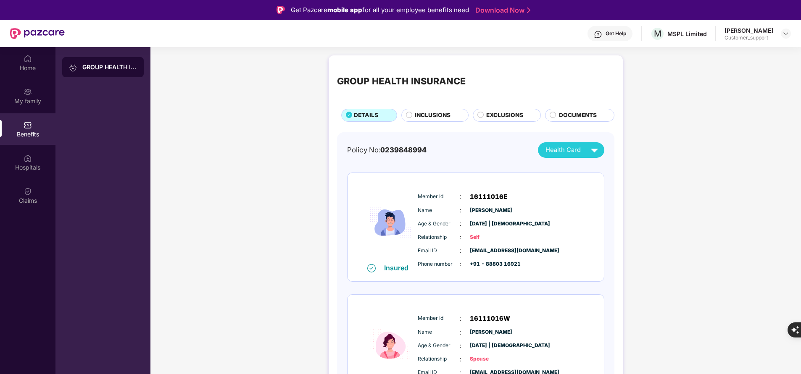
click at [439, 116] on span "INCLUSIONS" at bounding box center [433, 115] width 36 height 9
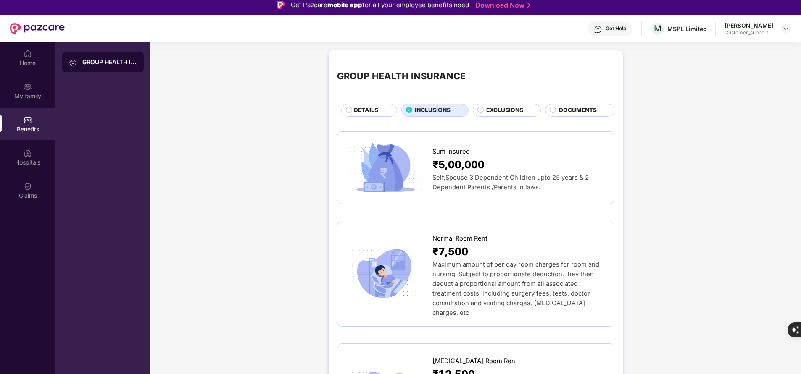
scroll to position [4, 0]
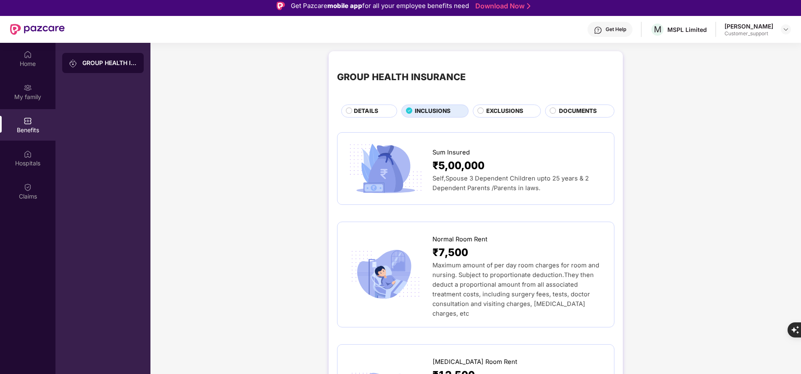
click at [501, 110] on span "EXCLUSIONS" at bounding box center [504, 111] width 37 height 9
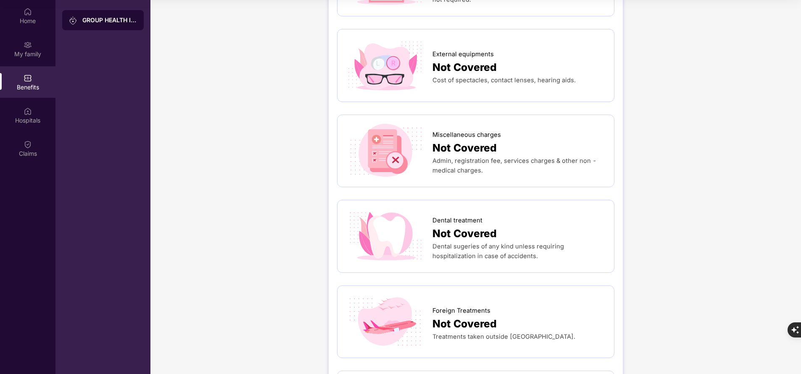
scroll to position [0, 0]
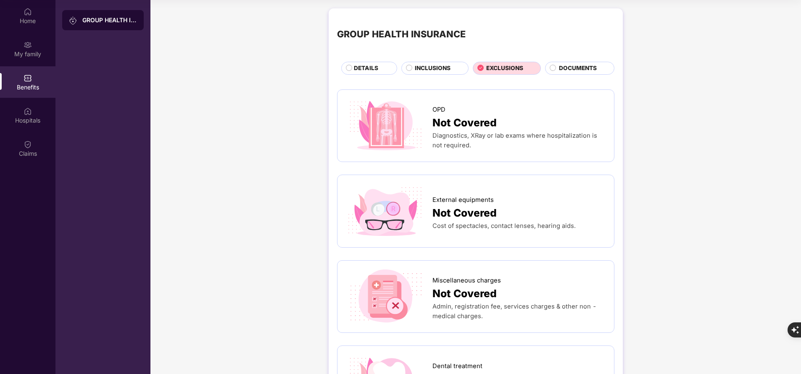
click at [421, 72] on span "INCLUSIONS" at bounding box center [433, 68] width 36 height 9
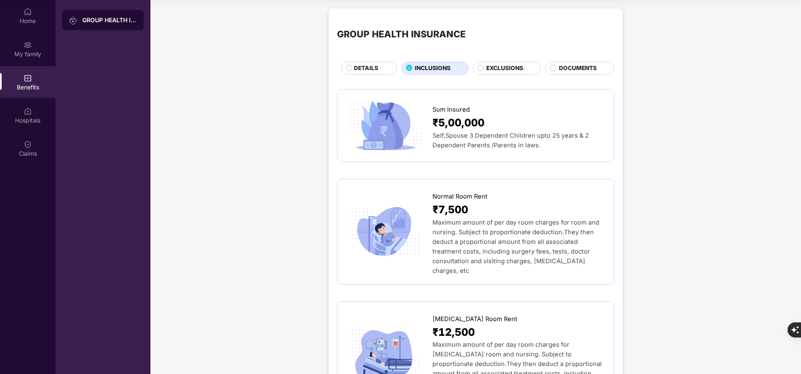
click at [372, 70] on span "DETAILS" at bounding box center [366, 68] width 24 height 9
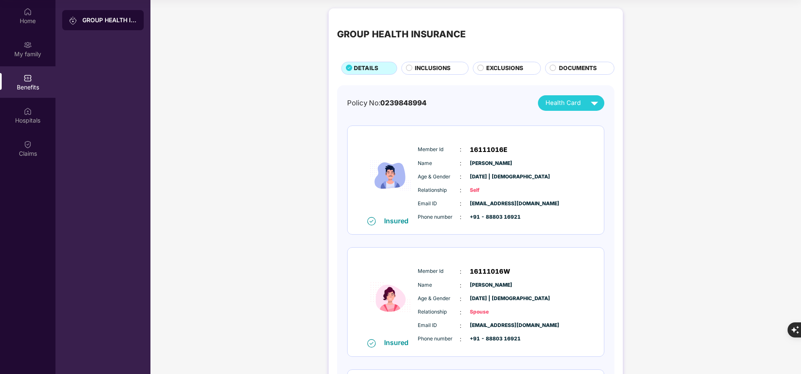
click at [436, 71] on span "INCLUSIONS" at bounding box center [433, 68] width 36 height 9
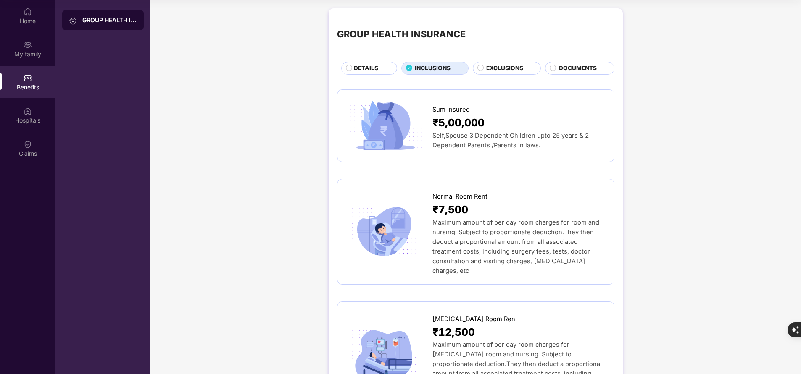
click at [501, 72] on span "EXCLUSIONS" at bounding box center [504, 68] width 37 height 9
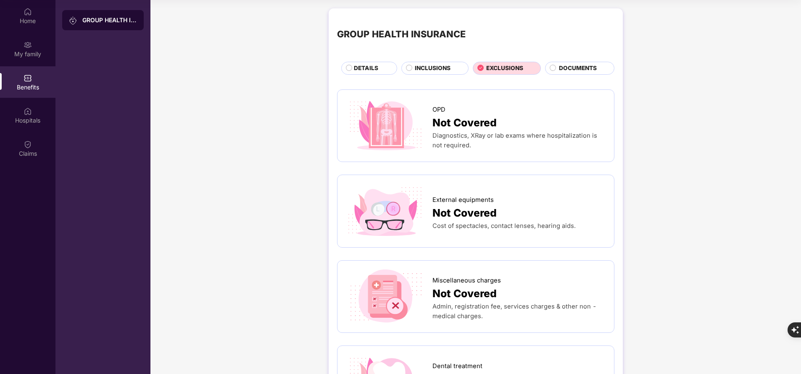
click at [421, 68] on span "INCLUSIONS" at bounding box center [433, 68] width 36 height 9
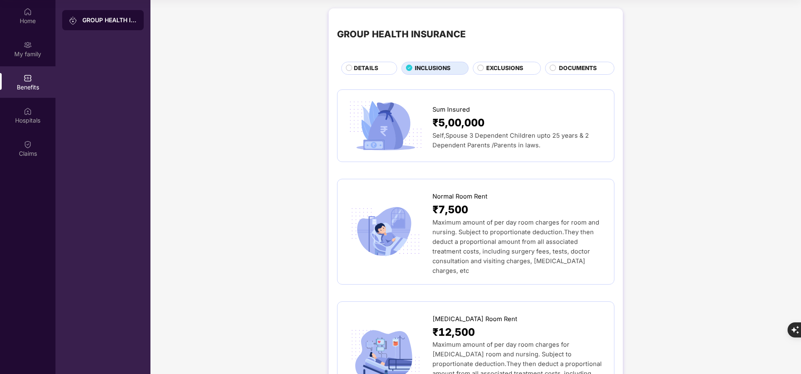
click at [516, 73] on div "EXCLUSIONS" at bounding box center [509, 69] width 54 height 10
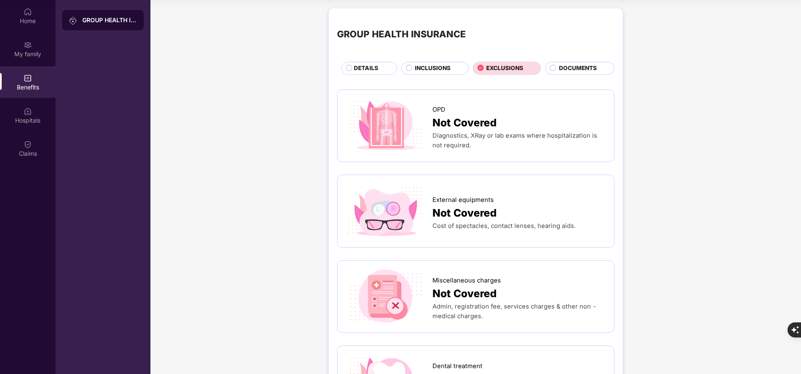
click at [441, 68] on span "INCLUSIONS" at bounding box center [433, 68] width 36 height 9
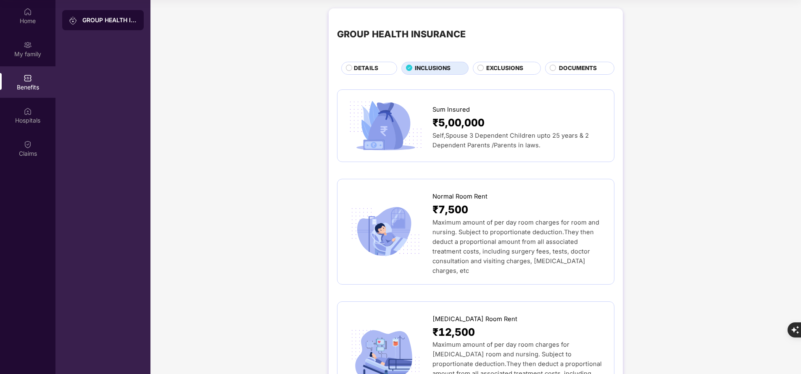
click at [384, 70] on div "DETAILS" at bounding box center [371, 69] width 43 height 10
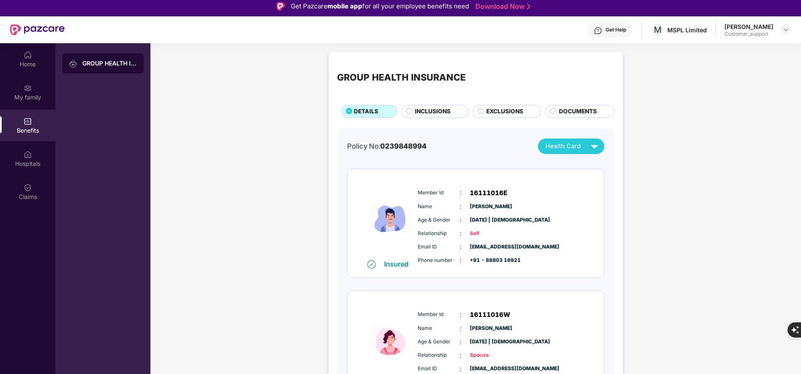
scroll to position [3, 0]
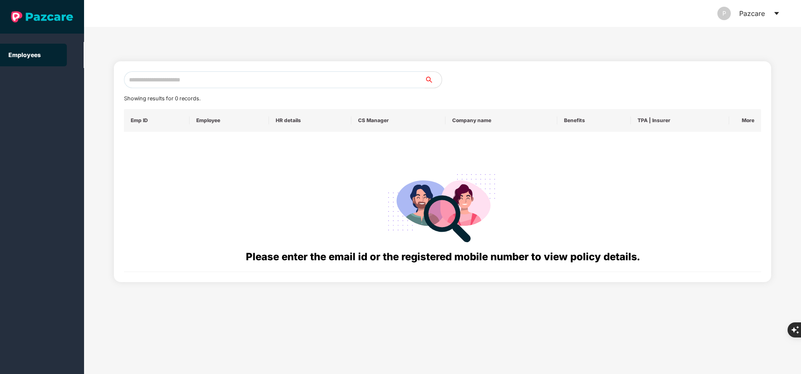
click at [242, 76] on input "text" at bounding box center [274, 79] width 301 height 17
paste input "**********"
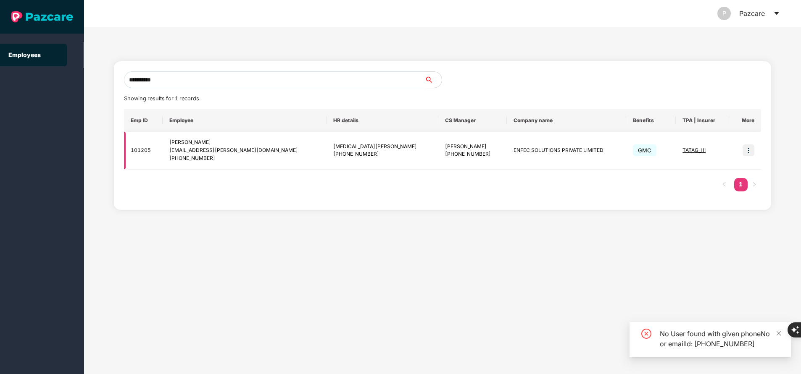
type input "**********"
click at [745, 149] on img at bounding box center [749, 151] width 12 height 12
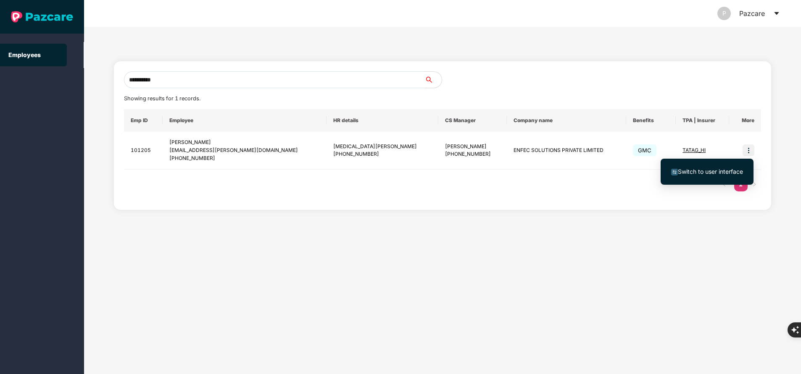
click at [712, 169] on span "Switch to user interface" at bounding box center [710, 171] width 65 height 7
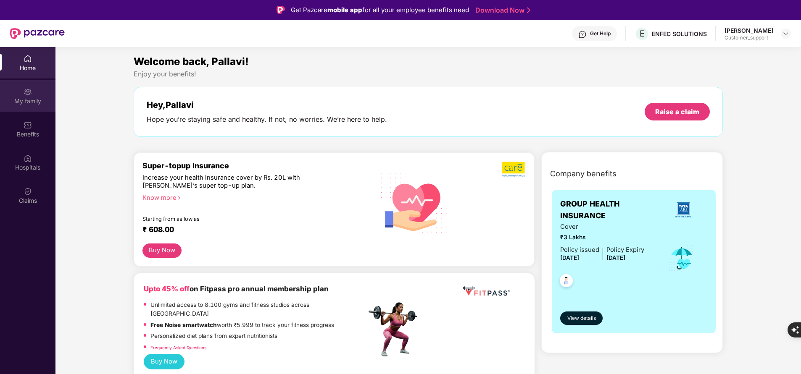
click at [21, 100] on div "My family" at bounding box center [27, 101] width 55 height 8
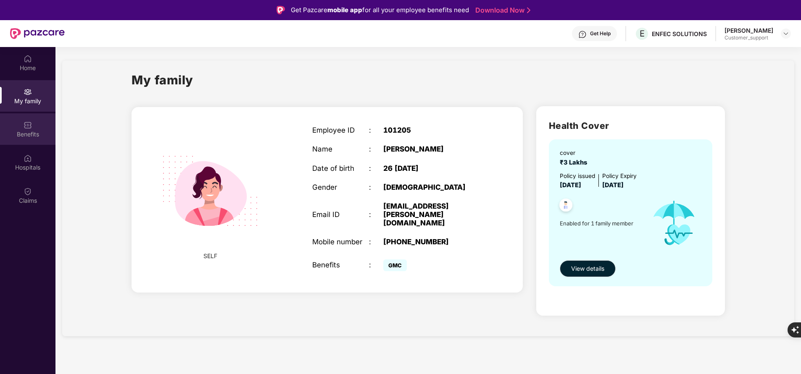
click at [35, 135] on div "Benefits" at bounding box center [27, 134] width 55 height 8
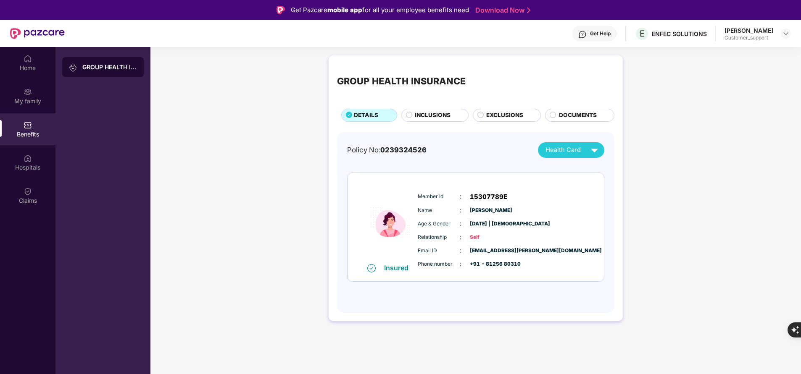
click at [430, 118] on span "INCLUSIONS" at bounding box center [433, 115] width 36 height 9
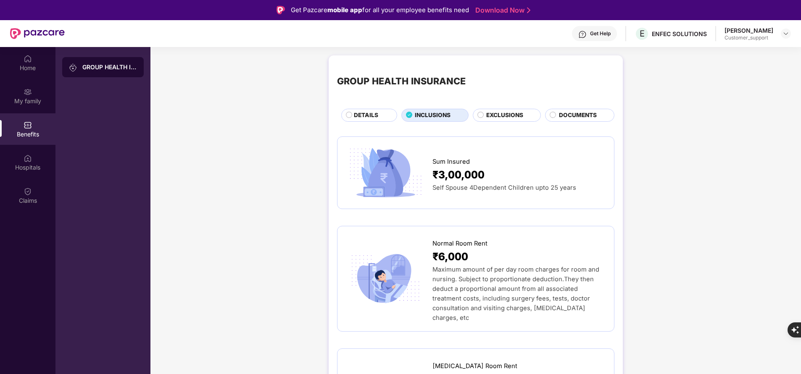
click at [369, 118] on span "DETAILS" at bounding box center [366, 115] width 24 height 9
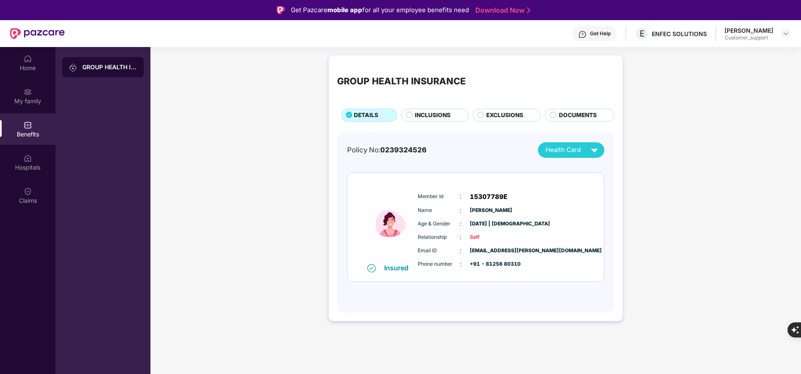
click at [439, 112] on span "INCLUSIONS" at bounding box center [433, 115] width 36 height 9
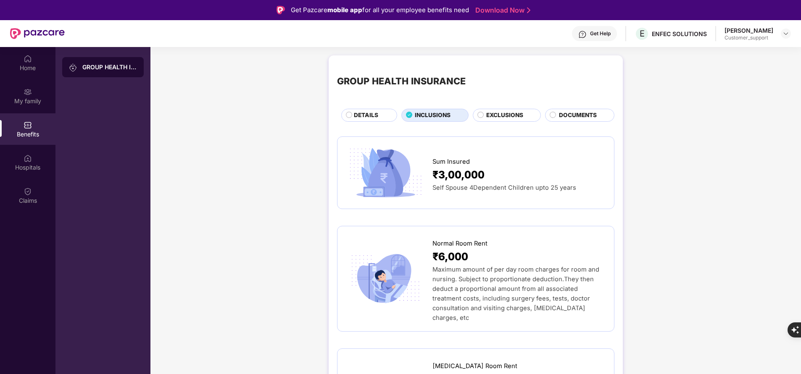
click at [356, 118] on span "DETAILS" at bounding box center [366, 115] width 24 height 9
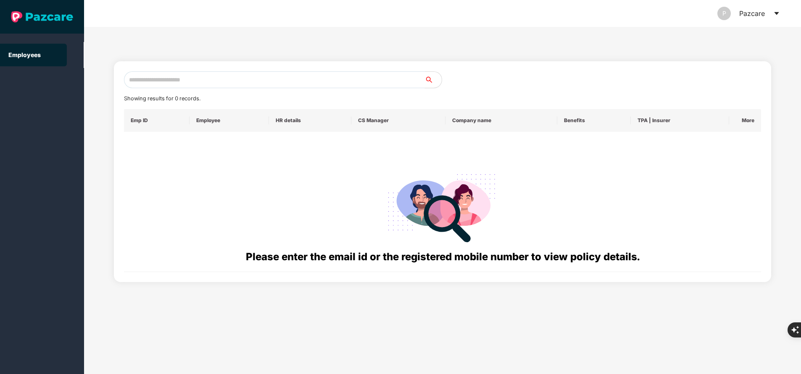
click at [199, 81] on input "text" at bounding box center [274, 79] width 301 height 17
paste input "**********"
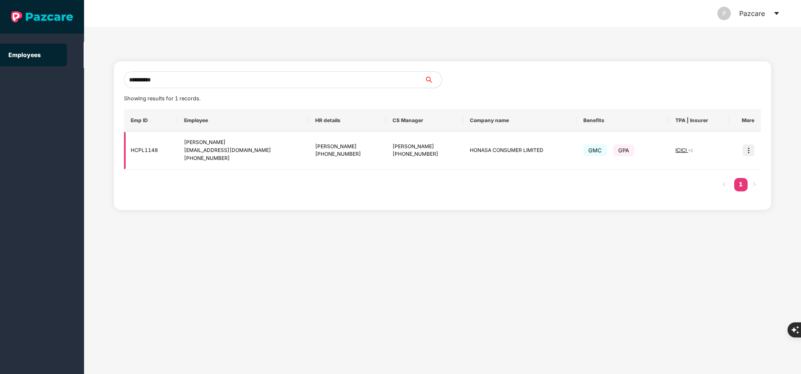
type input "**********"
click at [746, 153] on img at bounding box center [749, 151] width 12 height 12
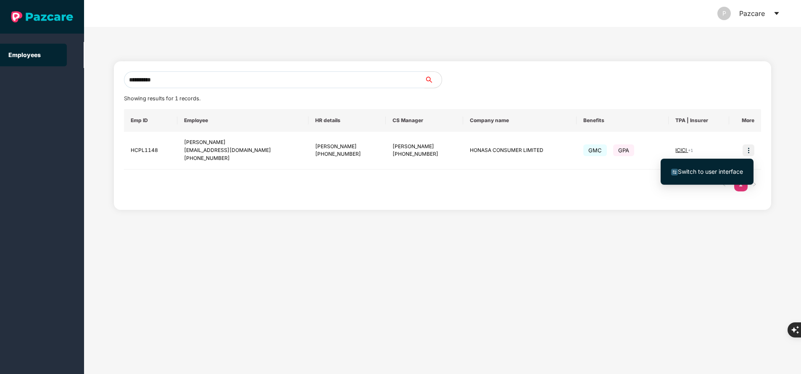
click at [719, 174] on span "Switch to user interface" at bounding box center [710, 171] width 65 height 7
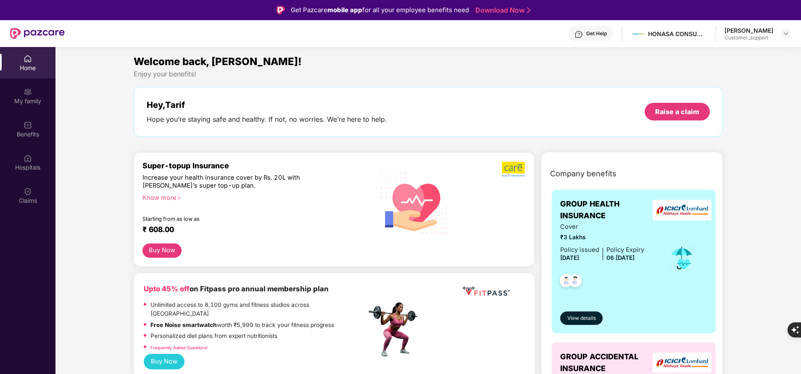
click at [32, 112] on div "Home My family Benefits Hospitals Claims" at bounding box center [27, 130] width 55 height 166
click at [34, 98] on div "My family" at bounding box center [27, 101] width 55 height 8
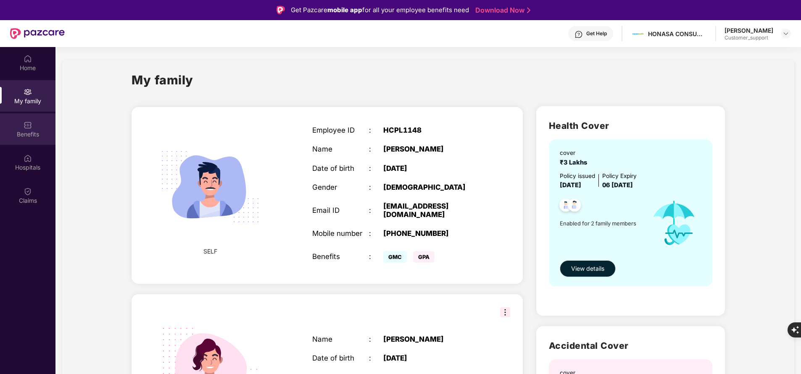
click at [31, 134] on div "Benefits" at bounding box center [27, 134] width 55 height 8
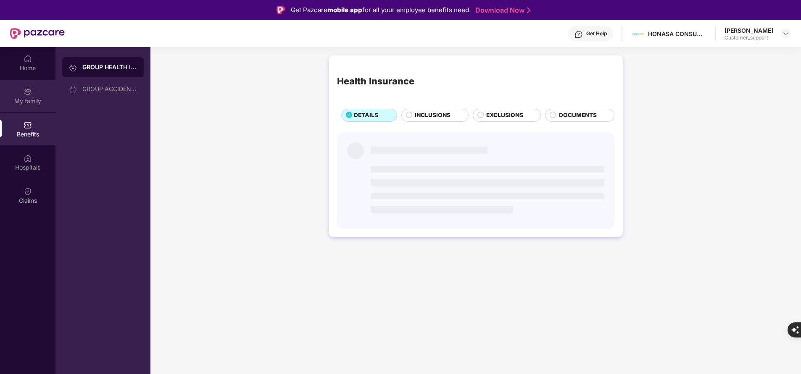
click at [37, 107] on div "My family" at bounding box center [27, 96] width 55 height 32
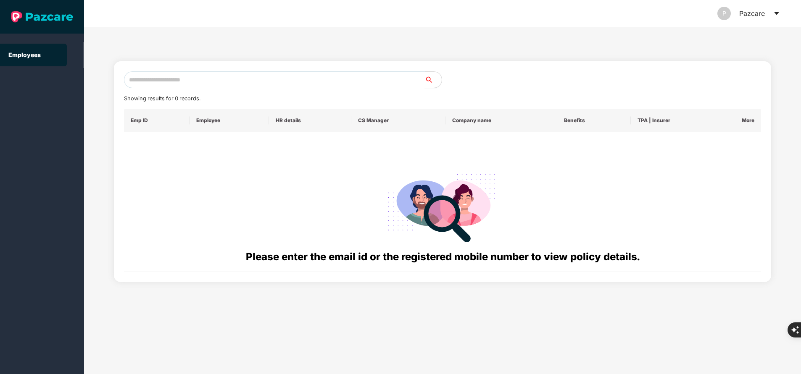
click at [252, 75] on input "text" at bounding box center [274, 79] width 301 height 17
paste input "**********"
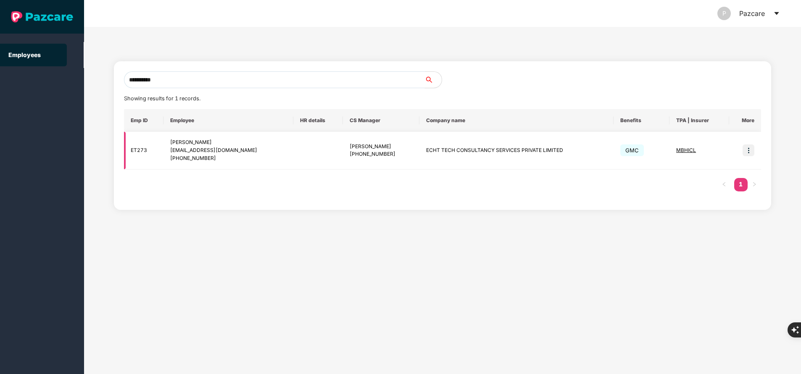
type input "**********"
click at [750, 152] on img at bounding box center [749, 151] width 12 height 12
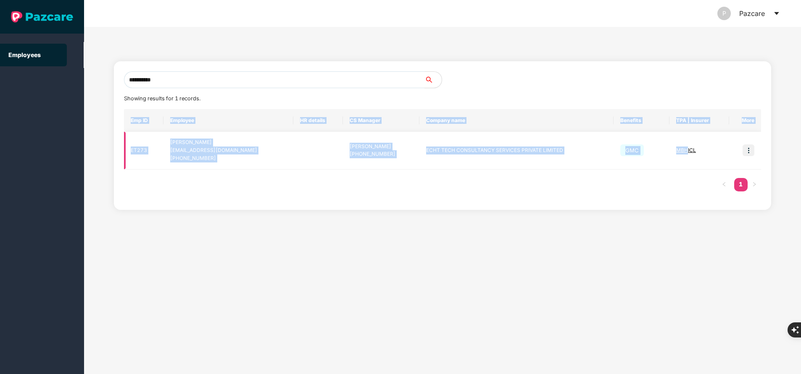
drag, startPoint x: 559, startPoint y: 238, endPoint x: 683, endPoint y: 146, distance: 155.3
click at [683, 146] on div "**********" at bounding box center [442, 201] width 717 height 348
click at [683, 146] on td "MBHICL" at bounding box center [699, 151] width 60 height 38
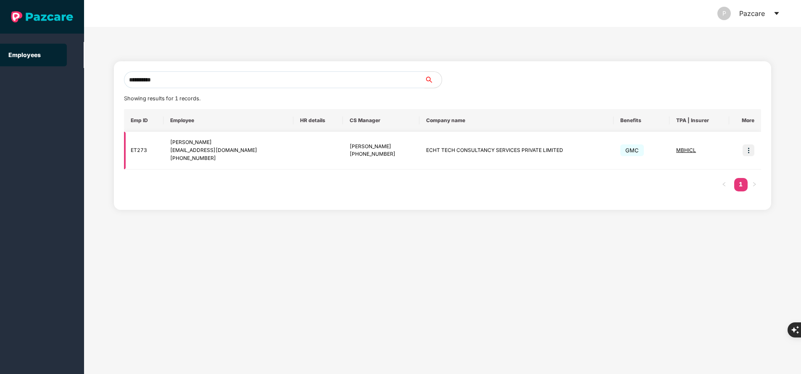
click at [683, 152] on span "MBHICL" at bounding box center [686, 150] width 20 height 6
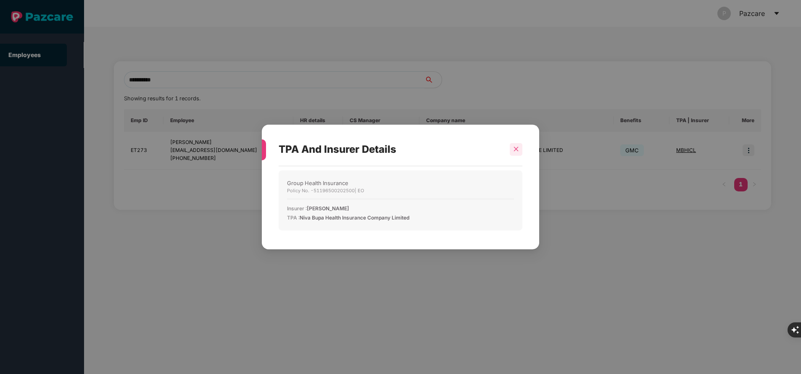
click at [510, 149] on div at bounding box center [516, 149] width 13 height 13
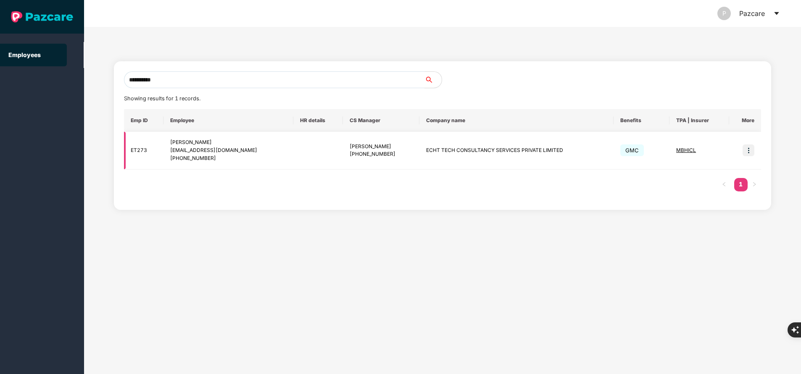
click at [750, 153] on img at bounding box center [749, 151] width 12 height 12
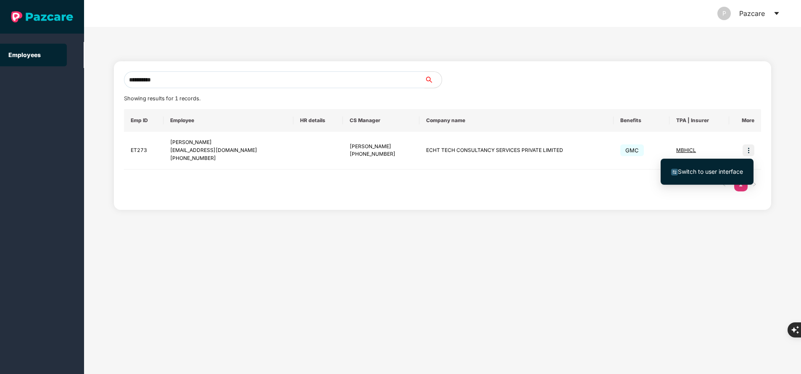
click at [697, 173] on span "Switch to user interface" at bounding box center [710, 171] width 65 height 7
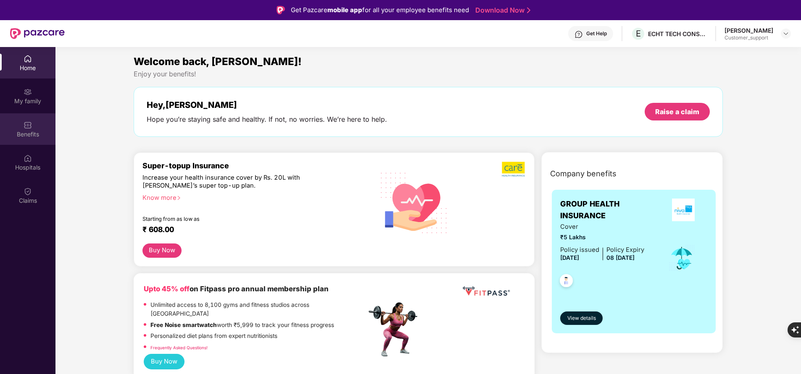
click at [28, 118] on div "Benefits" at bounding box center [27, 129] width 55 height 32
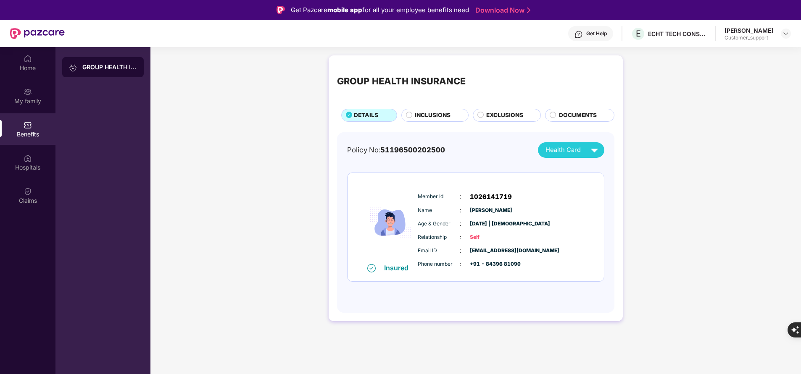
drag, startPoint x: 417, startPoint y: 196, endPoint x: 523, endPoint y: 247, distance: 117.1
drag, startPoint x: 523, startPoint y: 247, endPoint x: 427, endPoint y: 198, distance: 107.9
click at [427, 198] on span "Member Id" at bounding box center [439, 197] width 42 height 8
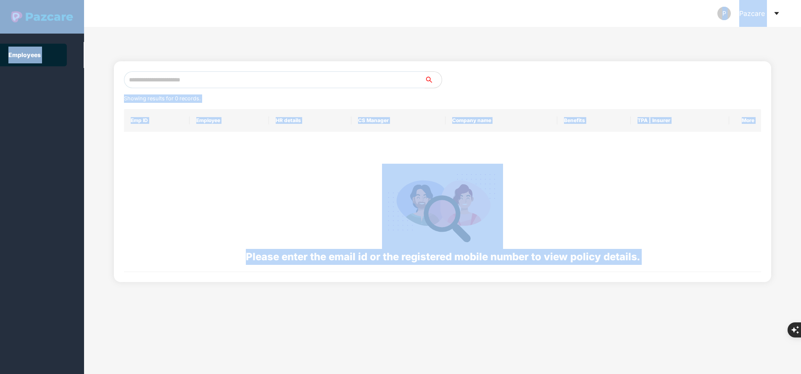
click at [264, 80] on input "text" at bounding box center [274, 79] width 301 height 17
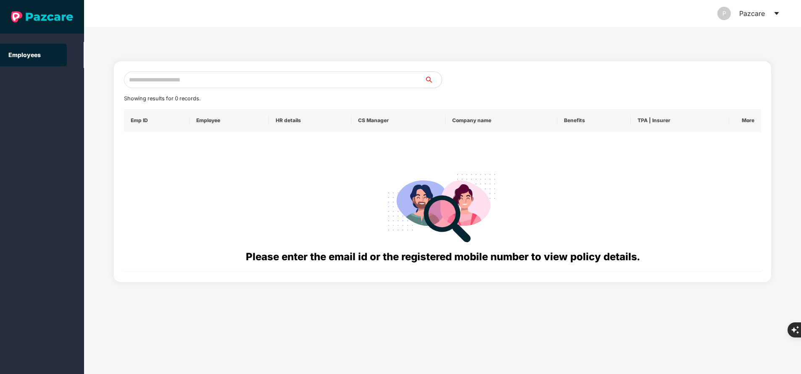
paste input "**********"
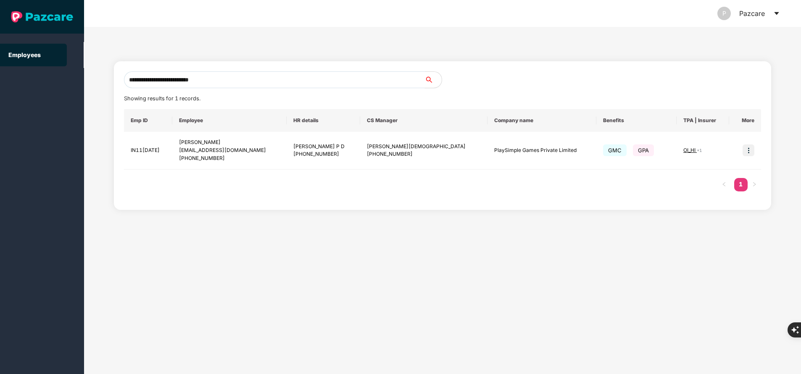
type input "**********"
click at [750, 152] on img at bounding box center [749, 151] width 12 height 12
click at [721, 175] on span "Switch to user interface" at bounding box center [707, 171] width 72 height 9
